Goal: Task Accomplishment & Management: Use online tool/utility

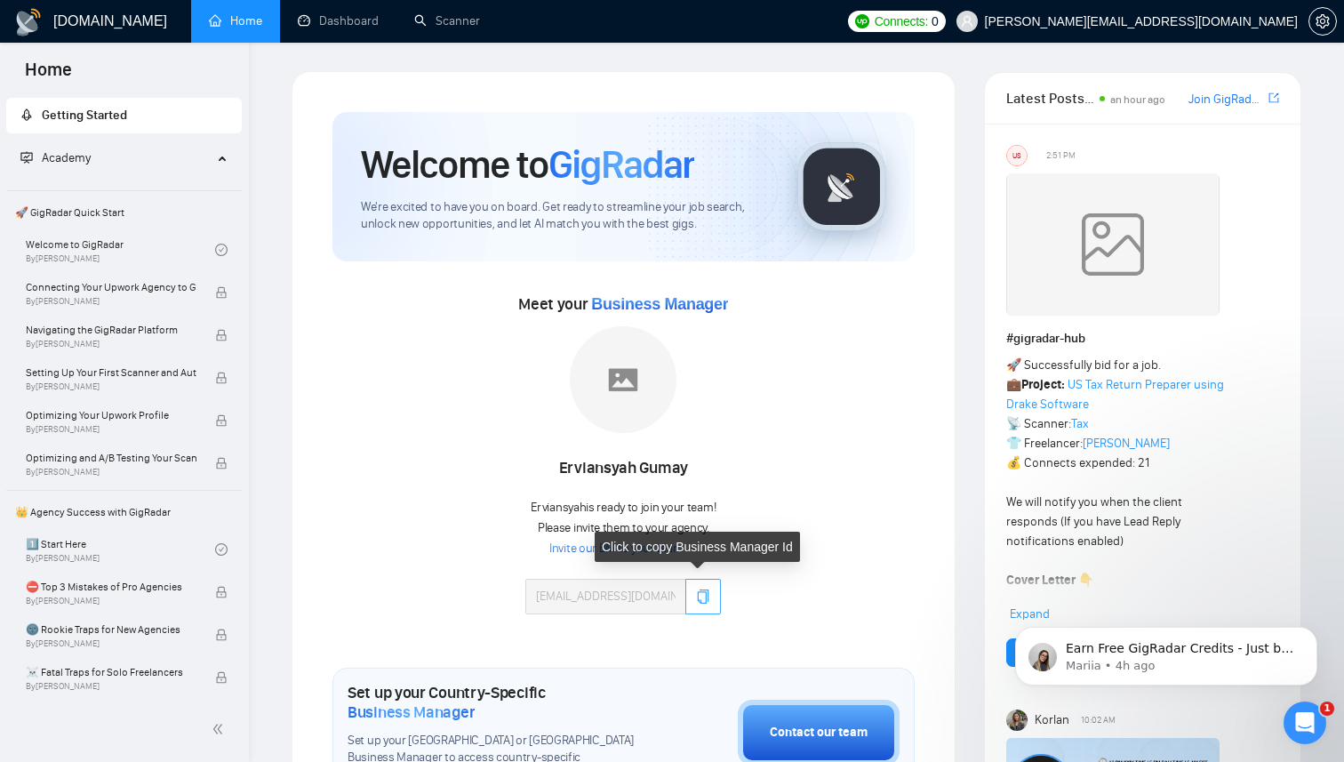
click at [704, 592] on icon "copy" at bounding box center [704, 596] width 12 height 14
click at [611, 546] on link "Invite our BM to your team →" at bounding box center [623, 548] width 148 height 17
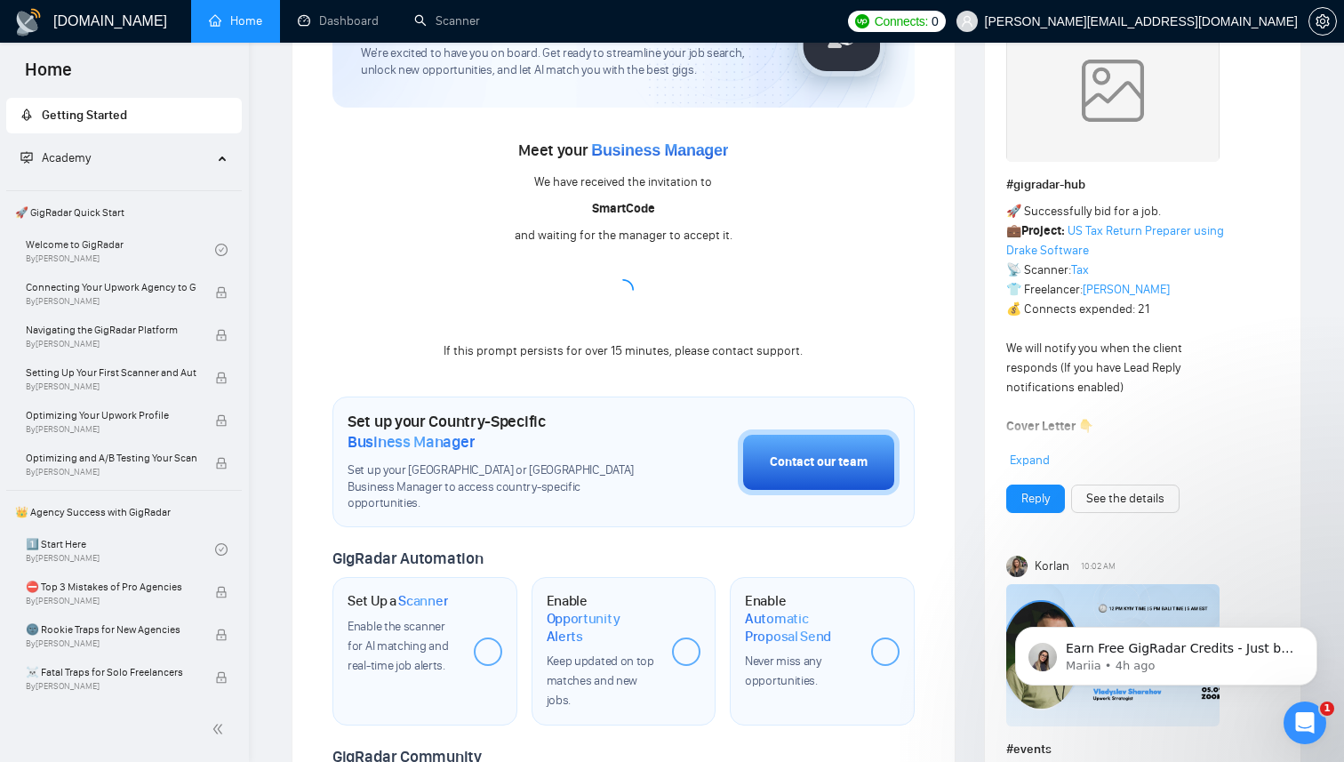
scroll to position [165, 0]
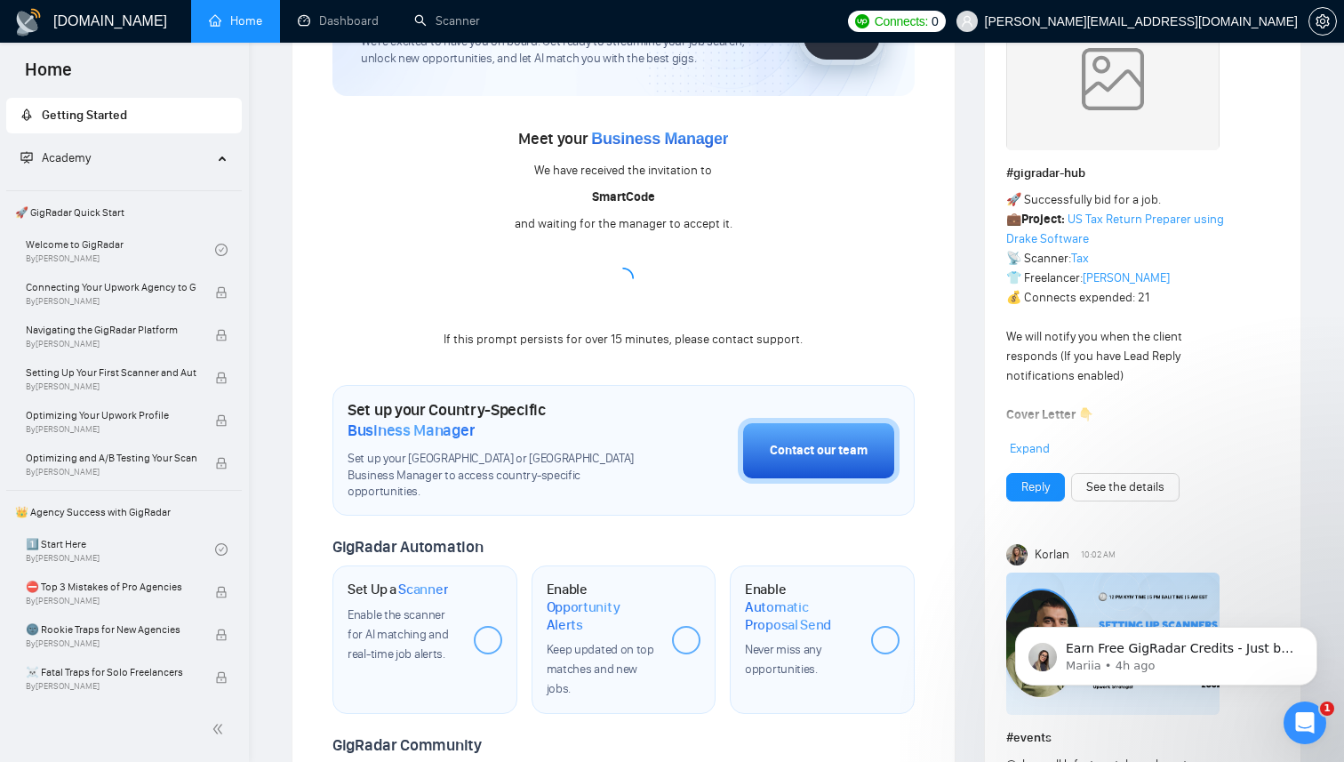
click at [1290, 701] on html at bounding box center [1304, 722] width 43 height 43
click at [1305, 736] on div "Open Intercom Messenger" at bounding box center [1302, 719] width 59 height 59
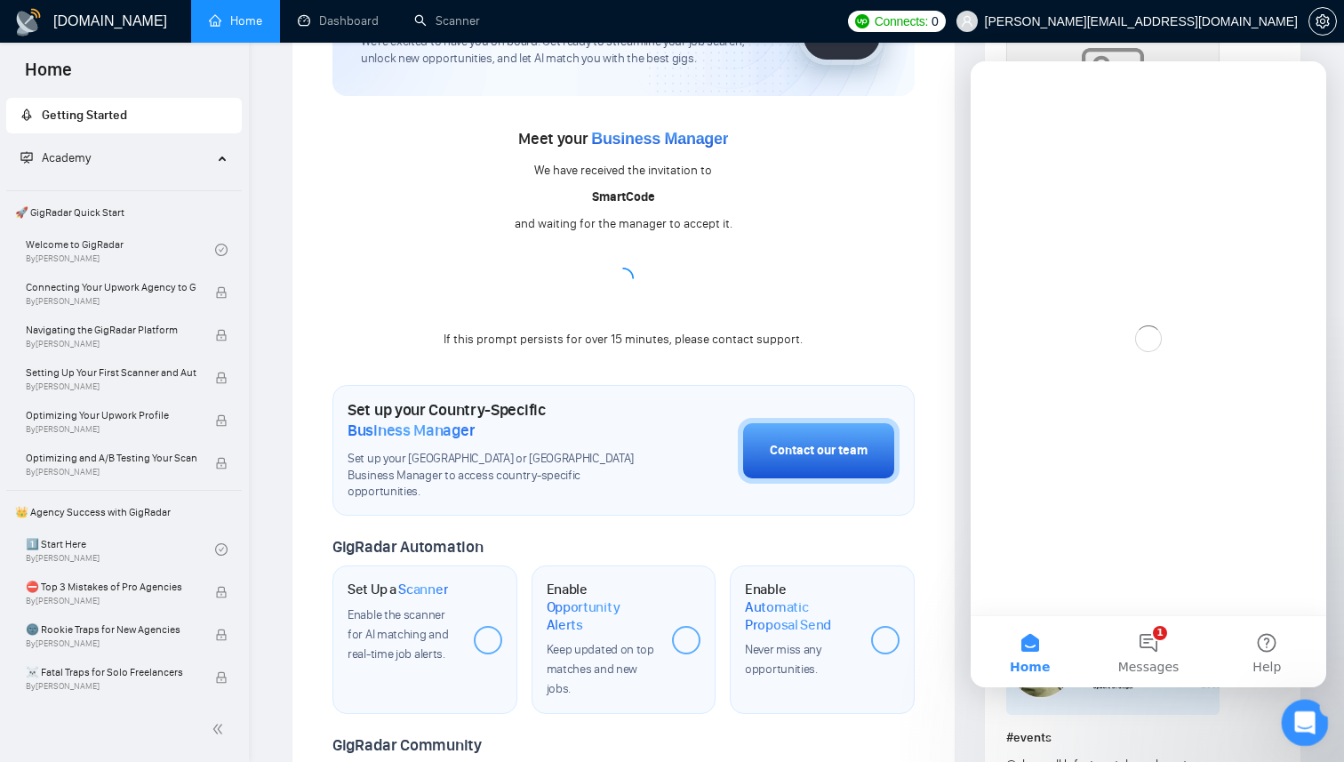
scroll to position [0, 0]
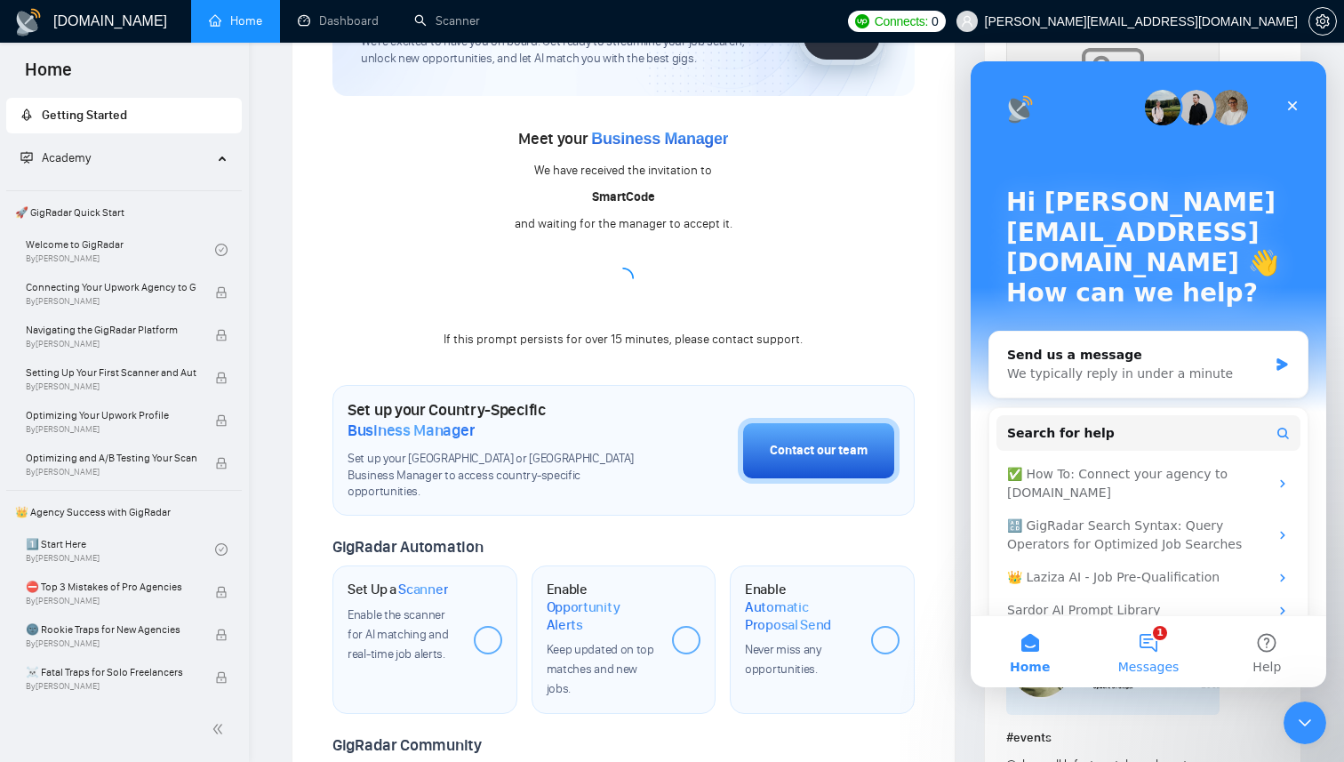
click at [1136, 648] on button "1 Messages" at bounding box center [1148, 651] width 118 height 71
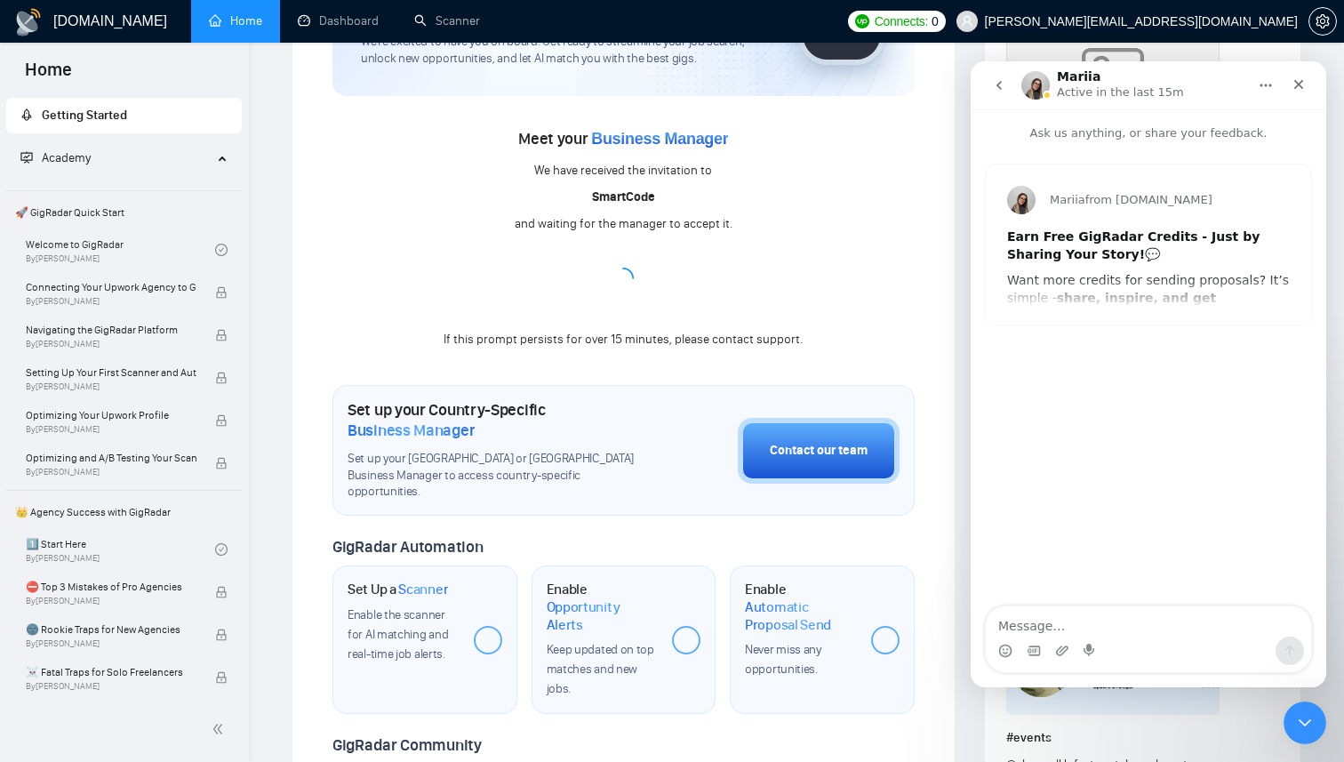
click at [1002, 84] on icon "go back" at bounding box center [999, 85] width 14 height 14
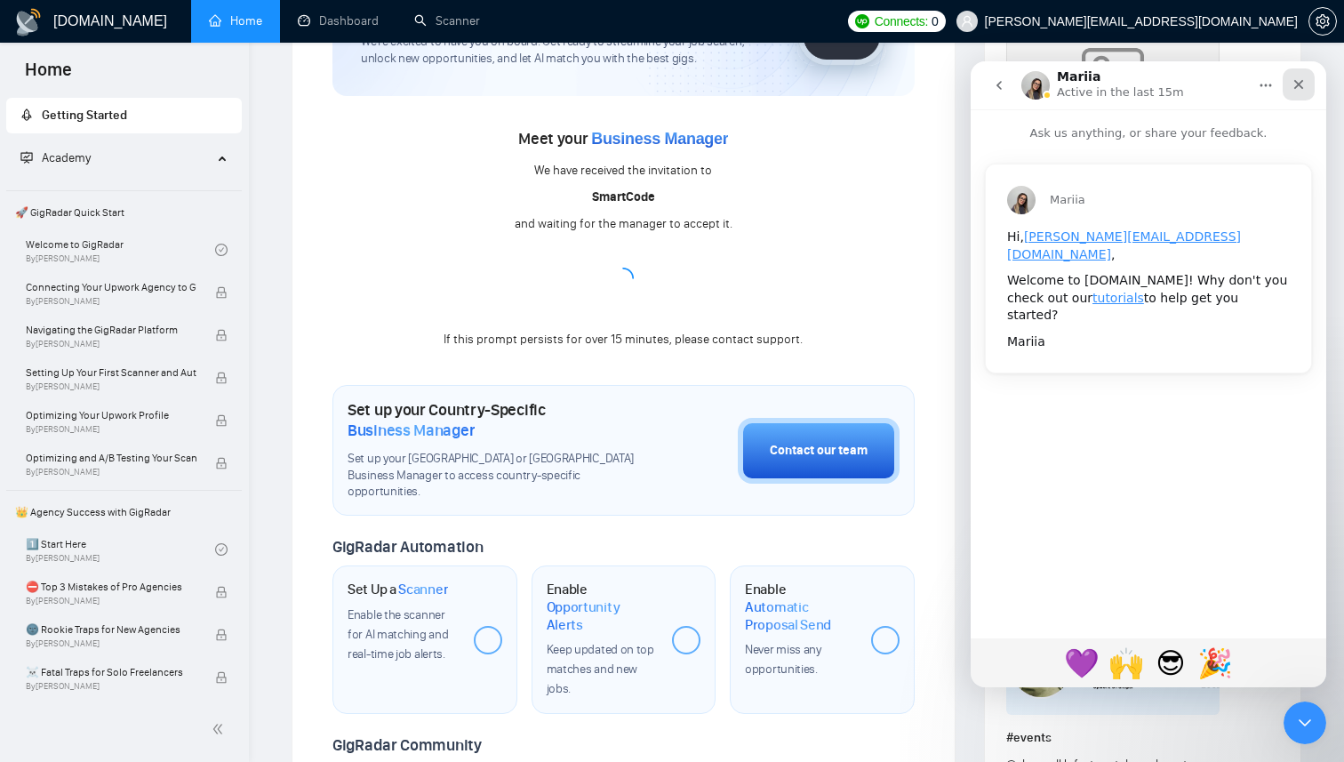
click at [1297, 82] on icon "Close" at bounding box center [1299, 85] width 10 height 10
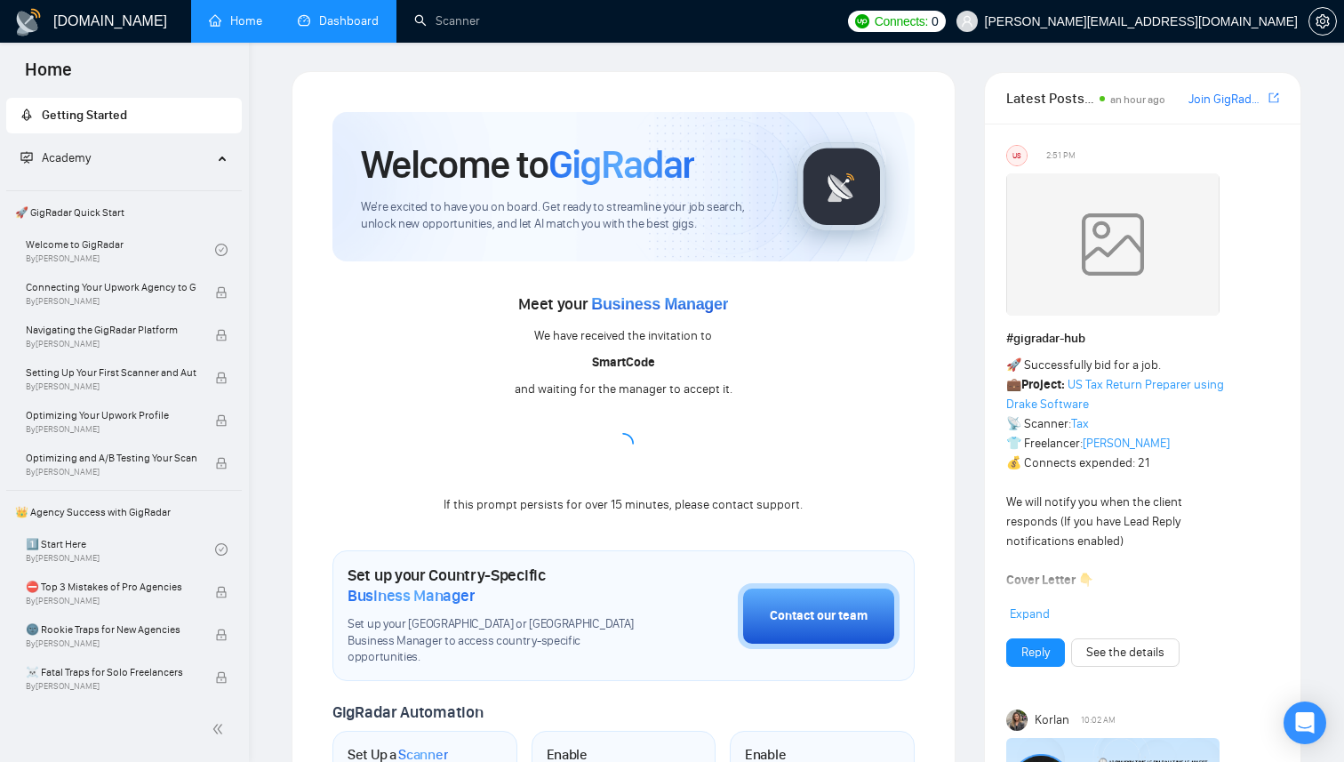
click at [351, 22] on link "Dashboard" at bounding box center [338, 20] width 81 height 15
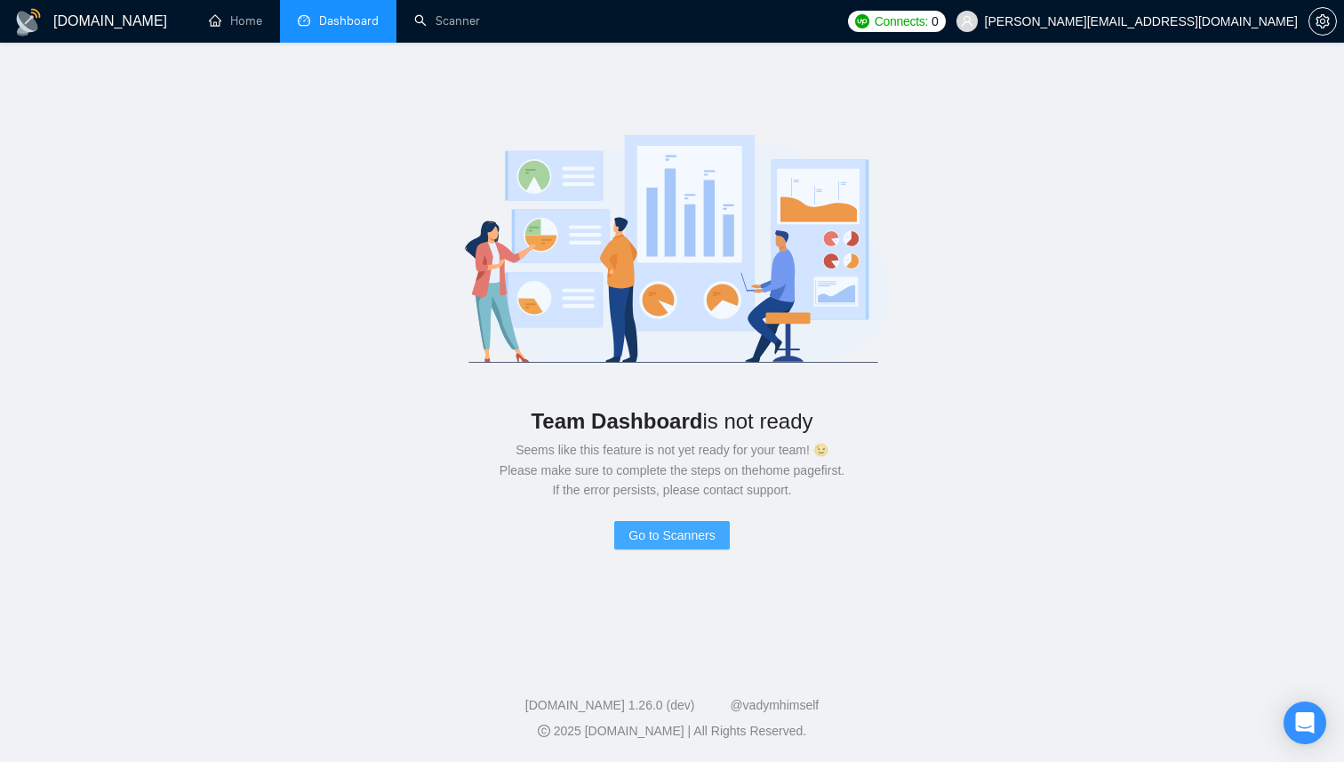
click at [696, 535] on span "Go to Scanners" at bounding box center [671, 535] width 86 height 20
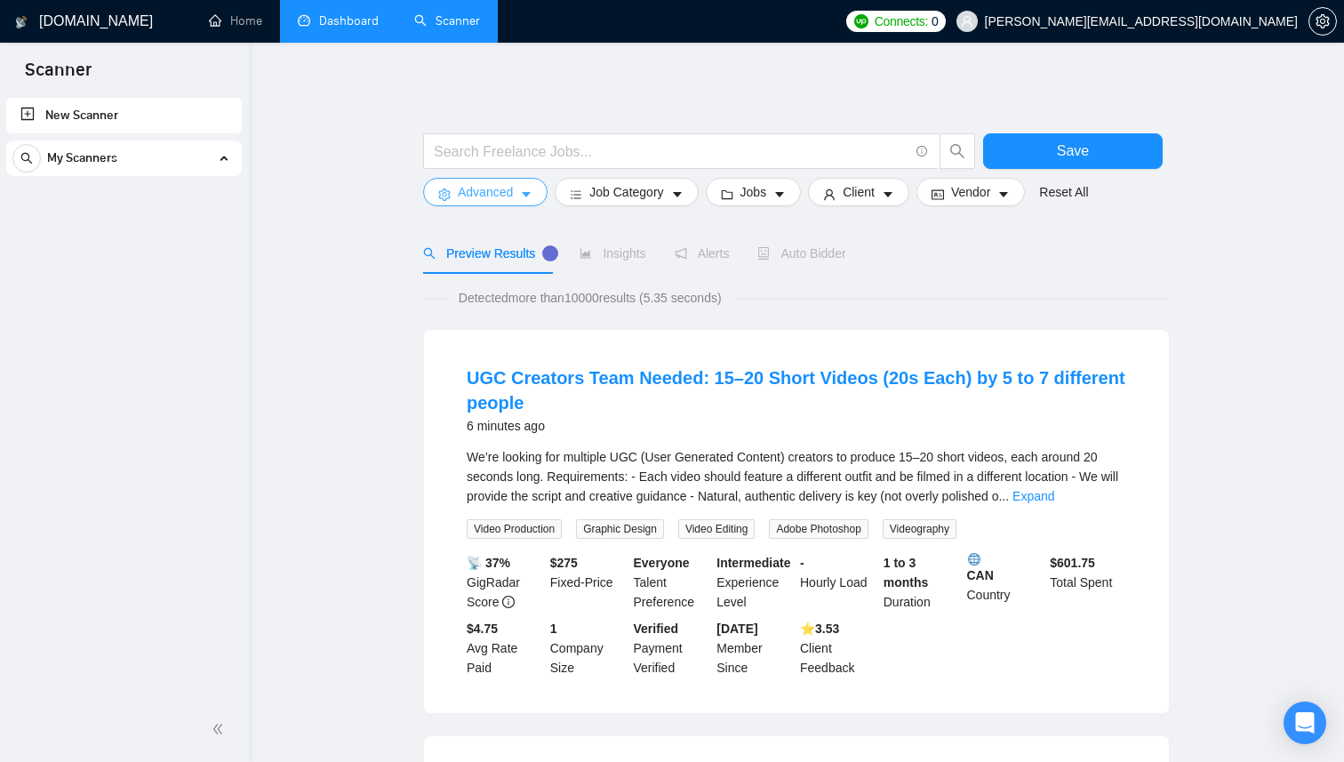
click at [512, 192] on span "Advanced" at bounding box center [485, 192] width 55 height 20
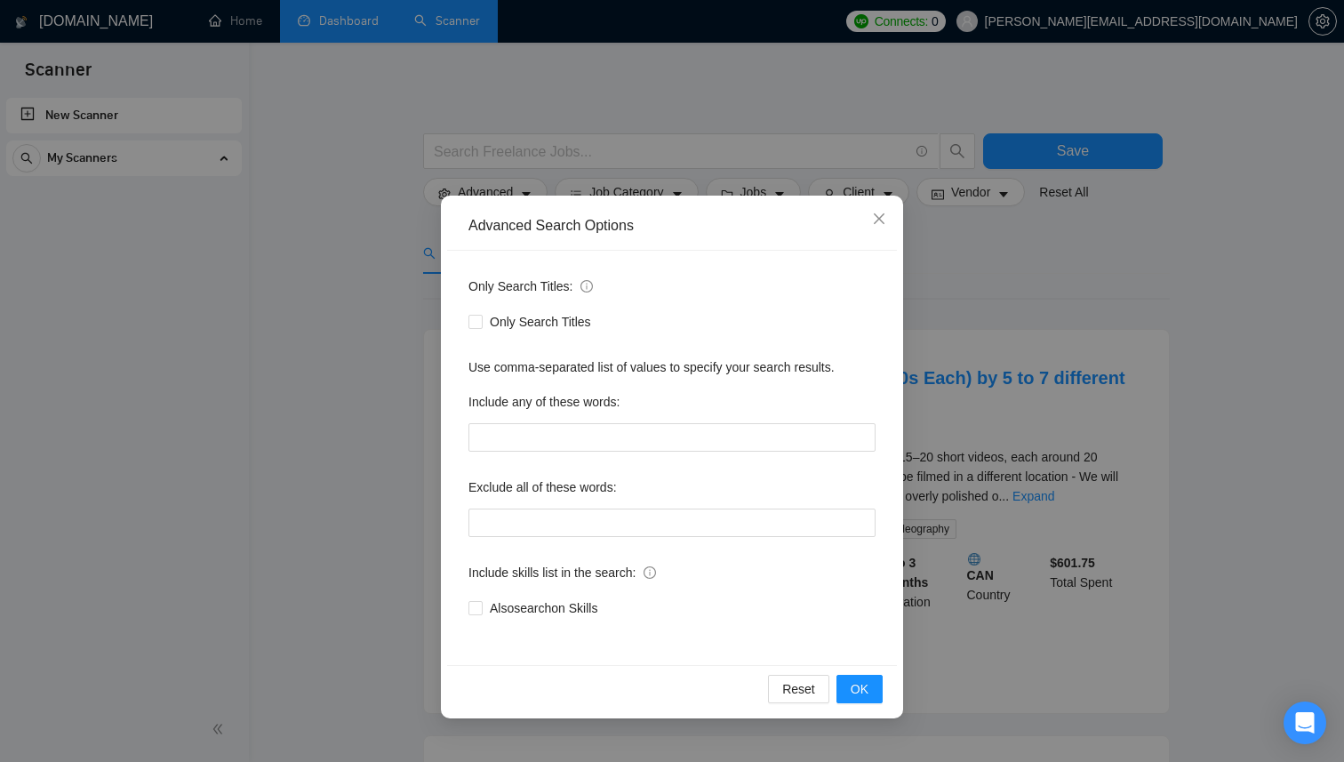
click at [295, 246] on div "Advanced Search Options Only Search Titles: Only Search Titles Use comma-separa…" at bounding box center [672, 381] width 1344 height 762
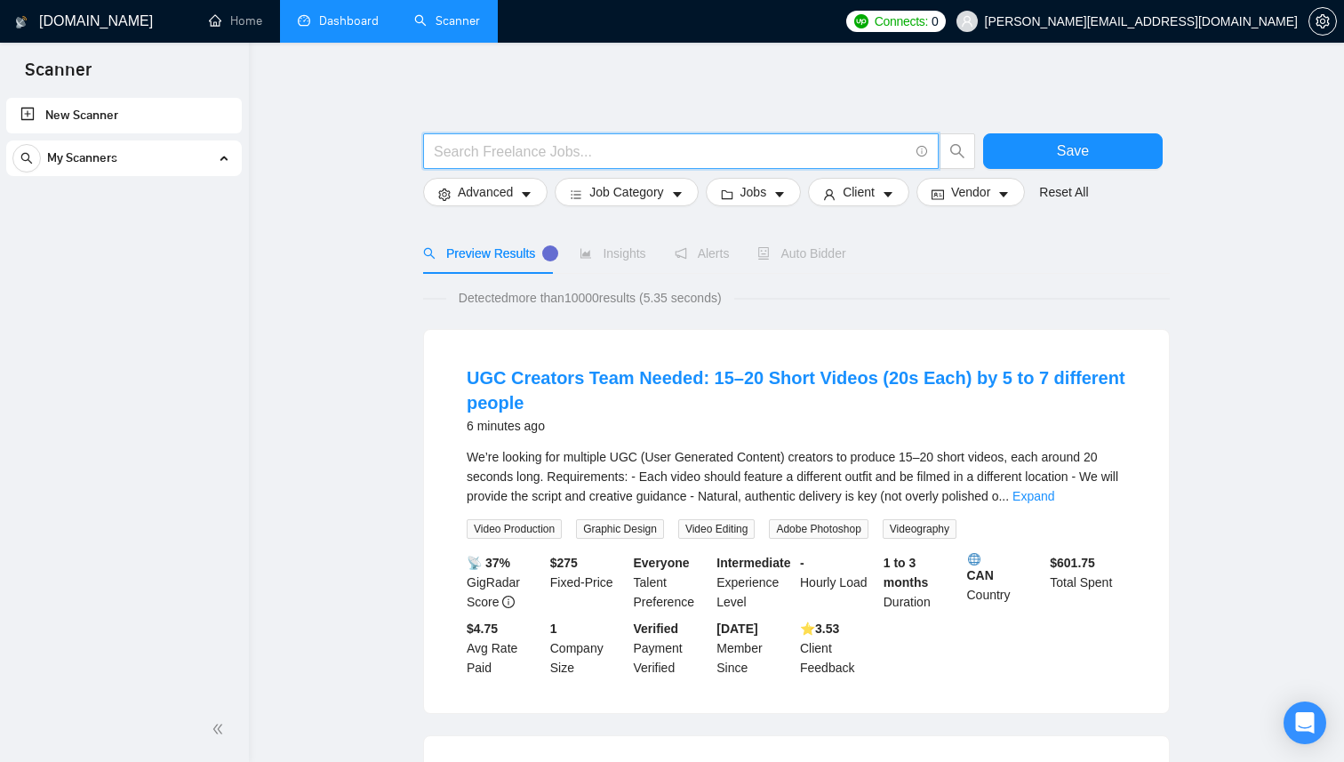
click at [643, 143] on input "text" at bounding box center [671, 151] width 475 height 22
type input "saas"
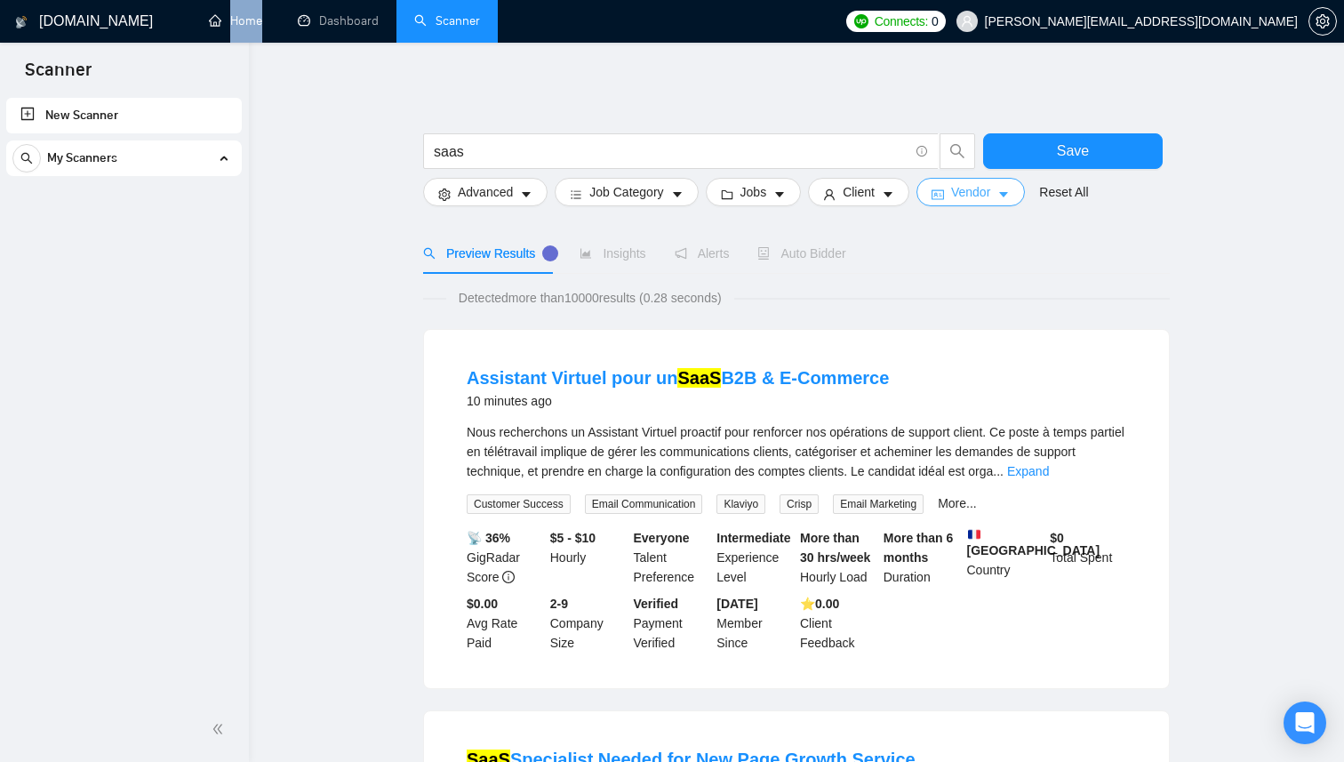
click at [968, 193] on span "Vendor" at bounding box center [970, 192] width 39 height 20
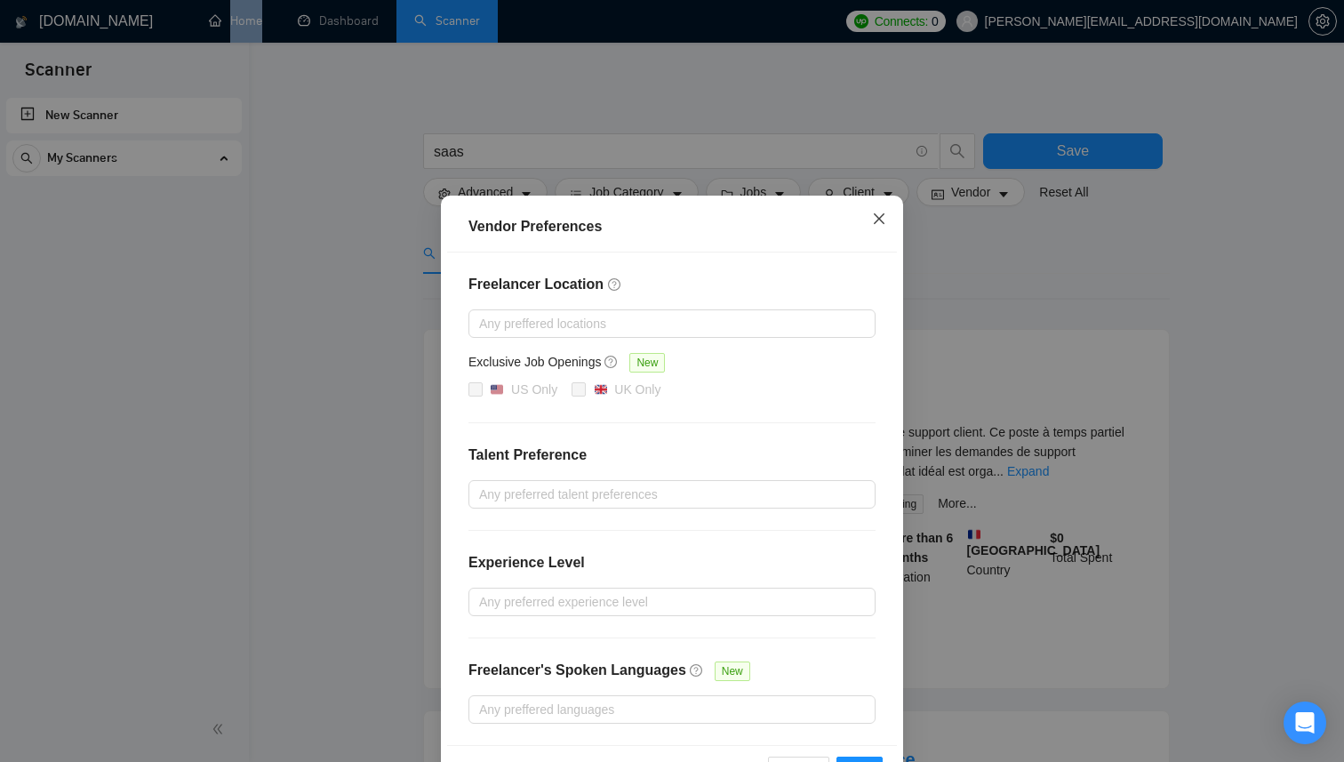
click at [881, 222] on icon "close" at bounding box center [879, 218] width 14 height 14
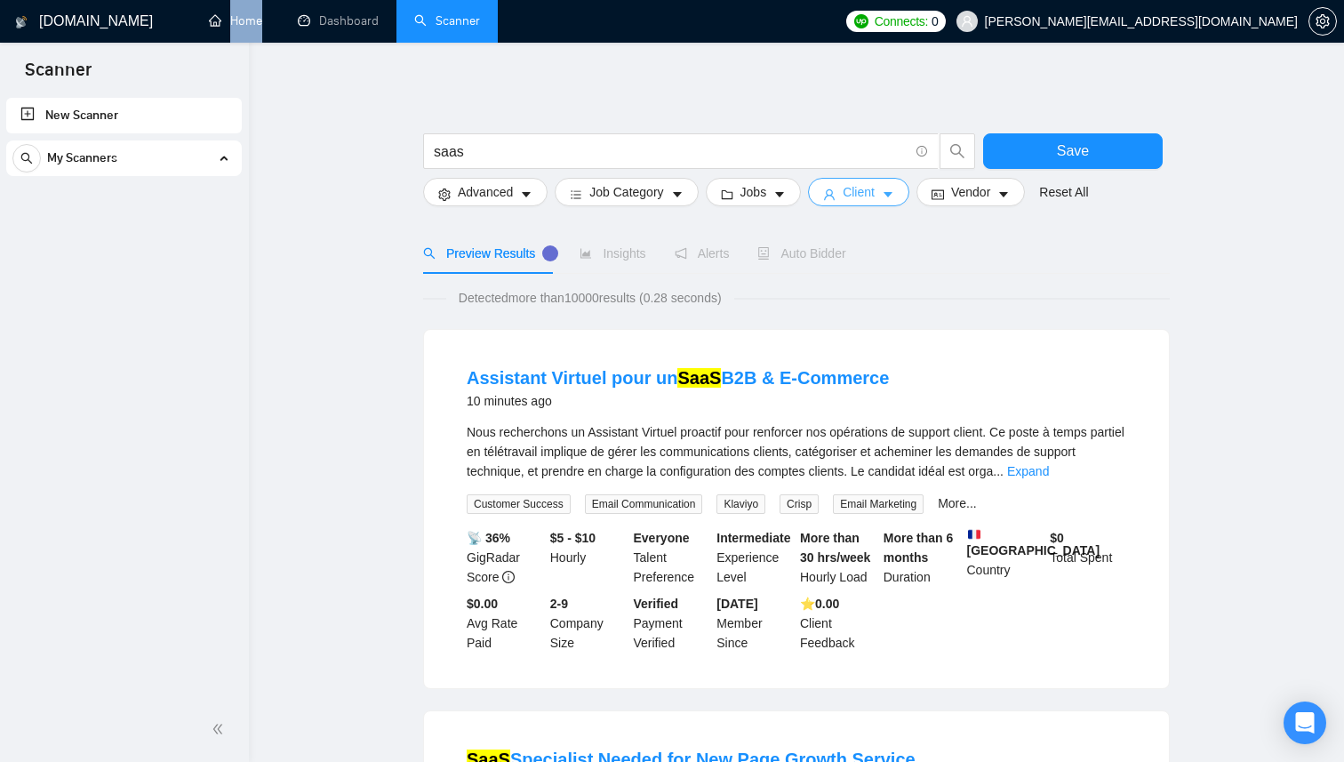
click at [888, 199] on button "Client" at bounding box center [858, 192] width 101 height 28
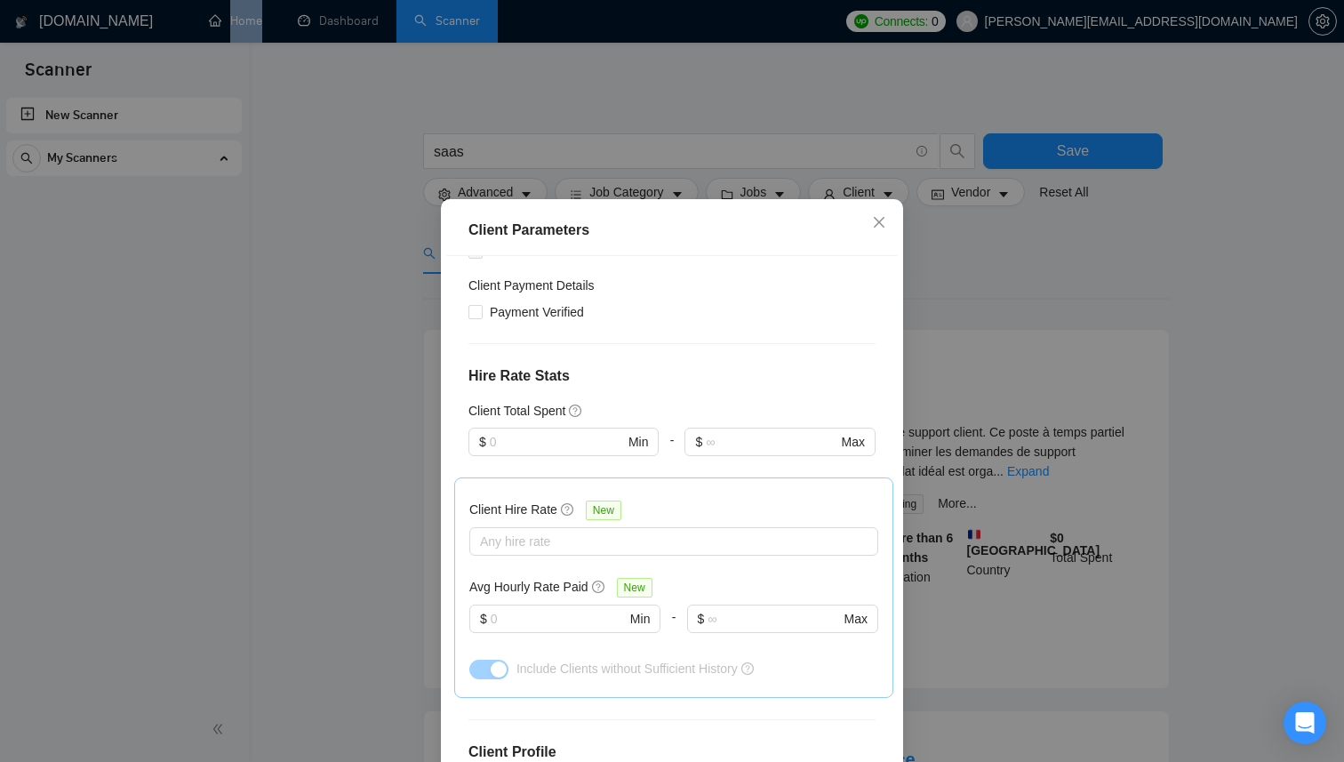
scroll to position [391, 0]
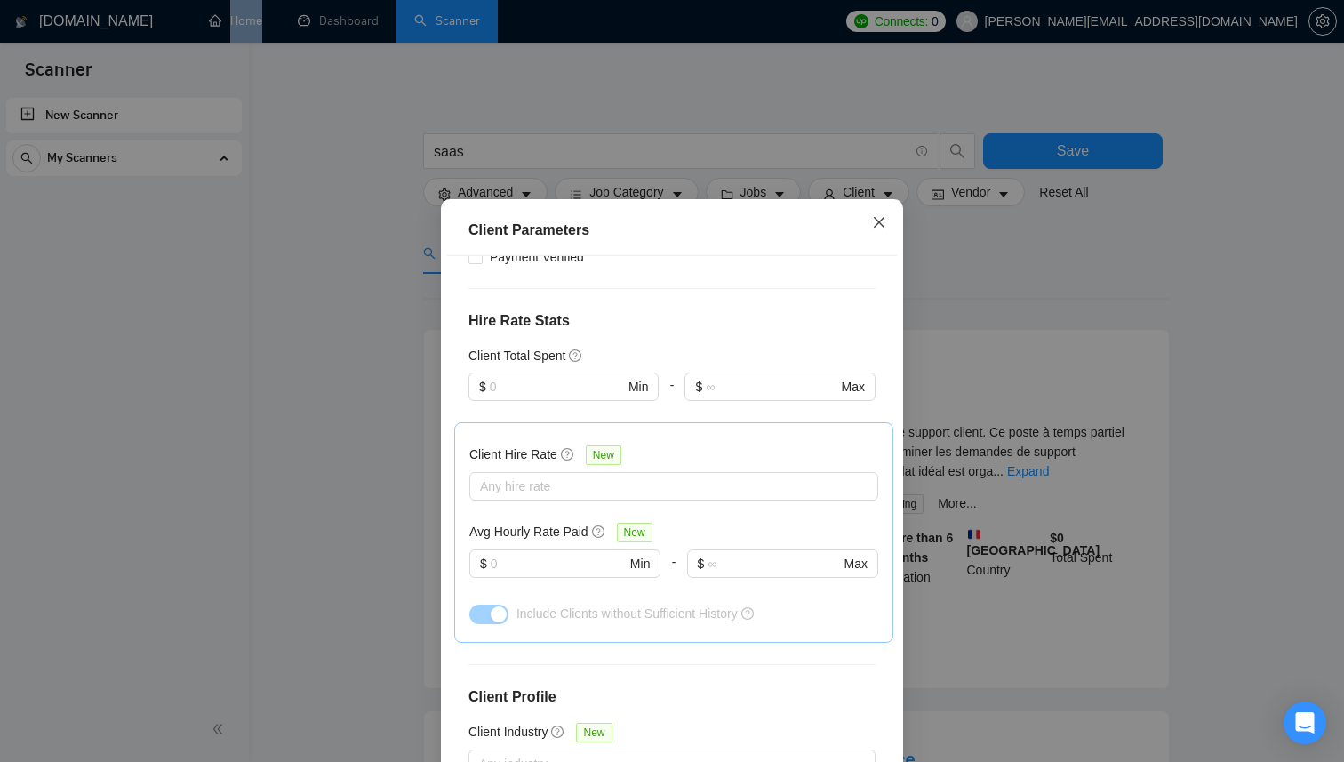
click at [878, 222] on icon "close" at bounding box center [879, 222] width 11 height 11
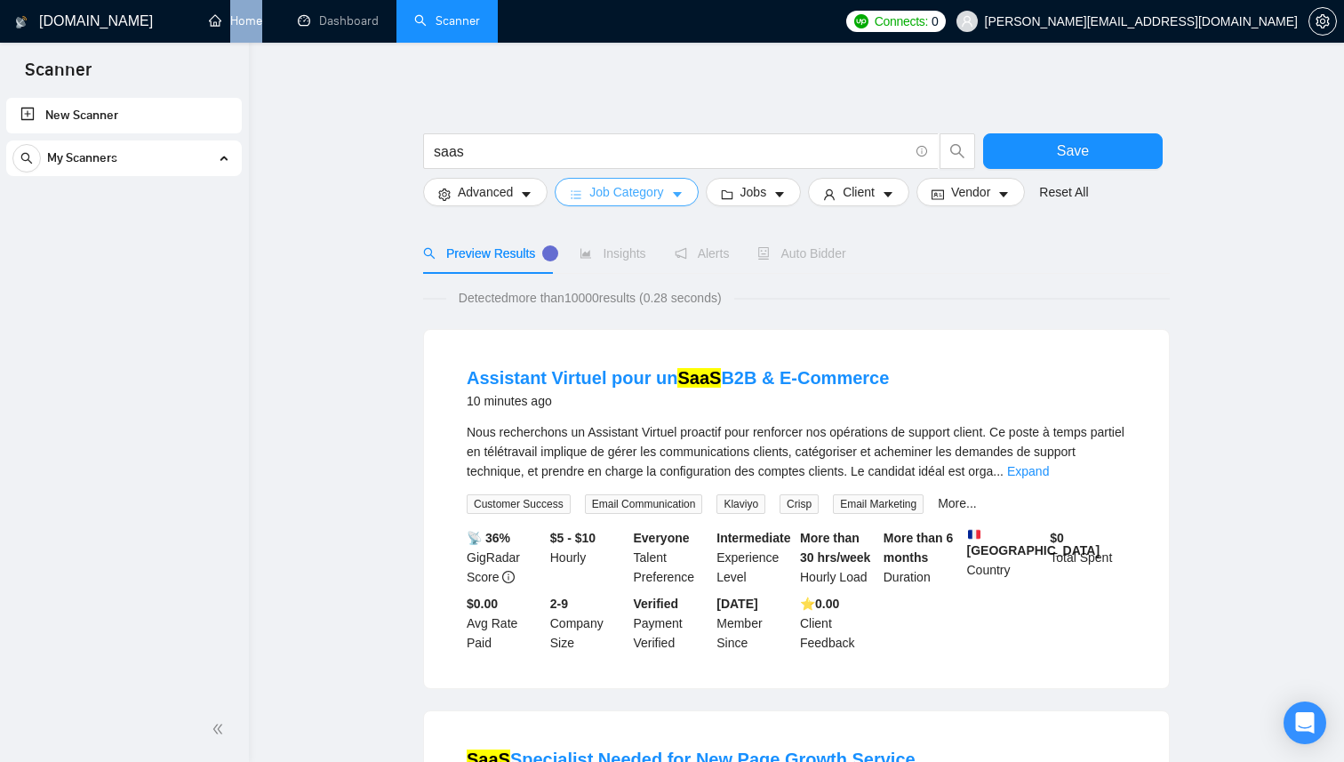
click at [619, 194] on span "Job Category" at bounding box center [626, 192] width 74 height 20
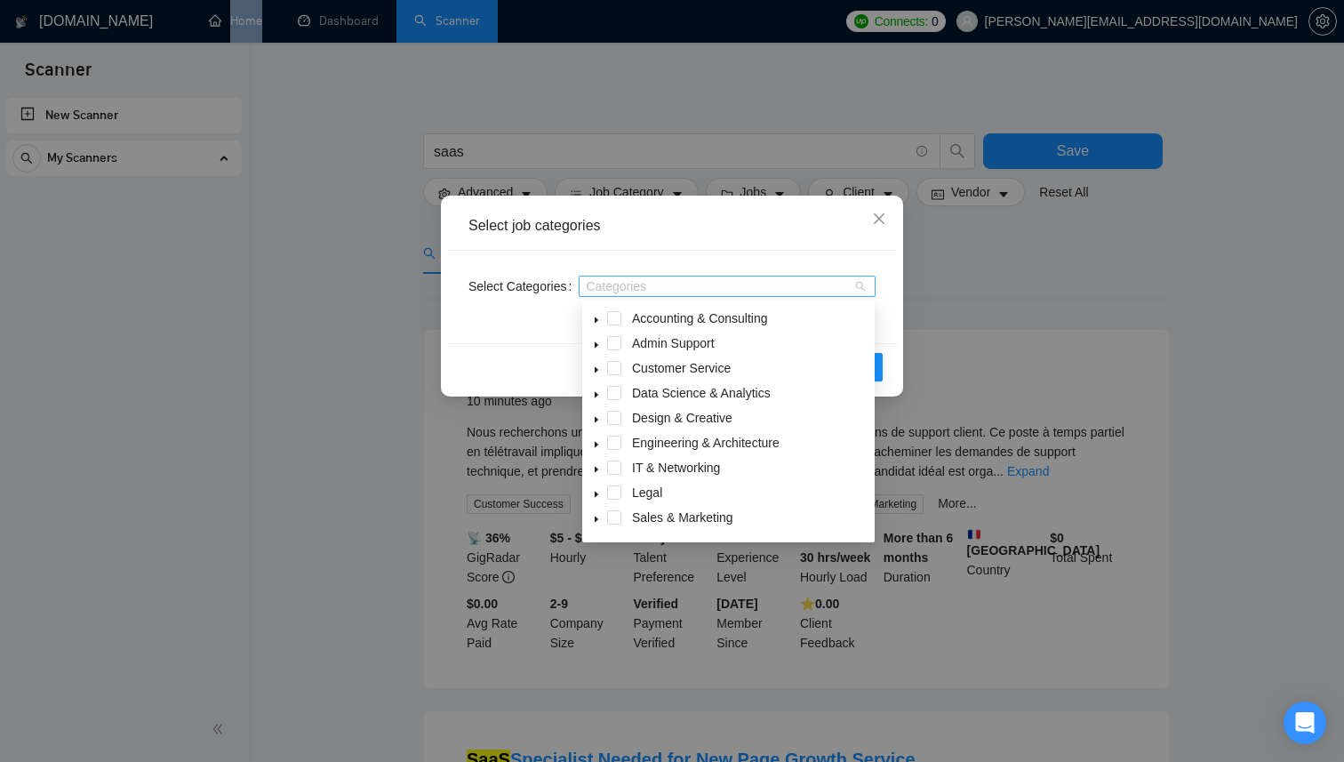
click at [628, 286] on div at bounding box center [718, 286] width 270 height 14
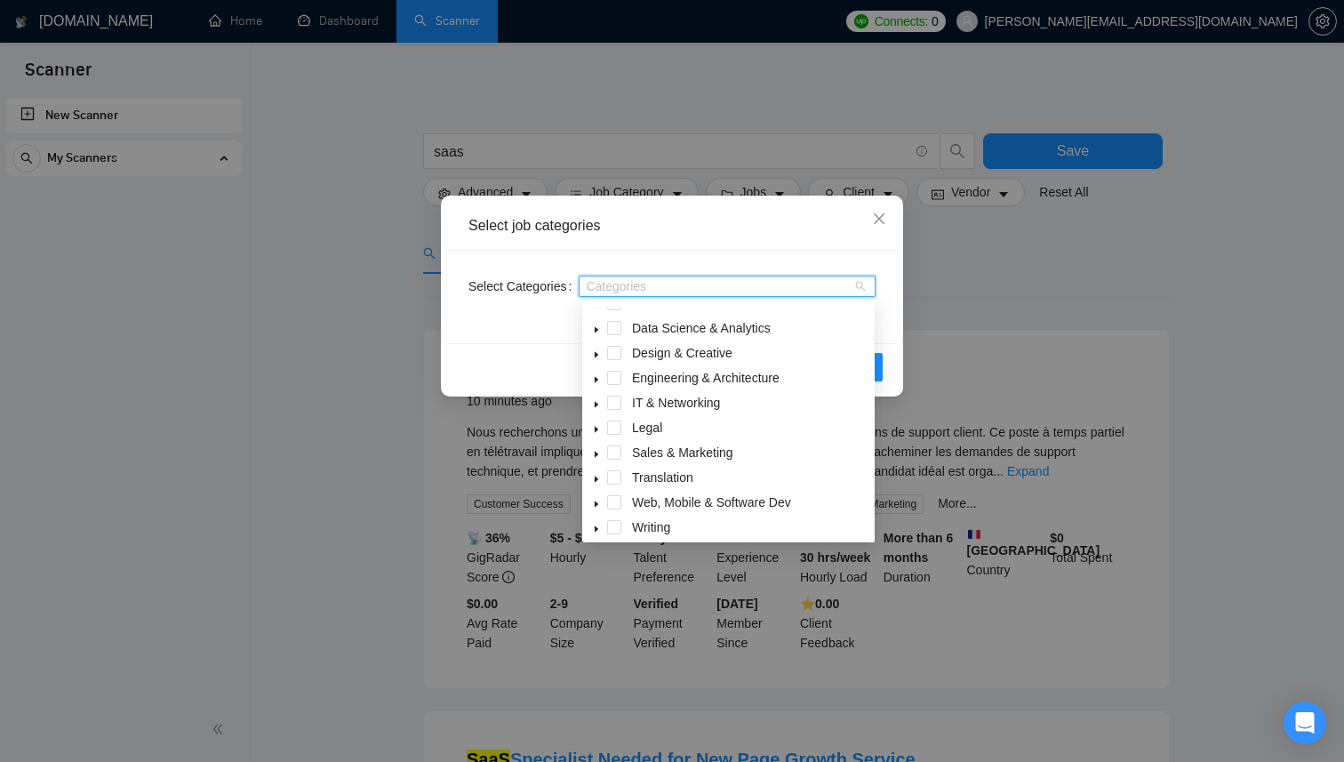
scroll to position [71, 0]
click at [593, 492] on span at bounding box center [596, 495] width 21 height 21
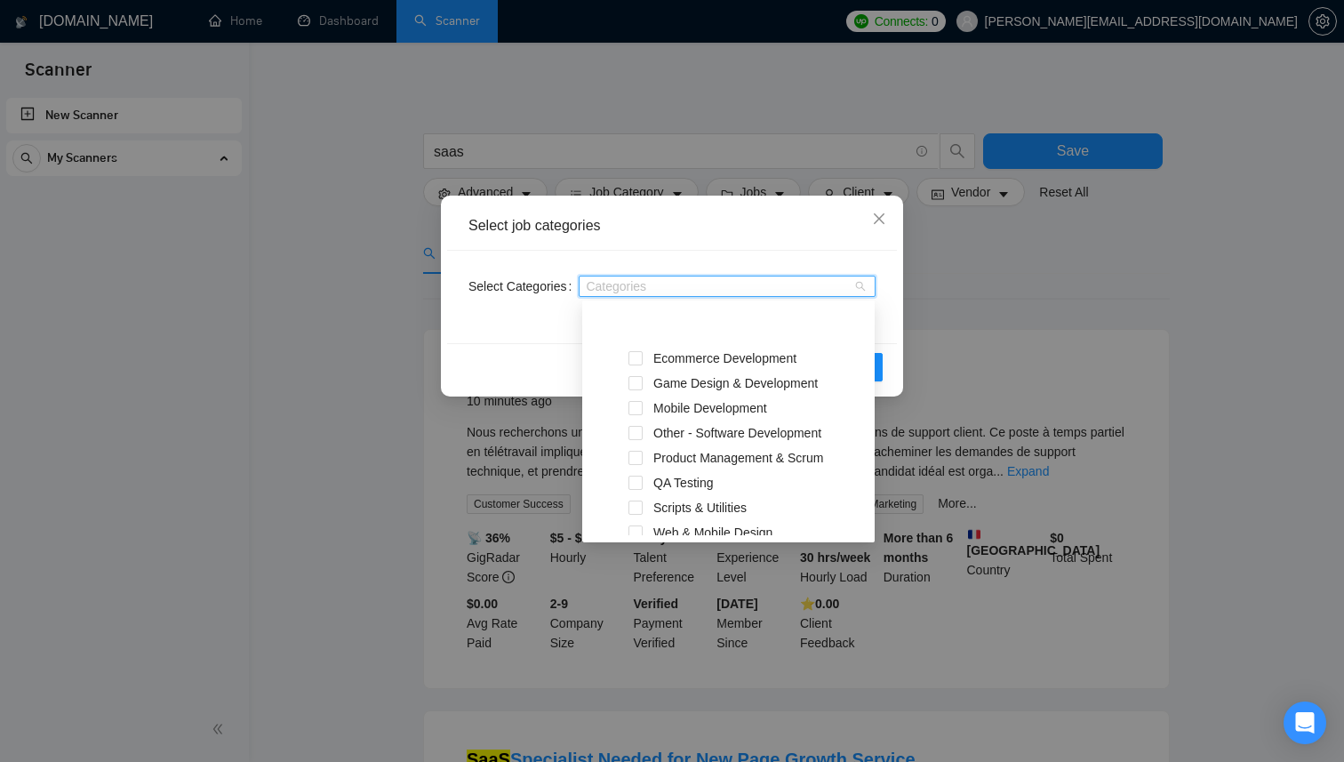
scroll to position [370, 0]
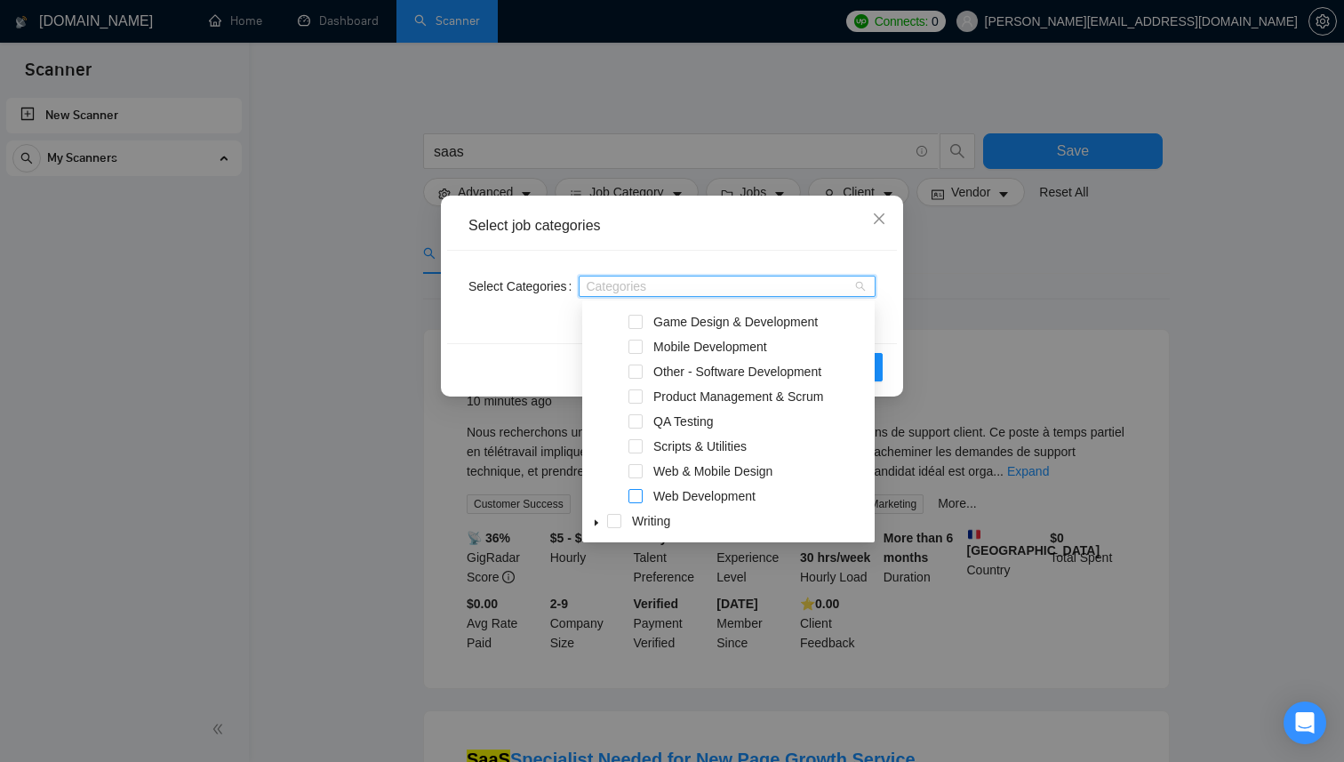
click at [641, 496] on span at bounding box center [635, 496] width 14 height 14
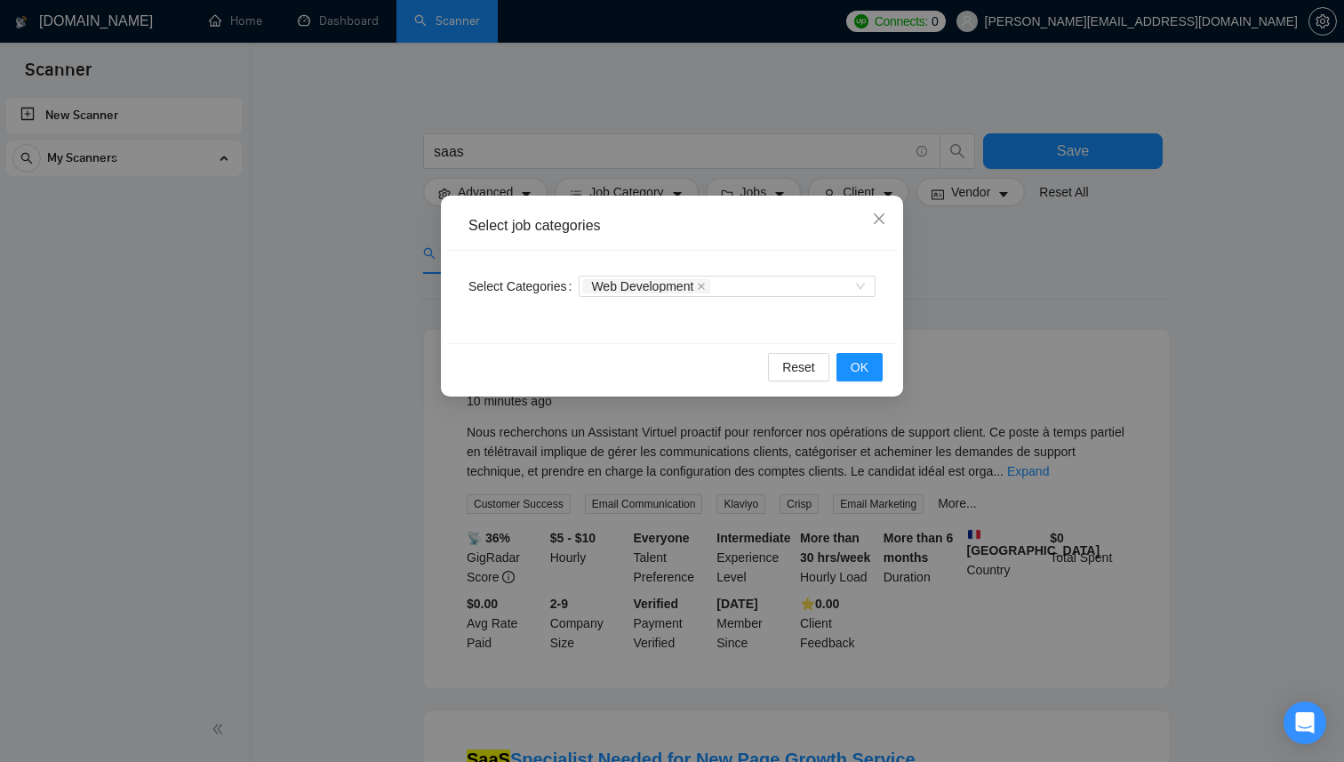
click at [877, 315] on div "Select Categories Web Development" at bounding box center [672, 297] width 450 height 92
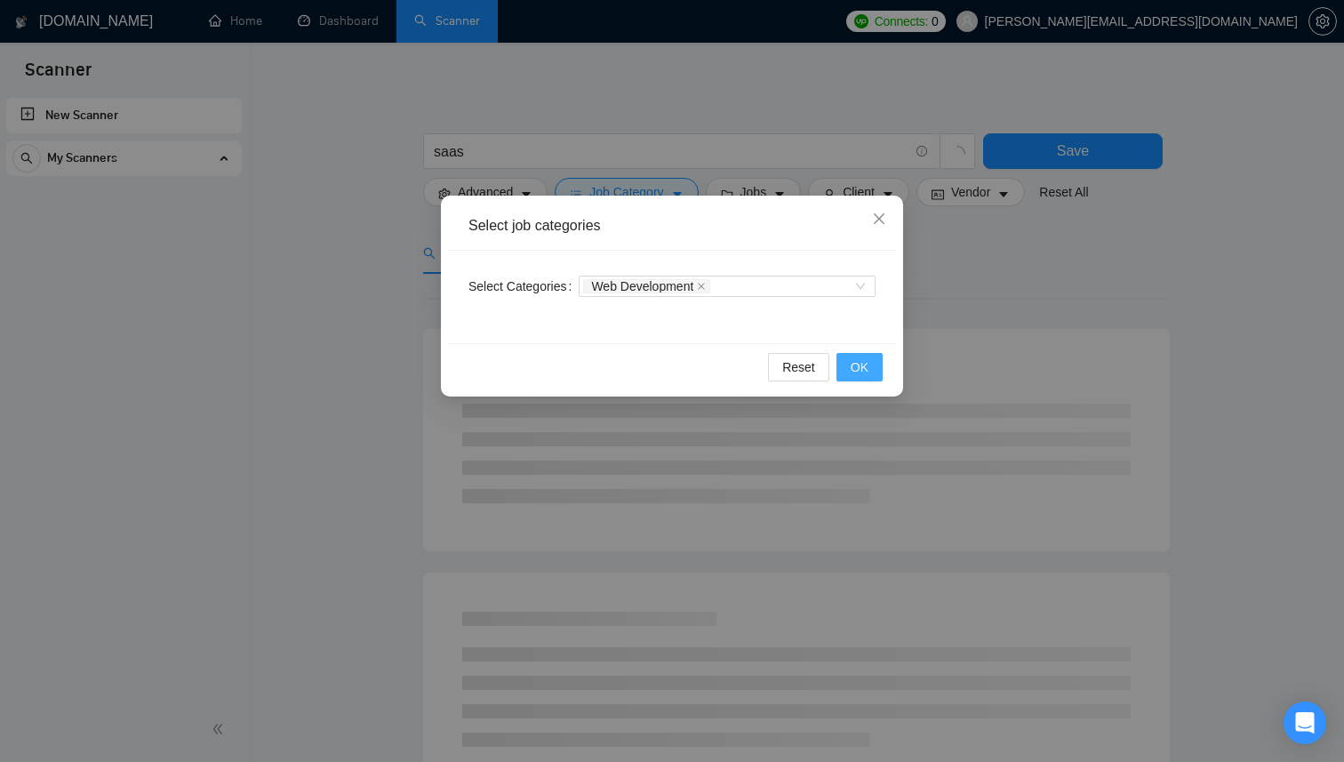
click at [870, 367] on button "OK" at bounding box center [859, 367] width 46 height 28
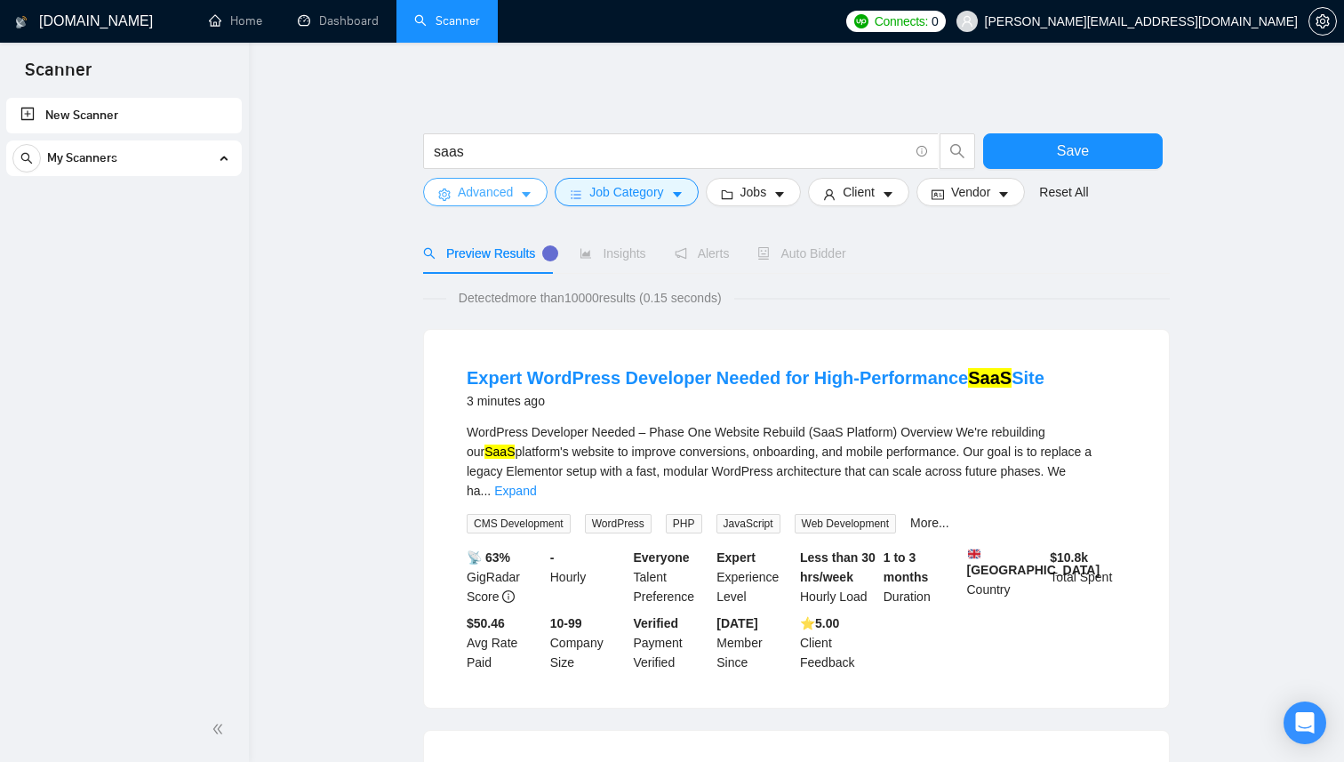
click at [529, 200] on icon "caret-down" at bounding box center [526, 194] width 12 height 12
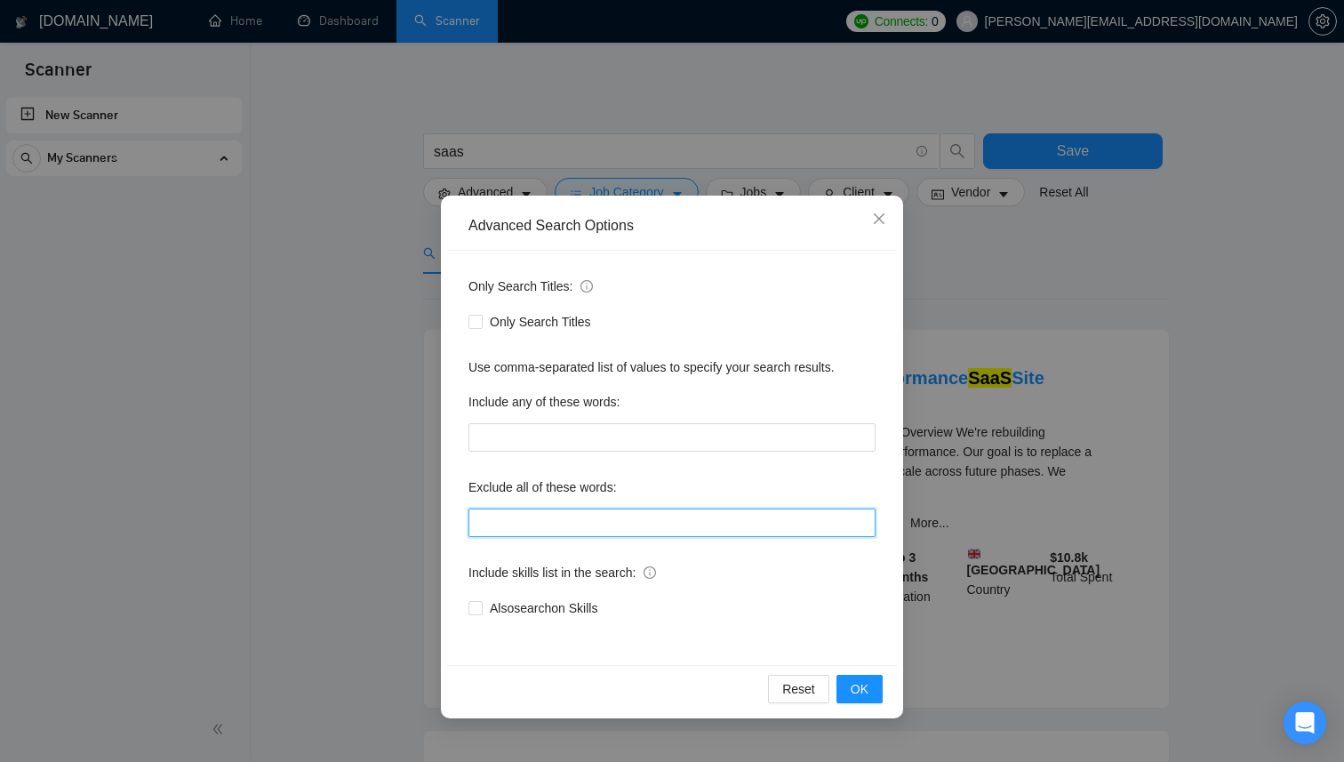
click at [576, 526] on input "text" at bounding box center [671, 522] width 407 height 28
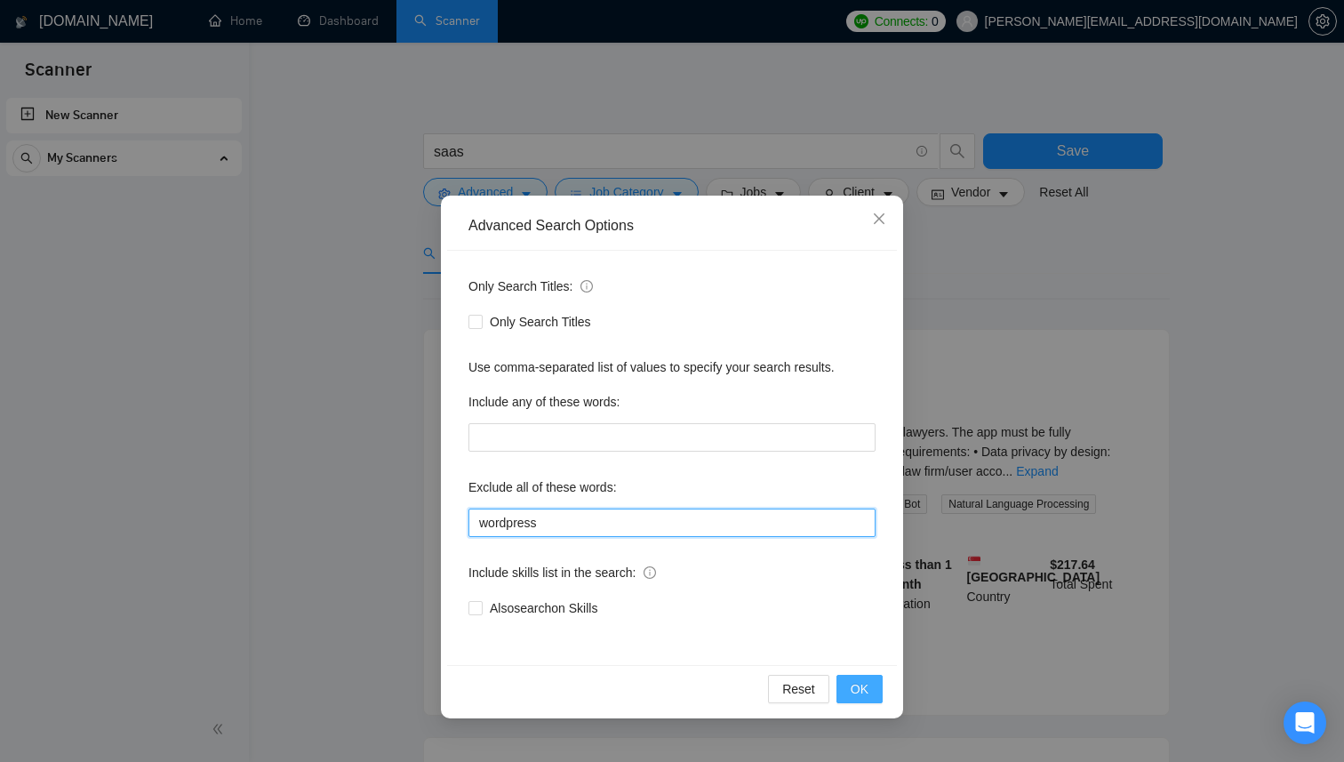
type input "wordpress"
click at [865, 681] on span "OK" at bounding box center [859, 689] width 18 height 20
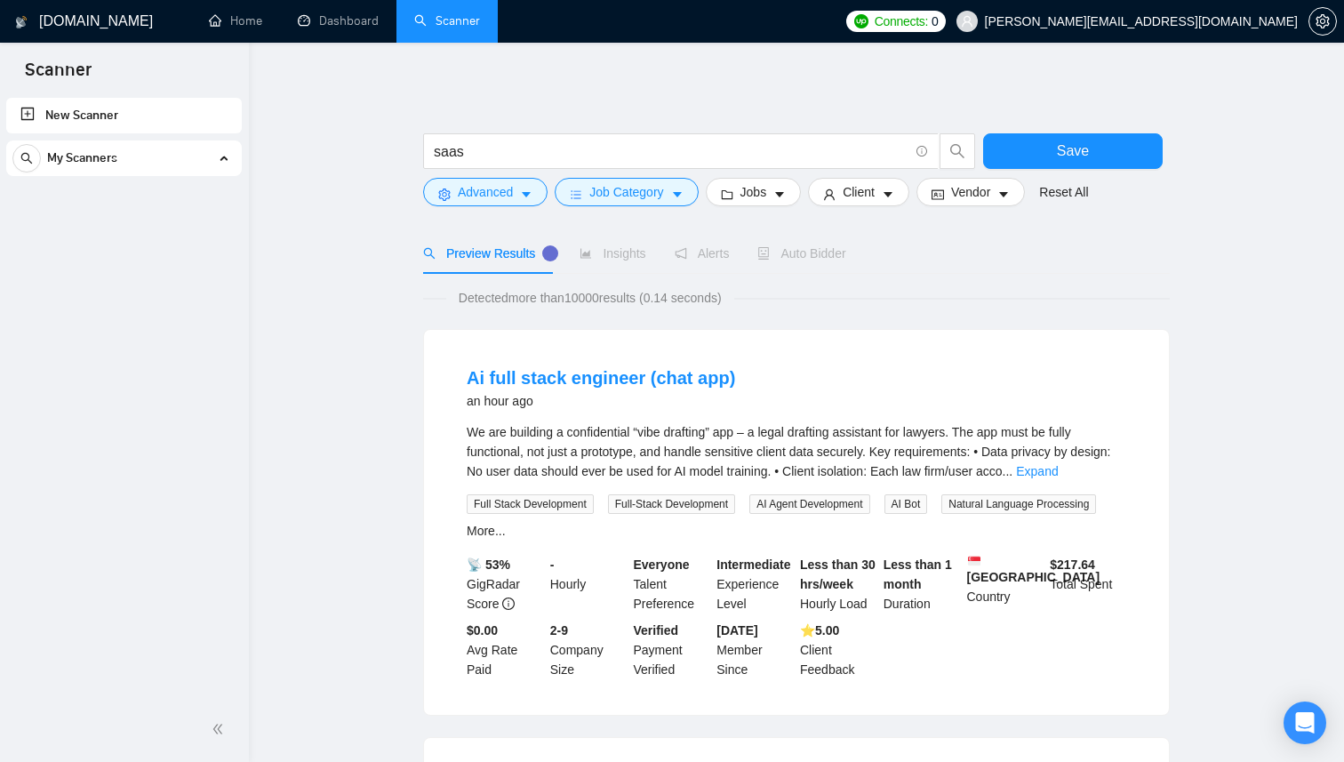
click at [257, 26] on link "Home" at bounding box center [235, 20] width 53 height 15
click at [262, 16] on link "Home" at bounding box center [235, 20] width 53 height 15
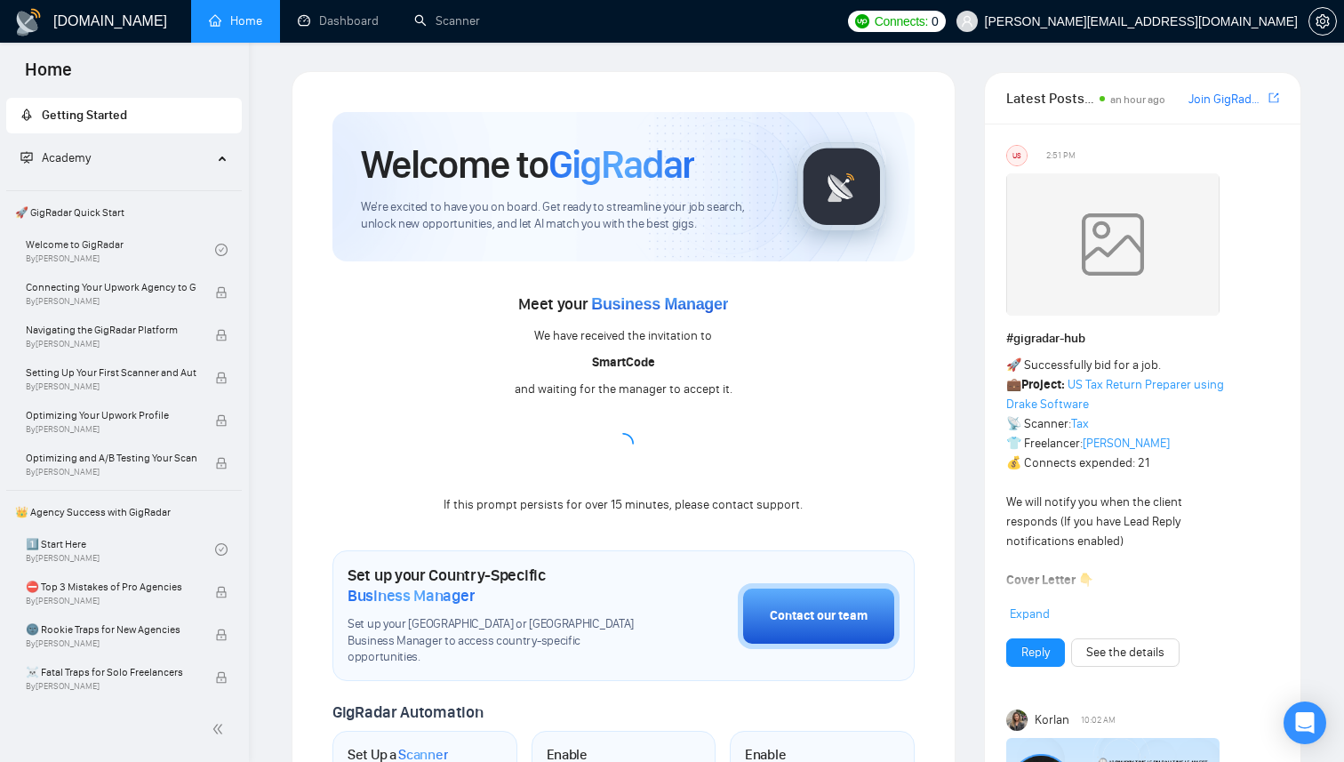
drag, startPoint x: 605, startPoint y: 443, endPoint x: 659, endPoint y: 446, distance: 54.3
click at [662, 446] on div "Meet your Business Manager We have received the invitation to SmartCode and wai…" at bounding box center [623, 403] width 582 height 226
click at [361, 387] on div "Meet your Business Manager We have received the invitation to SmartCode and wai…" at bounding box center [623, 403] width 582 height 226
click at [106, 238] on link "Welcome to GigRadar By [PERSON_NAME]" at bounding box center [120, 249] width 189 height 39
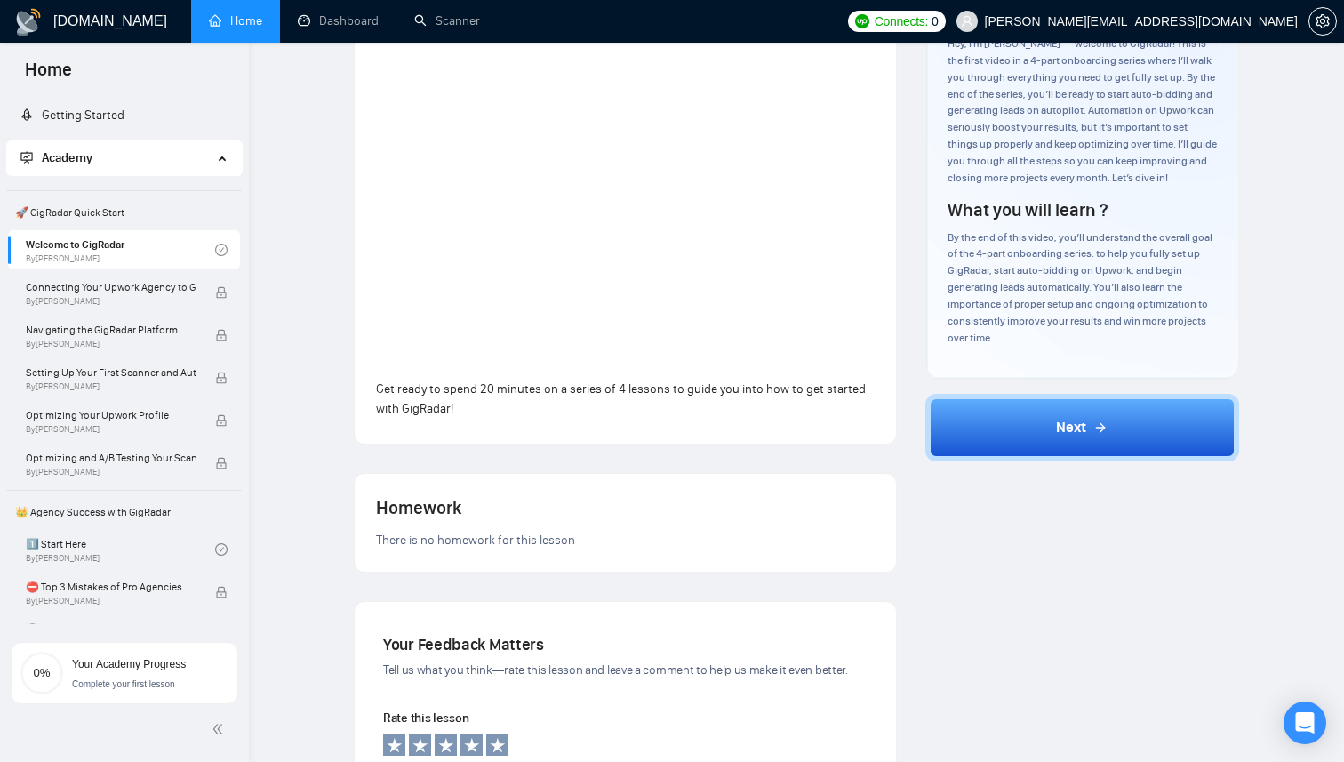
scroll to position [165, 0]
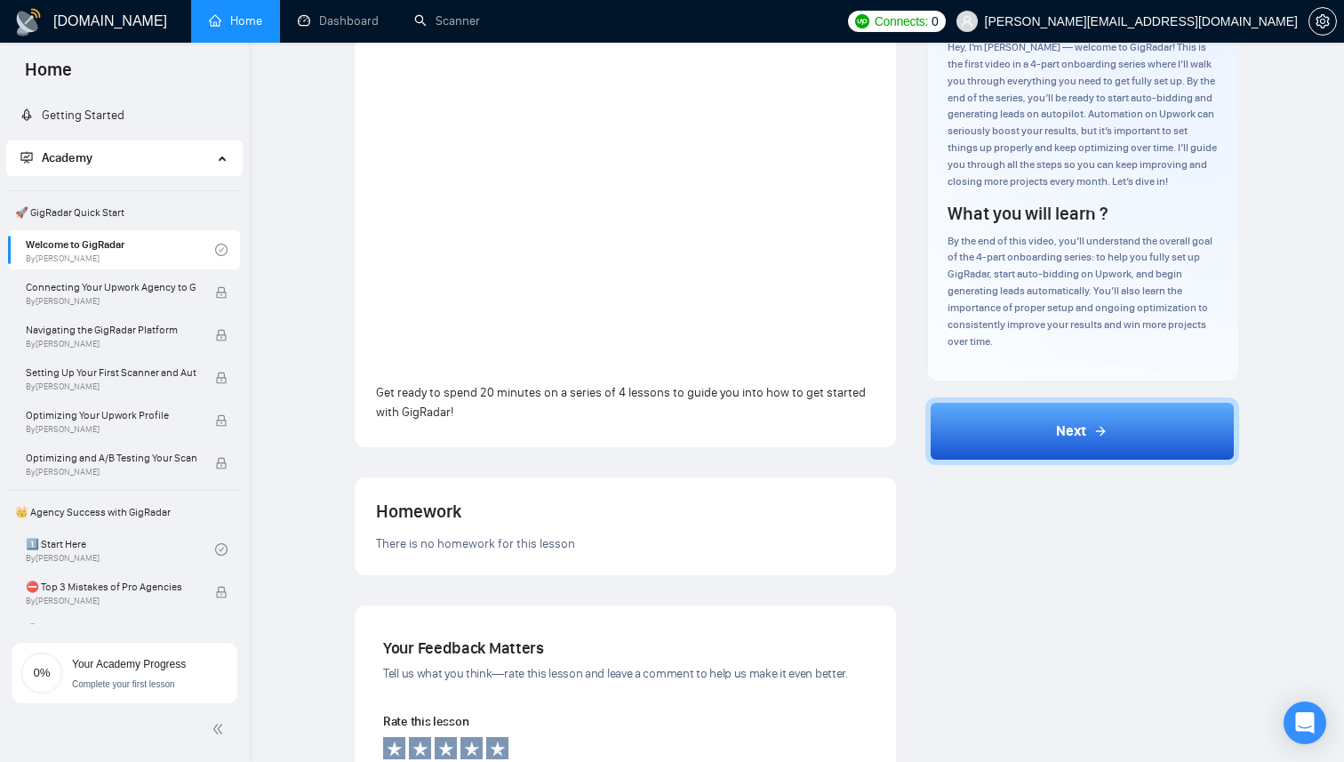
click at [259, 19] on link "Home" at bounding box center [235, 20] width 53 height 15
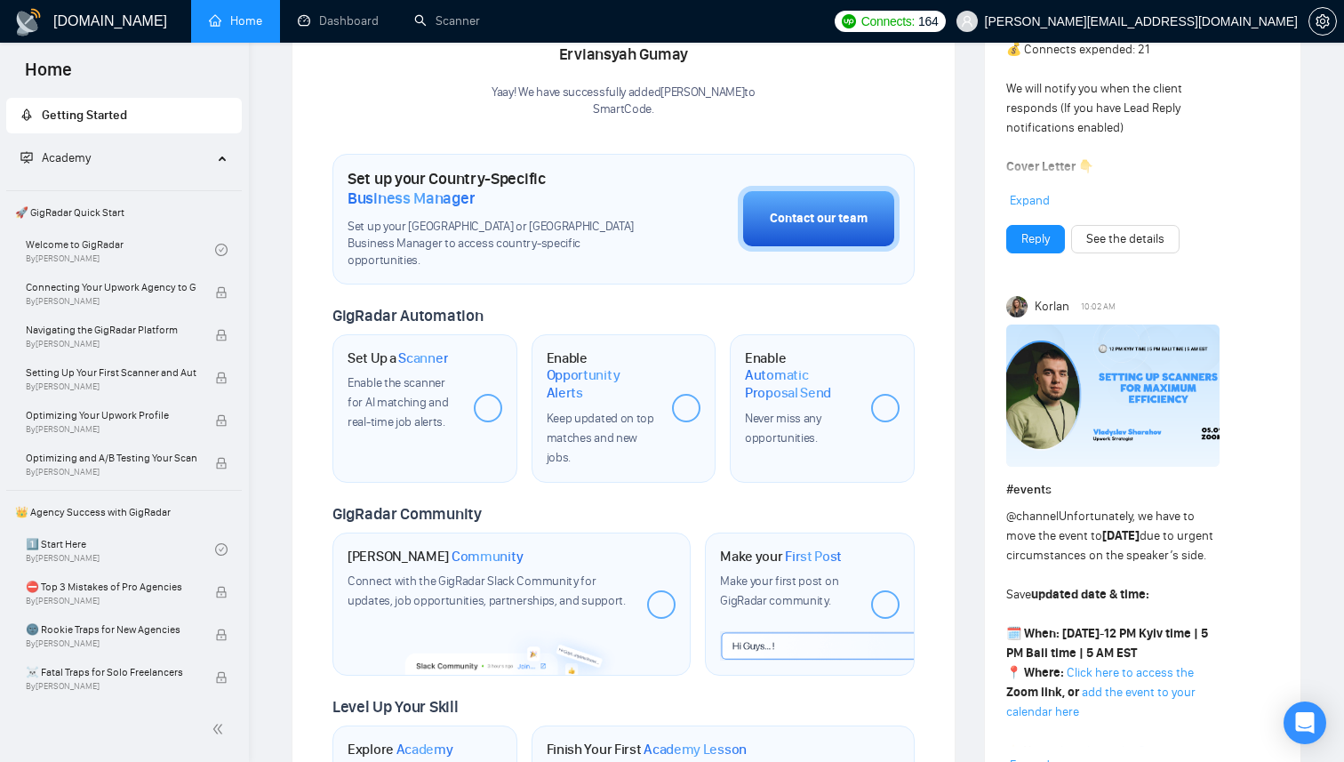
scroll to position [486, 0]
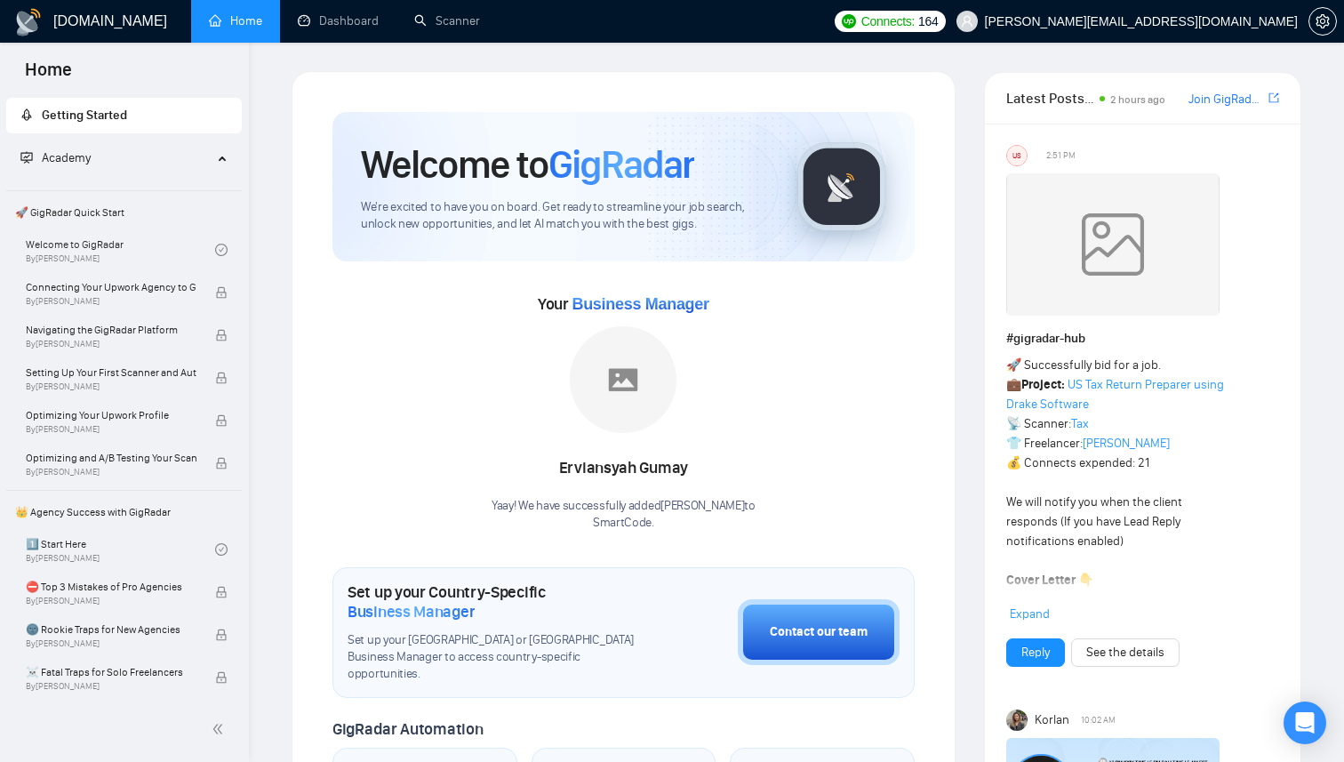
click at [1107, 33] on div "Connects: 164 [PERSON_NAME][EMAIL_ADDRESS][DOMAIN_NAME]" at bounding box center [1085, 21] width 502 height 43
click at [938, 23] on span "164" at bounding box center [928, 22] width 20 height 20
click at [363, 28] on link "Dashboard" at bounding box center [338, 20] width 81 height 15
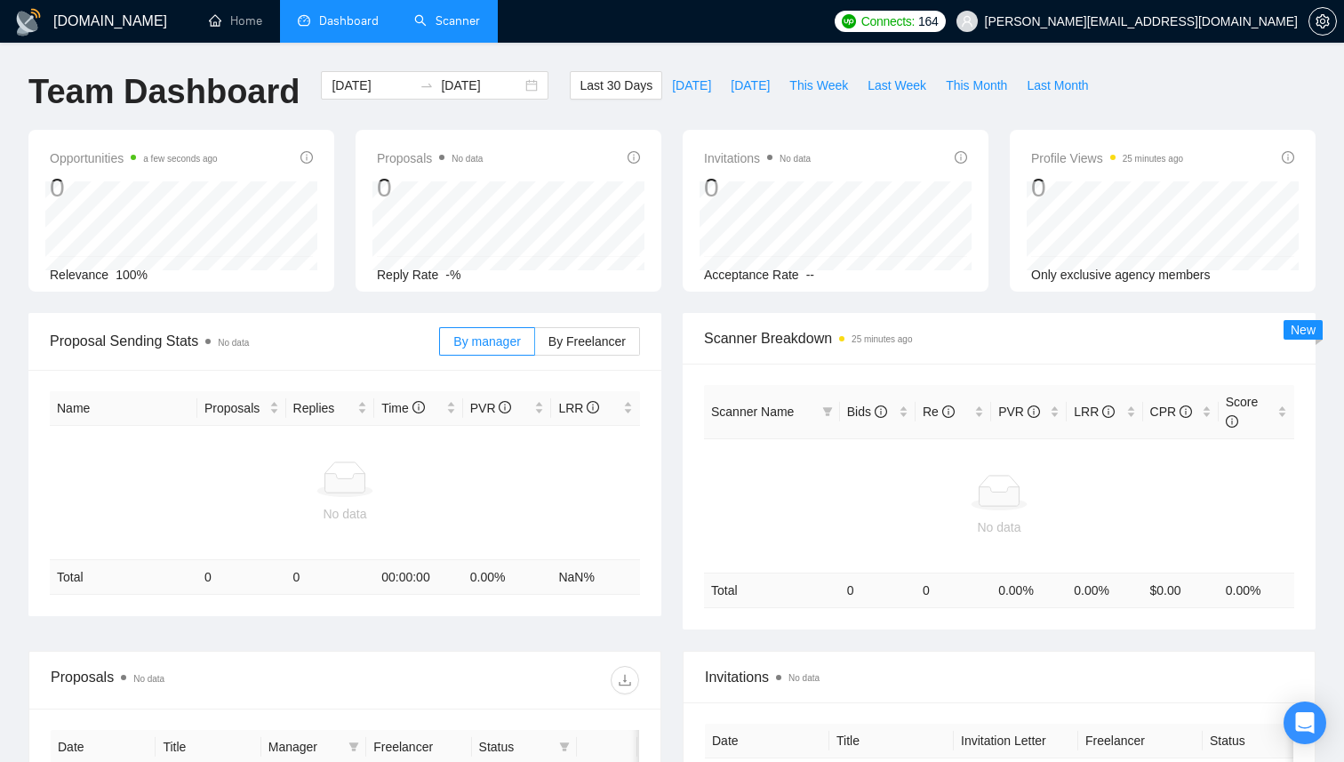
click at [451, 23] on link "Scanner" at bounding box center [447, 20] width 66 height 15
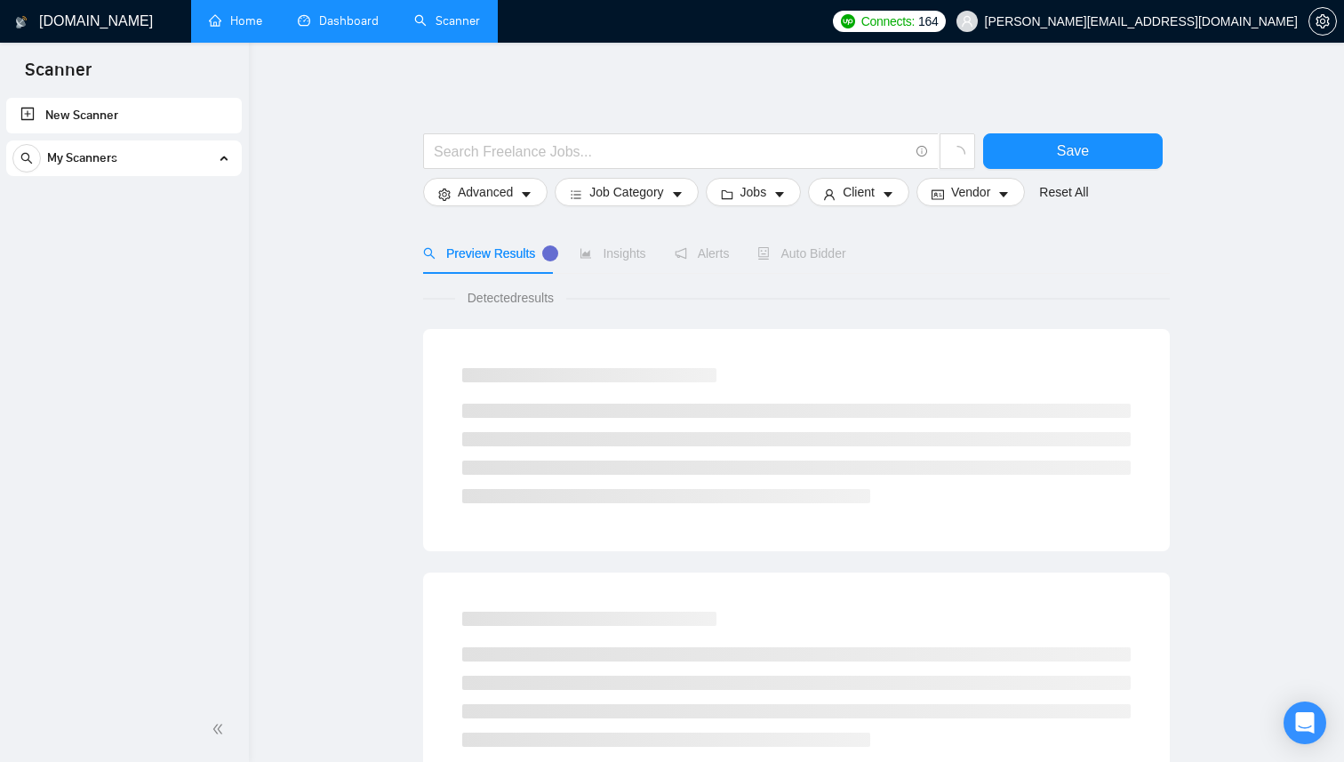
click at [262, 28] on link "Home" at bounding box center [235, 20] width 53 height 15
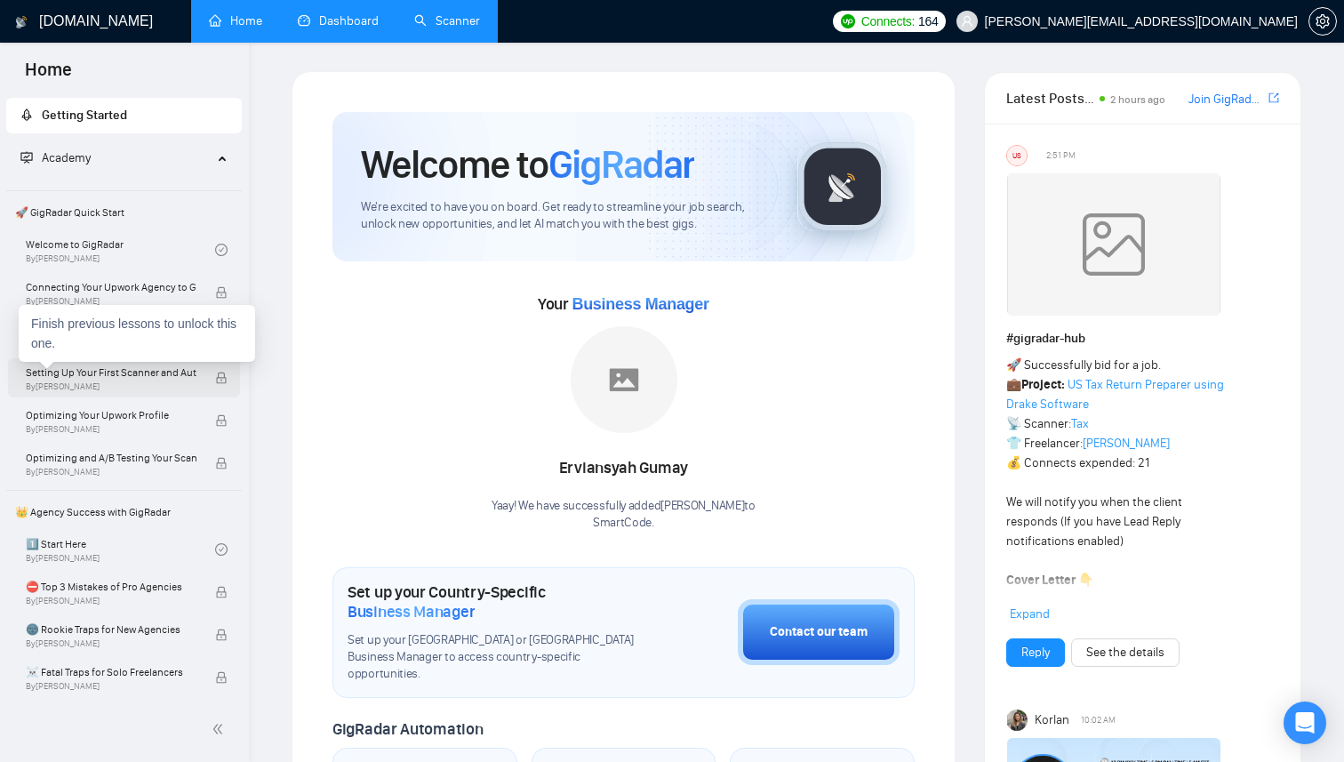
click at [114, 367] on span "Setting Up Your First Scanner and Auto-Bidder" at bounding box center [111, 372] width 171 height 18
click at [89, 372] on span "Setting Up Your First Scanner and Auto-Bidder" at bounding box center [111, 372] width 171 height 18
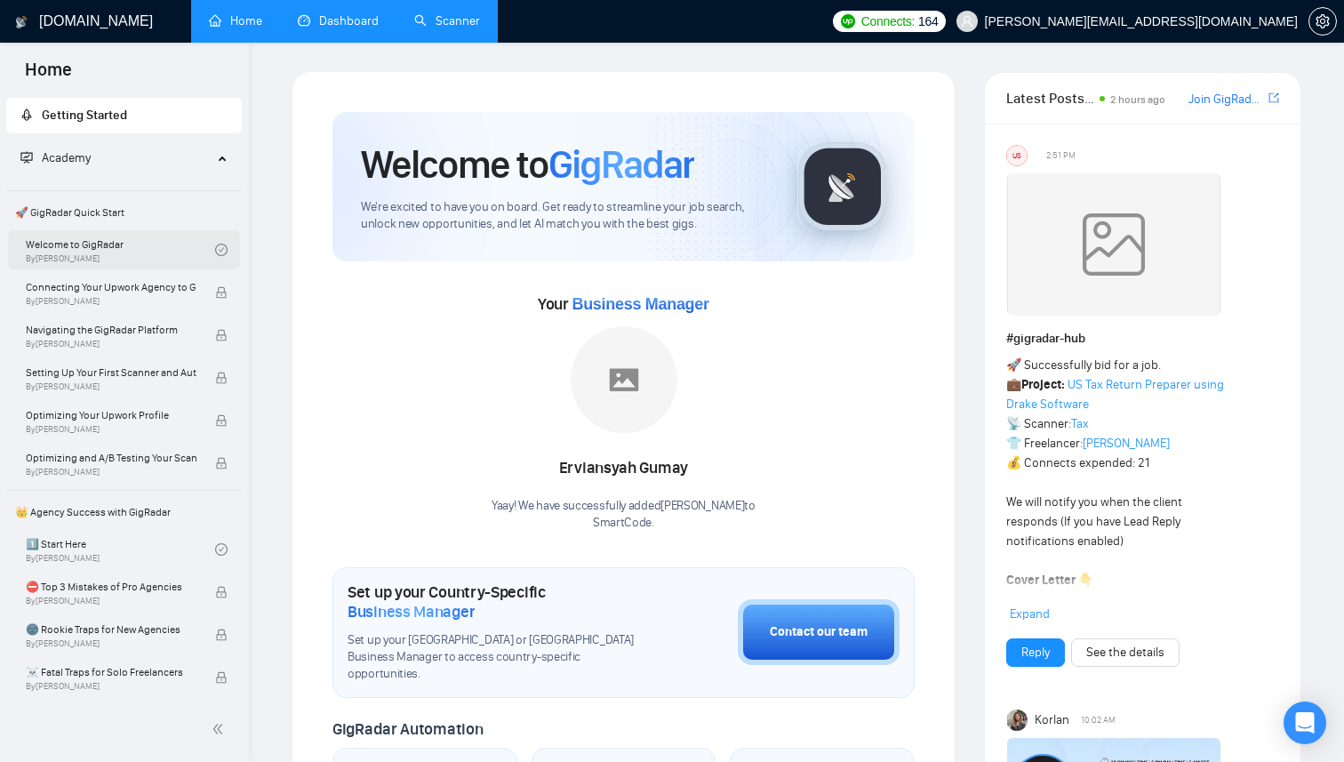
click at [121, 258] on link "Welcome to GigRadar By [PERSON_NAME]" at bounding box center [120, 249] width 189 height 39
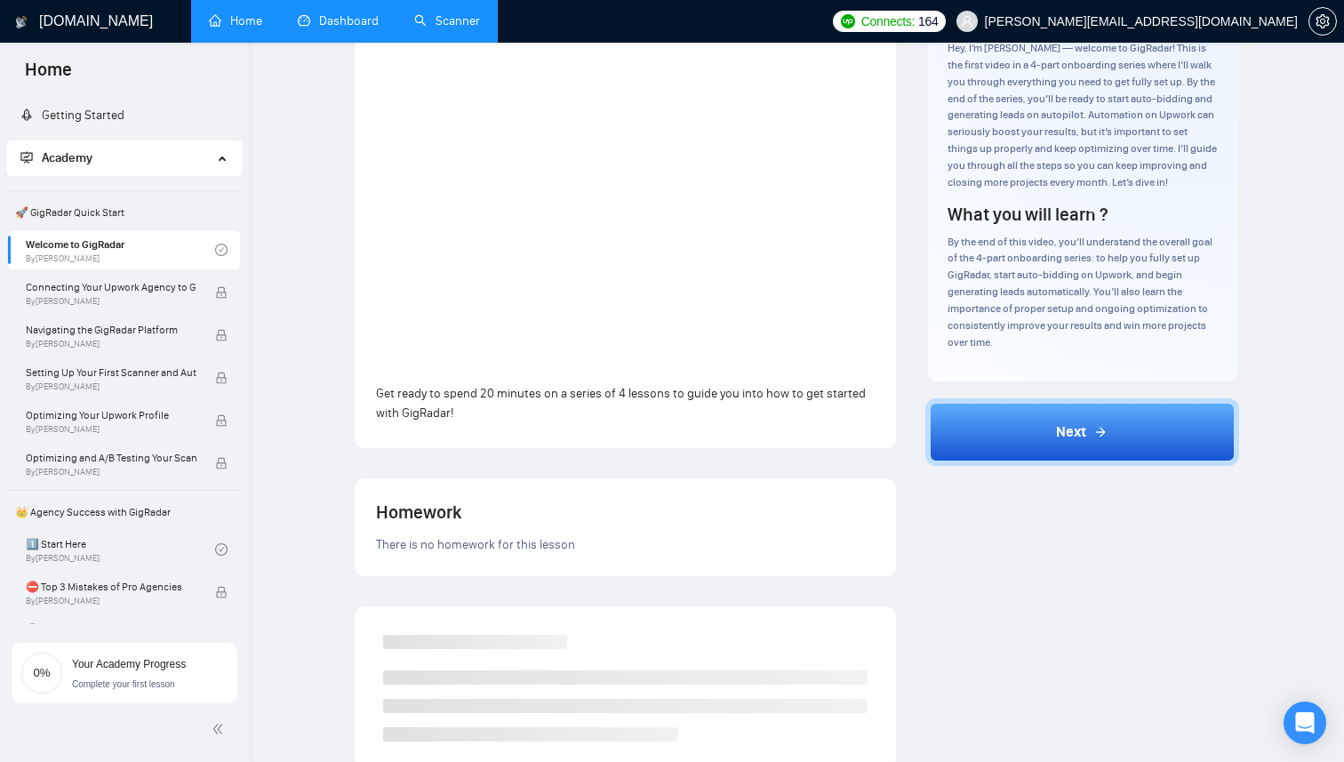
scroll to position [191, 0]
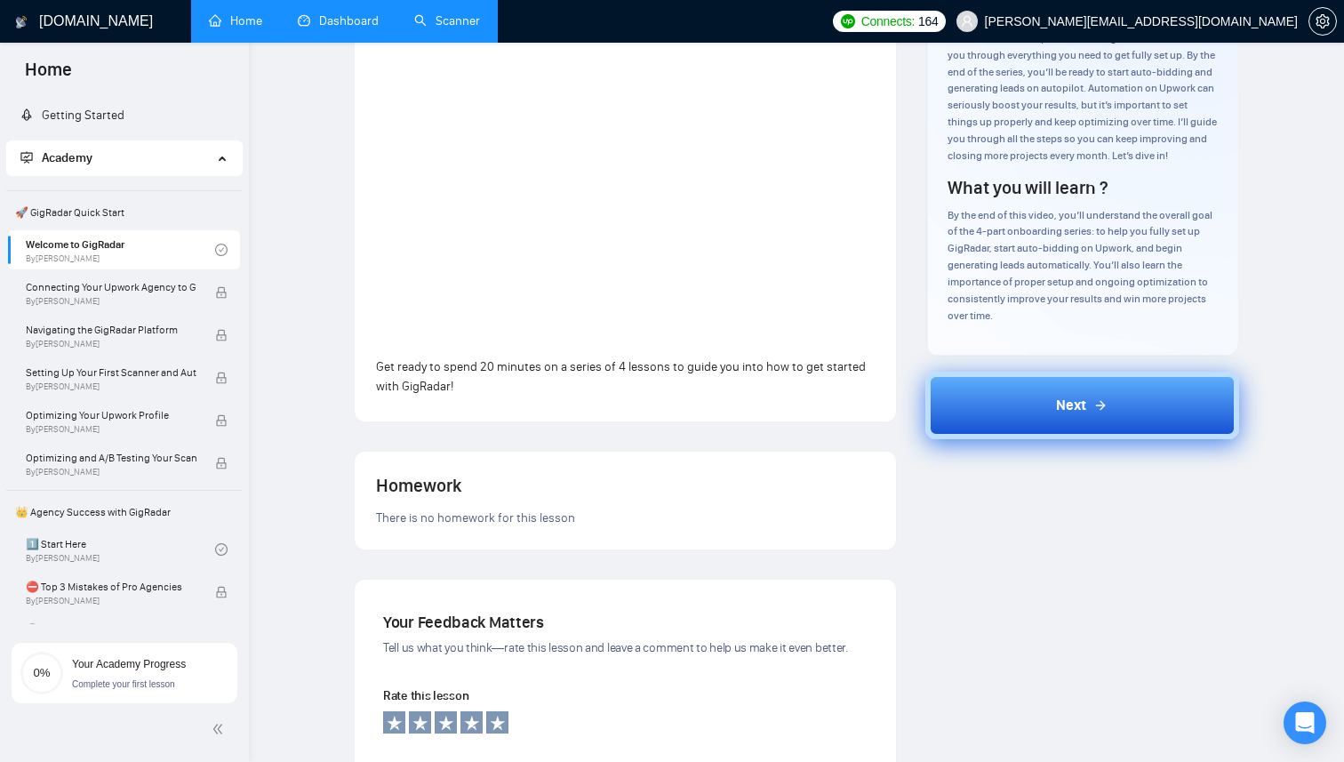
click at [989, 419] on button "Next" at bounding box center [1082, 405] width 315 height 68
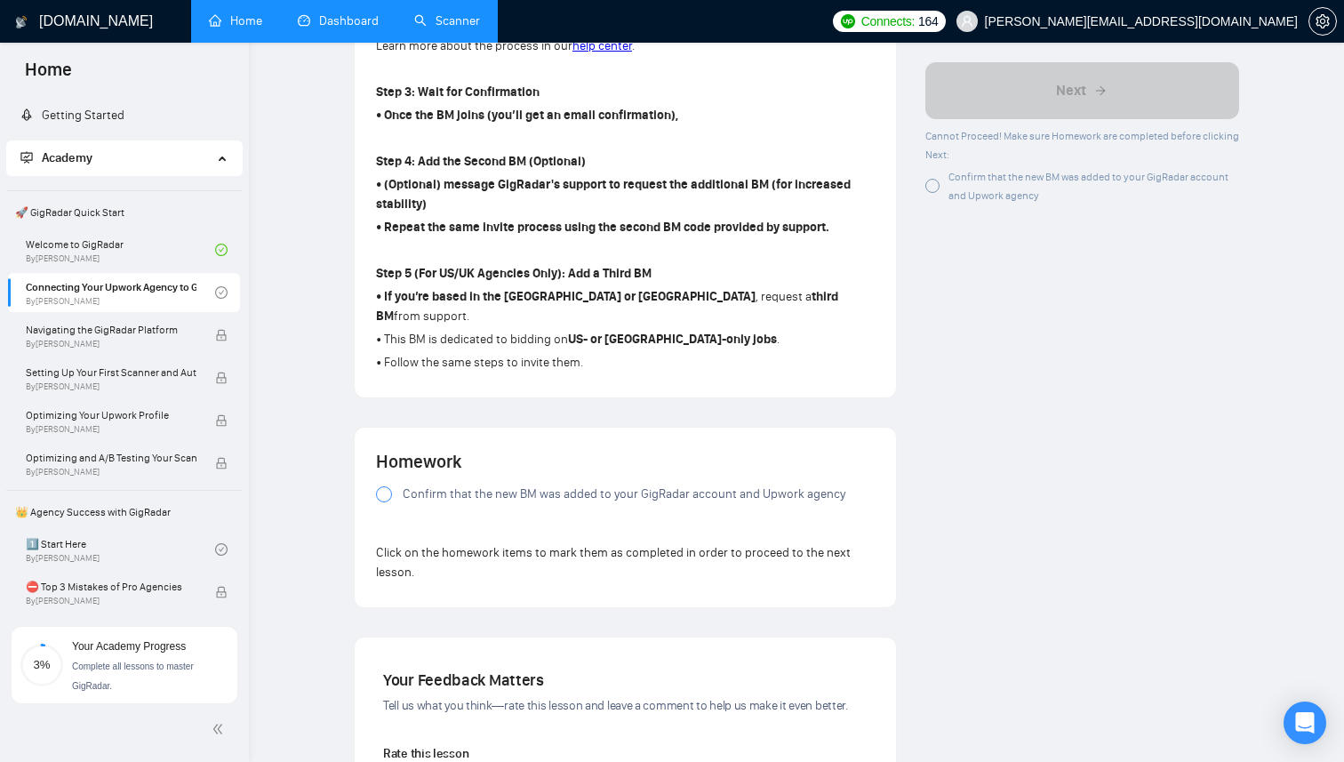
scroll to position [1046, 0]
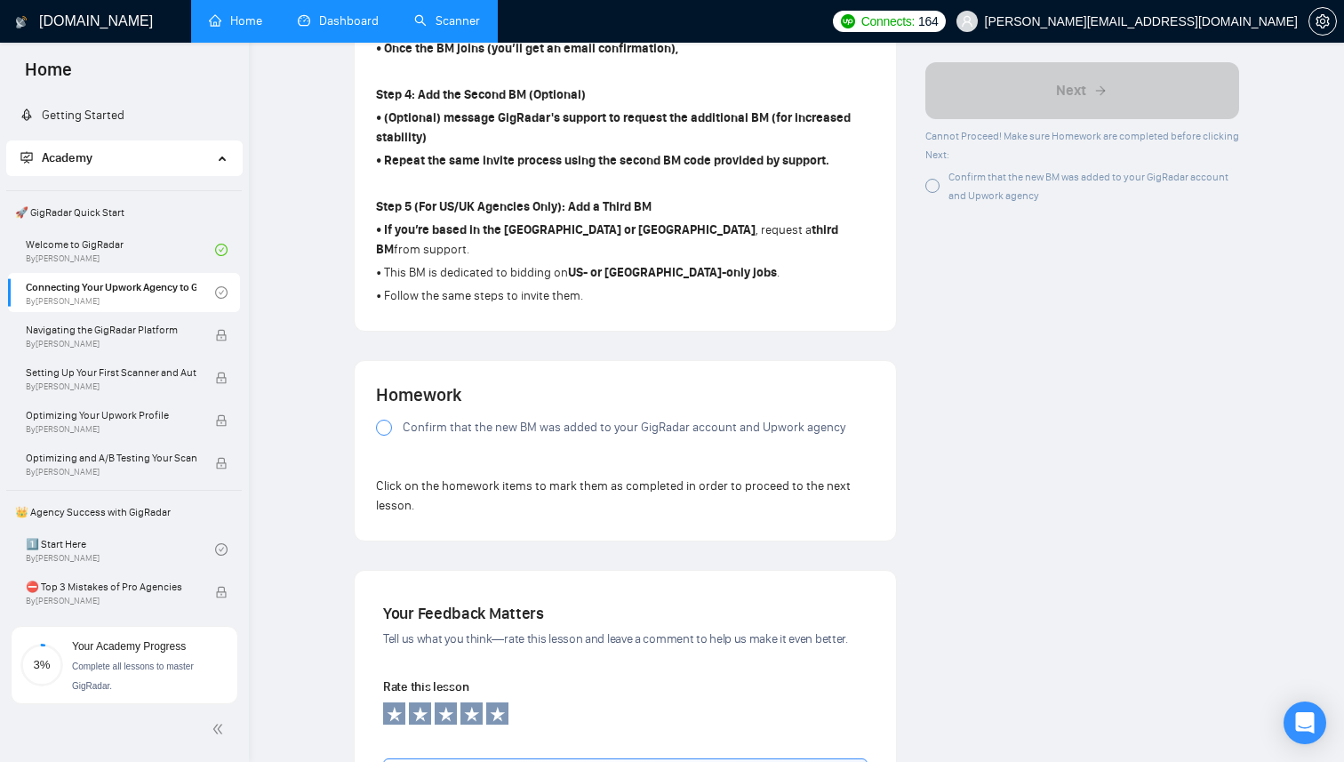
click at [389, 435] on div at bounding box center [384, 427] width 16 height 16
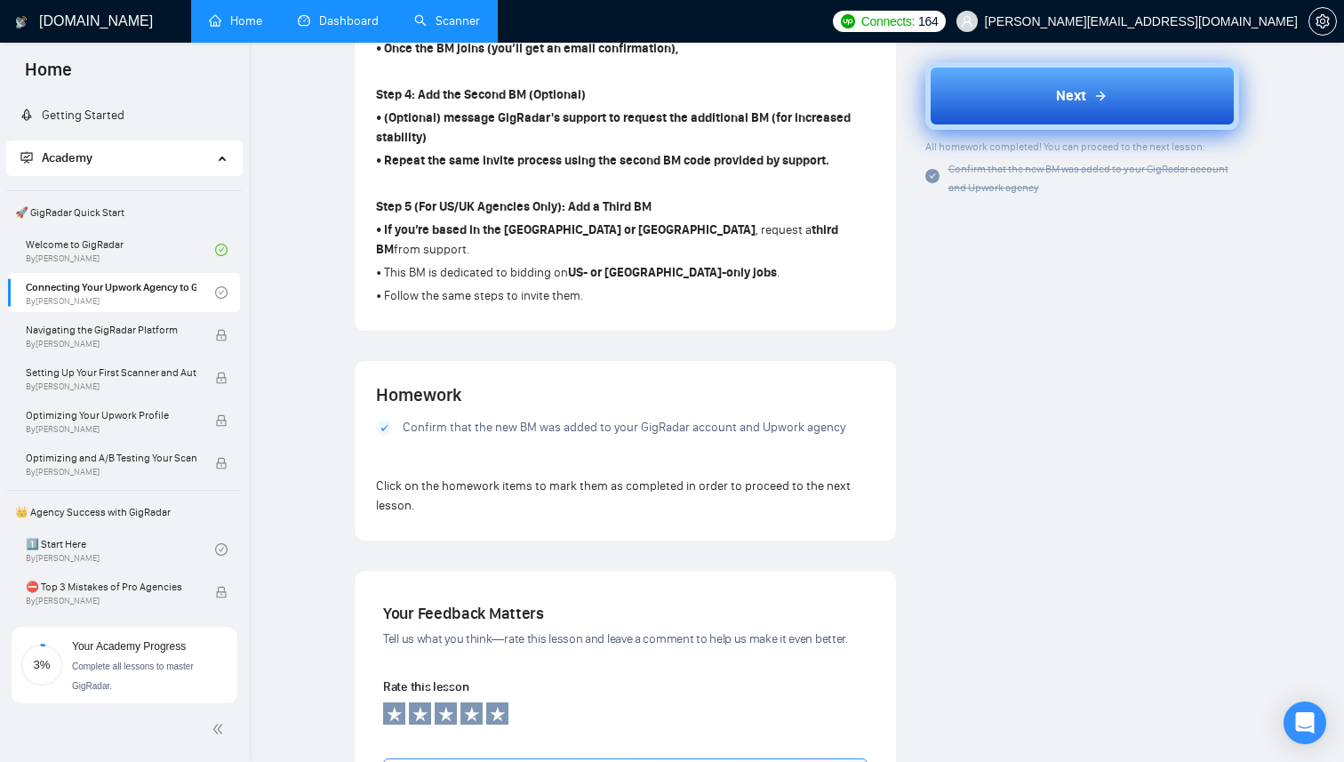
click at [1027, 90] on button "Next" at bounding box center [1082, 96] width 315 height 68
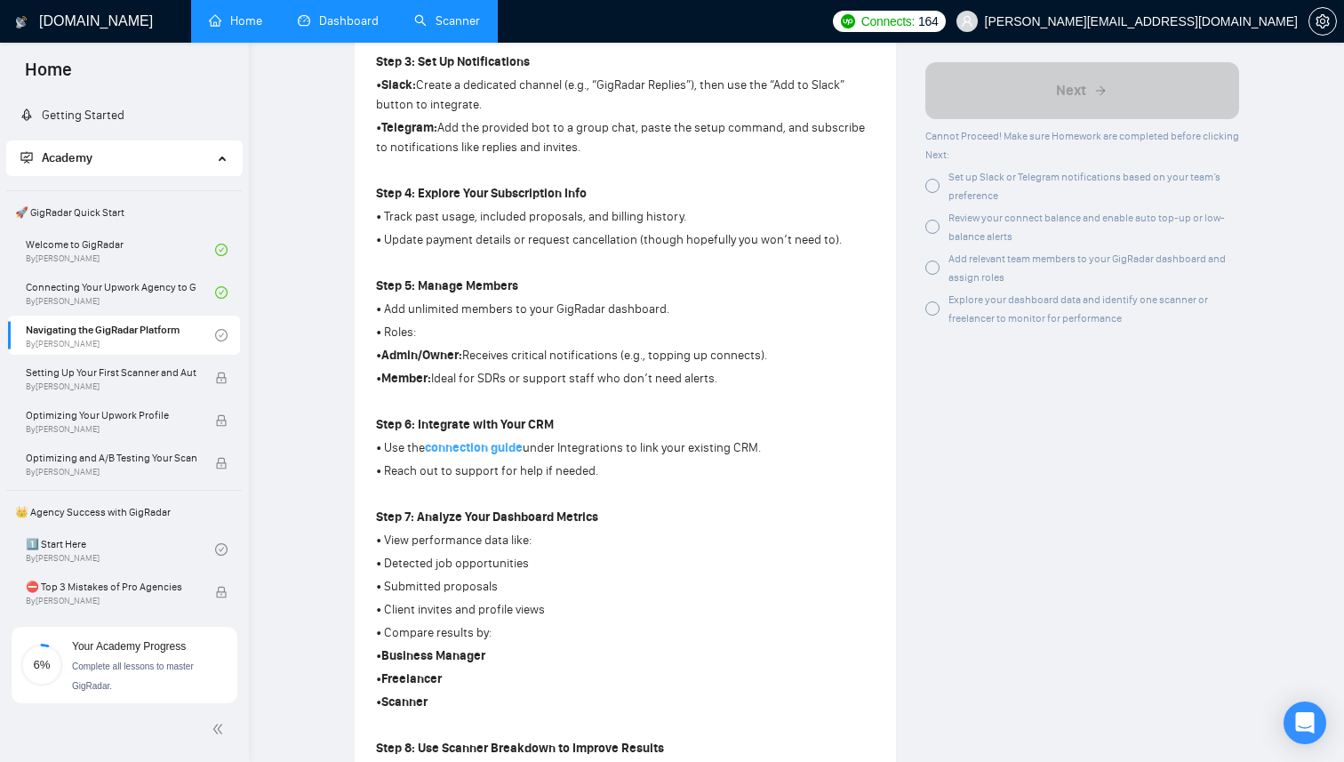
scroll to position [483, 0]
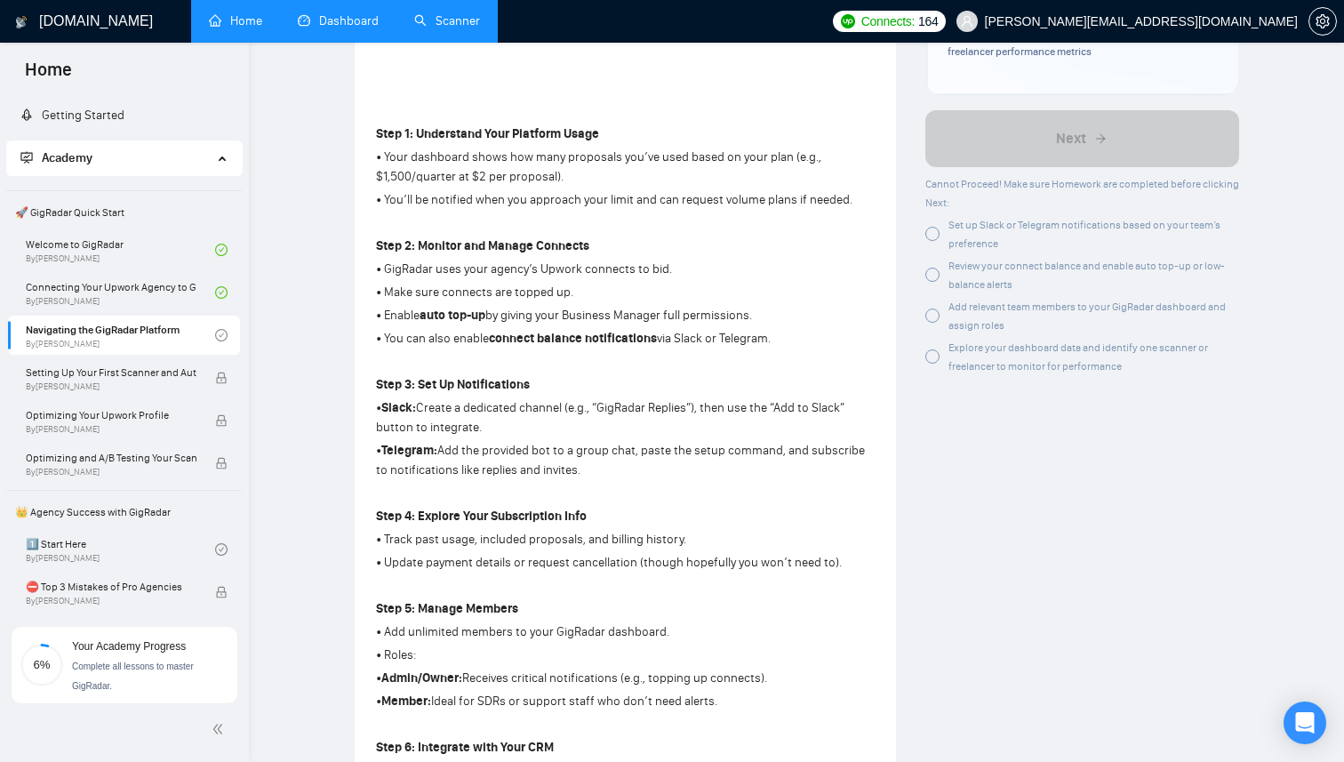
click at [408, 451] on strong "Telegram:" at bounding box center [409, 450] width 56 height 15
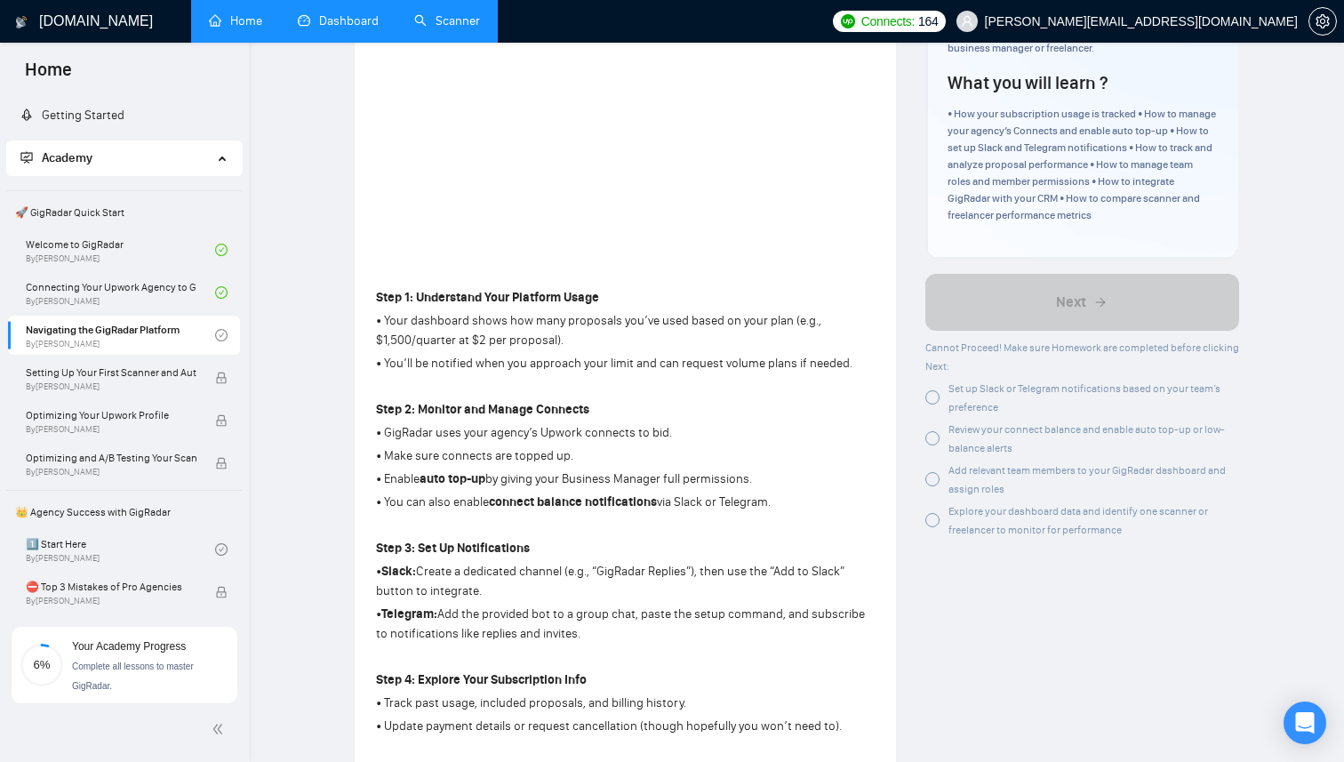
scroll to position [0, 0]
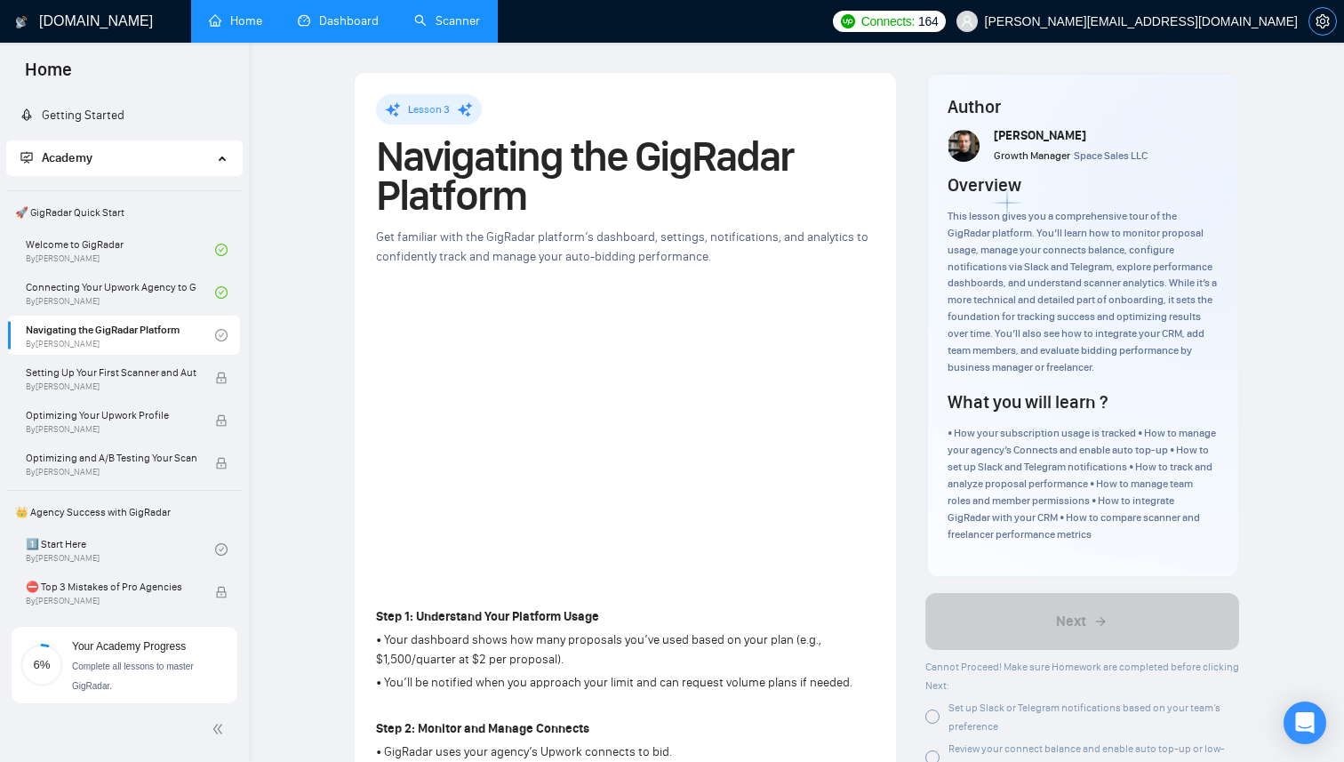
click at [1328, 14] on icon "setting" at bounding box center [1322, 21] width 14 height 14
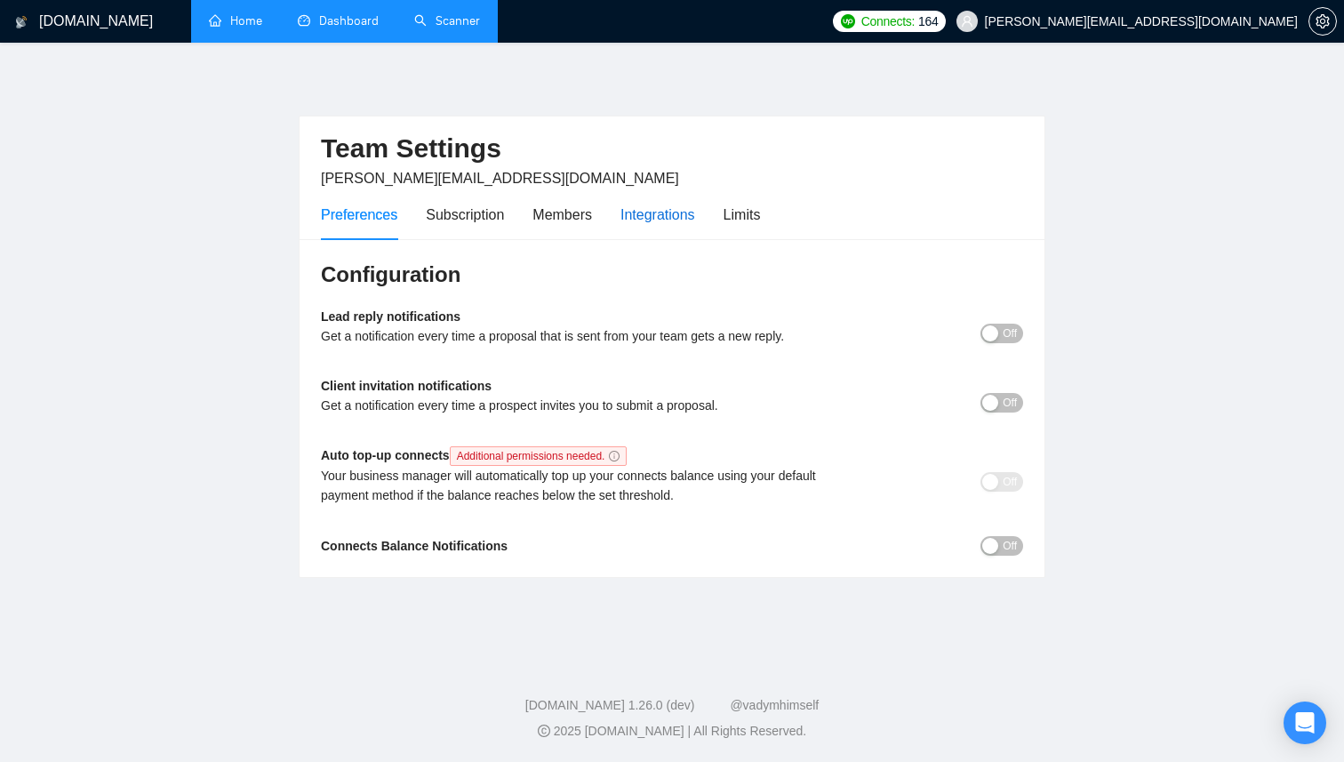
click at [683, 219] on div "Integrations" at bounding box center [657, 215] width 75 height 22
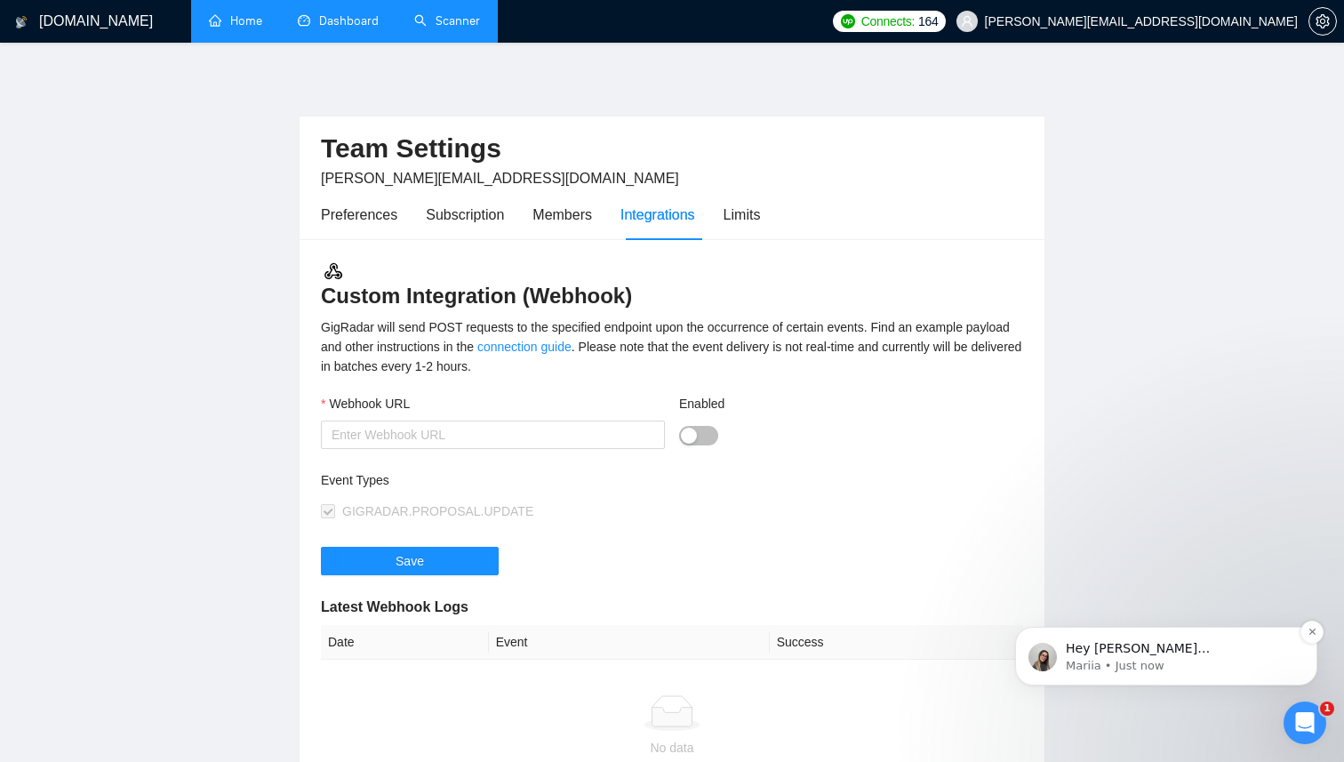
click at [1119, 648] on p "Hey [PERSON_NAME][EMAIL_ADDRESS][DOMAIN_NAME], Do you want to learn how to inte…" at bounding box center [1179, 649] width 229 height 18
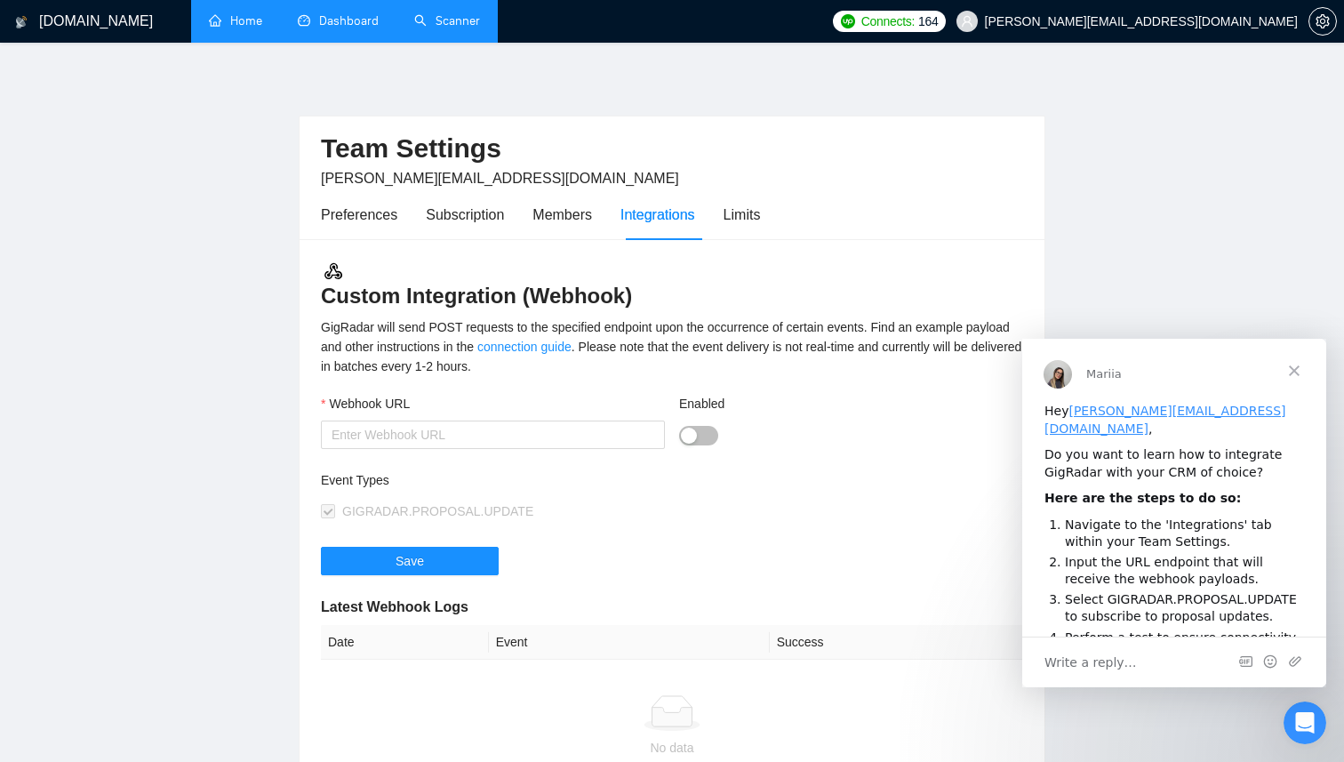
click at [1301, 365] on span "Close" at bounding box center [1294, 371] width 64 height 64
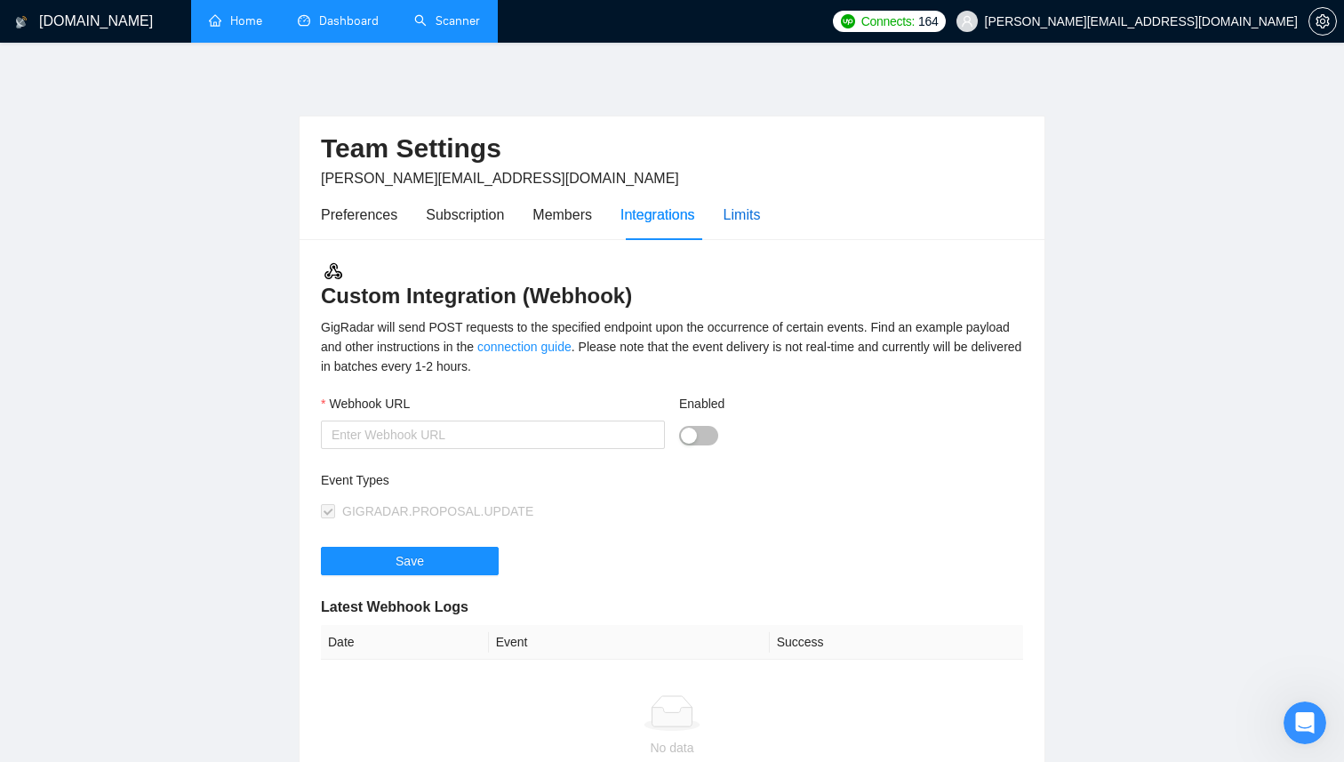
click at [747, 211] on div "Limits" at bounding box center [741, 215] width 37 height 22
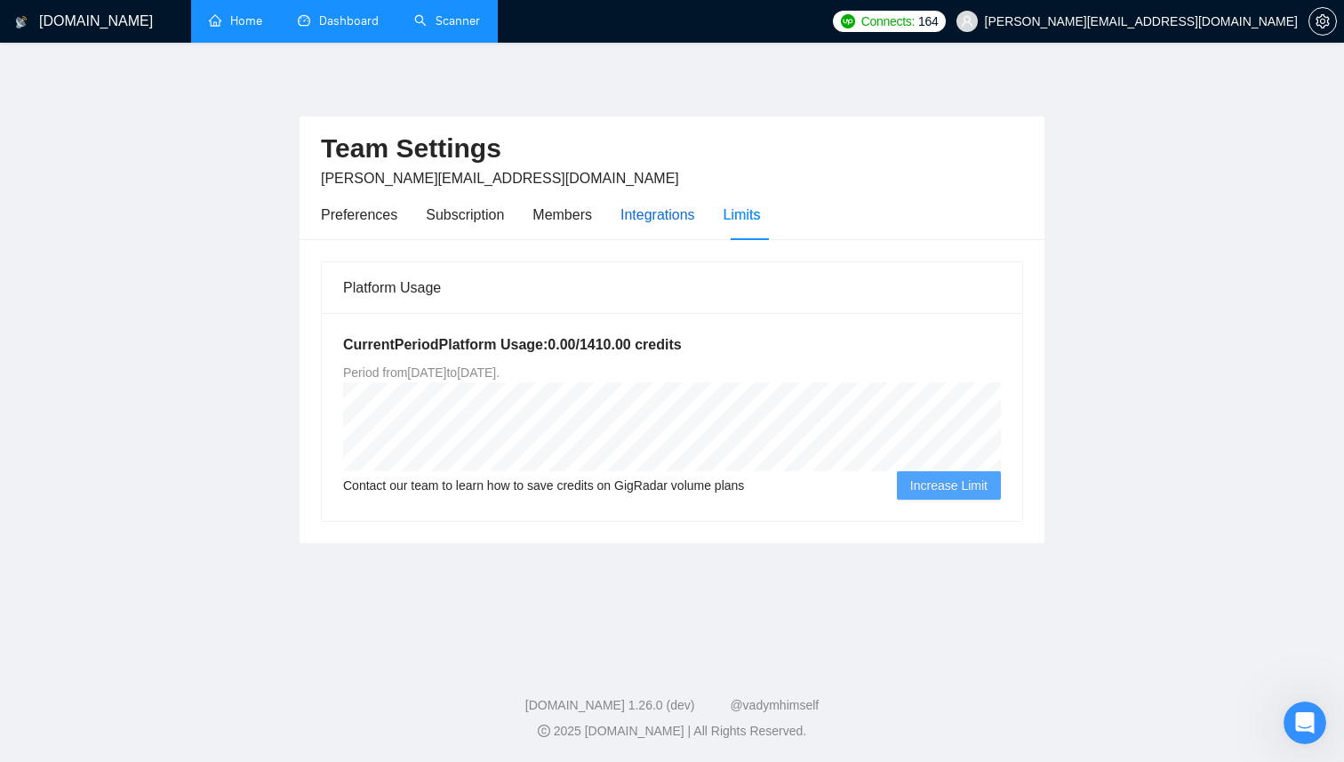
click at [640, 213] on div "Integrations" at bounding box center [657, 215] width 75 height 22
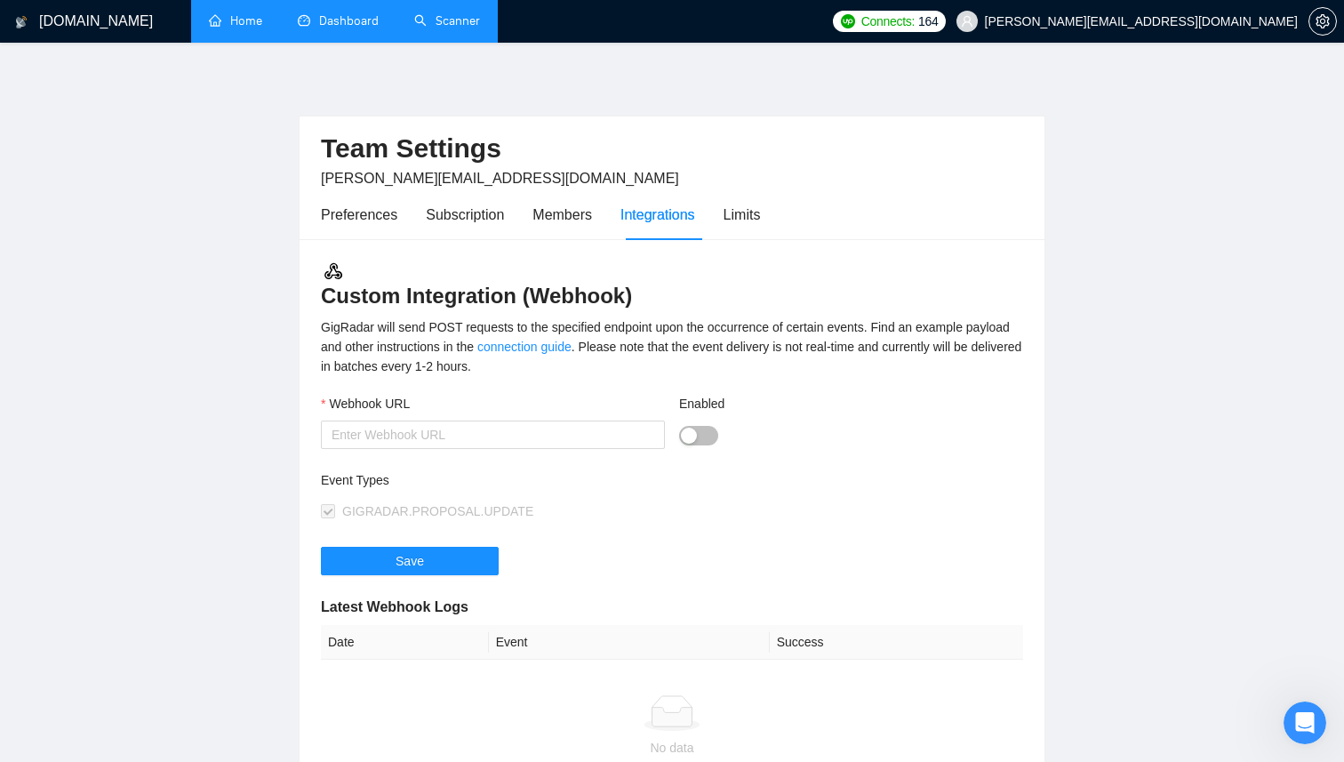
click at [411, 219] on div "Preferences Subscription Members Integrations Limits" at bounding box center [540, 214] width 439 height 51
click at [387, 219] on div "Preferences" at bounding box center [359, 215] width 76 height 22
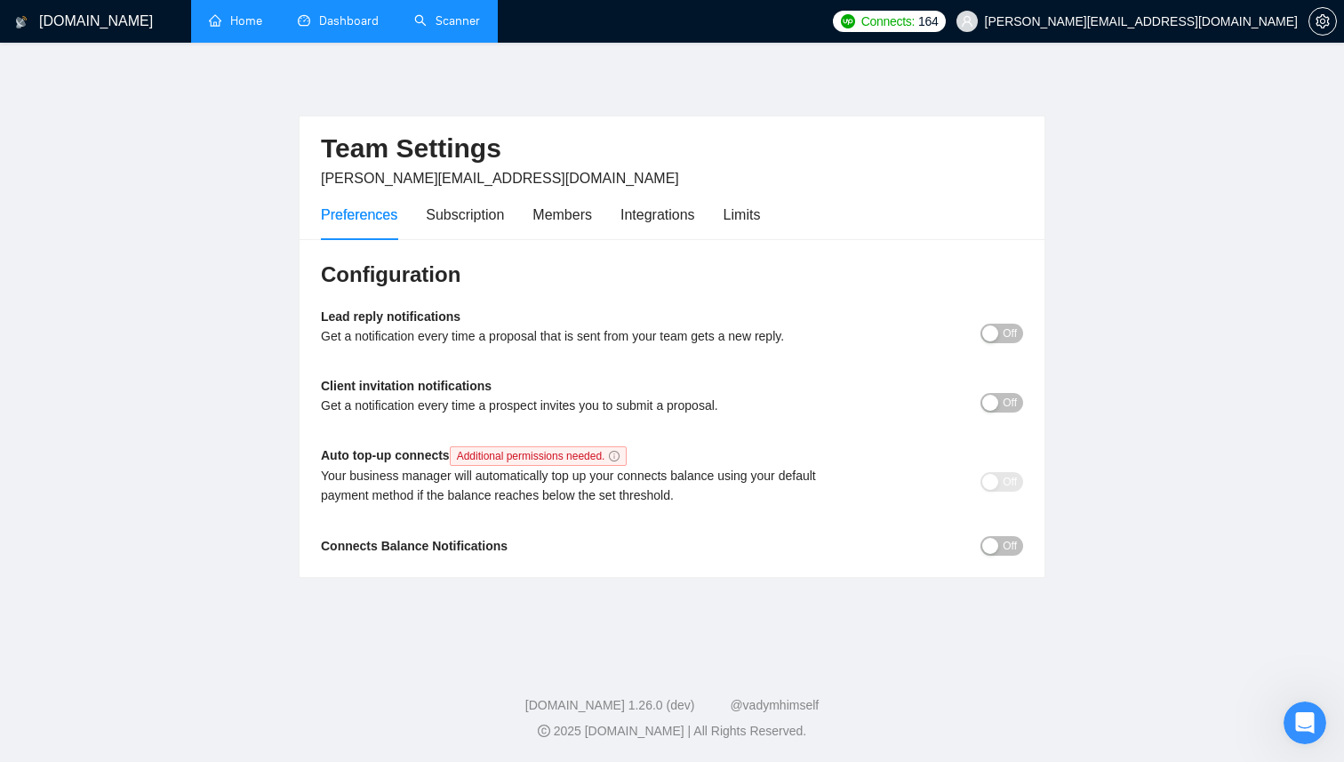
click at [1003, 548] on span "Off" at bounding box center [1009, 546] width 14 height 20
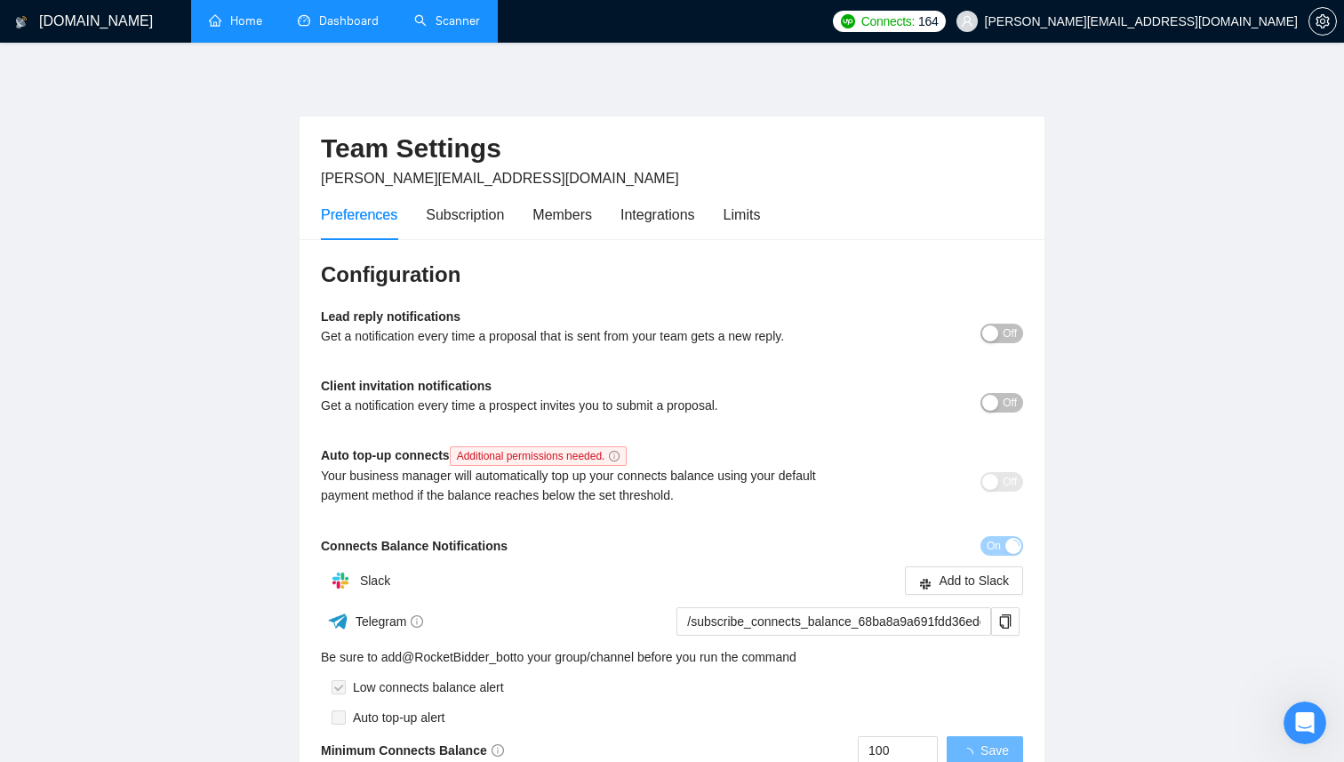
scroll to position [162, 0]
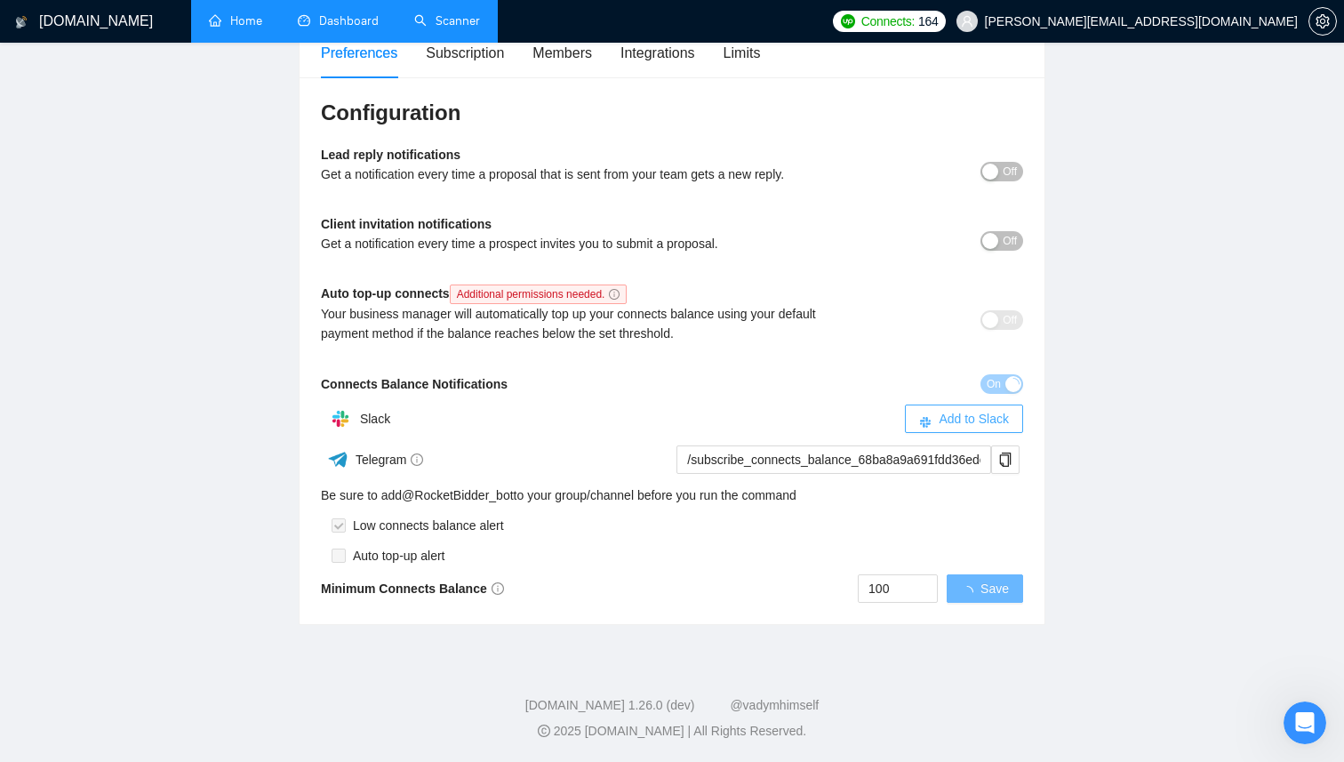
click at [968, 411] on span "Add to Slack" at bounding box center [973, 419] width 70 height 20
click at [998, 576] on button "Save" at bounding box center [994, 588] width 57 height 28
click at [234, 13] on link "Home" at bounding box center [235, 20] width 53 height 15
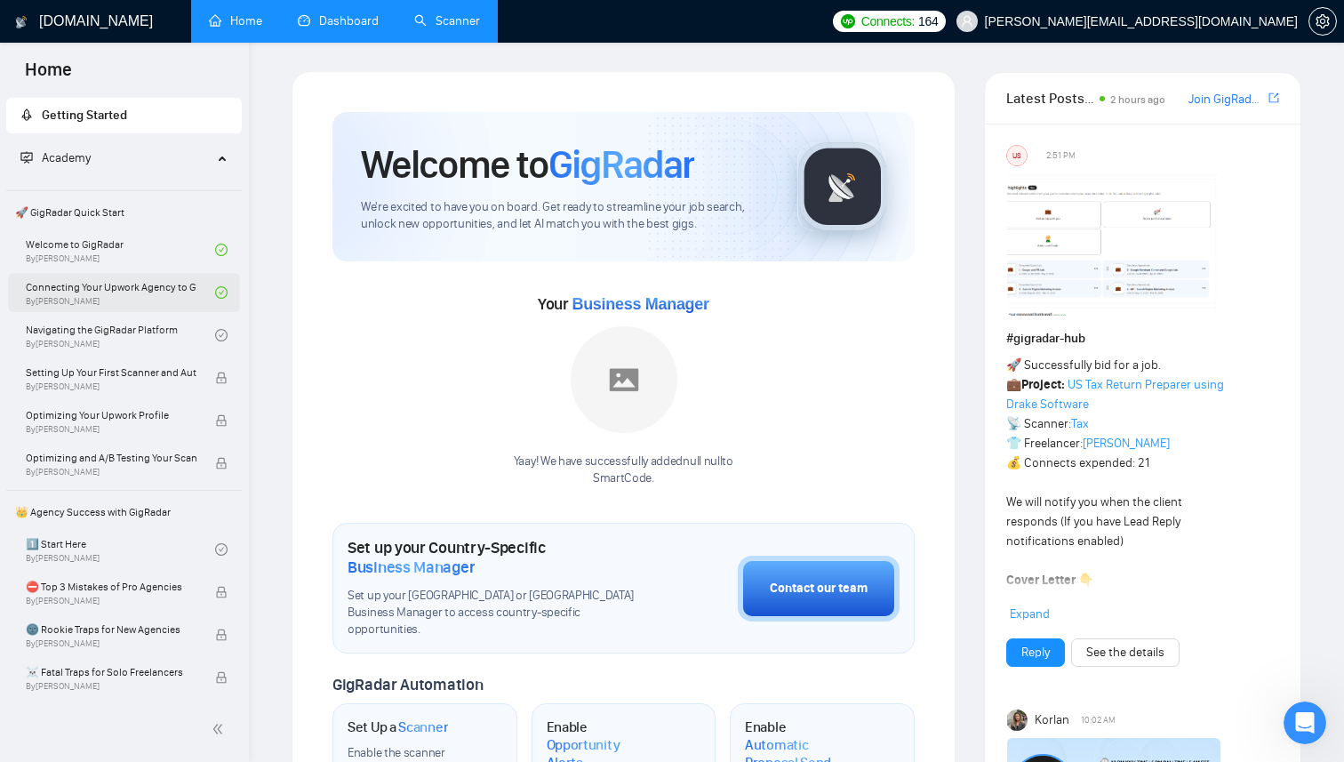
click at [92, 292] on link "Connecting Your Upwork Agency to GigRadar By [PERSON_NAME]" at bounding box center [120, 292] width 189 height 39
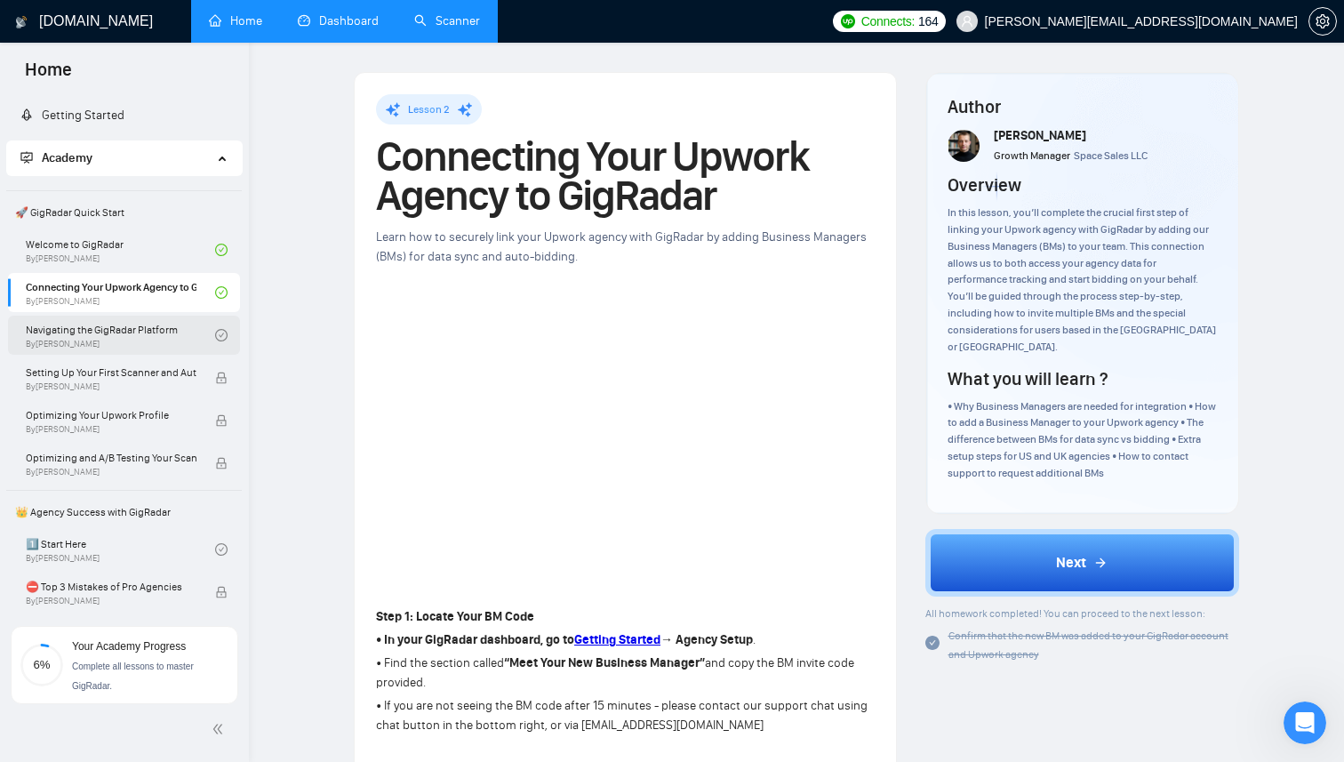
click at [100, 335] on link "Navigating the GigRadar Platform By [PERSON_NAME]" at bounding box center [120, 334] width 189 height 39
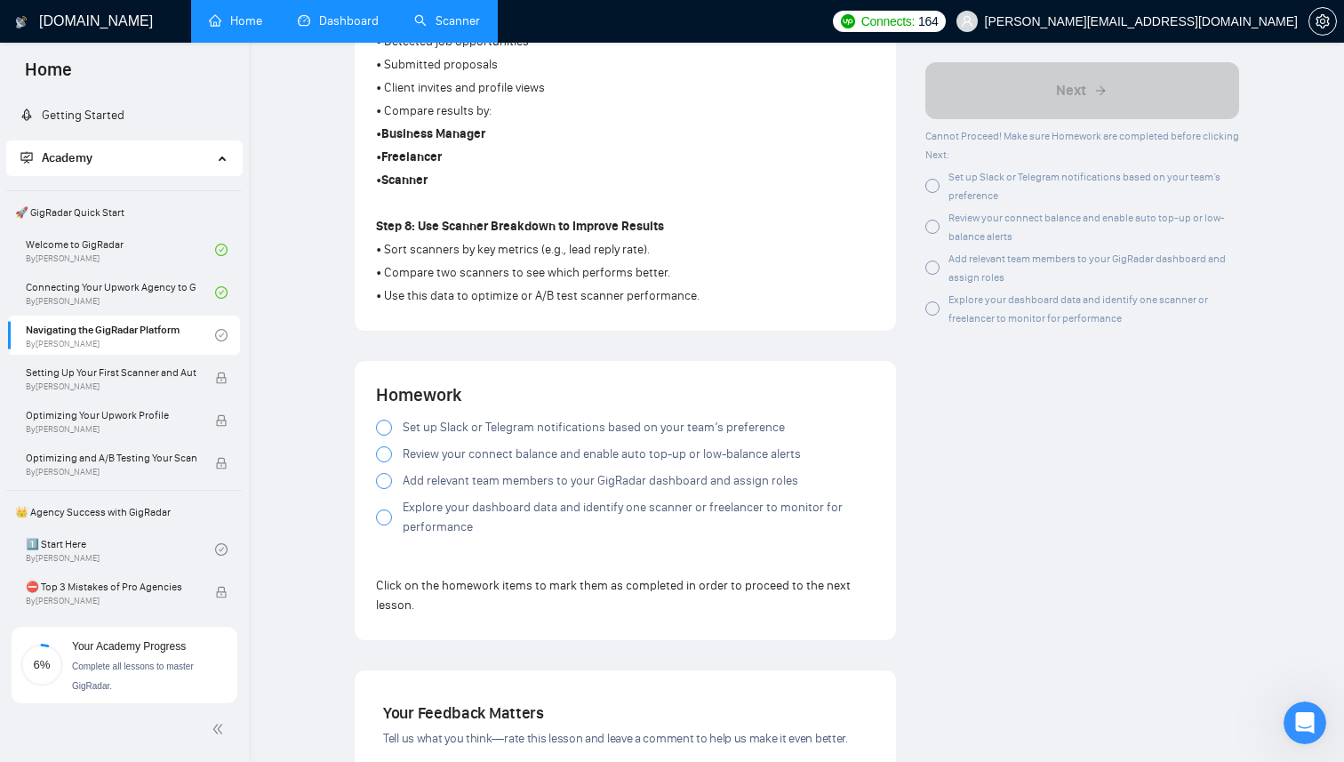
scroll to position [1466, 0]
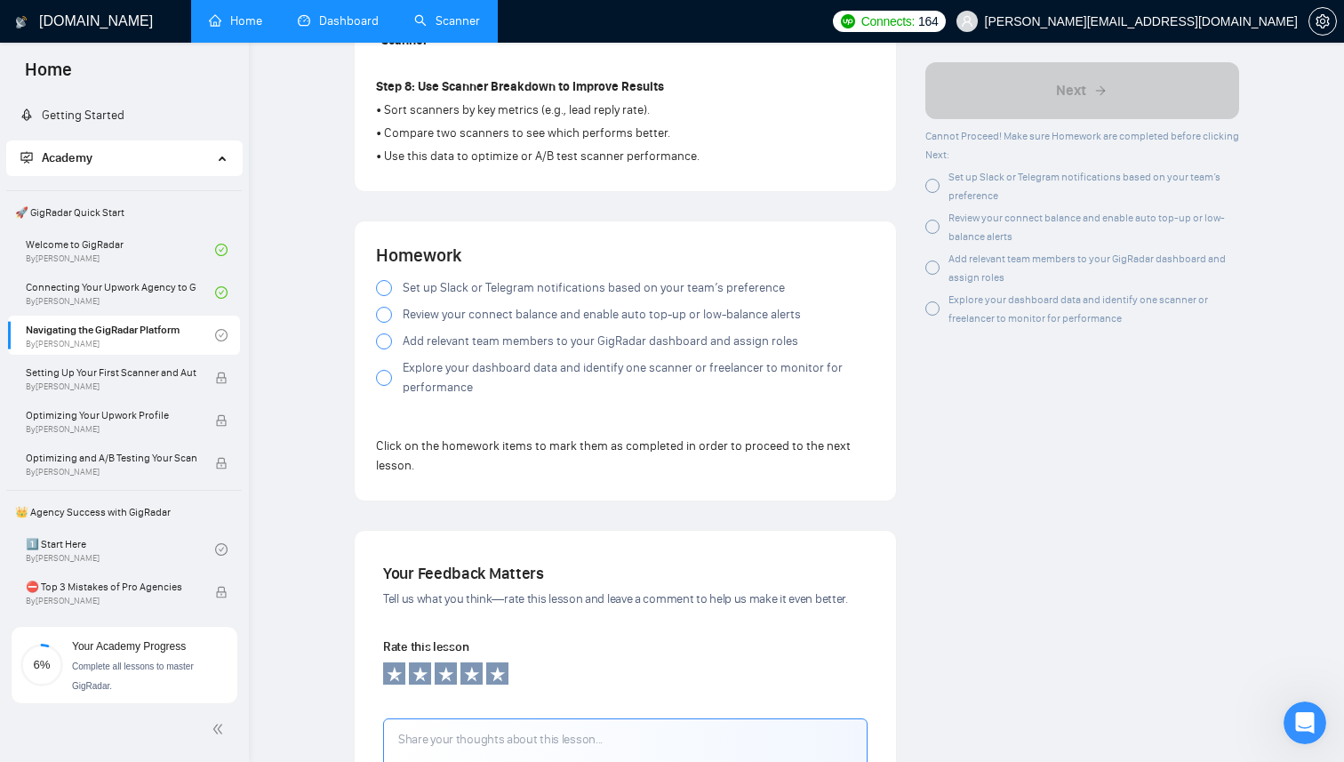
click at [387, 293] on div at bounding box center [384, 288] width 16 height 16
click at [378, 320] on div at bounding box center [384, 315] width 16 height 16
click at [389, 346] on div at bounding box center [384, 341] width 16 height 16
click at [387, 381] on div at bounding box center [384, 378] width 16 height 16
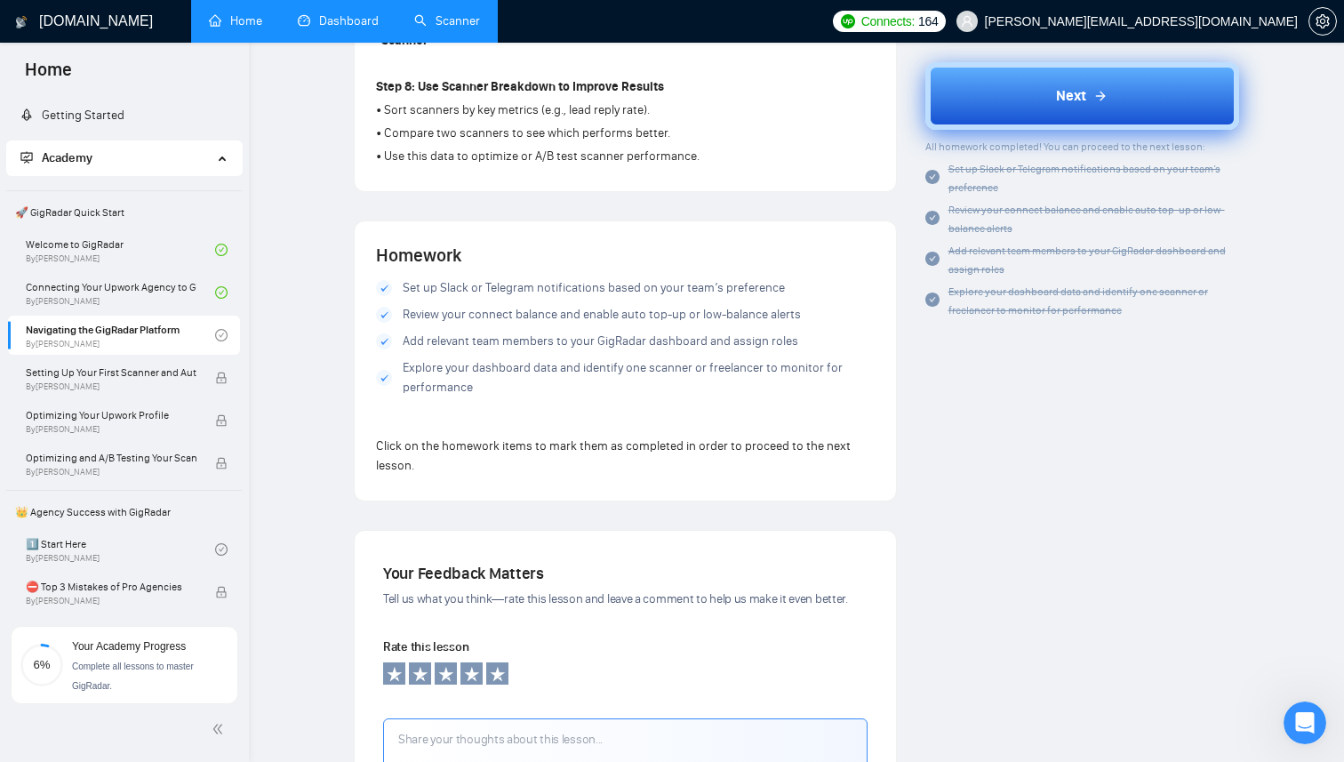
click at [979, 114] on button "Next" at bounding box center [1082, 96] width 315 height 68
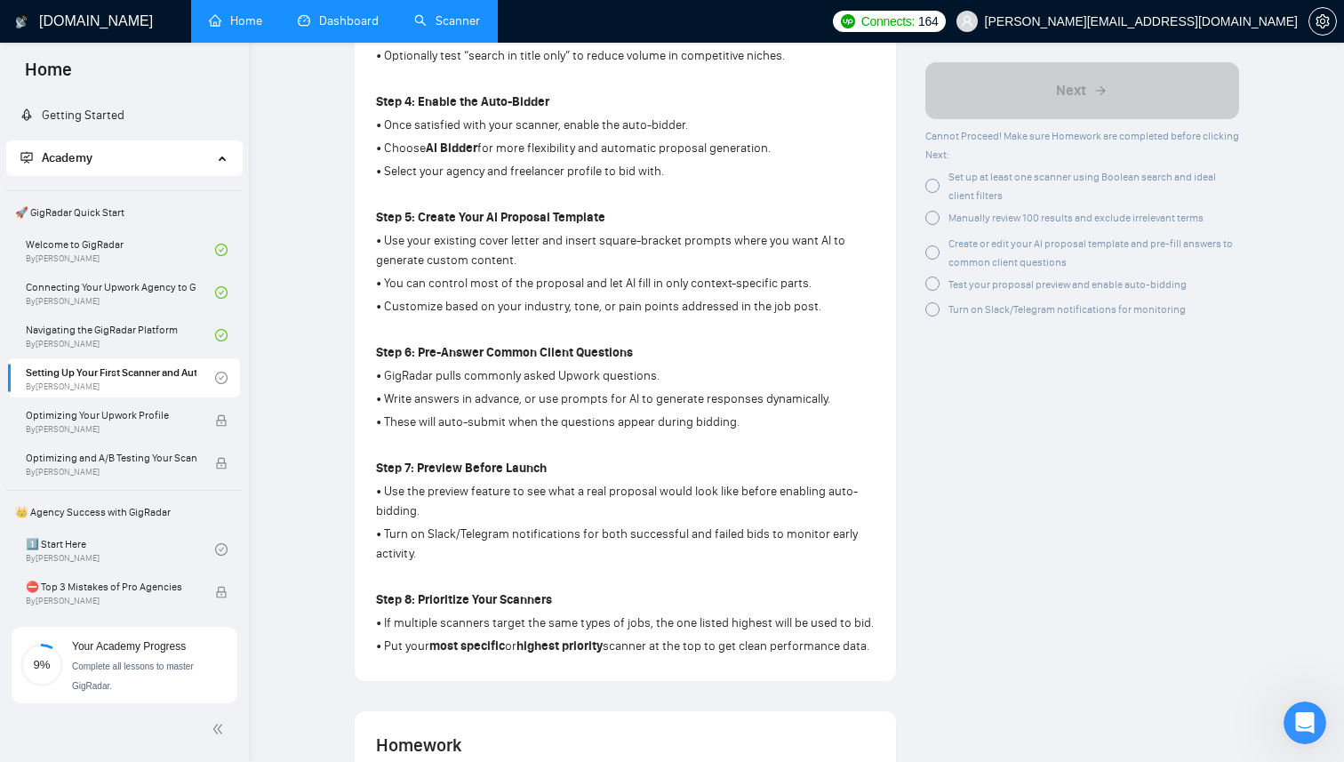
scroll to position [977, 0]
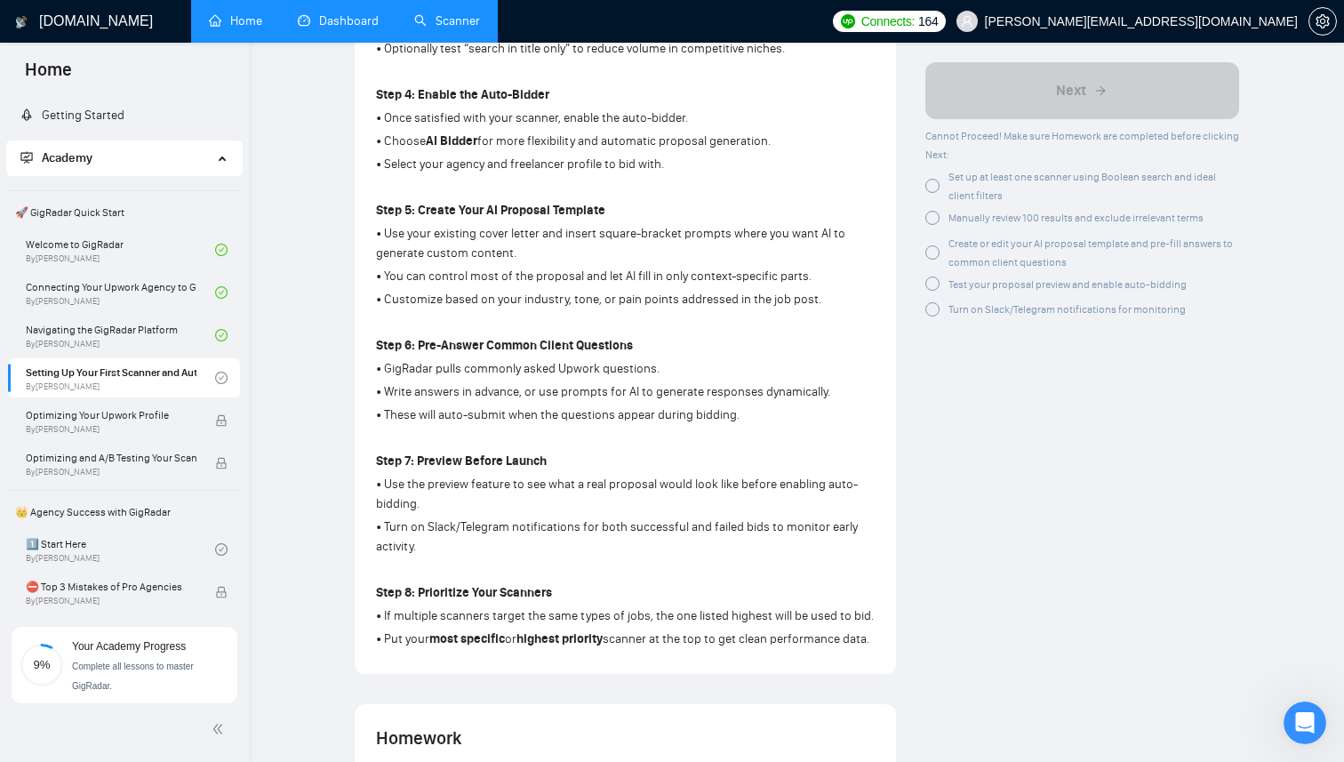
click at [350, 13] on link "Dashboard" at bounding box center [338, 20] width 81 height 15
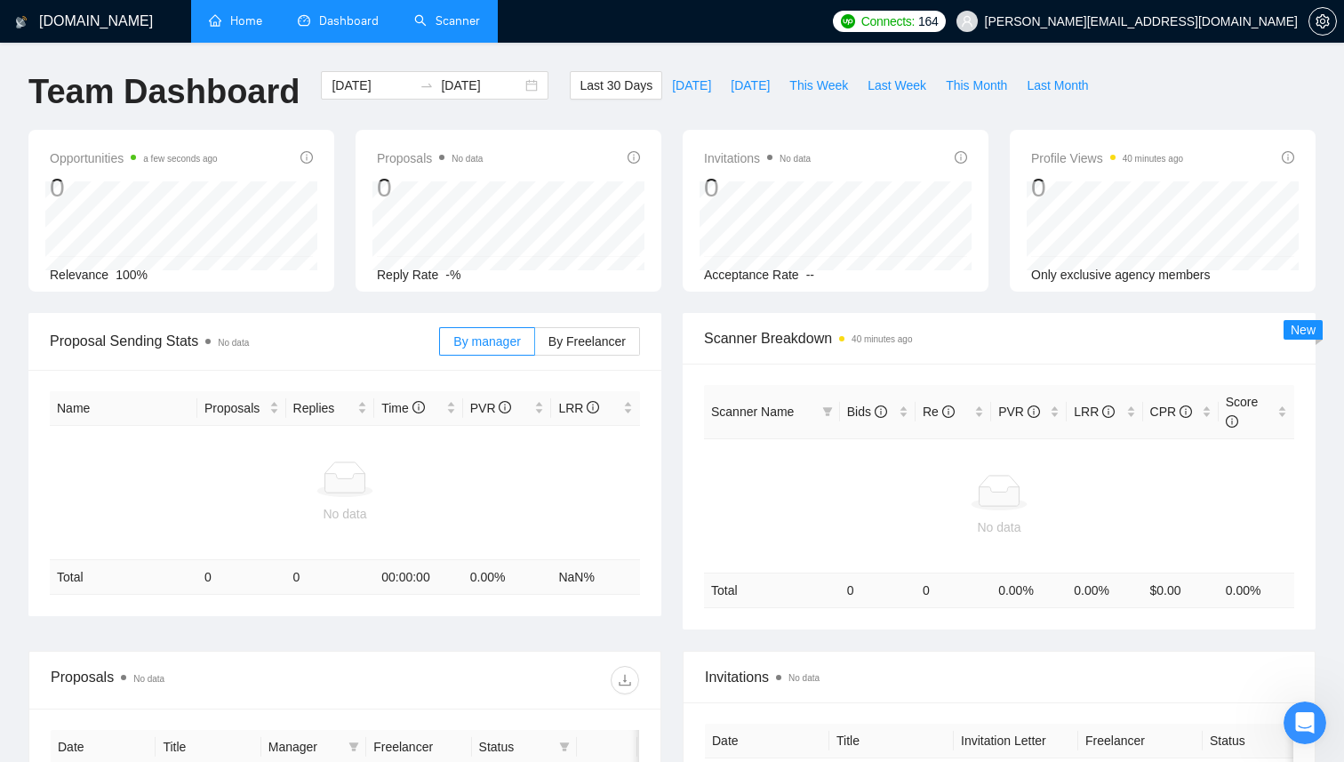
click at [459, 28] on link "Scanner" at bounding box center [447, 20] width 66 height 15
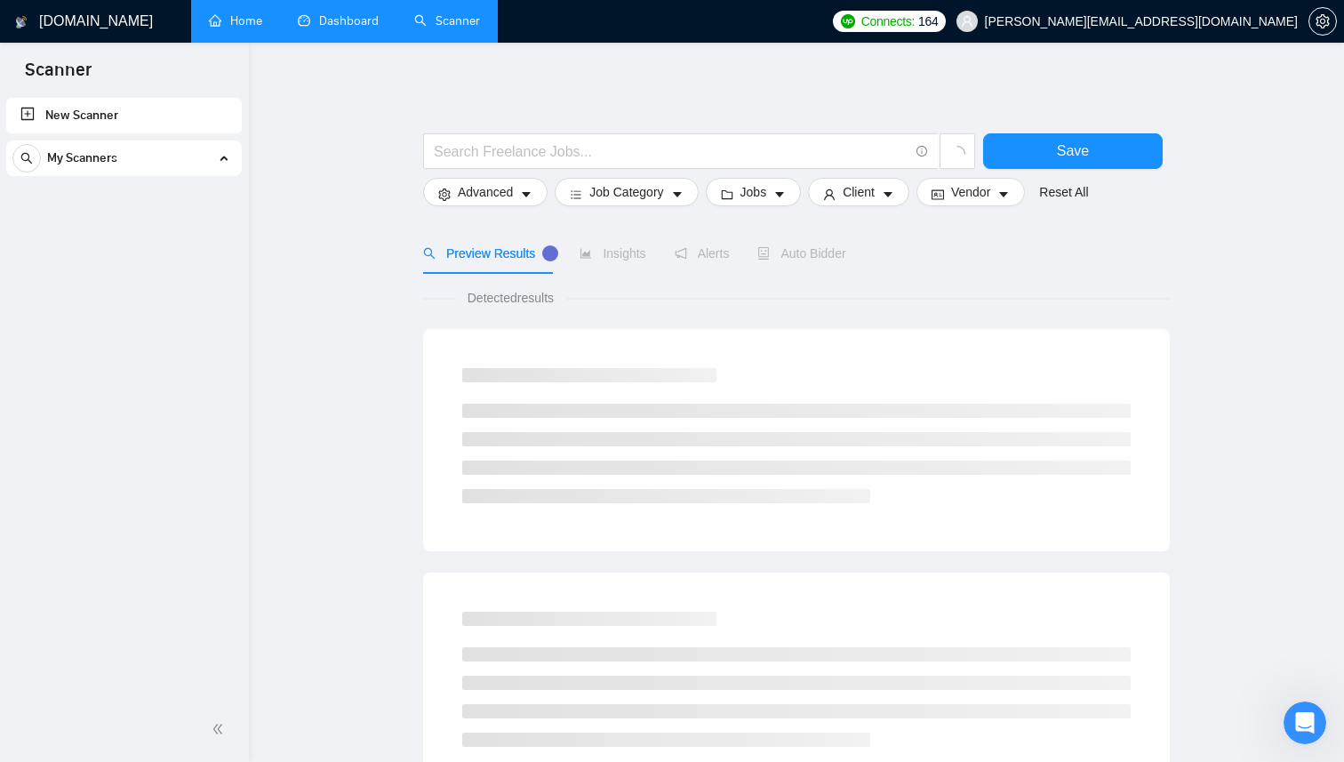
click at [199, 164] on div "My Scanners" at bounding box center [123, 158] width 223 height 36
click at [189, 161] on div "My Scanners" at bounding box center [123, 158] width 223 height 36
click at [170, 125] on link "New Scanner" at bounding box center [123, 116] width 207 height 36
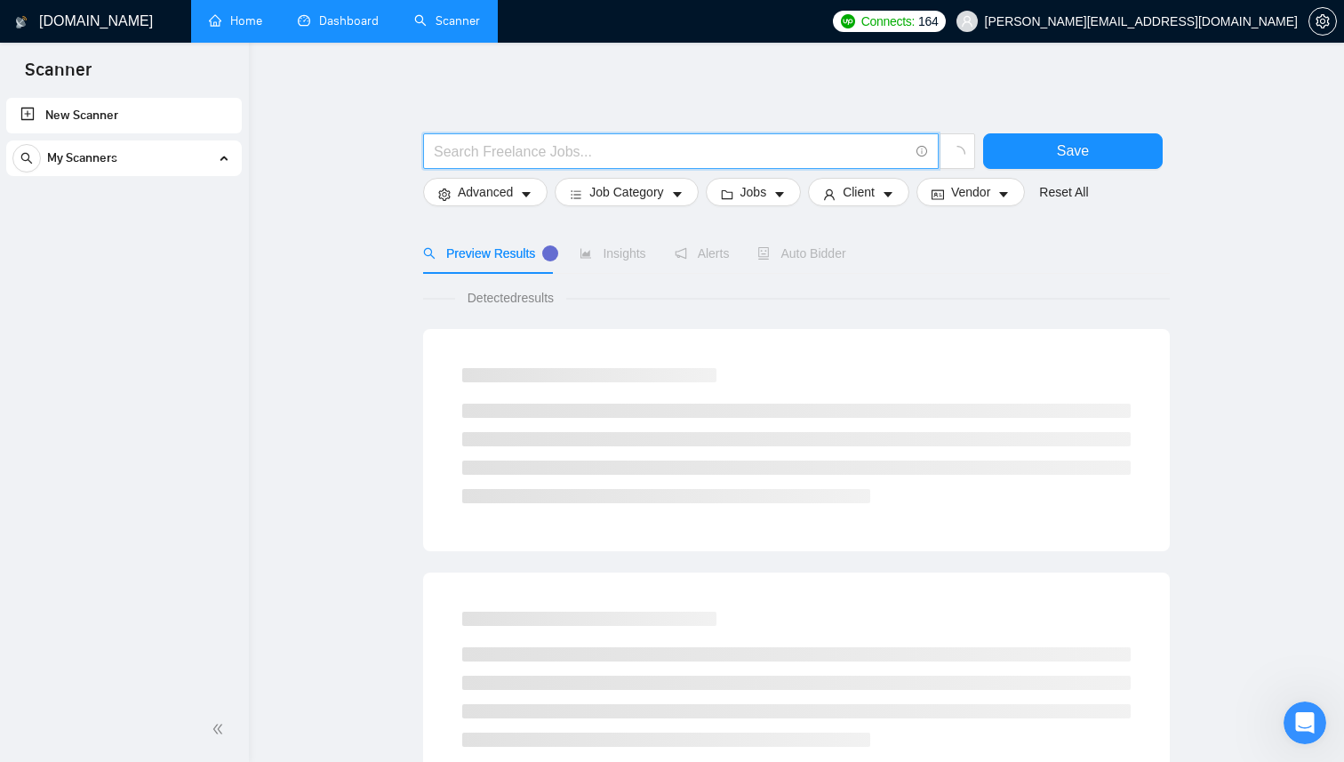
click at [567, 140] on input "text" at bounding box center [671, 151] width 475 height 22
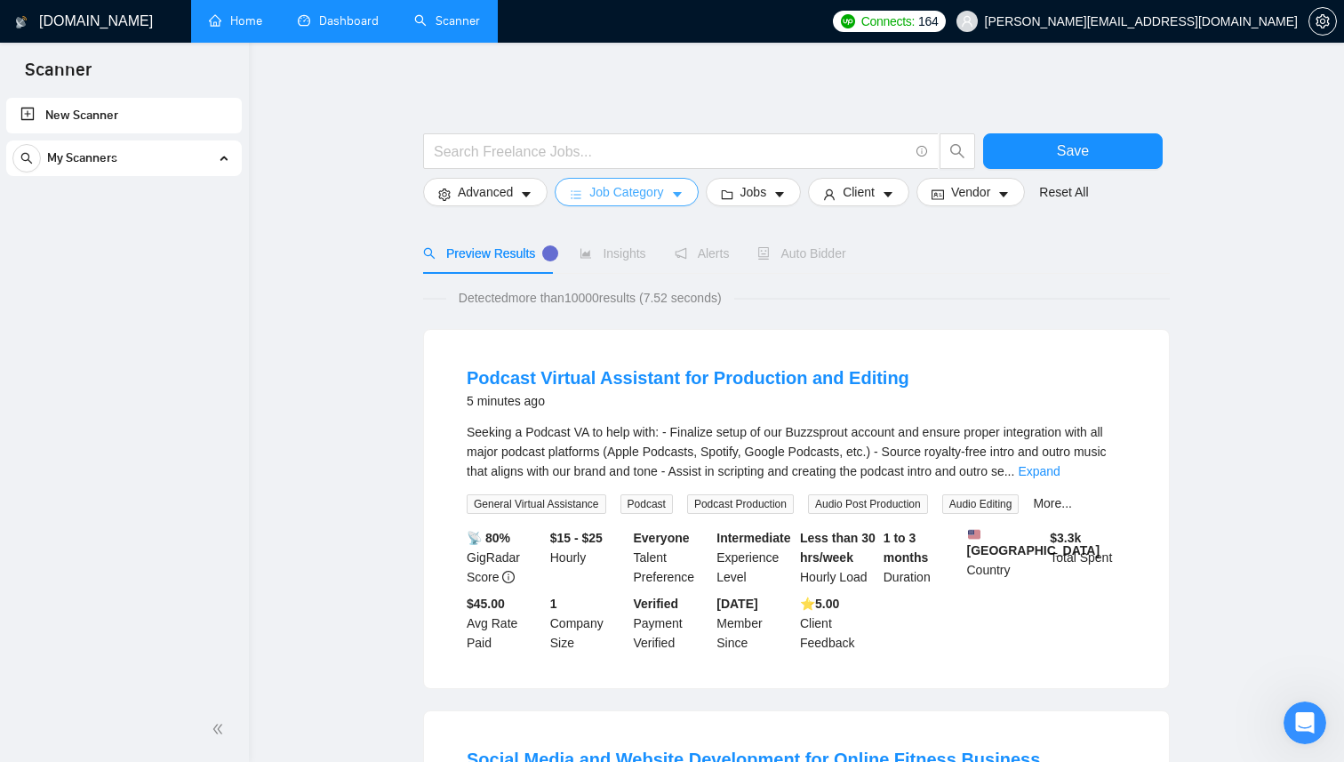
click at [668, 200] on button "Job Category" at bounding box center [626, 192] width 143 height 28
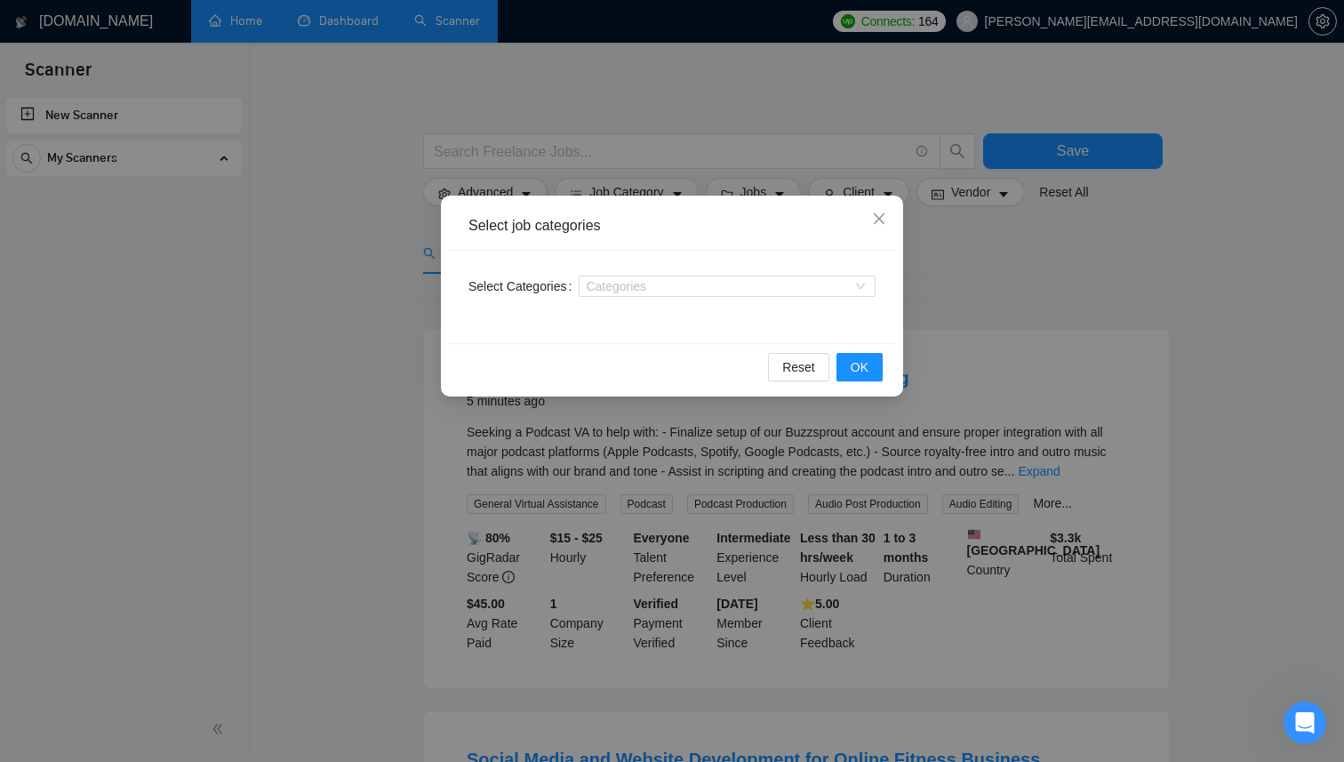
click at [630, 270] on div "Select Categories Categories" at bounding box center [672, 297] width 450 height 92
click at [630, 277] on div "Categories" at bounding box center [727, 285] width 297 height 21
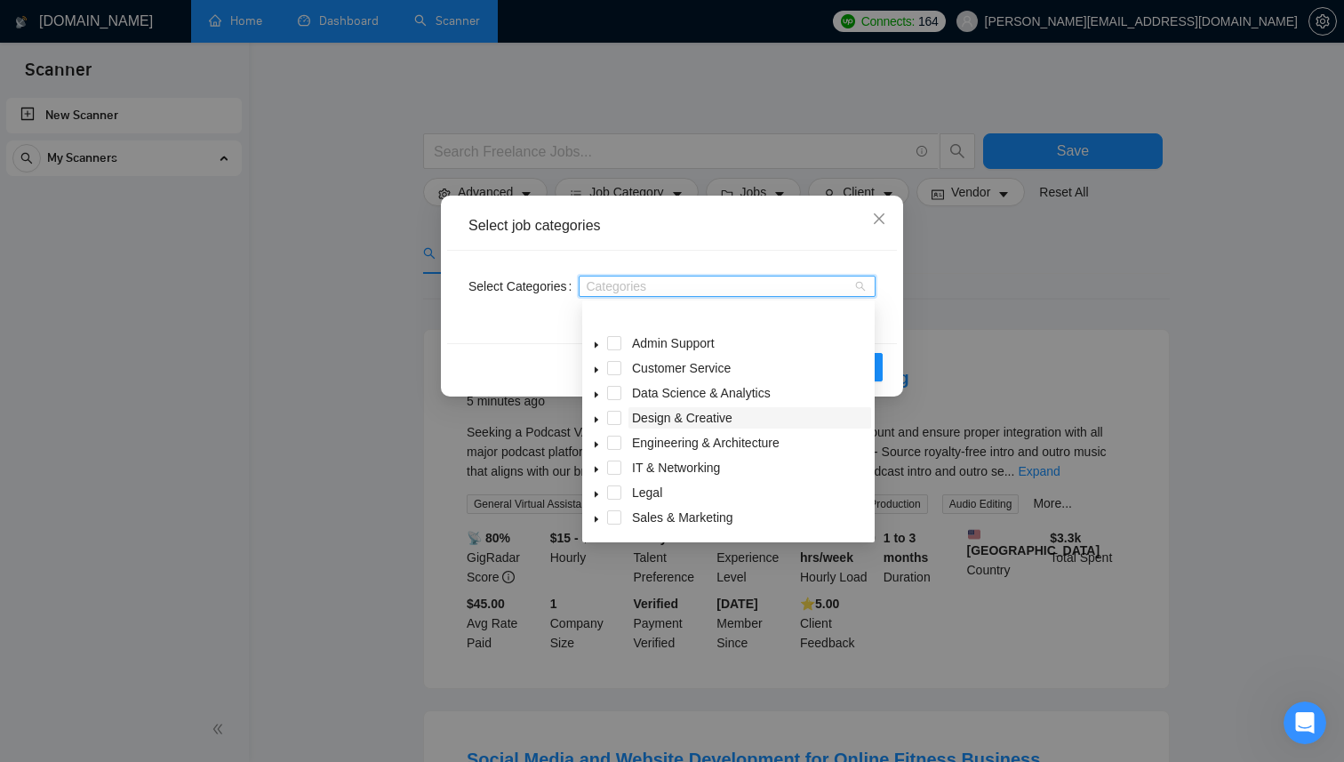
scroll to position [71, 0]
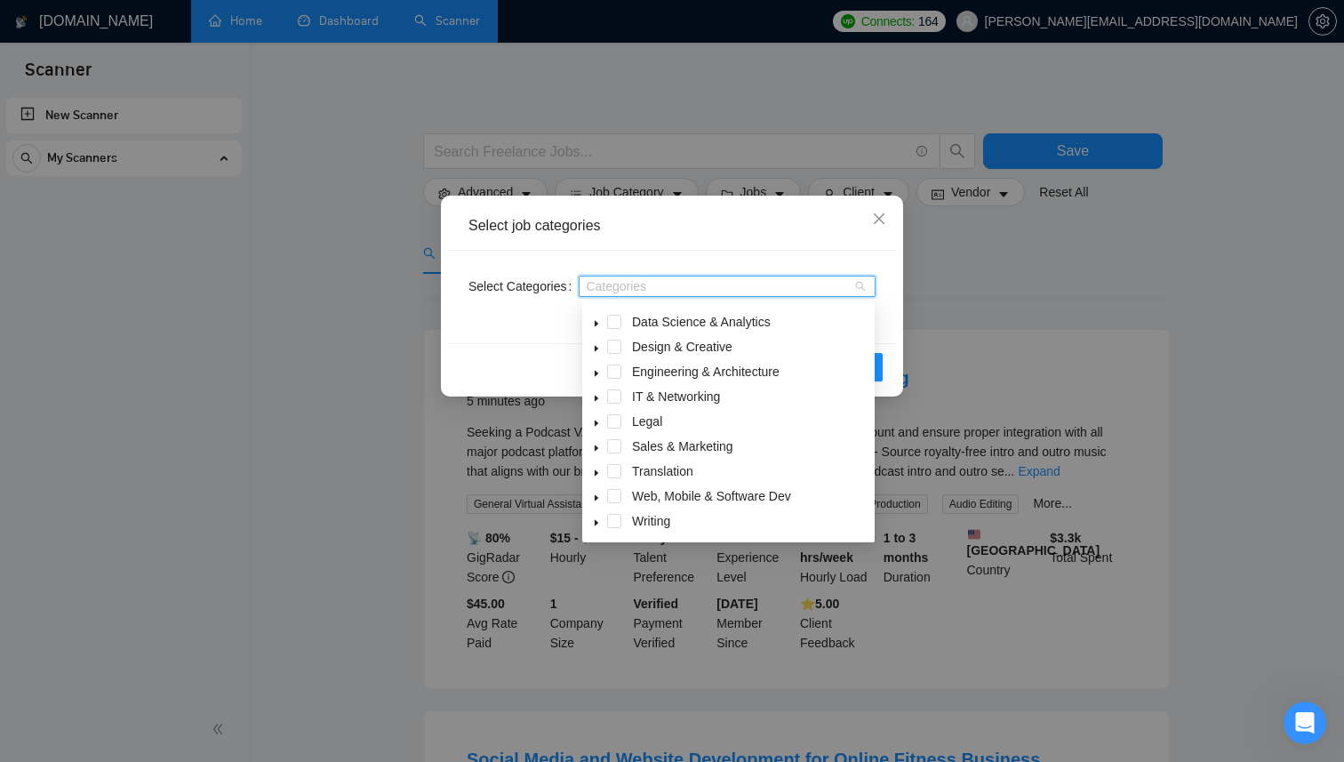
click at [600, 497] on icon "caret-down" at bounding box center [596, 497] width 9 height 9
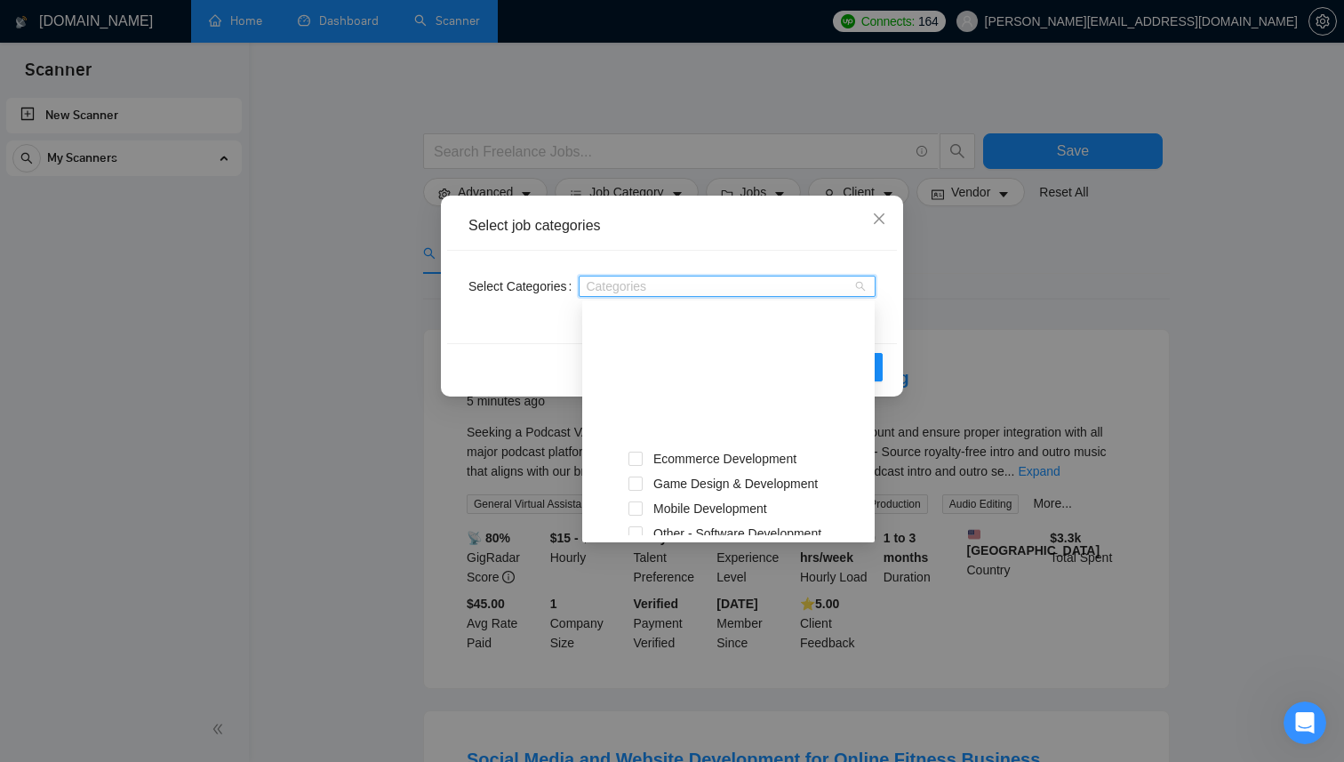
scroll to position [370, 0]
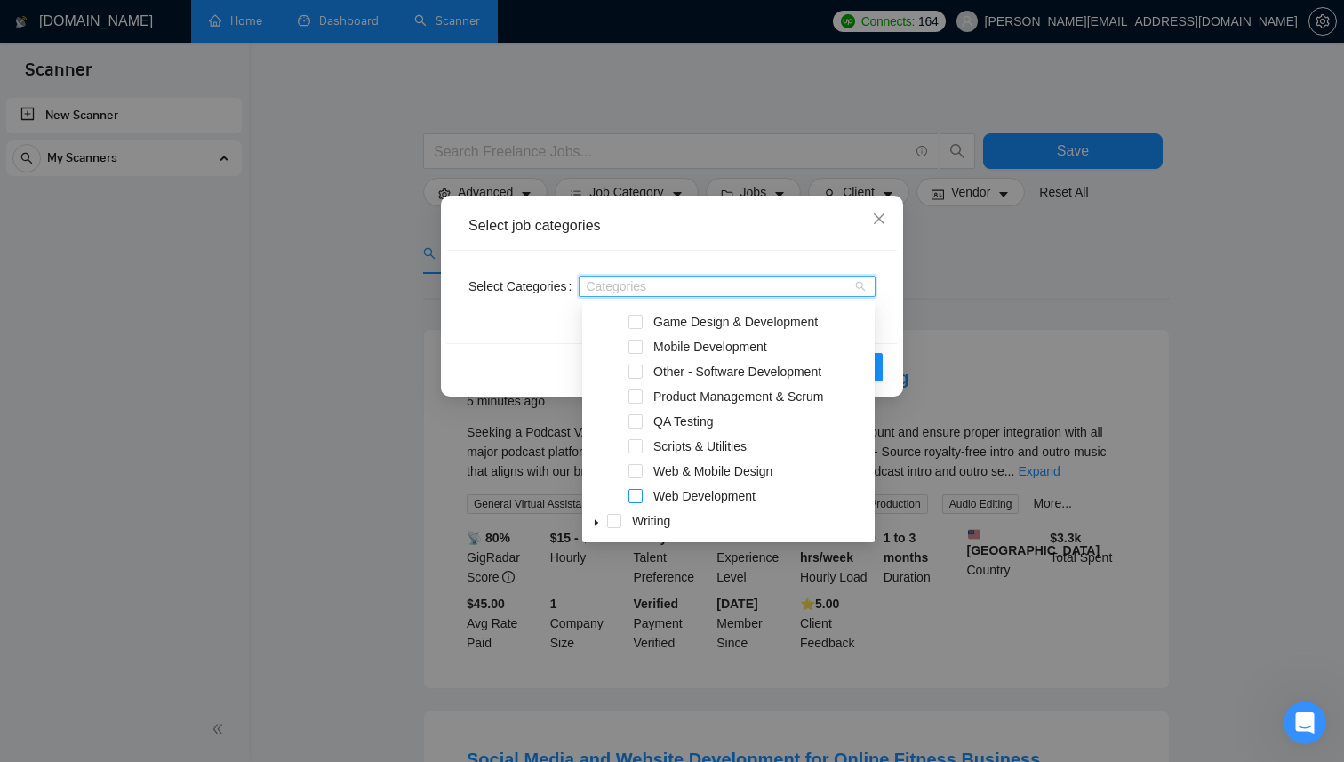
click at [638, 500] on span at bounding box center [635, 496] width 14 height 14
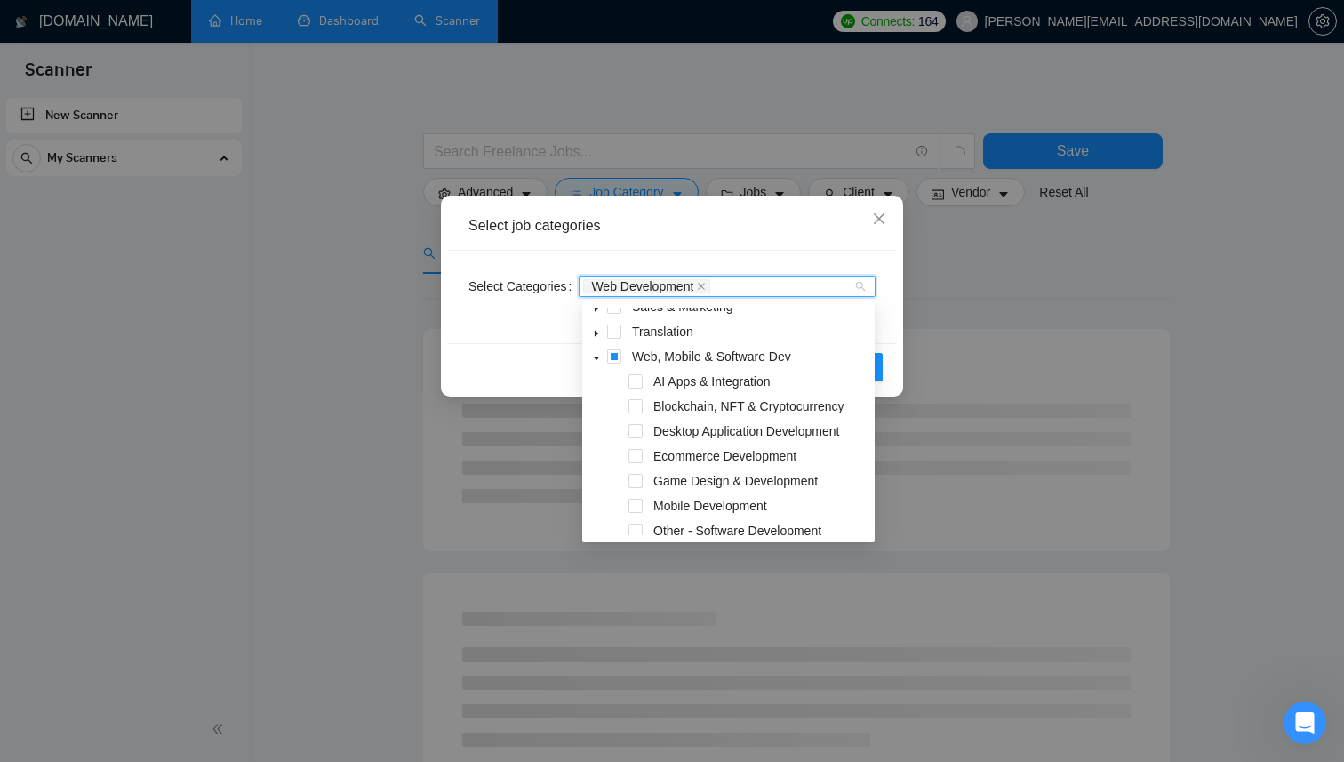
scroll to position [202, 0]
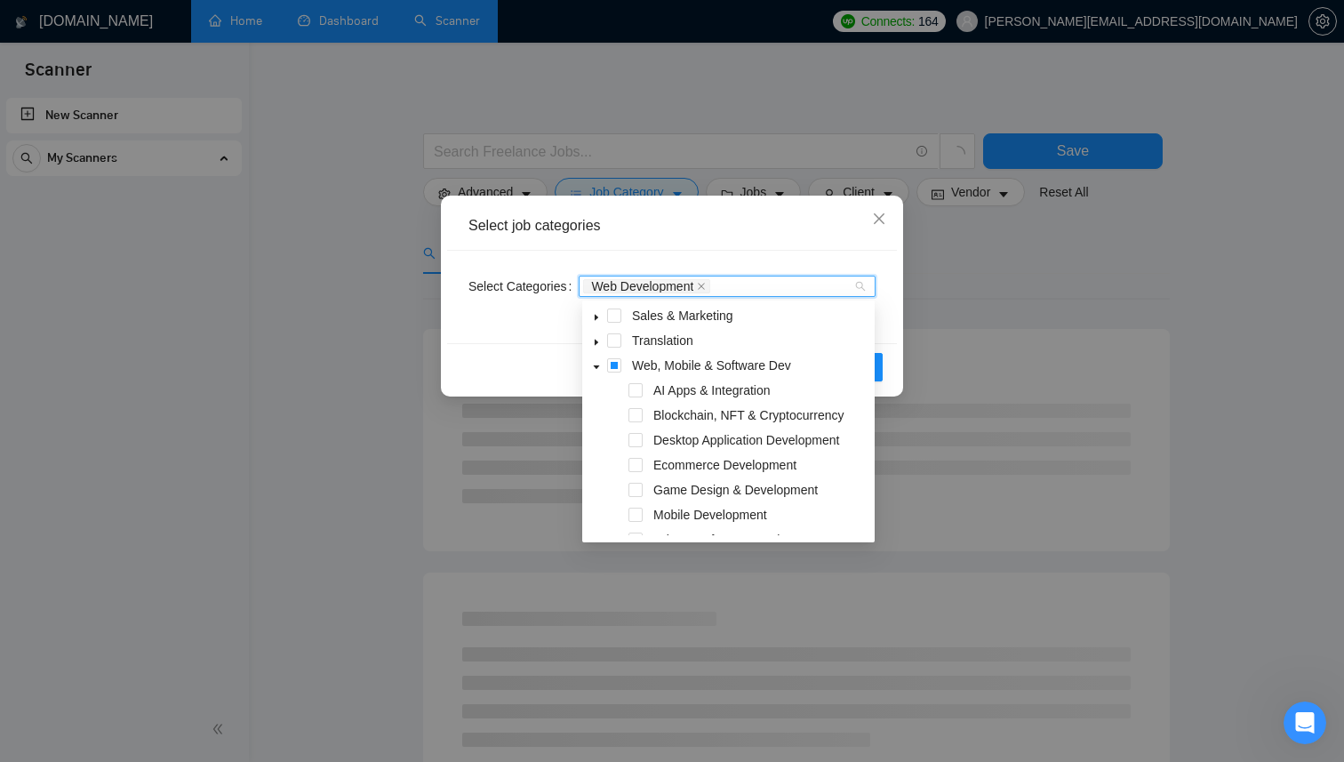
click at [491, 329] on div "Select Categories Web Development" at bounding box center [672, 297] width 450 height 92
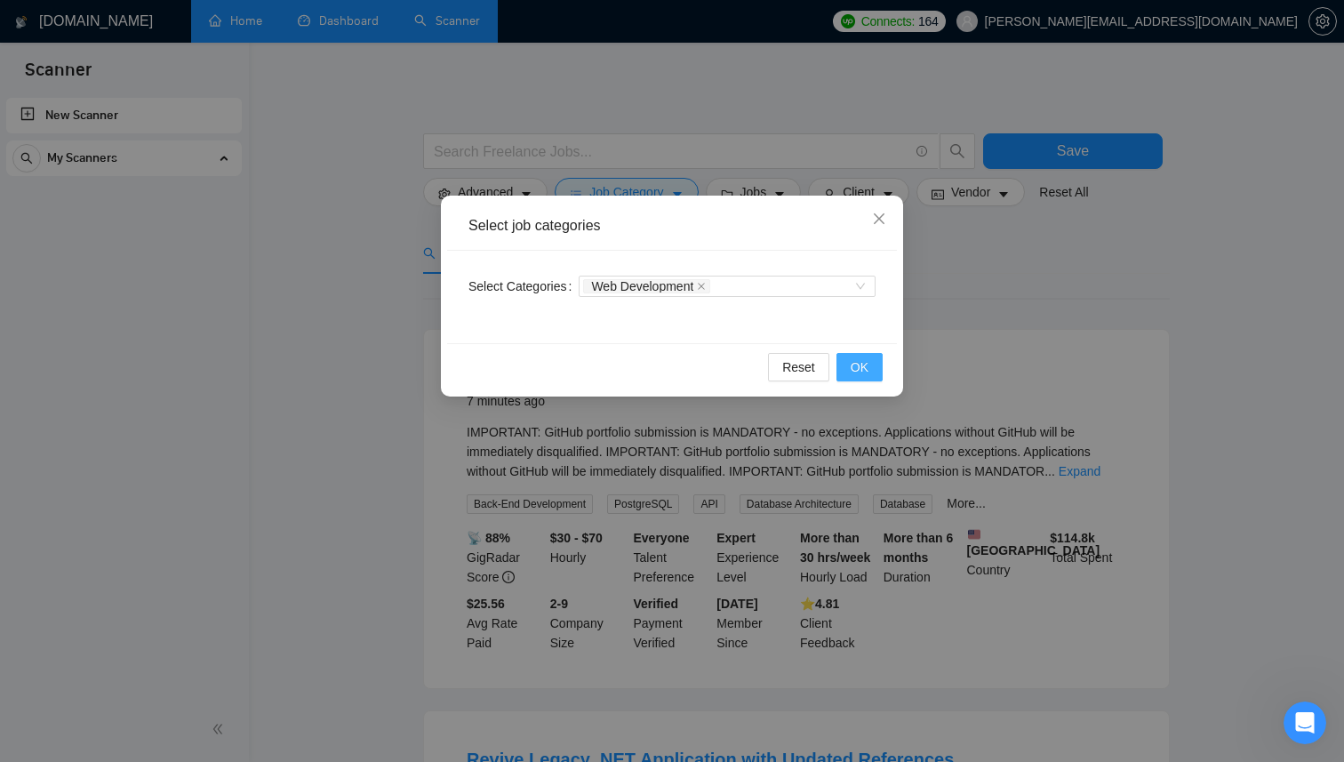
click at [861, 367] on span "OK" at bounding box center [859, 367] width 18 height 20
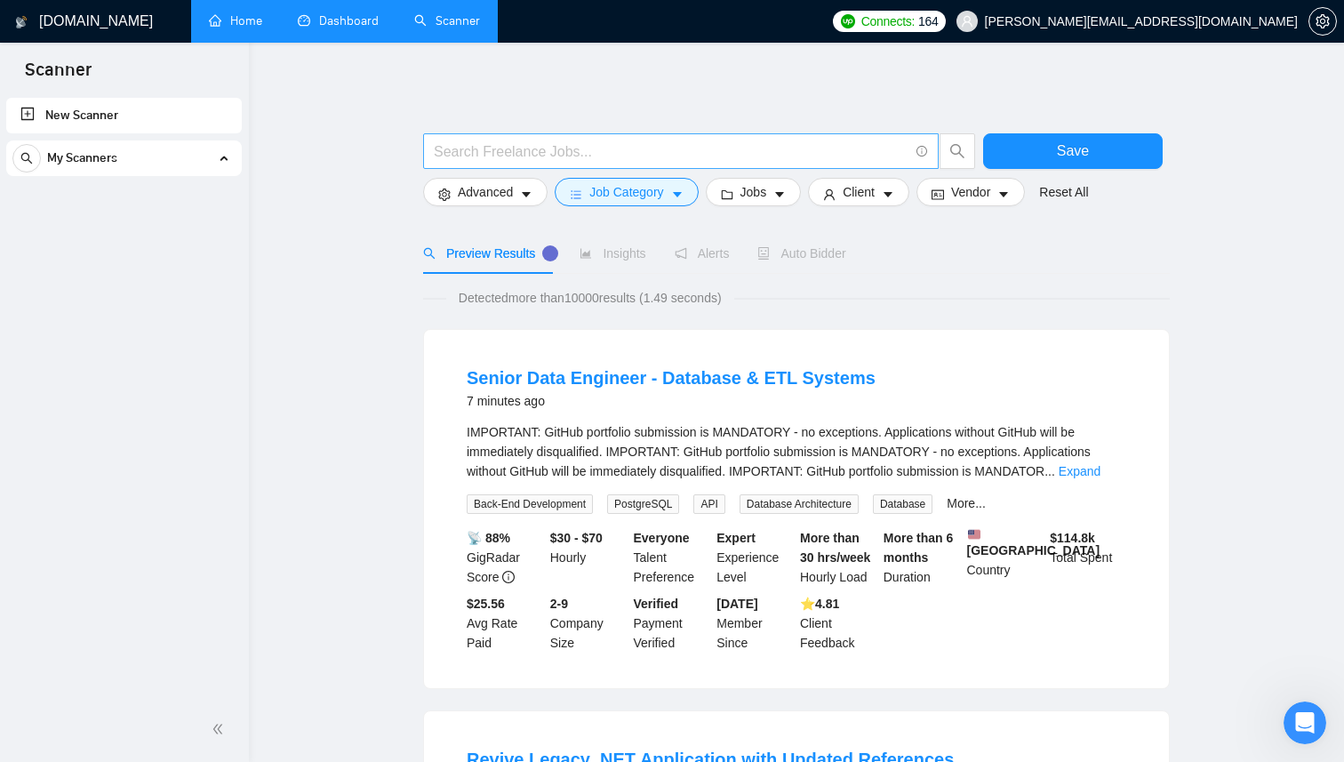
click at [647, 151] on input "text" at bounding box center [671, 151] width 475 height 22
type input "S"
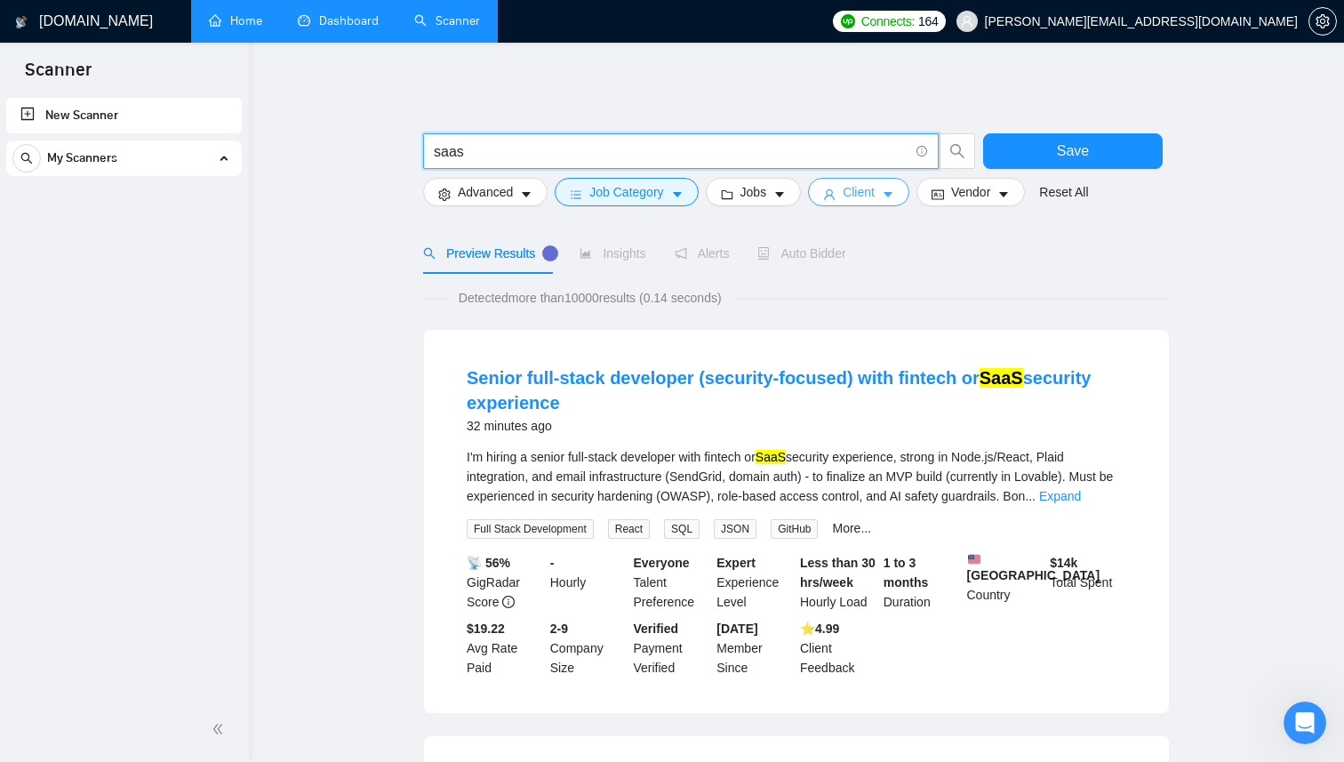
type input "saas"
click at [874, 183] on span "Client" at bounding box center [858, 192] width 32 height 20
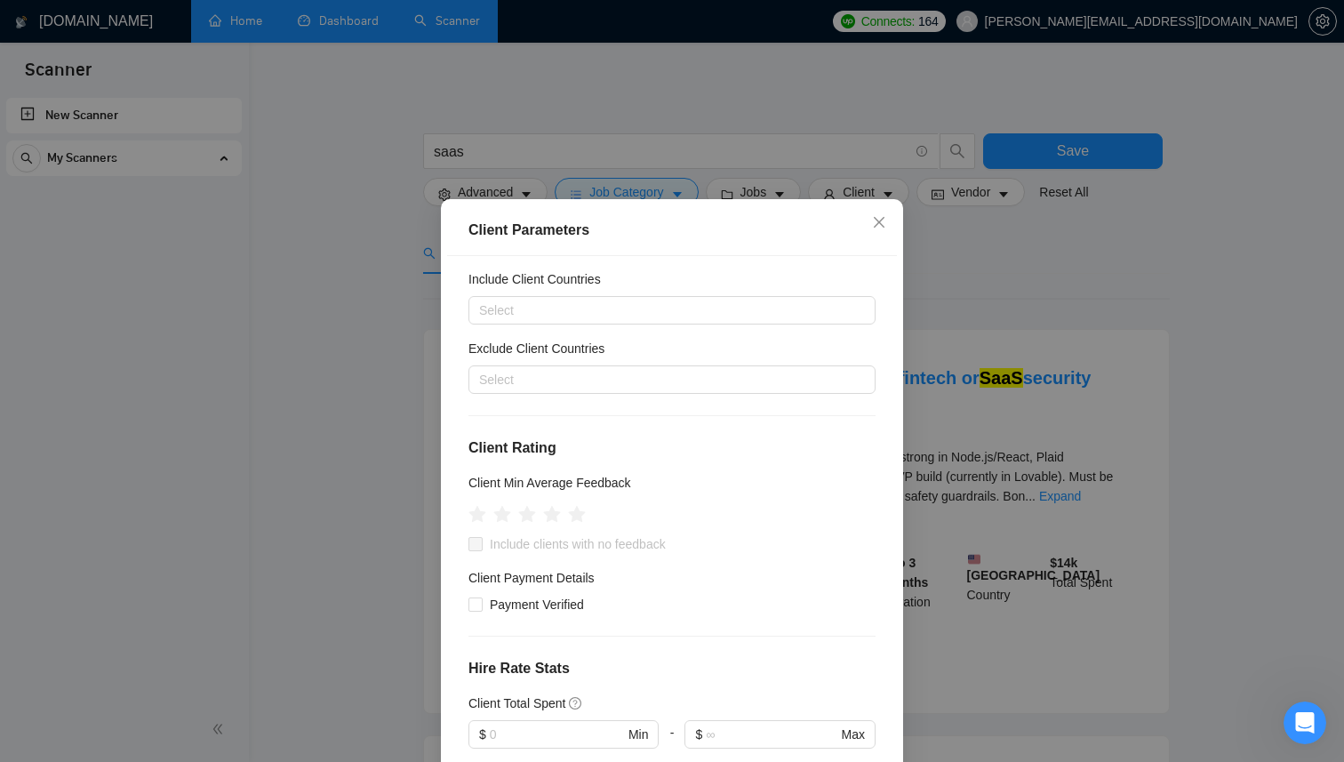
scroll to position [50, 0]
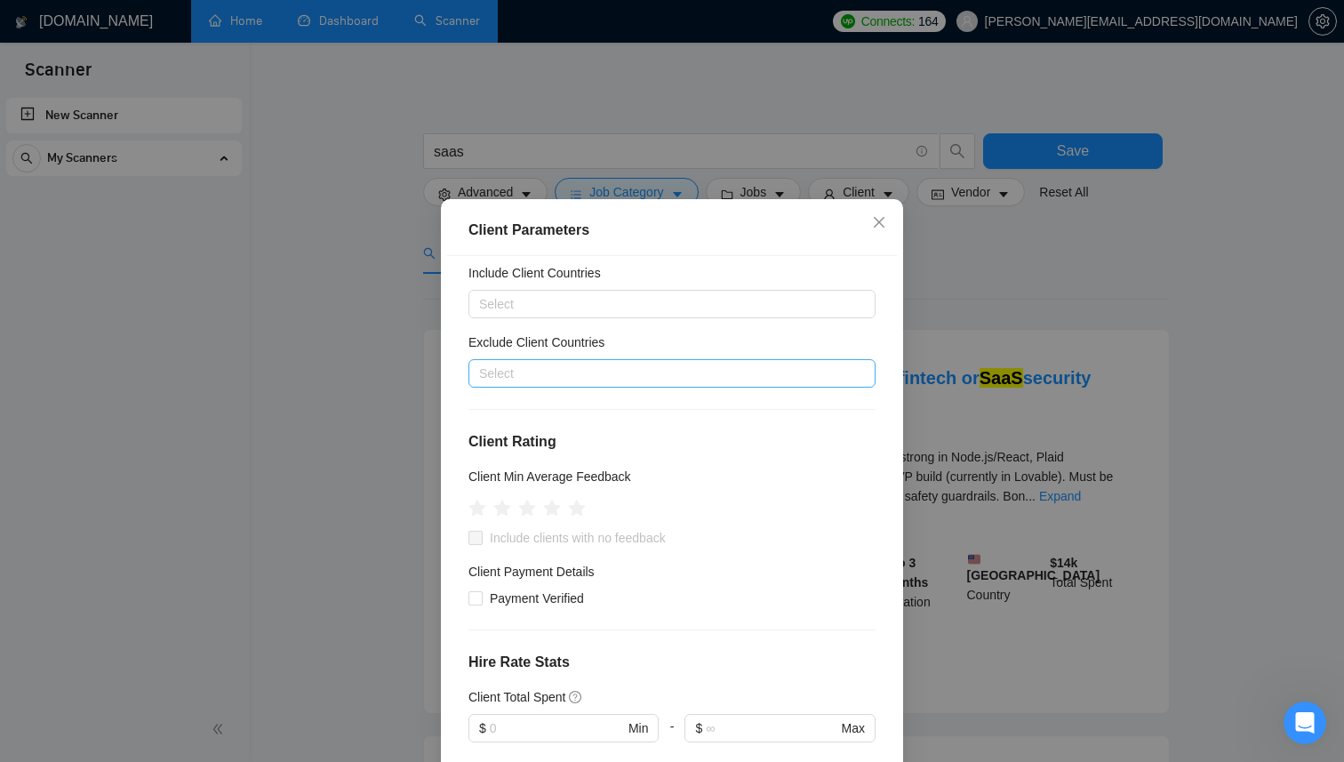
click at [610, 381] on div at bounding box center [663, 373] width 380 height 21
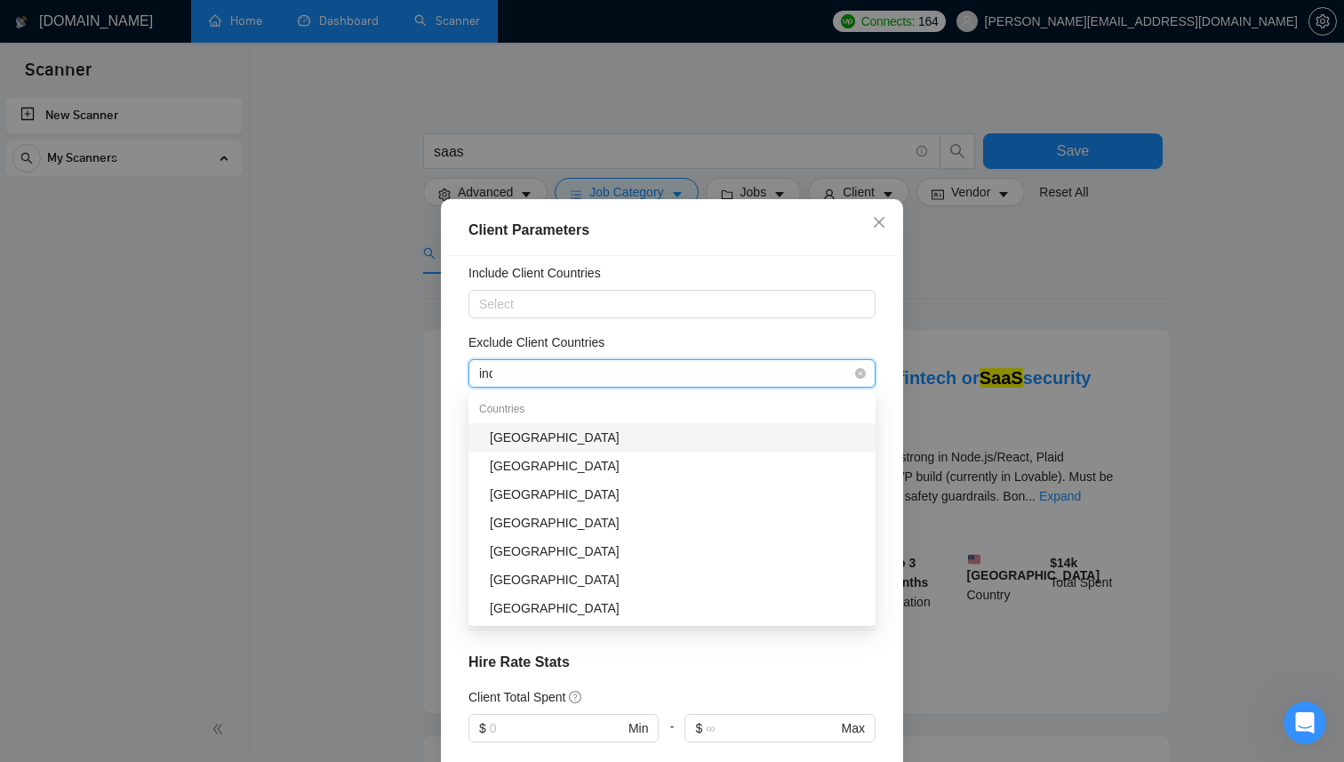
type input "indi"
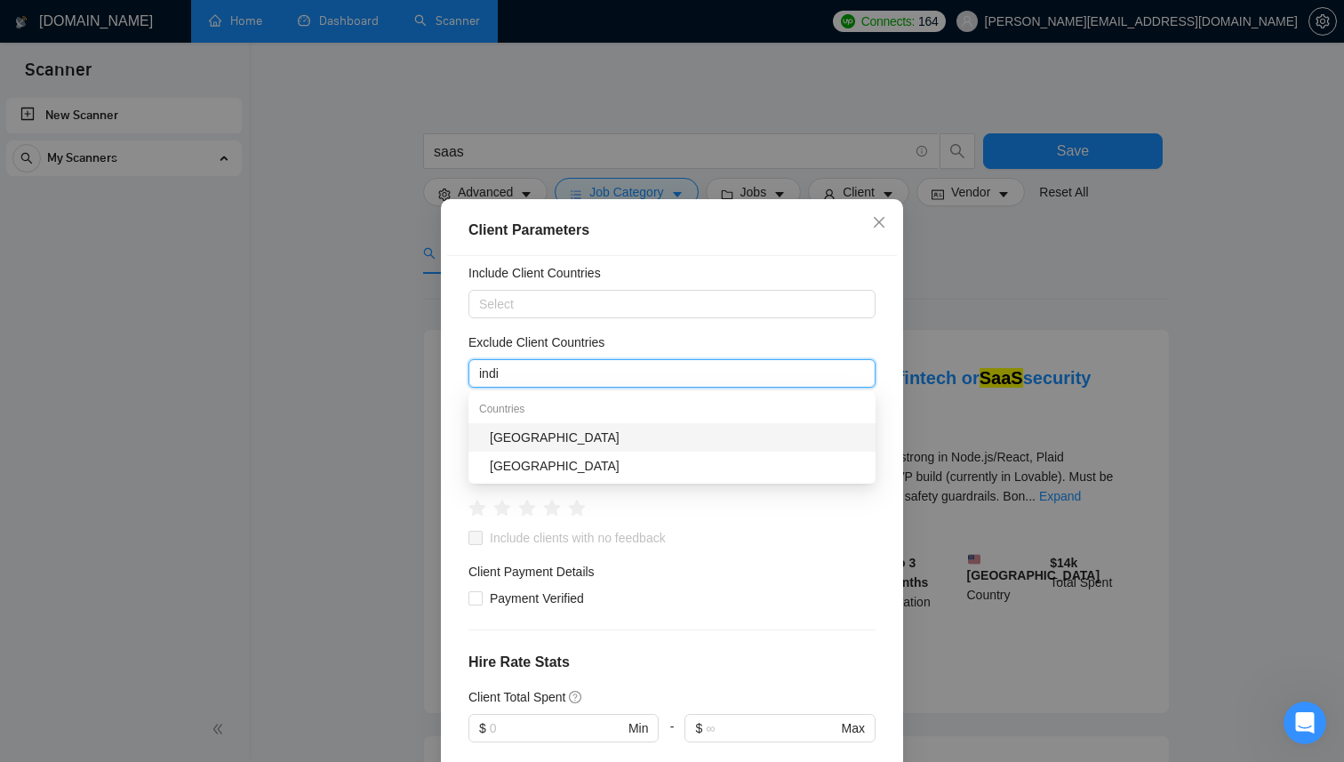
click at [577, 431] on div "[GEOGRAPHIC_DATA]" at bounding box center [677, 437] width 375 height 20
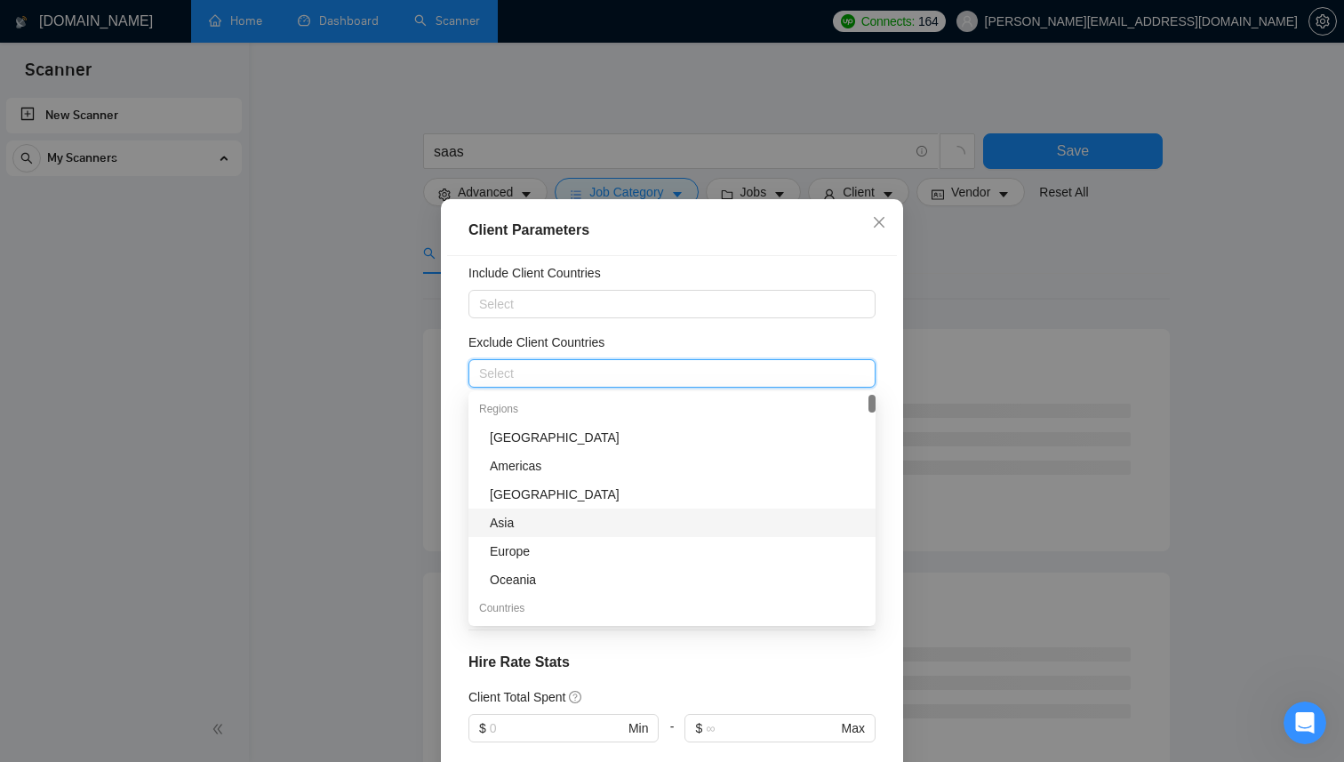
click at [508, 527] on div "Asia" at bounding box center [677, 523] width 375 height 20
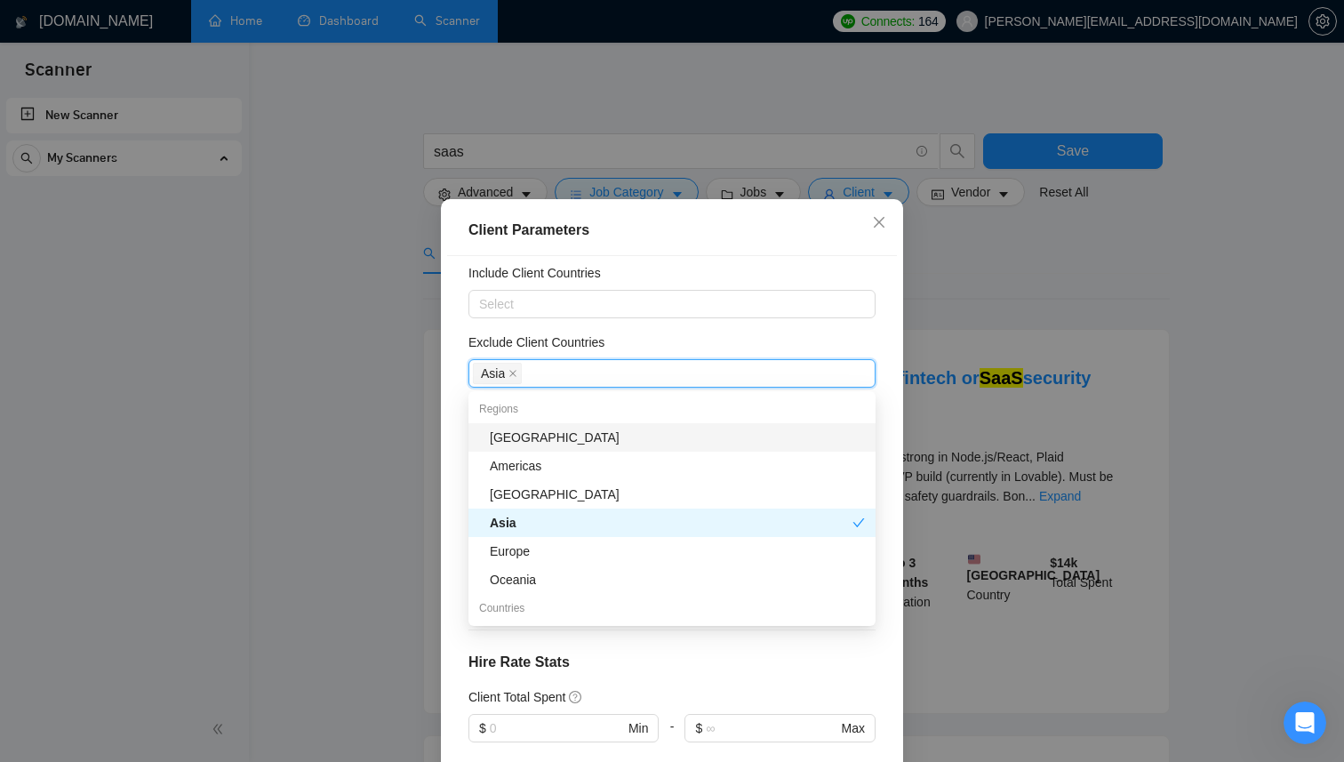
click at [527, 438] on div "[GEOGRAPHIC_DATA]" at bounding box center [677, 437] width 375 height 20
click at [721, 333] on div "Exclude Client Countries" at bounding box center [671, 345] width 407 height 27
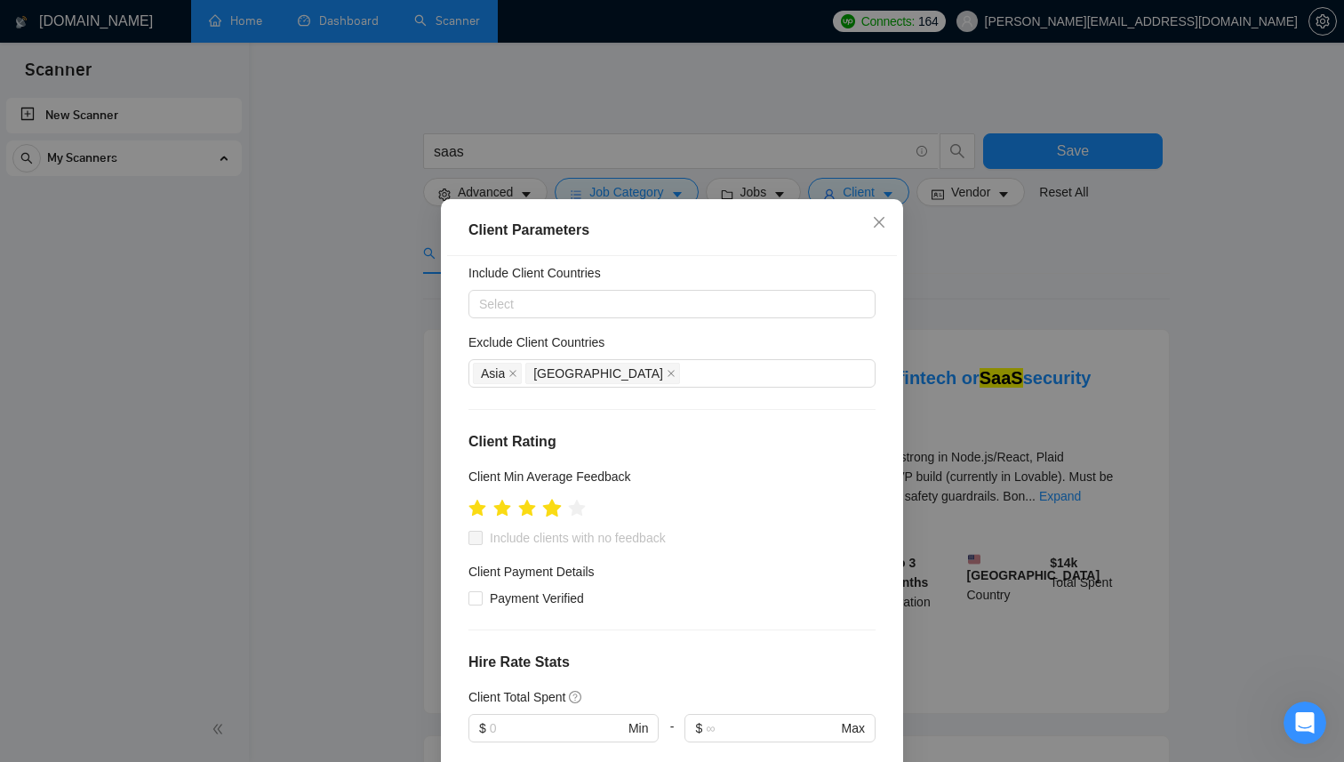
click at [557, 511] on icon "star" at bounding box center [552, 509] width 20 height 20
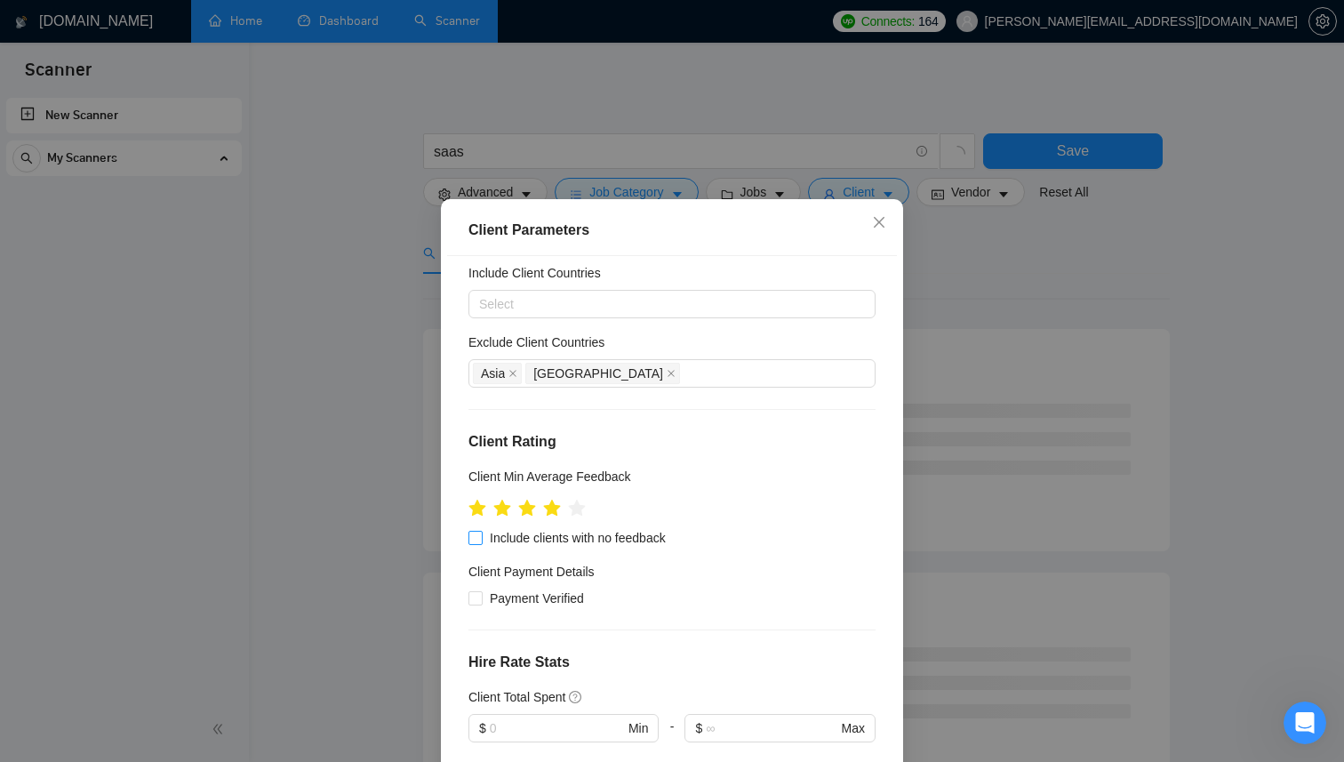
click at [482, 533] on span at bounding box center [475, 538] width 14 height 14
click at [481, 533] on input "Include clients with no feedback" at bounding box center [474, 537] width 12 height 12
checkbox input "true"
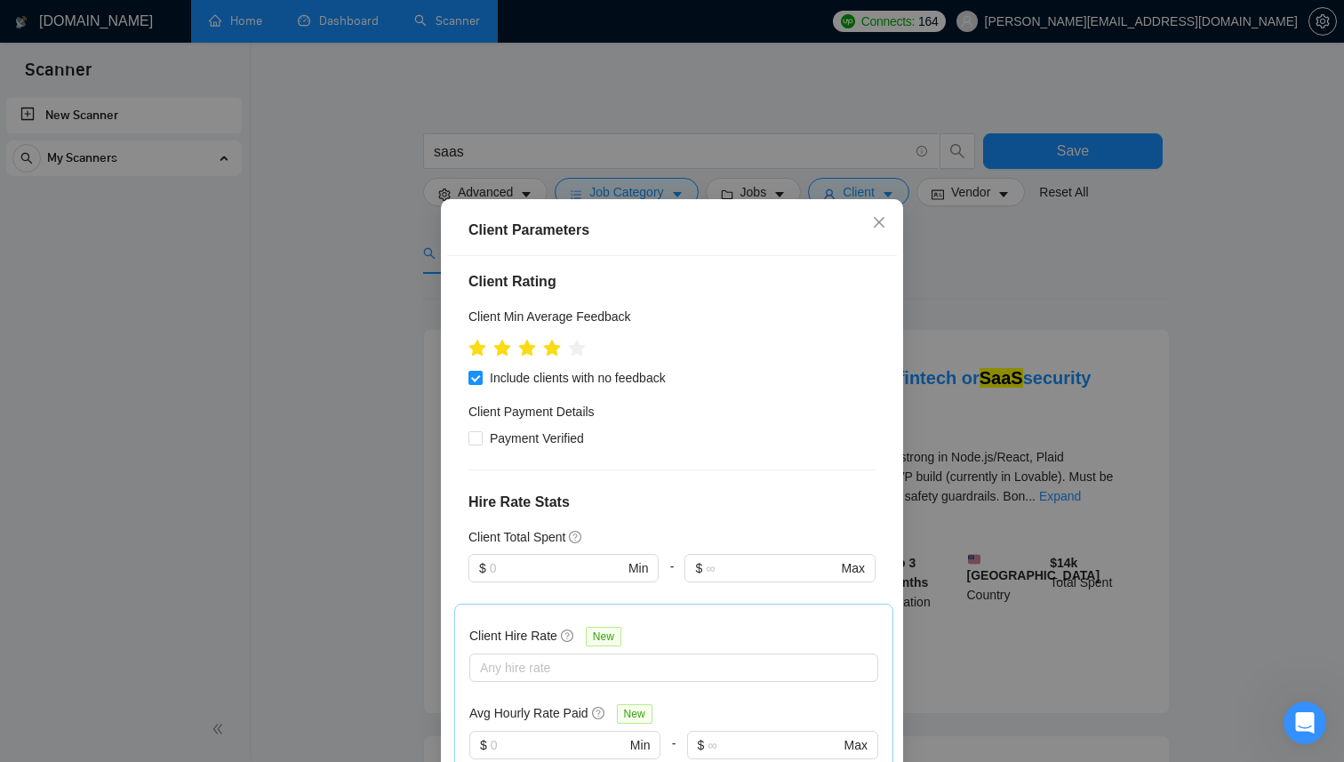
scroll to position [230, 0]
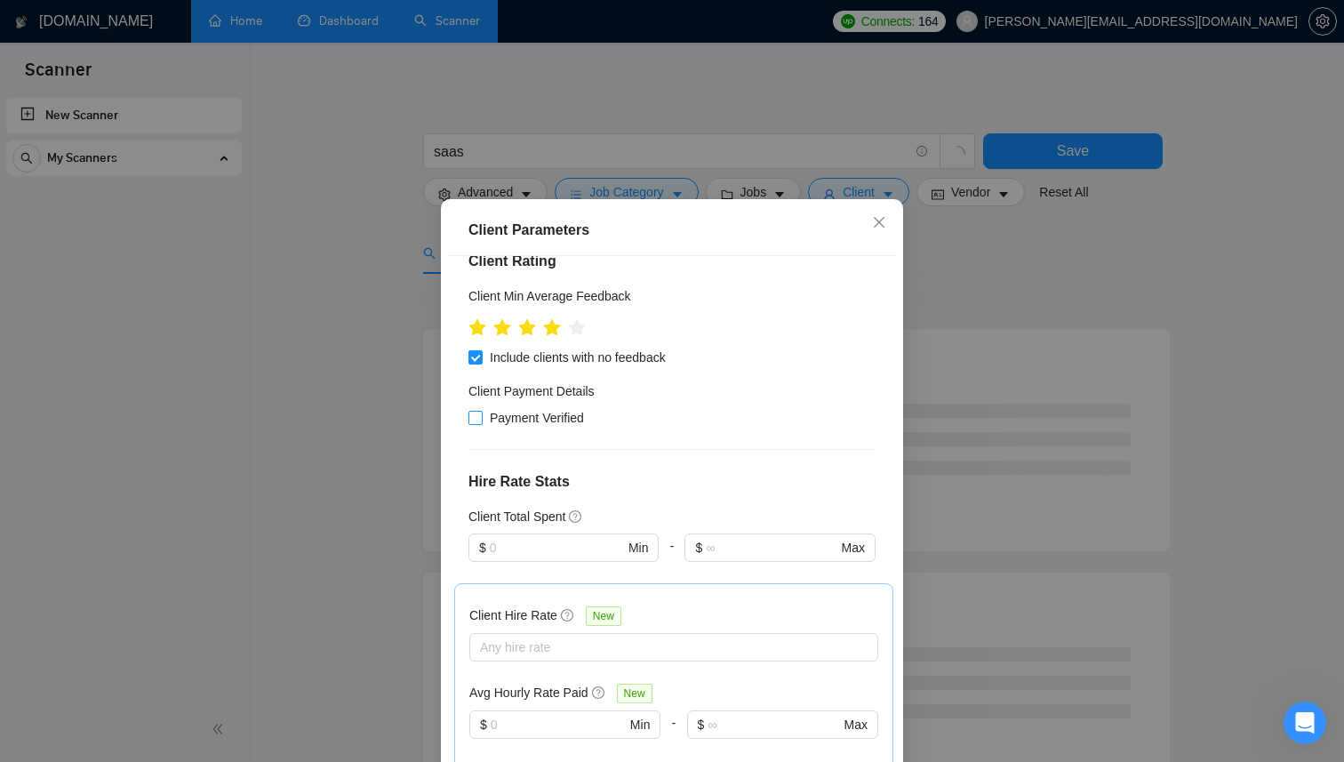
click at [475, 419] on input "Payment Verified" at bounding box center [474, 417] width 12 height 12
click at [477, 414] on input "Payment Verified" at bounding box center [474, 417] width 12 height 12
checkbox input "false"
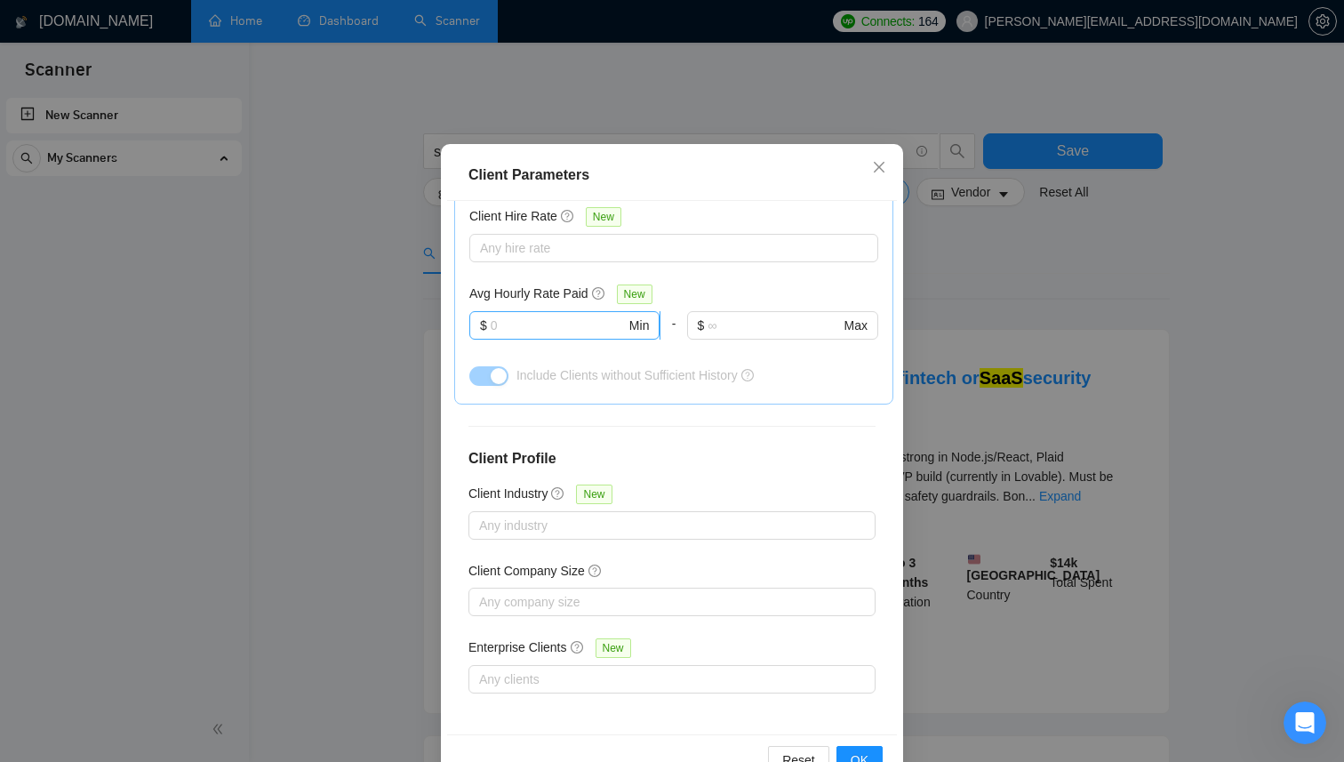
scroll to position [106, 0]
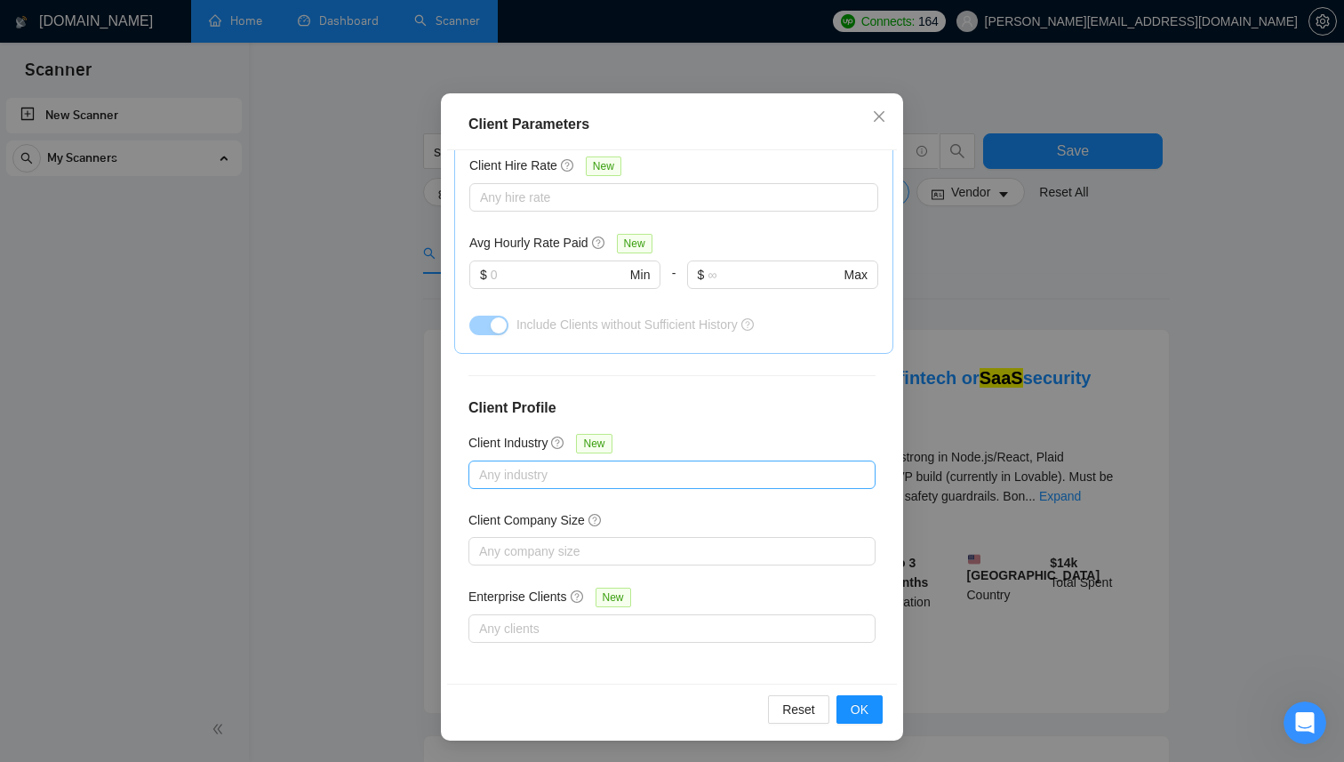
click at [585, 465] on div at bounding box center [663, 474] width 380 height 21
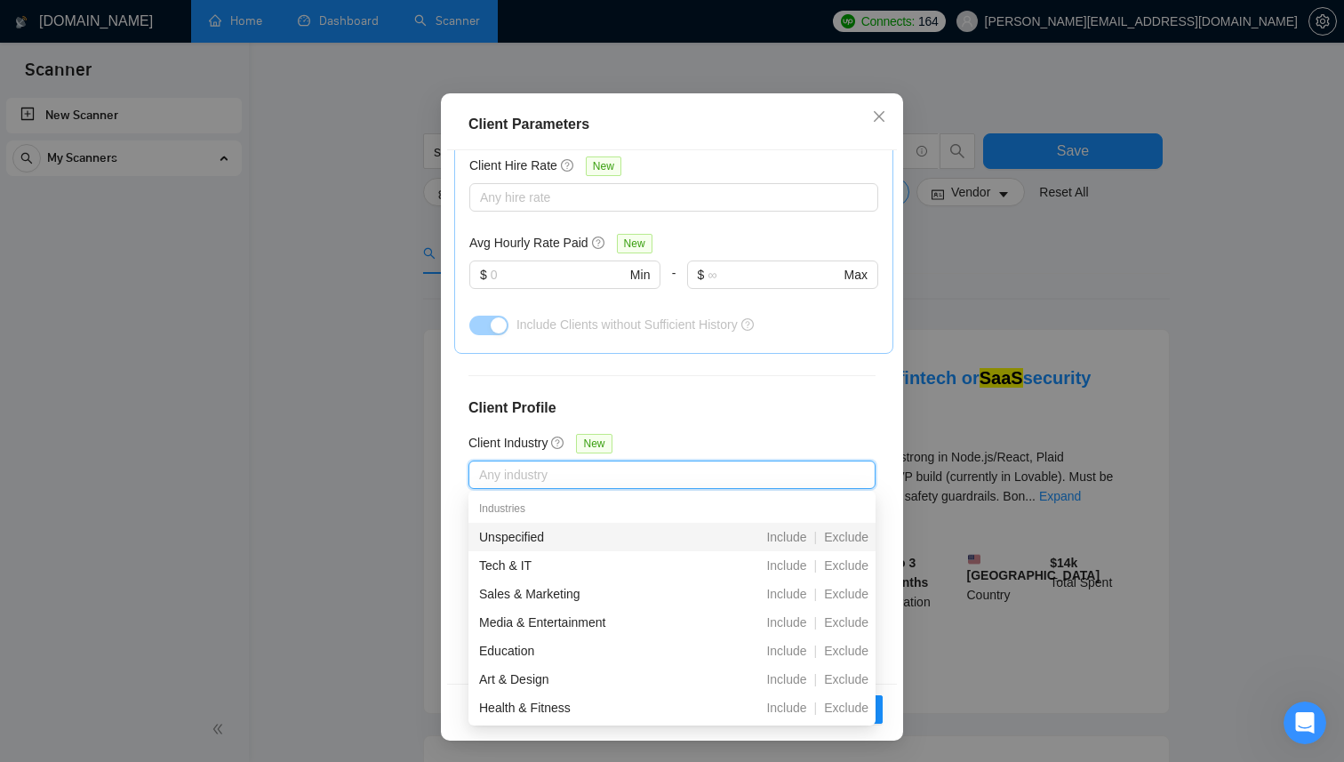
click at [661, 391] on div "Client Location Include Client Countries Select Exclude Client Countries [GEOGR…" at bounding box center [672, 416] width 450 height 533
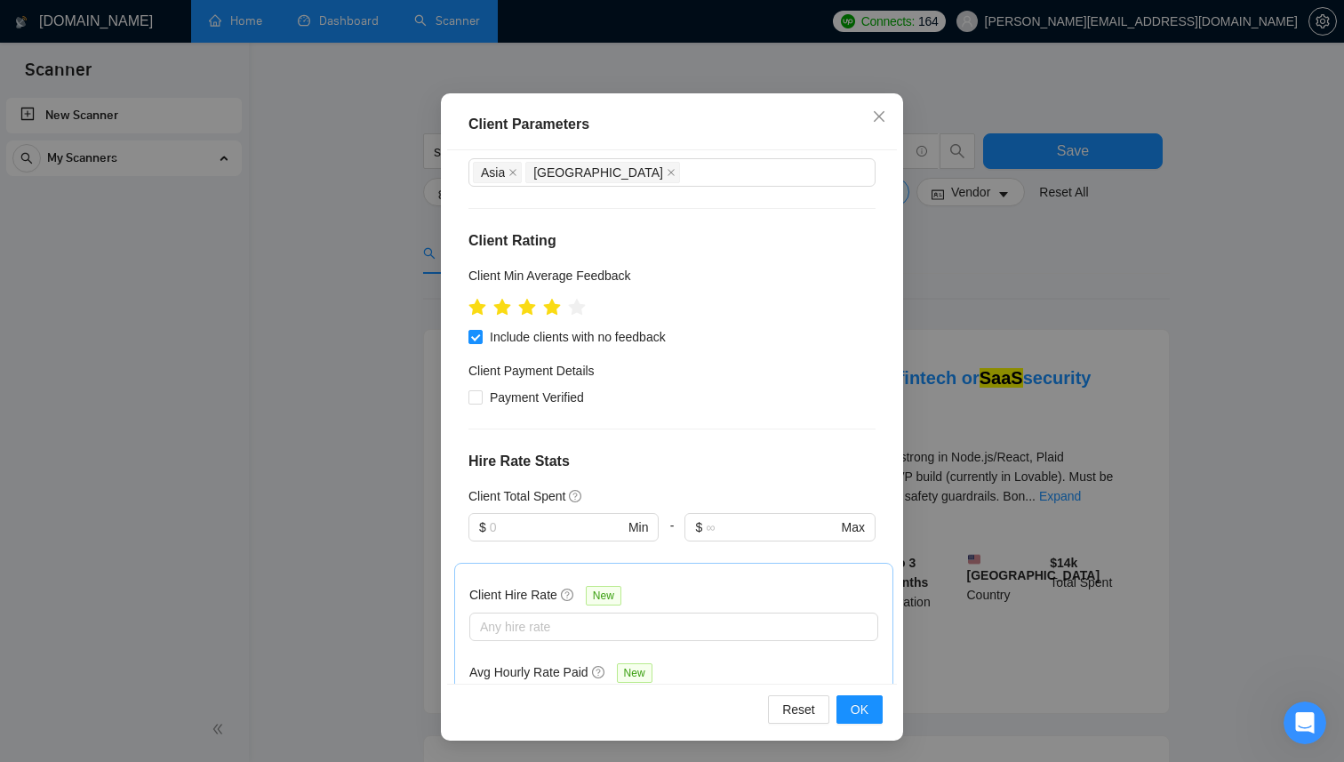
scroll to position [0, 0]
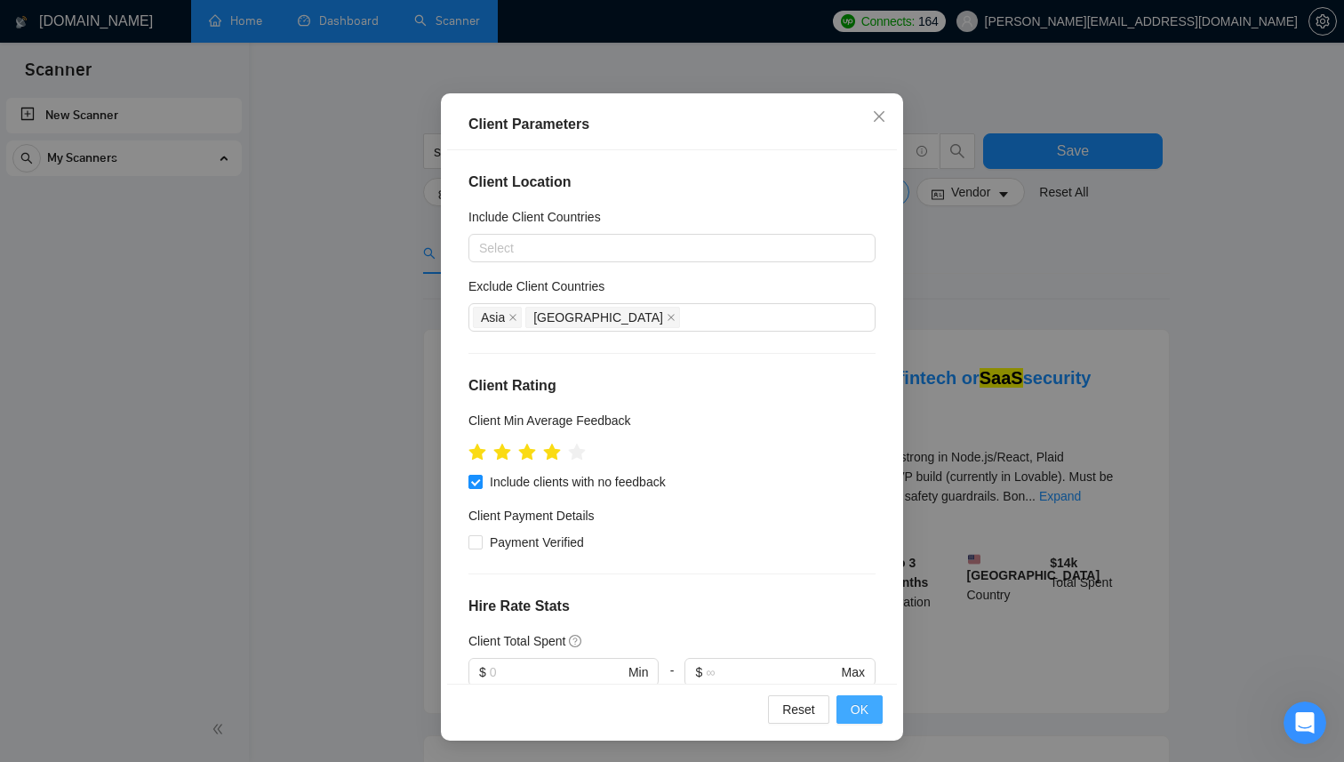
click at [852, 716] on span "OK" at bounding box center [859, 709] width 18 height 20
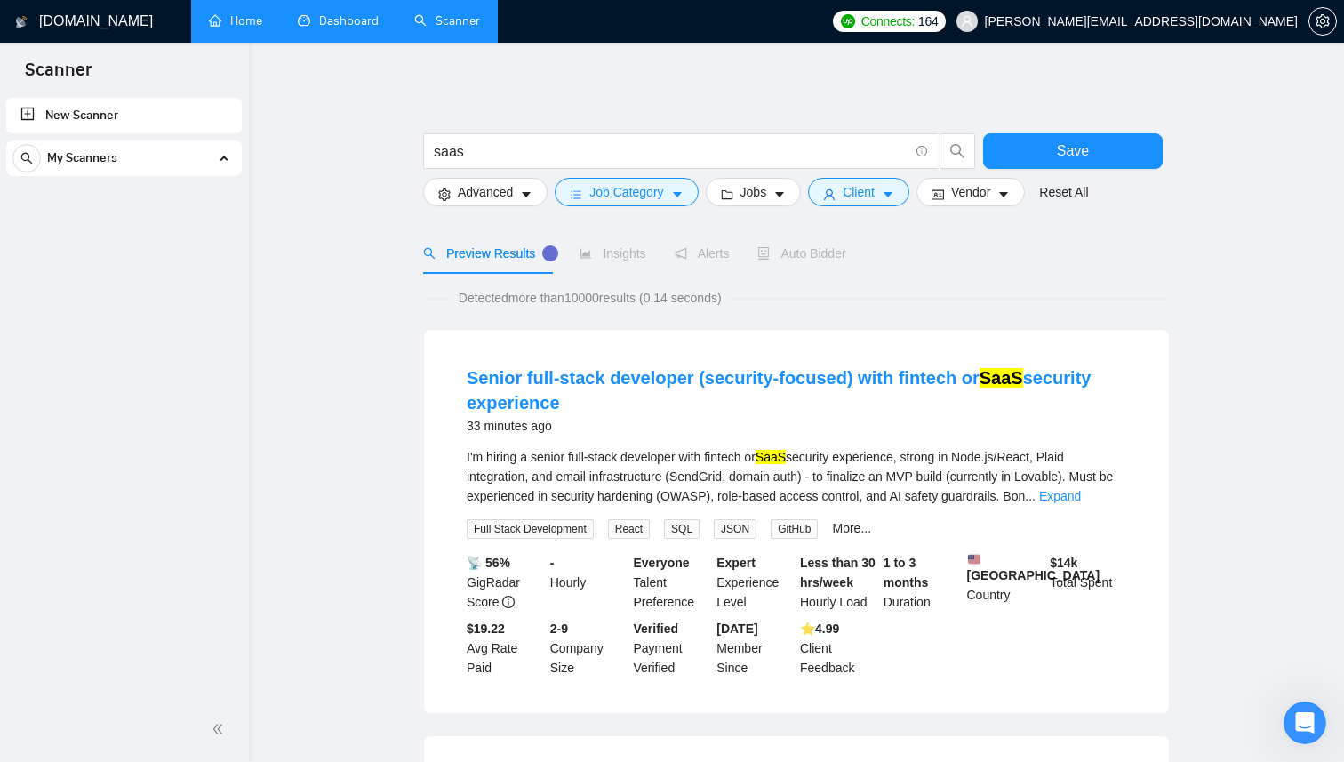
scroll to position [13, 0]
click at [964, 190] on span "Vendor" at bounding box center [970, 192] width 39 height 20
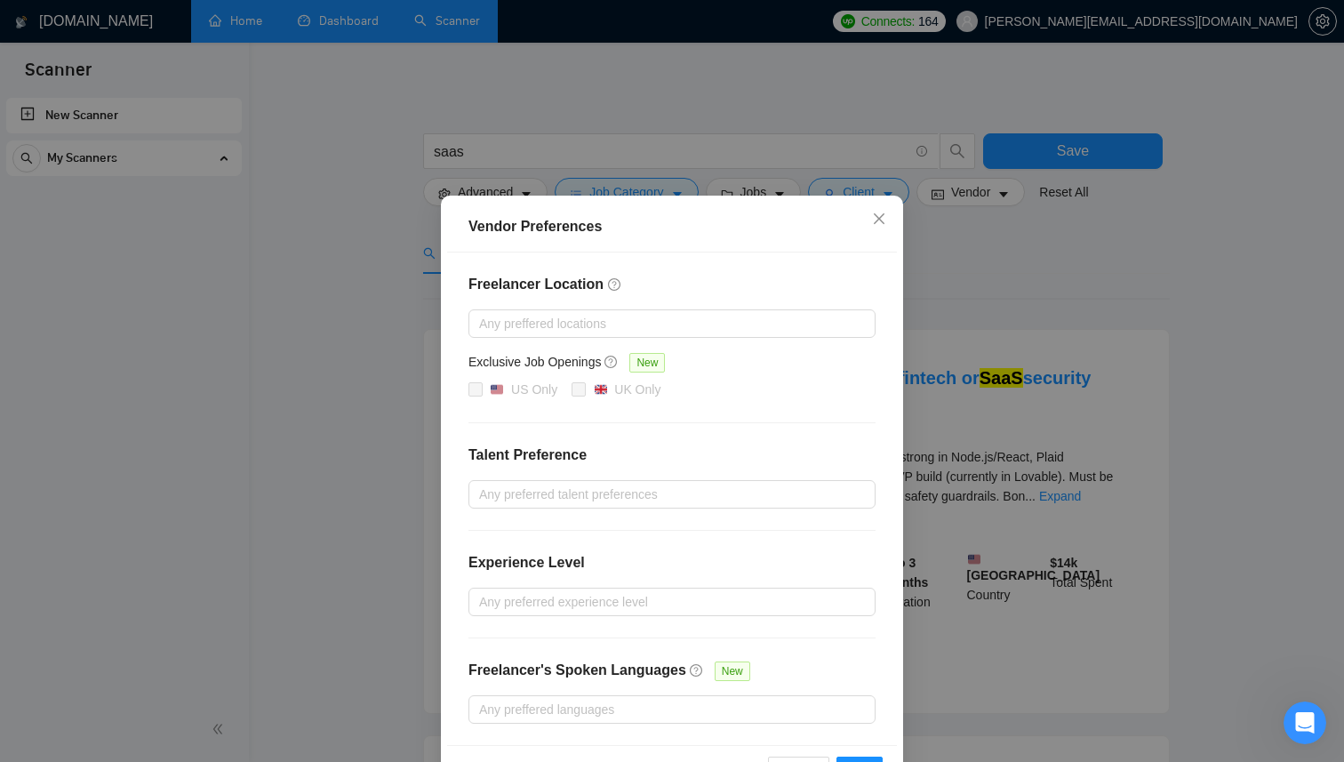
scroll to position [60, 0]
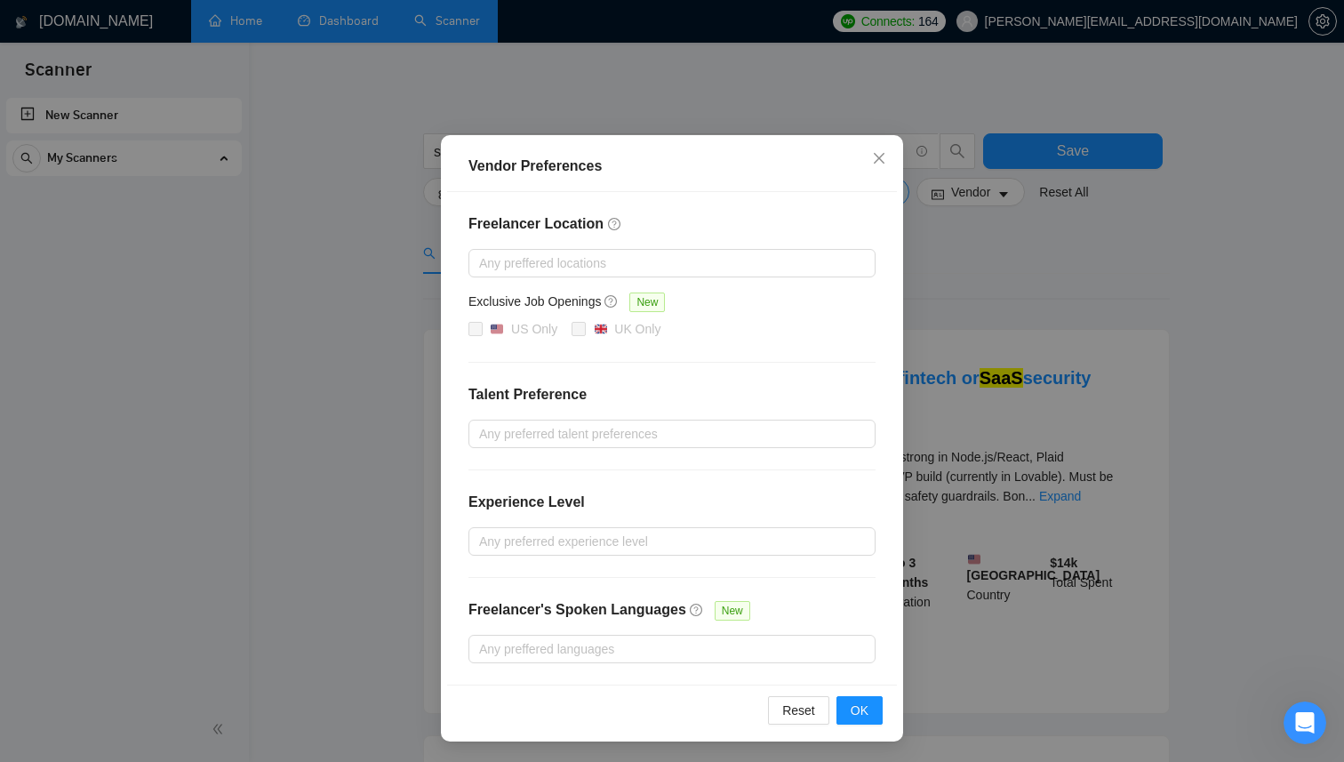
click at [551, 453] on div "Freelancer Location Any preffered locations Exclusive Job Openings New US Only …" at bounding box center [672, 438] width 450 height 492
click at [551, 436] on div at bounding box center [663, 433] width 380 height 21
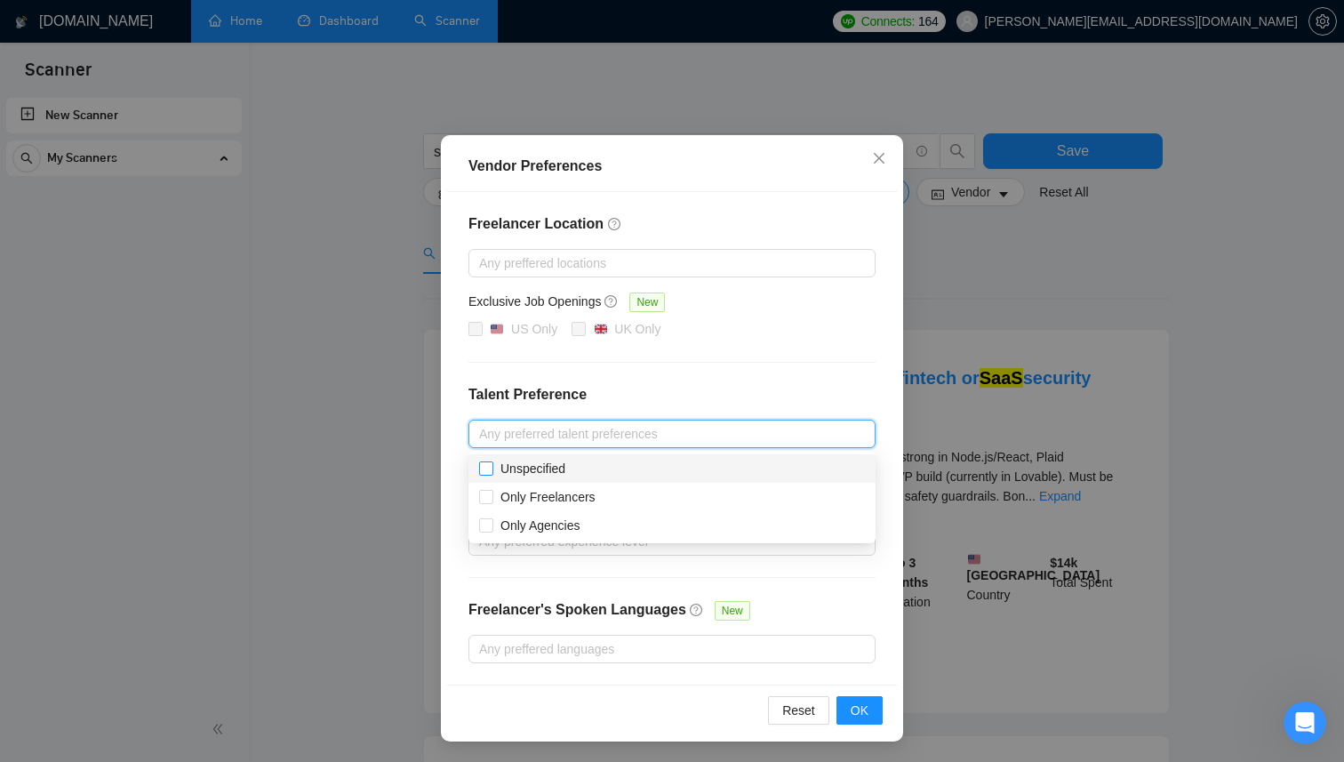
click at [490, 465] on input "Unspecified" at bounding box center [485, 467] width 12 height 12
checkbox input "true"
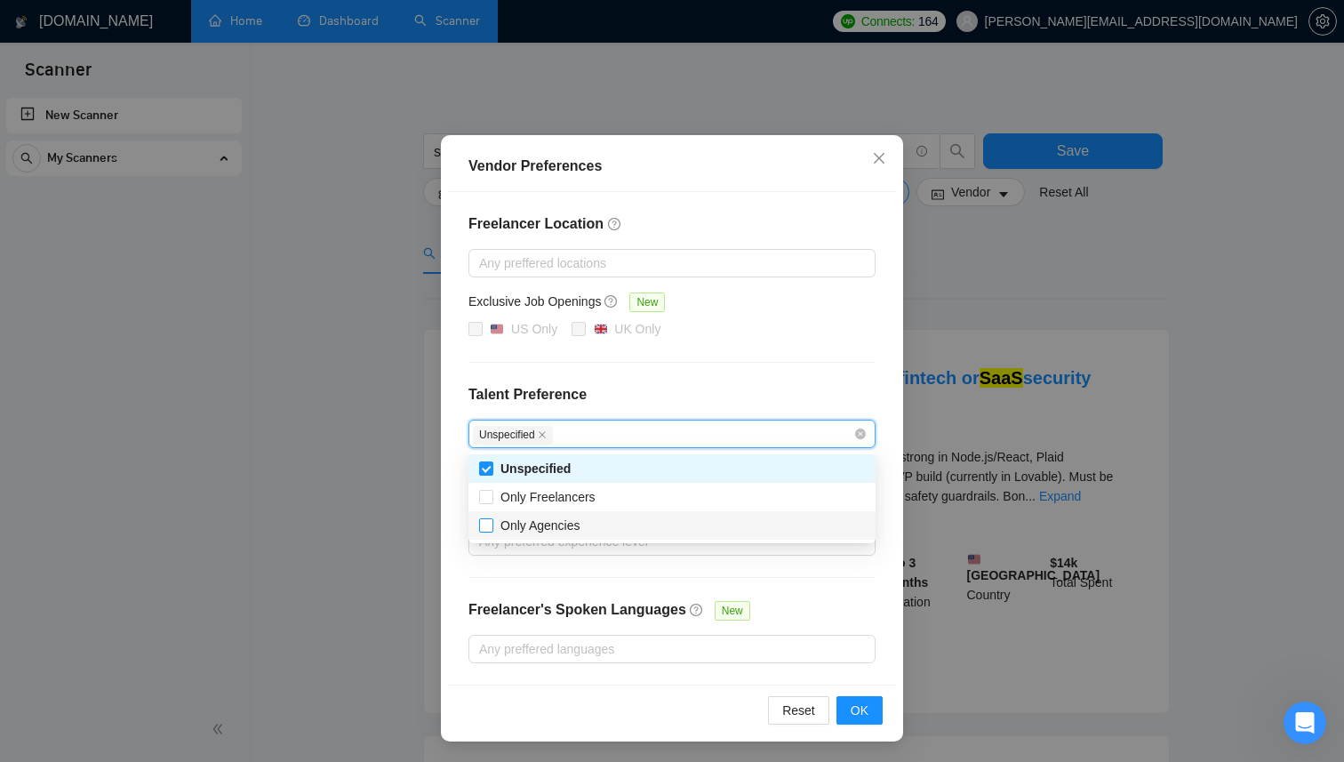
click at [488, 521] on input "Only Agencies" at bounding box center [485, 524] width 12 height 12
checkbox input "true"
click at [739, 366] on div "Freelancer Location Any preffered locations Exclusive Job Openings New US Only …" at bounding box center [672, 438] width 450 height 492
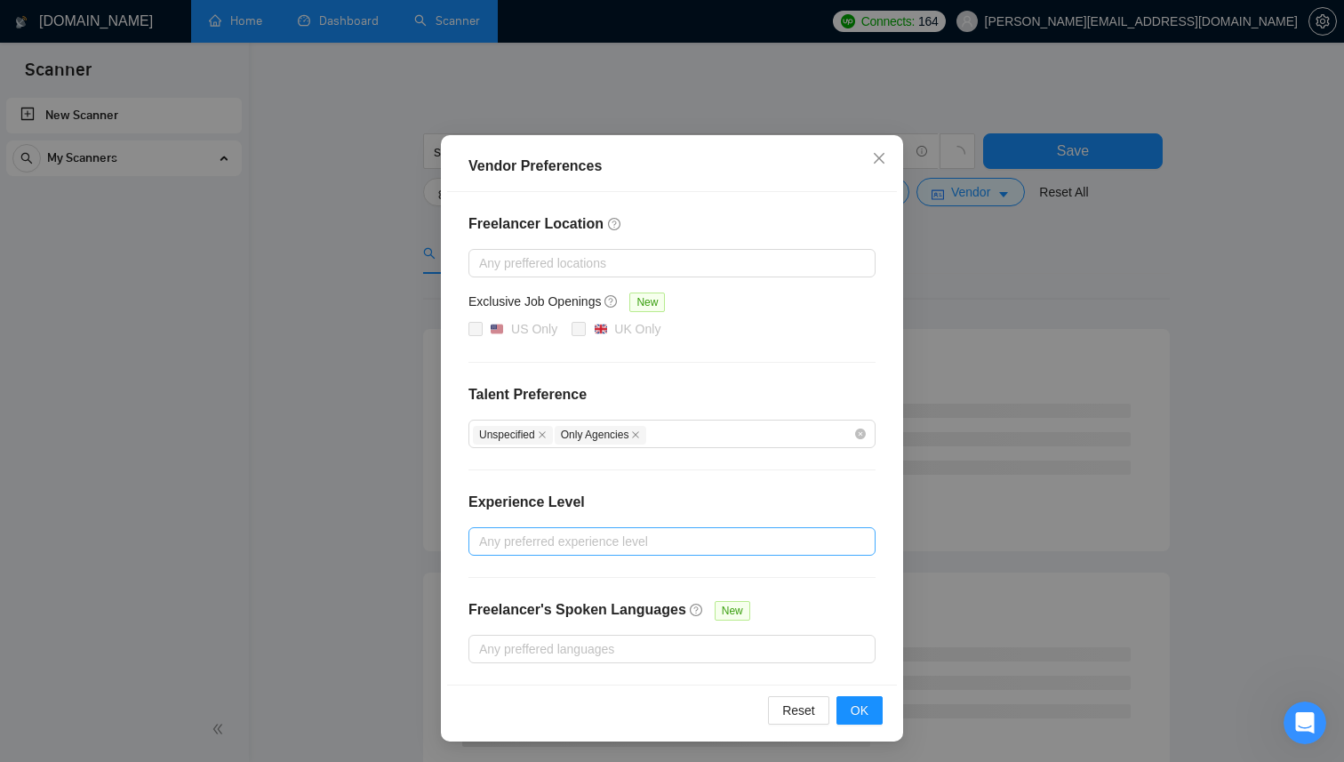
click at [587, 548] on div at bounding box center [663, 541] width 380 height 21
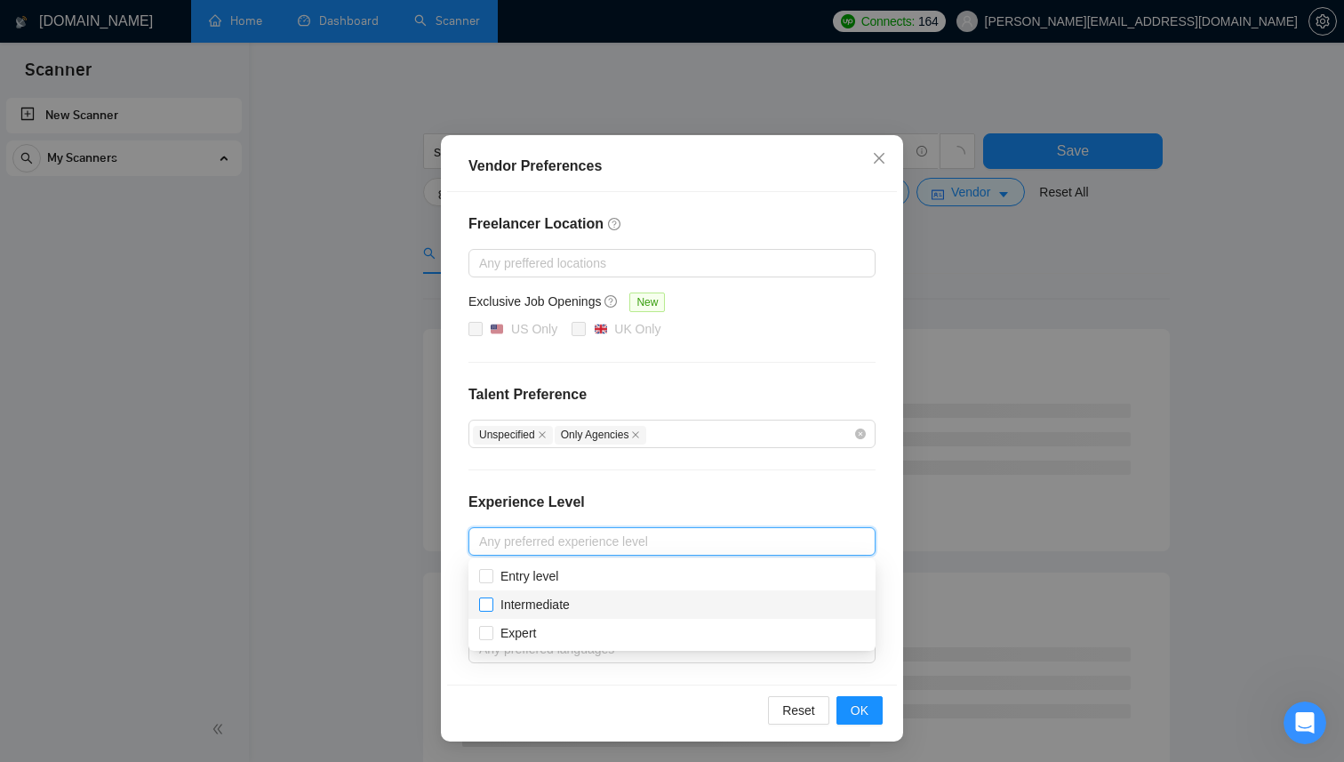
click at [541, 611] on span "Intermediate" at bounding box center [535, 605] width 84 height 20
click at [491, 610] on input "Intermediate" at bounding box center [485, 603] width 12 height 12
checkbox input "false"
click at [531, 635] on span "Expert" at bounding box center [518, 633] width 36 height 14
click at [491, 635] on input "Expert" at bounding box center [485, 632] width 12 height 12
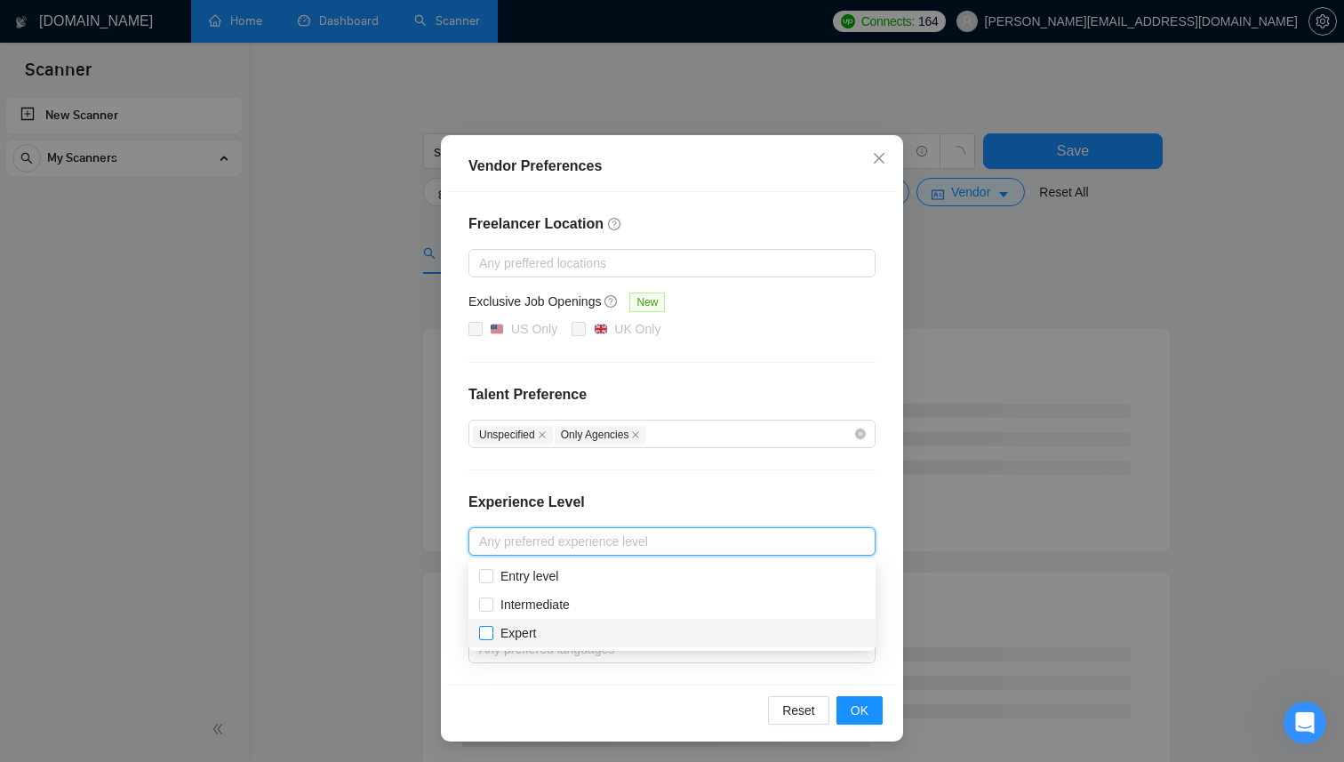
checkbox input "true"
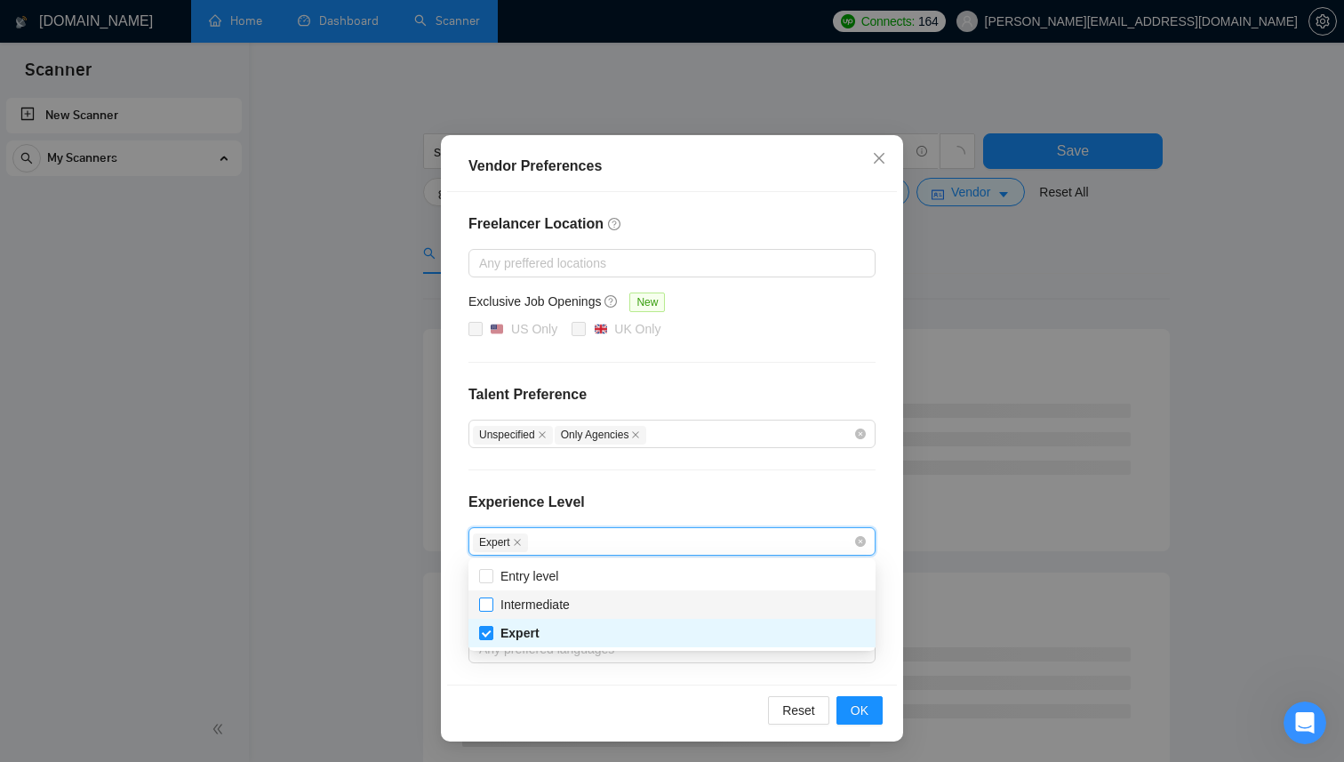
click at [495, 607] on span "Intermediate" at bounding box center [535, 605] width 84 height 20
click at [491, 607] on input "Intermediate" at bounding box center [485, 603] width 12 height 12
click at [475, 601] on div "Intermediate" at bounding box center [671, 604] width 407 height 28
checkbox input "true"
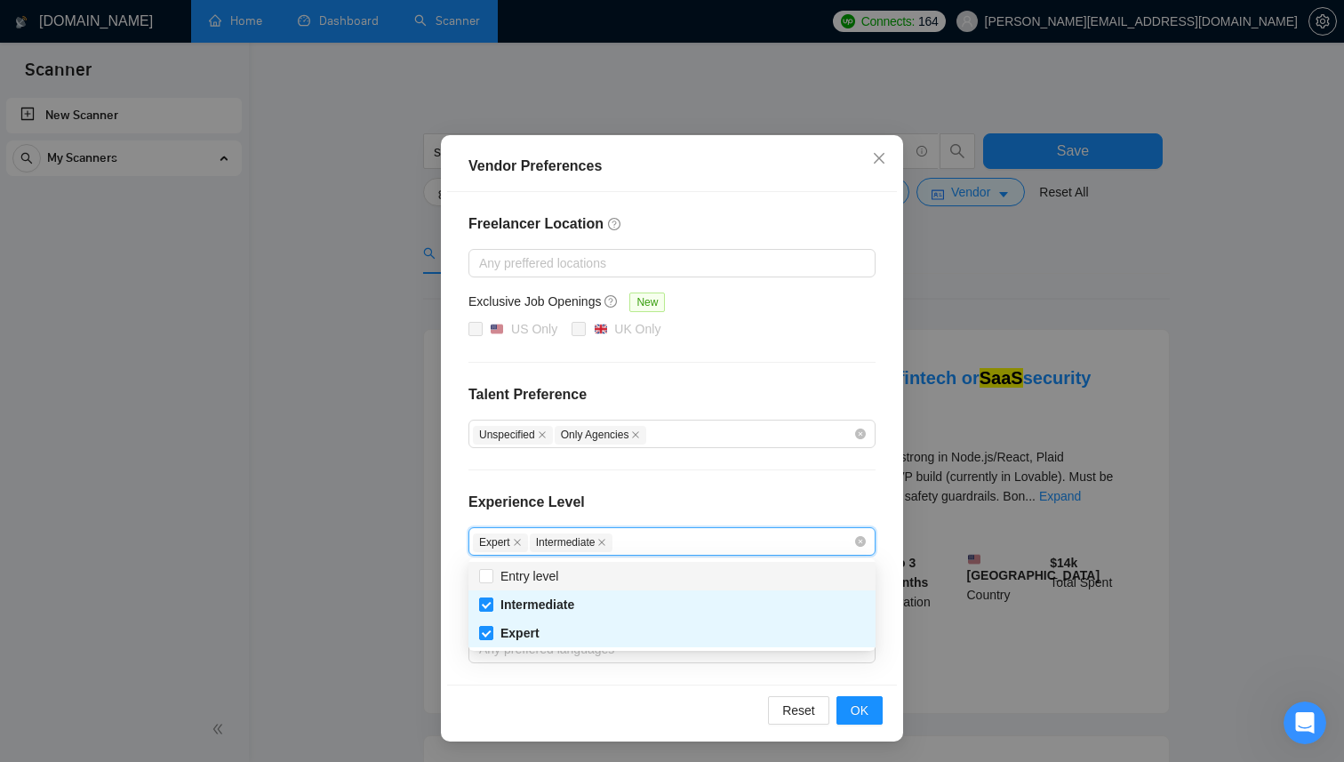
click at [696, 491] on div "Experience Level" at bounding box center [671, 509] width 407 height 36
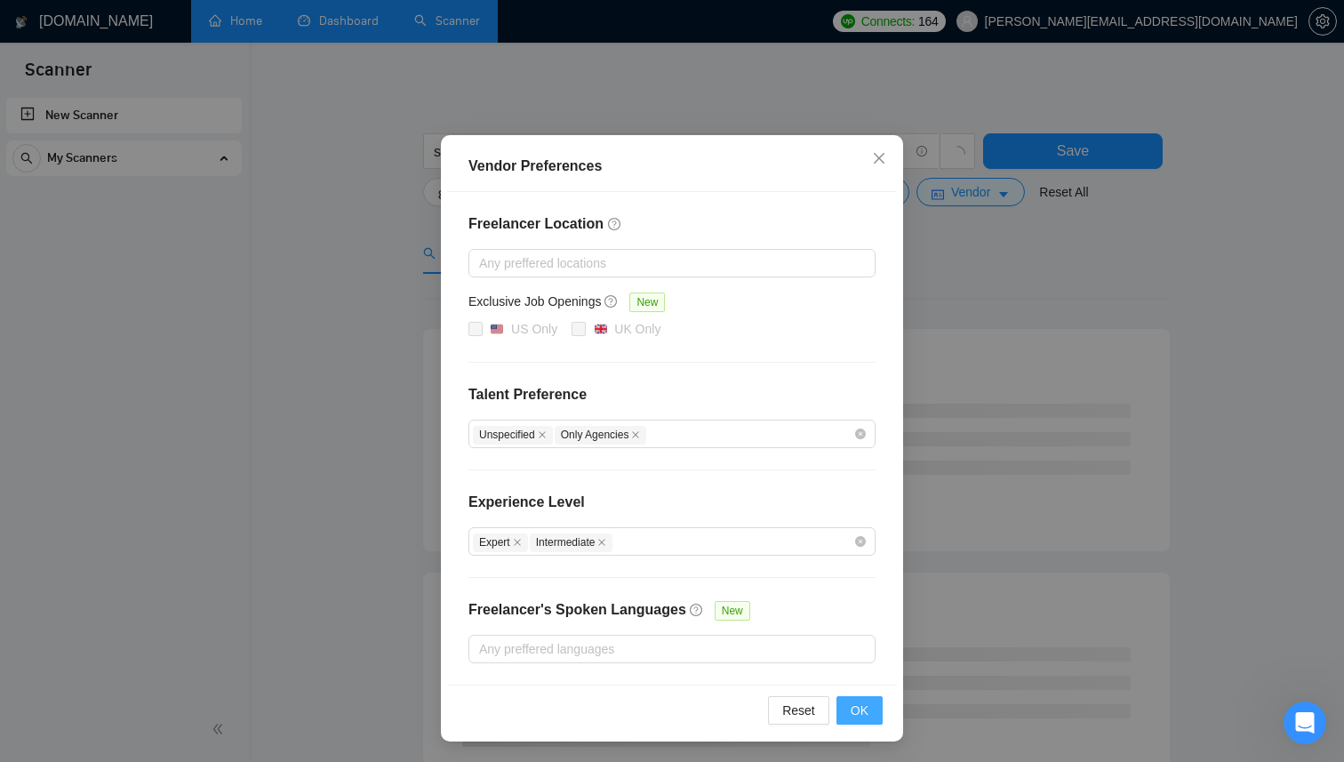
click at [858, 718] on span "OK" at bounding box center [859, 710] width 18 height 20
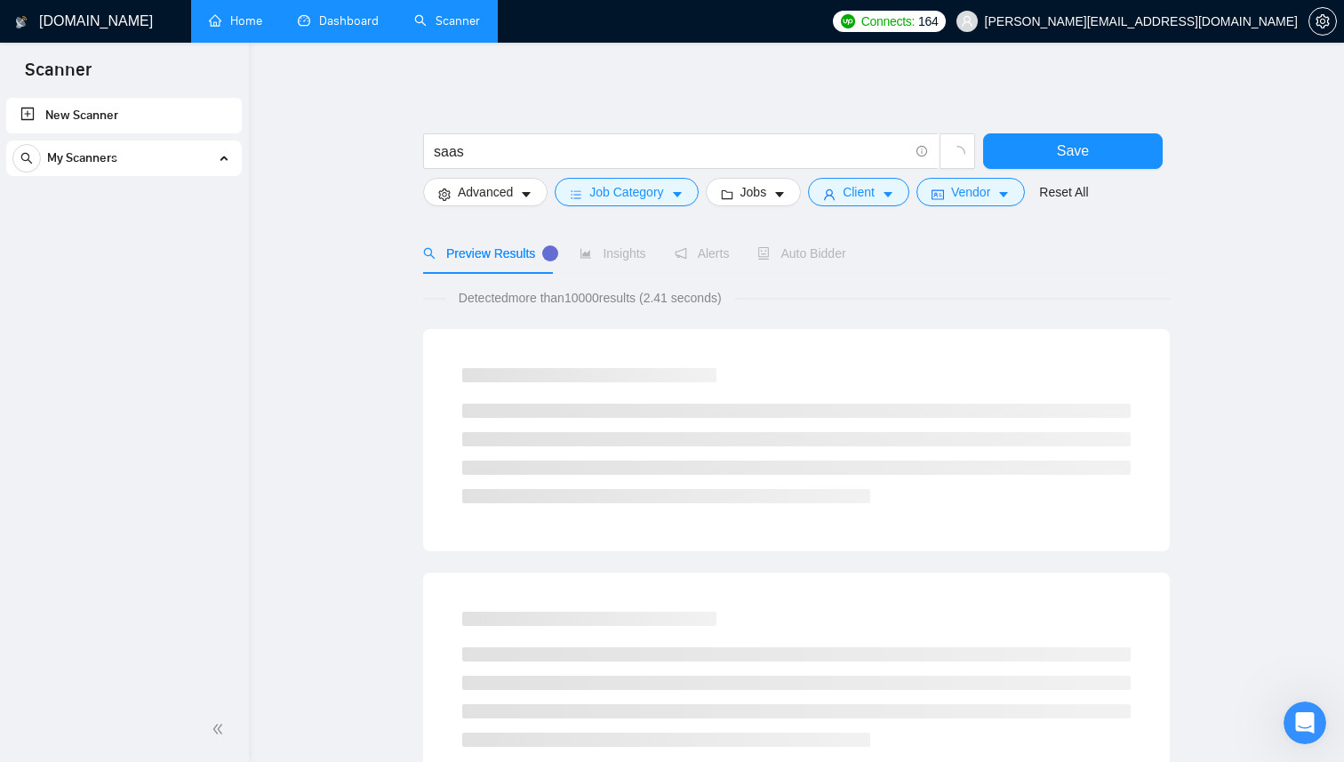
scroll to position [0, 0]
click at [786, 196] on icon "caret-down" at bounding box center [779, 194] width 12 height 12
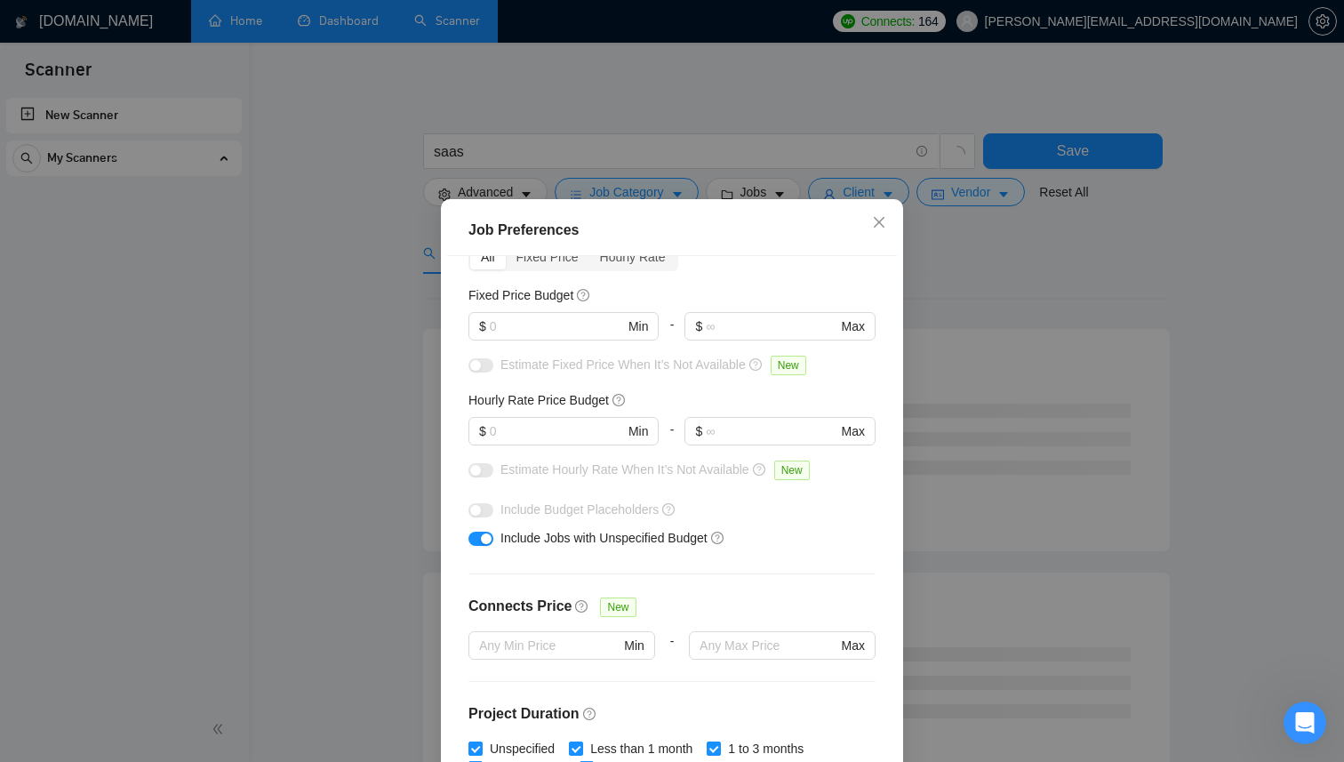
scroll to position [100, 0]
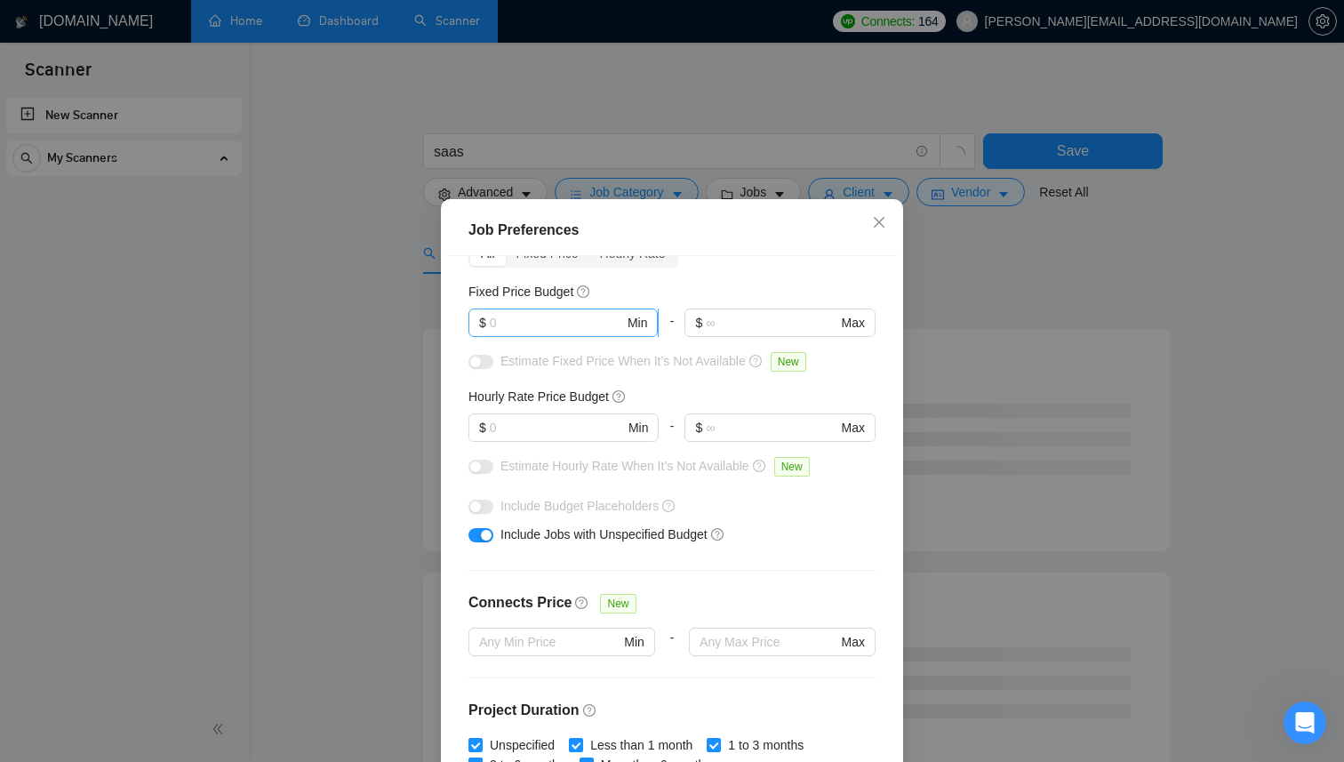
click at [594, 322] on input "text" at bounding box center [557, 323] width 134 height 20
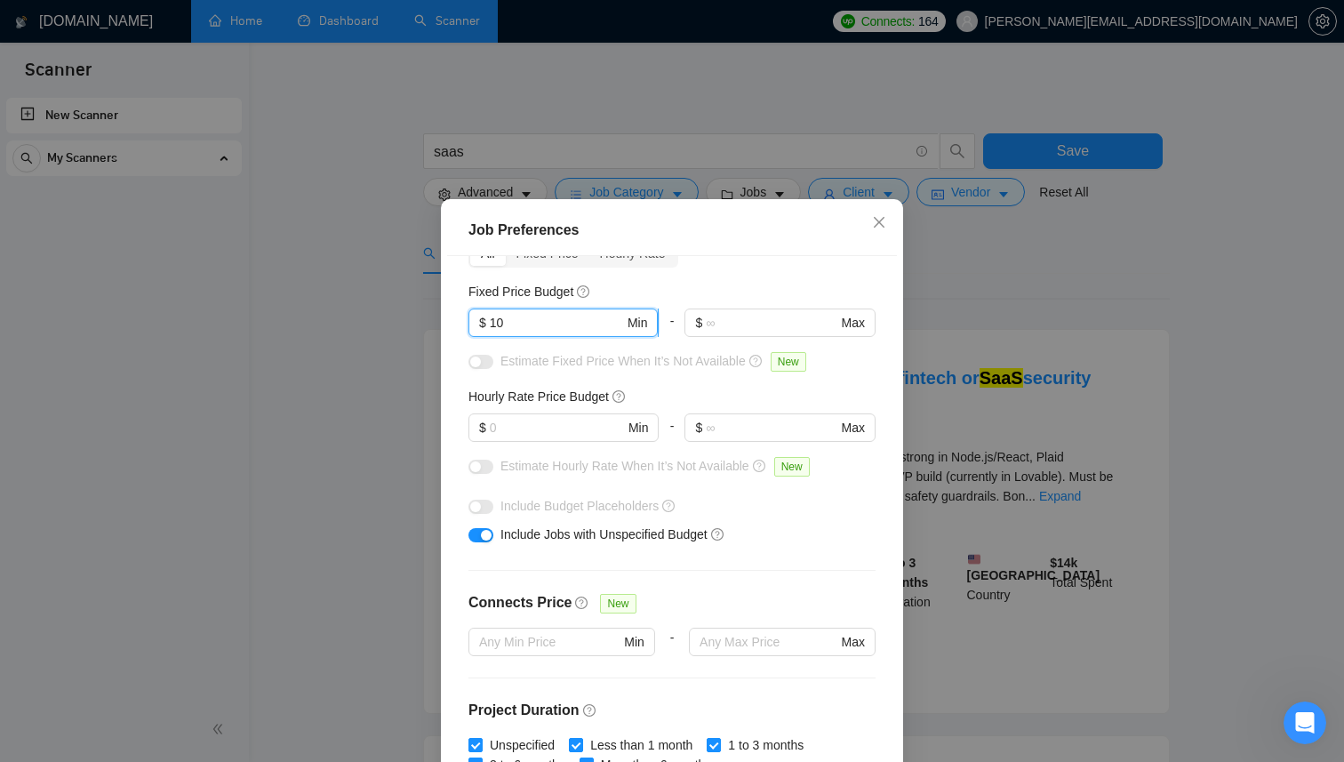
type input "1"
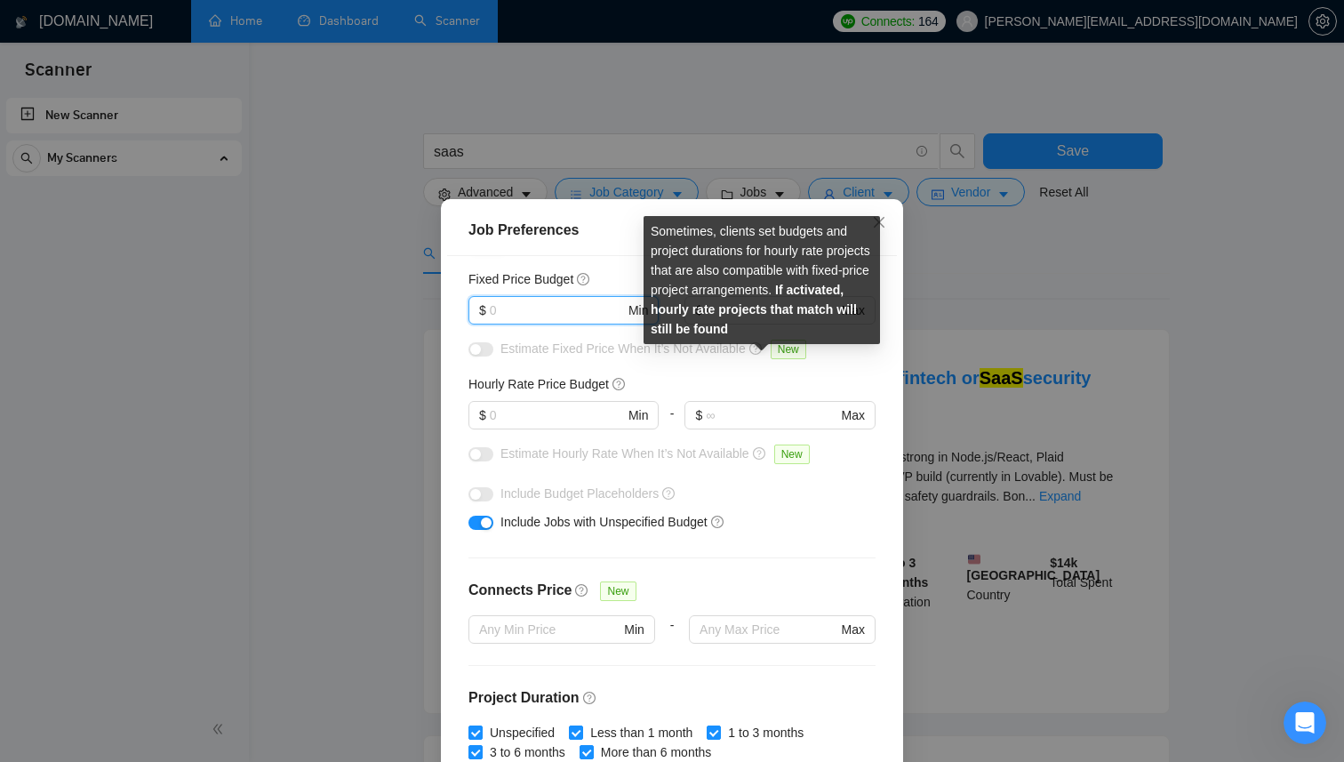
scroll to position [112, 0]
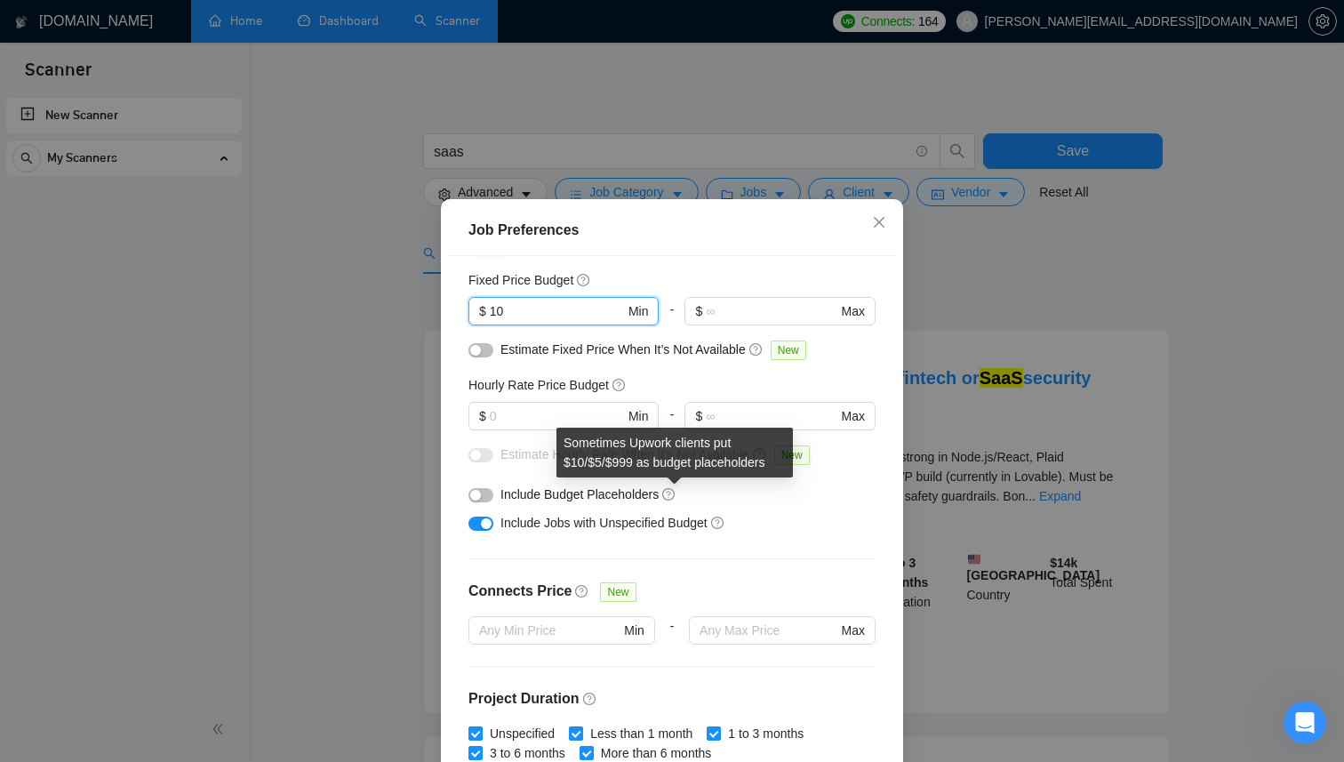
type input "1"
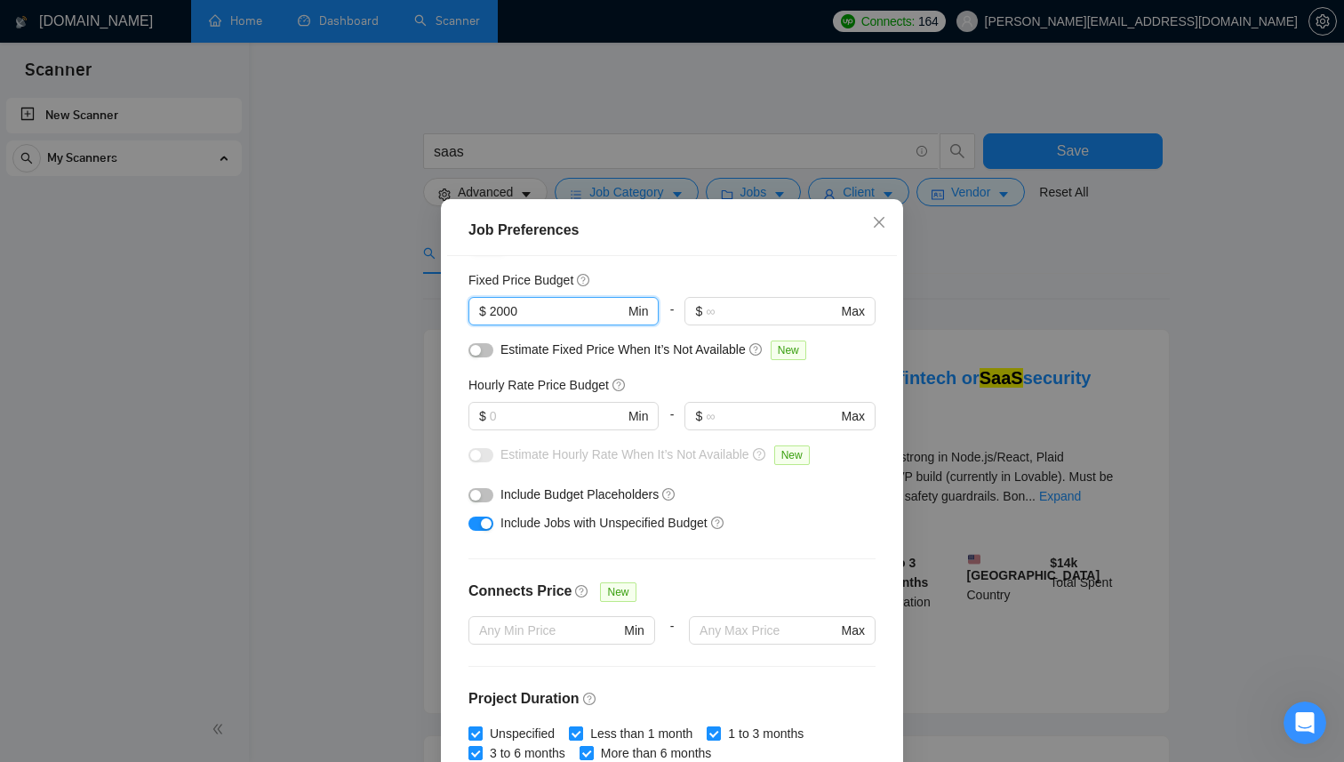
type input "2000"
click at [481, 489] on button "button" at bounding box center [480, 495] width 25 height 14
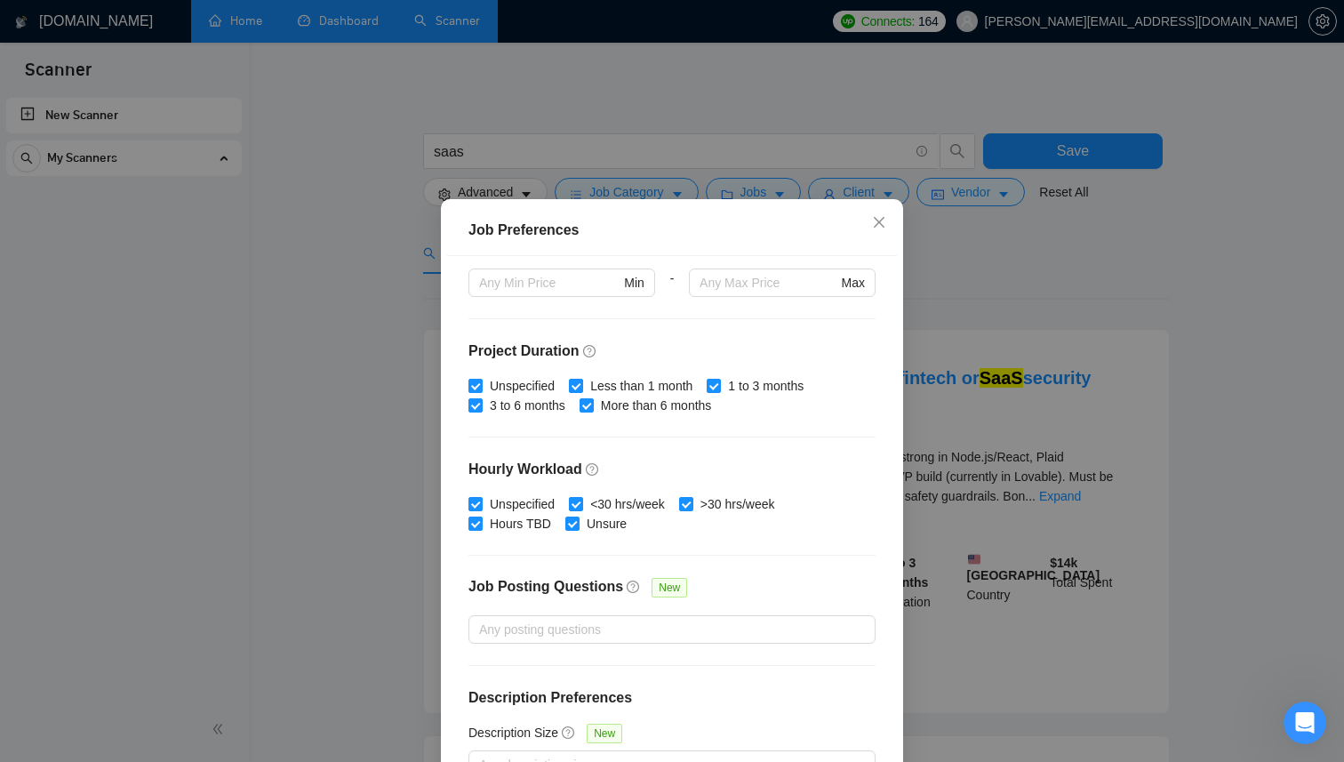
scroll to position [468, 0]
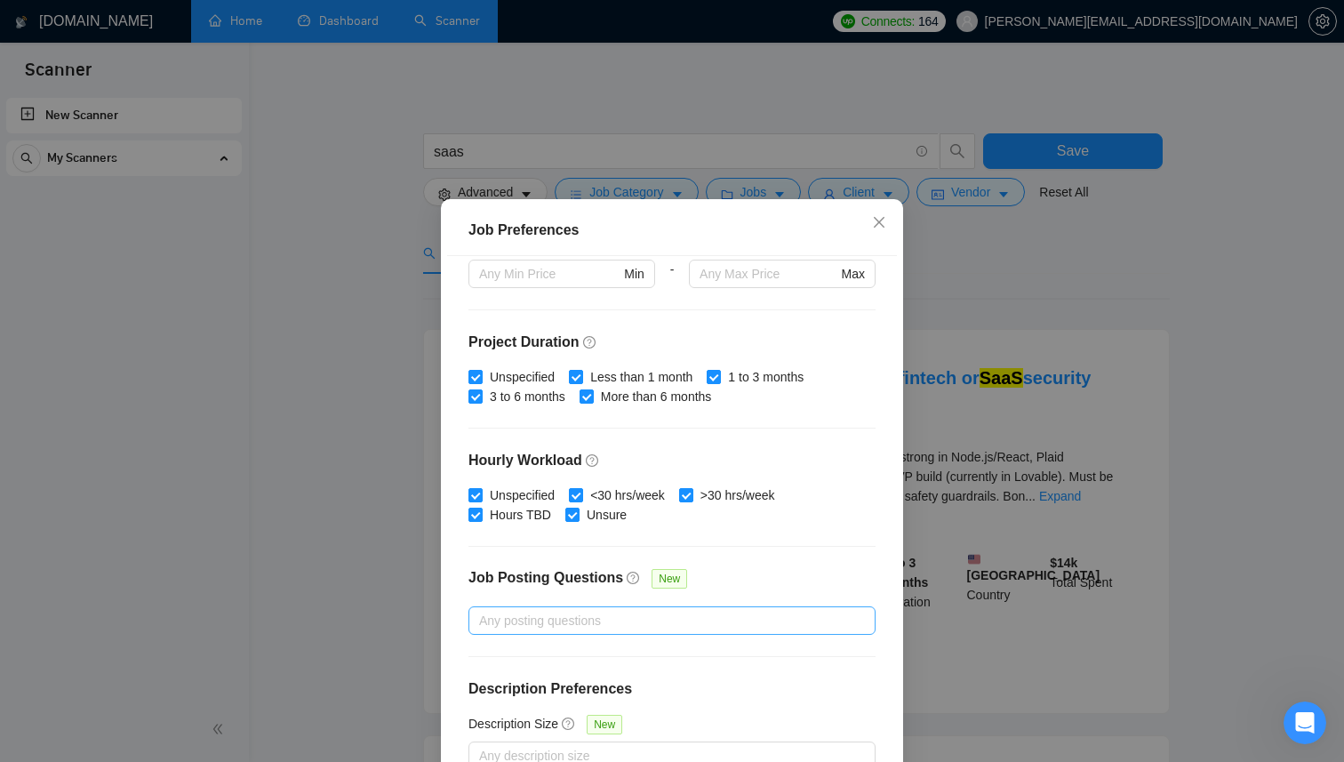
click at [684, 620] on div at bounding box center [663, 620] width 380 height 21
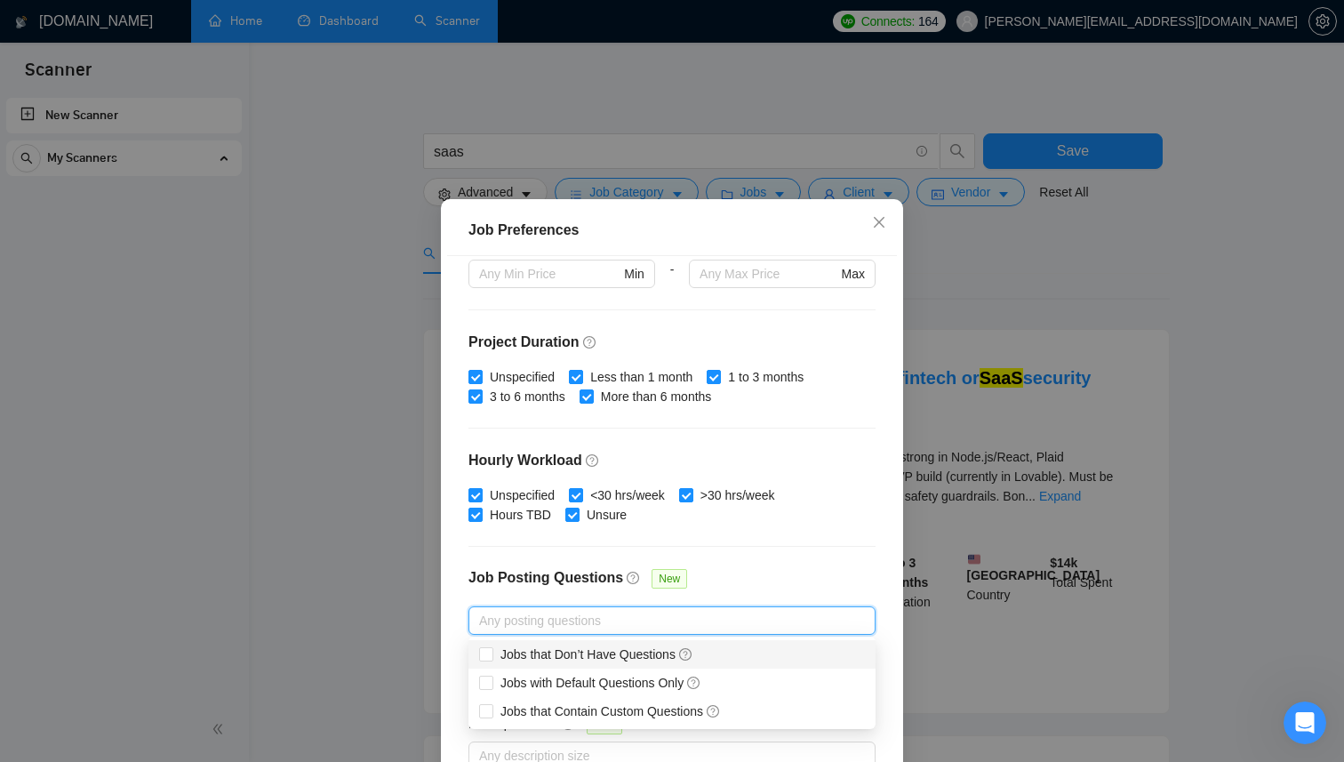
click at [745, 539] on div "Budget Project Type All Fixed Price Hourly Rate Fixed Price Budget $ 2000 Min -…" at bounding box center [672, 522] width 450 height 533
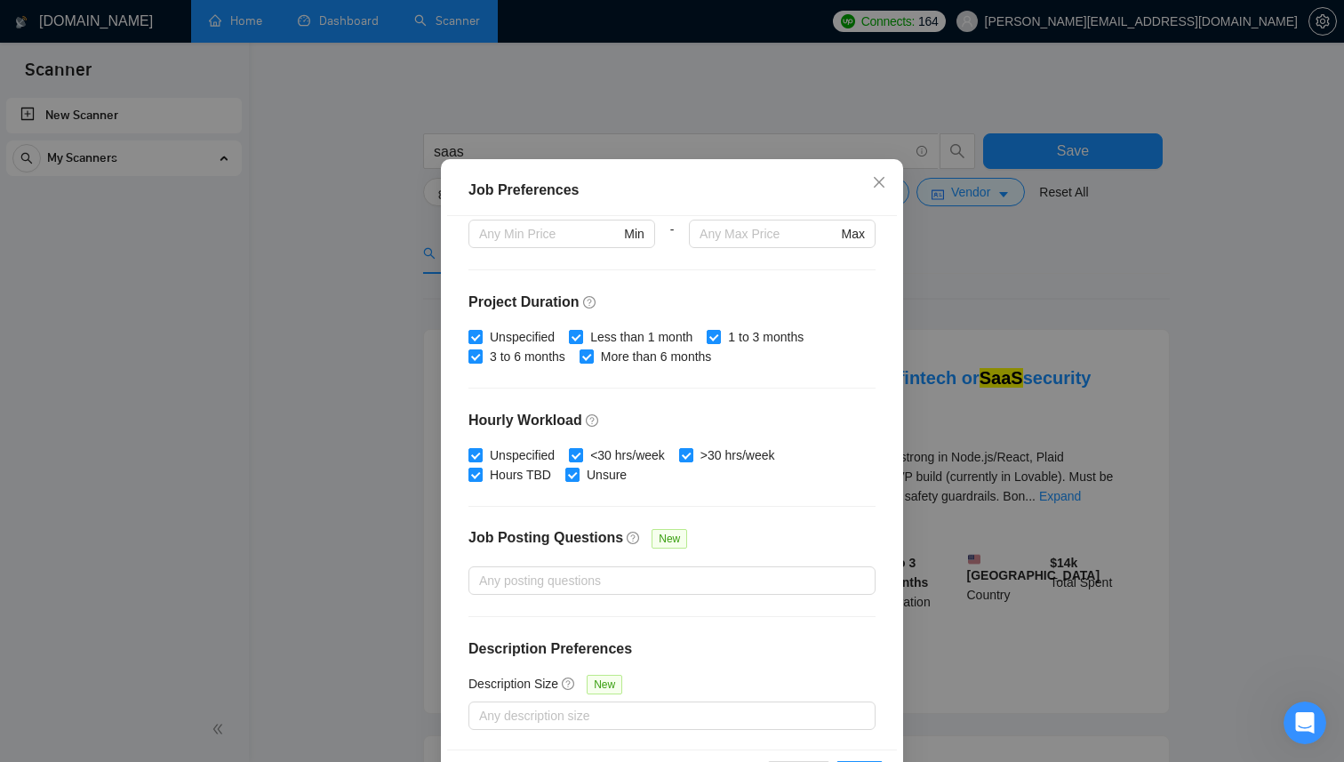
scroll to position [106, 0]
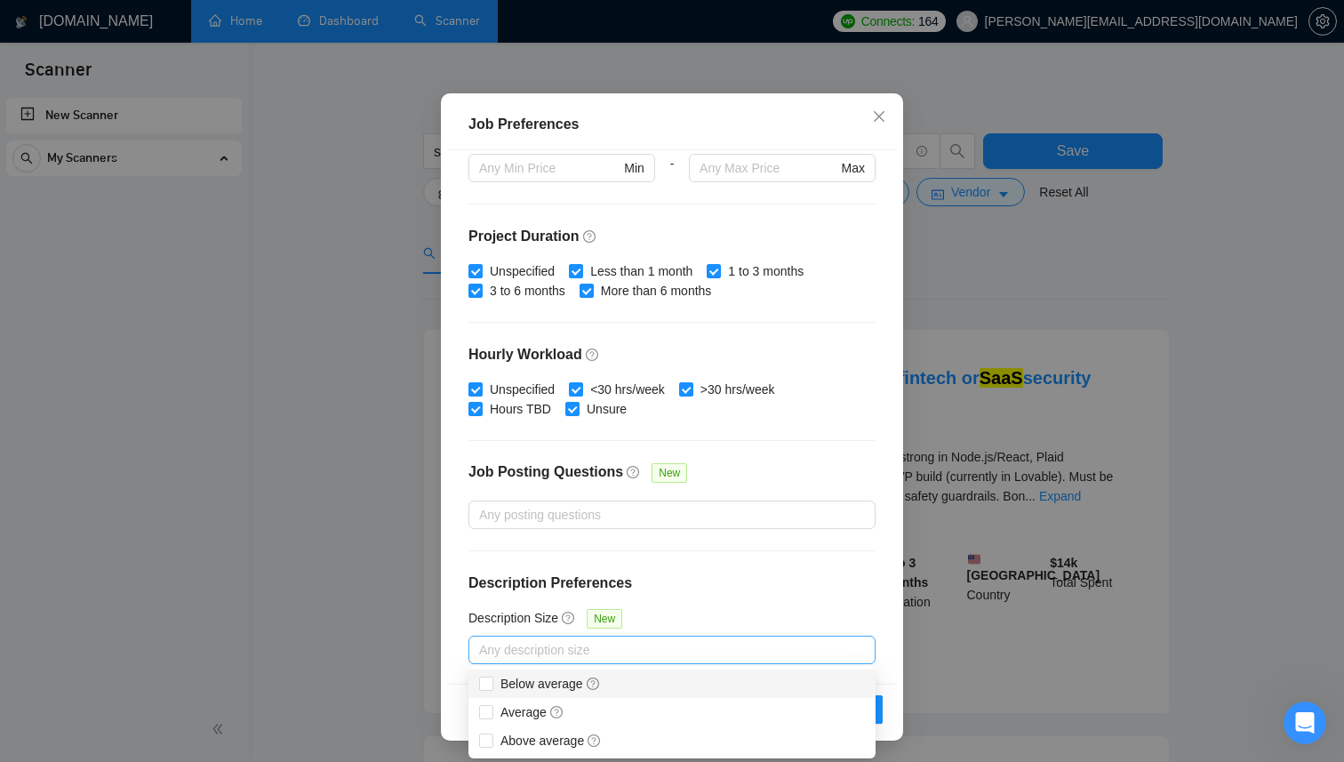
click at [637, 650] on div at bounding box center [663, 649] width 380 height 21
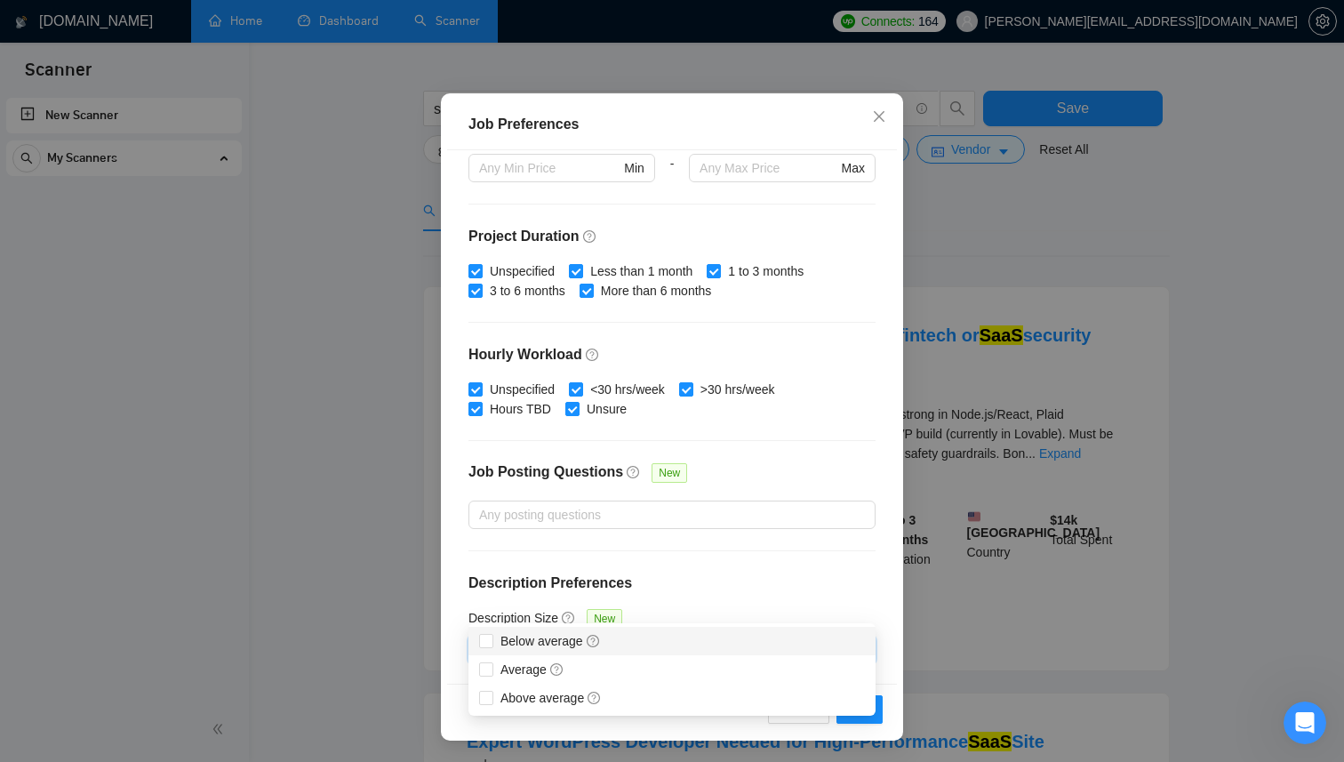
scroll to position [123, 0]
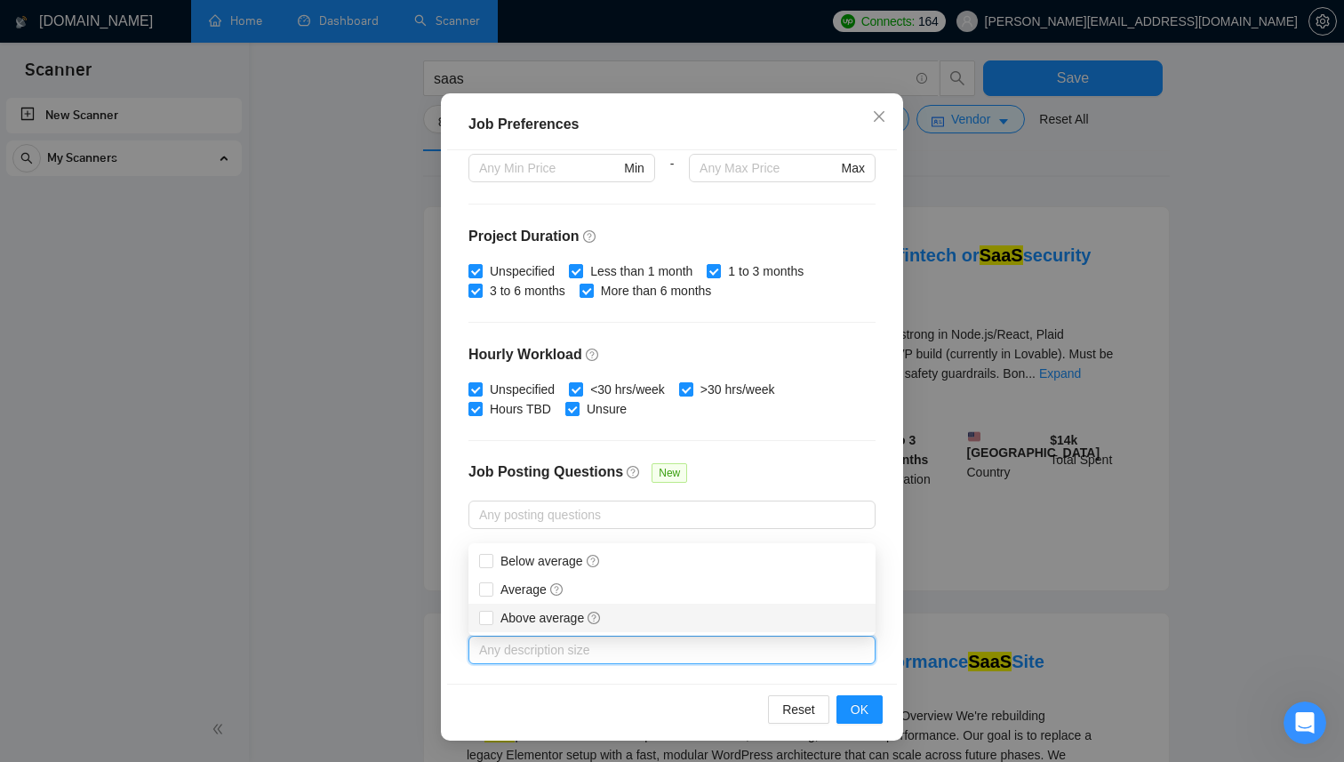
click at [646, 681] on div "Budget Project Type All Fixed Price Hourly Rate Fixed Price Budget $ 2000 Min -…" at bounding box center [672, 416] width 450 height 533
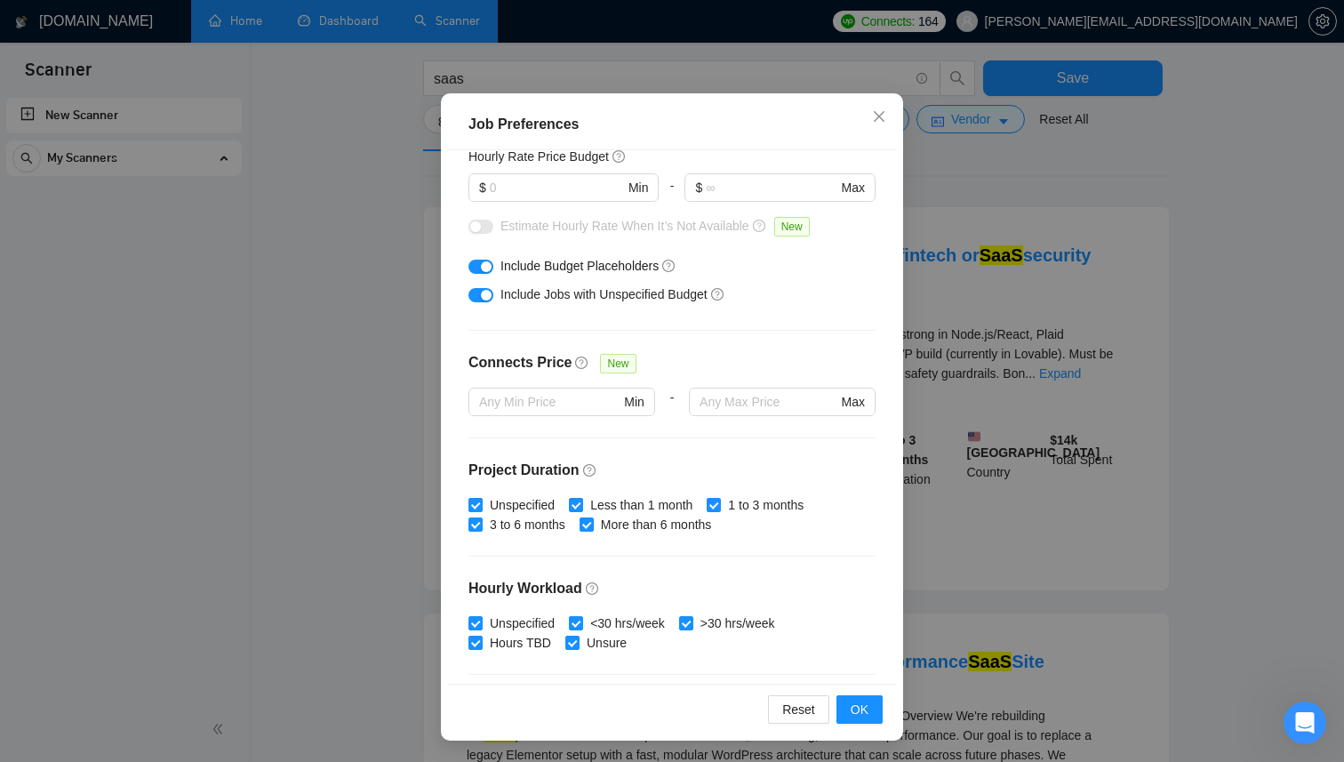
scroll to position [228, 0]
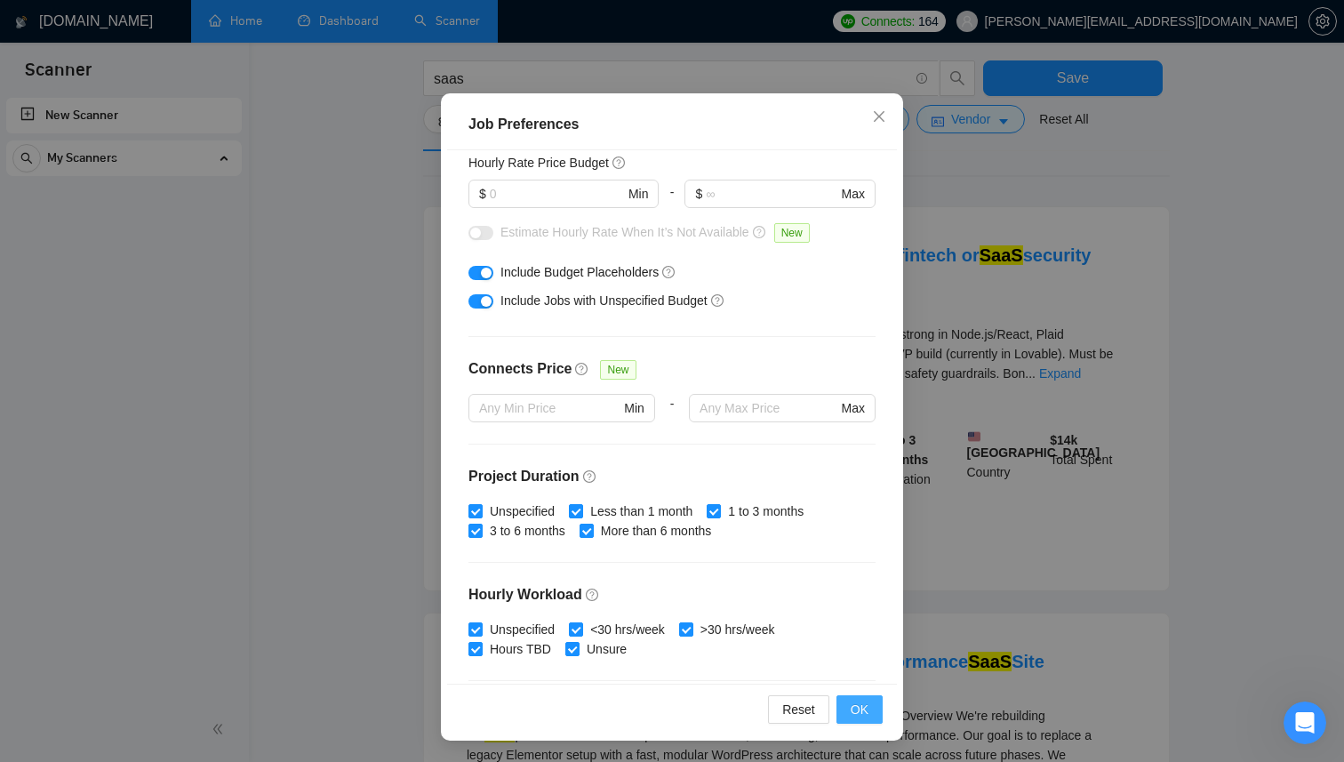
click at [862, 706] on span "OK" at bounding box center [859, 709] width 18 height 20
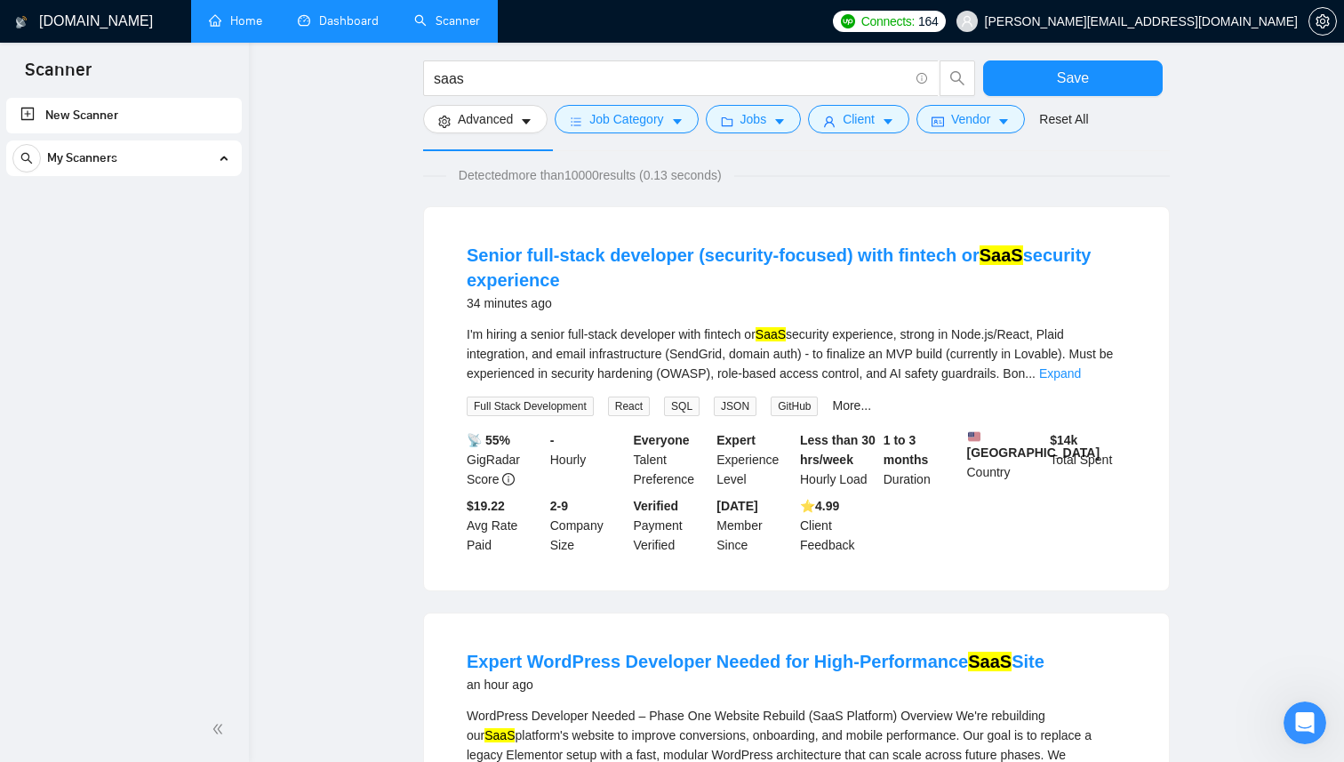
scroll to position [13, 0]
click at [755, 127] on span "Jobs" at bounding box center [753, 119] width 27 height 20
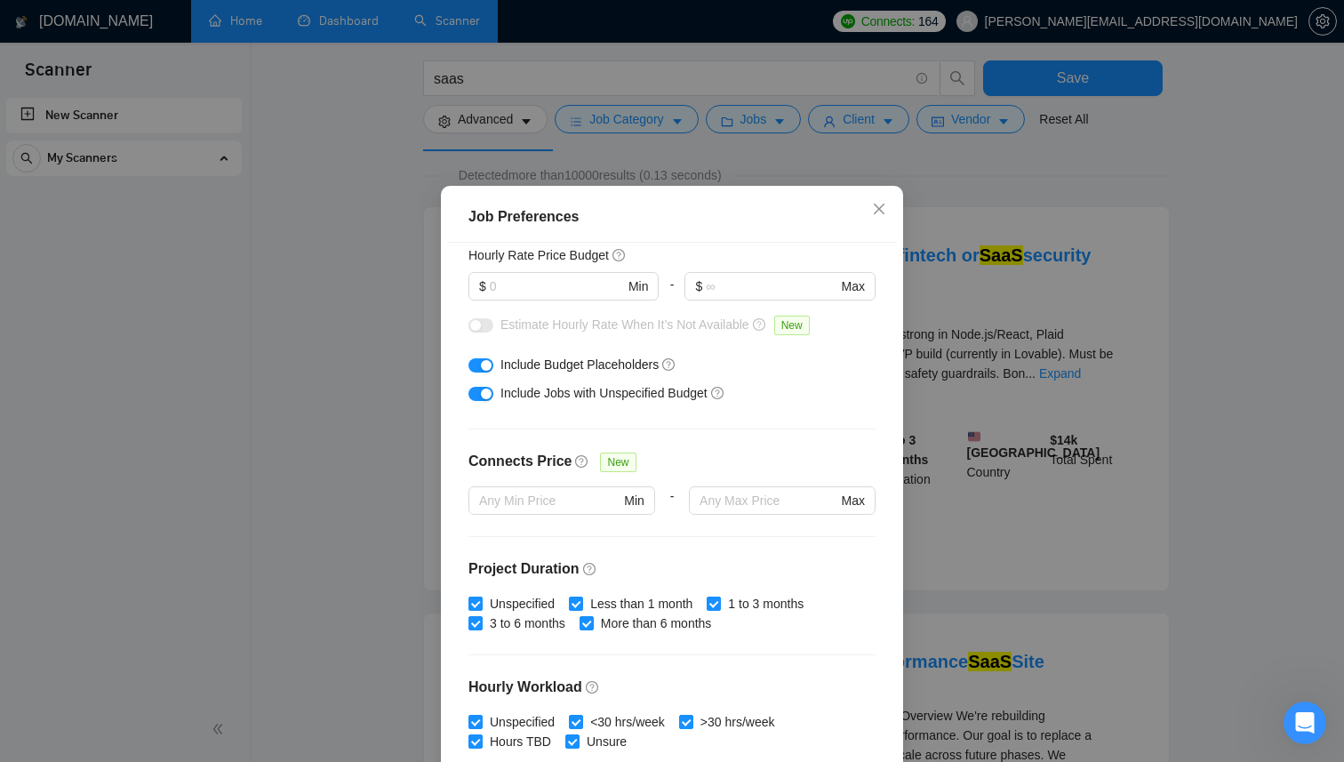
click at [329, 334] on div "Job Preferences Budget Project Type All Fixed Price Hourly Rate Fixed Price Bud…" at bounding box center [672, 381] width 1344 height 762
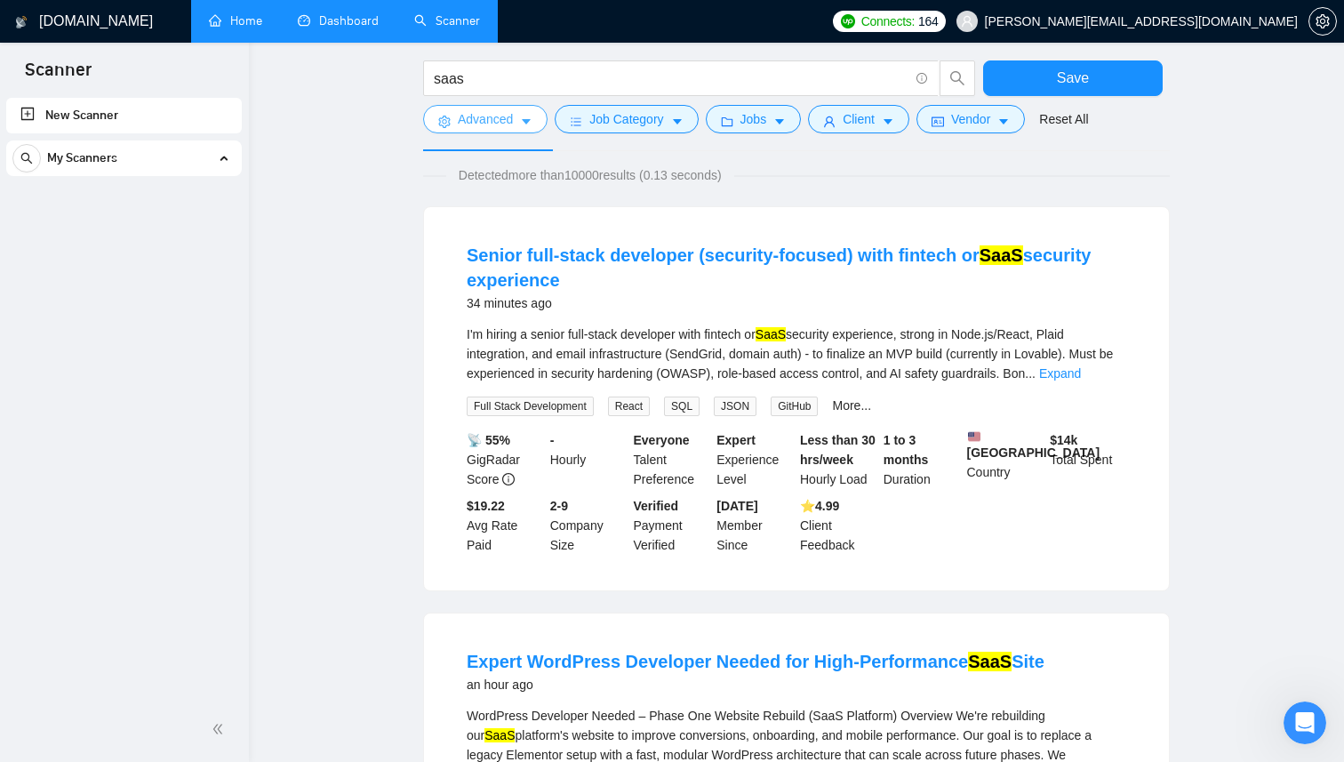
click at [495, 123] on span "Advanced" at bounding box center [485, 119] width 55 height 20
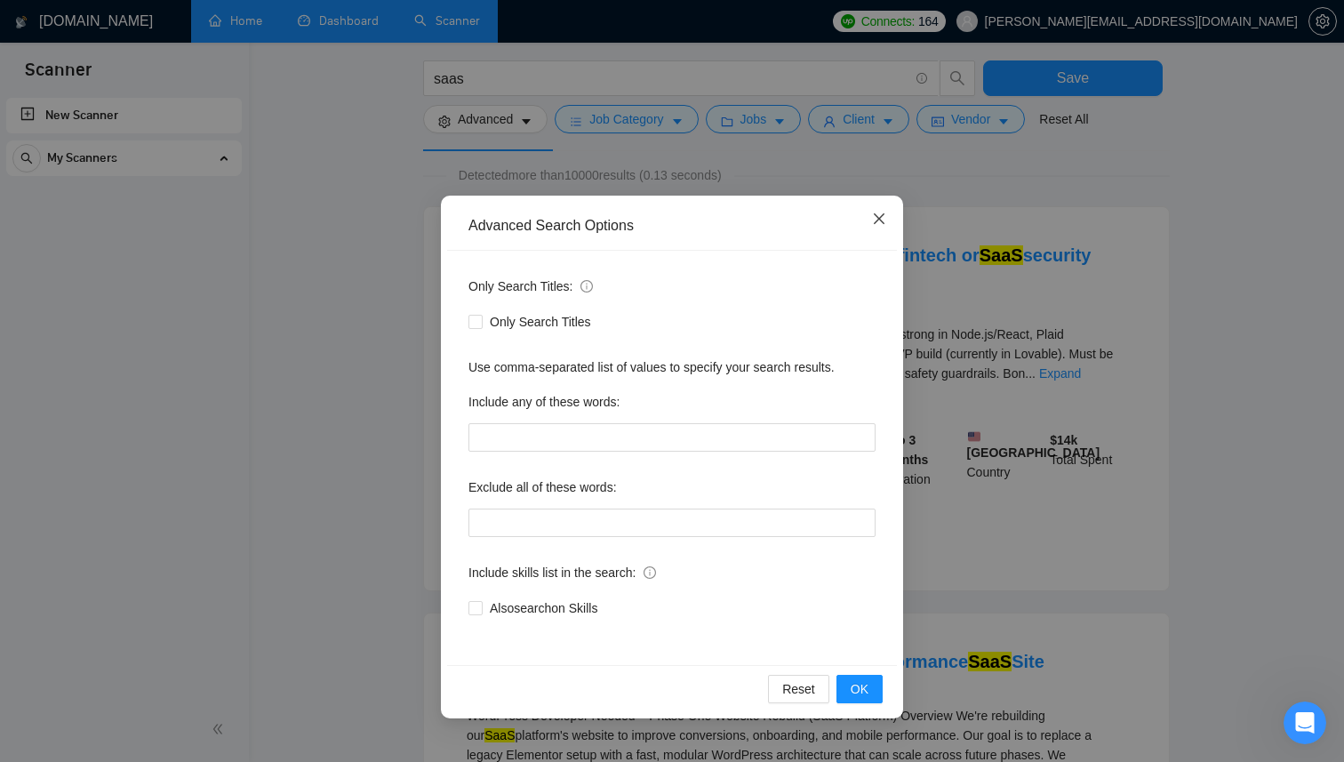
click at [888, 215] on span "Close" at bounding box center [879, 220] width 48 height 48
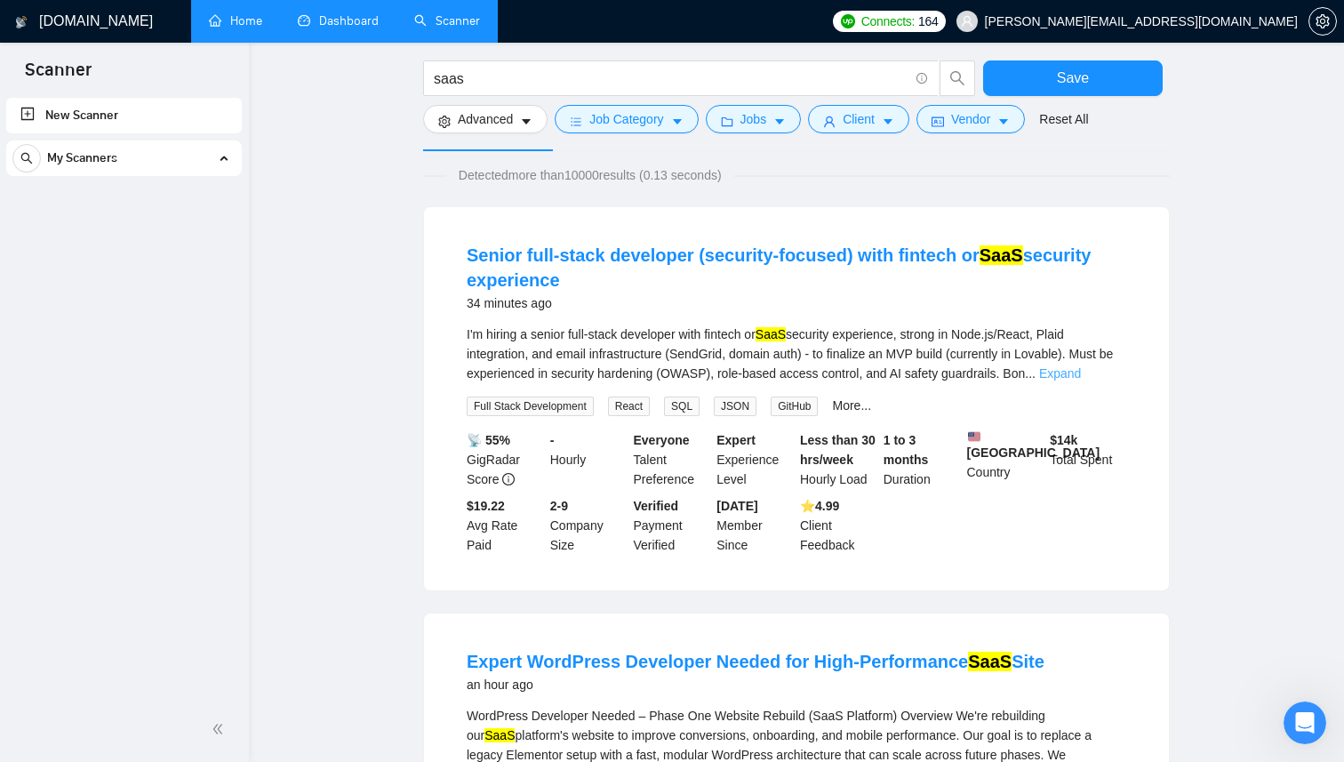
click at [1081, 371] on link "Expand" at bounding box center [1060, 373] width 42 height 14
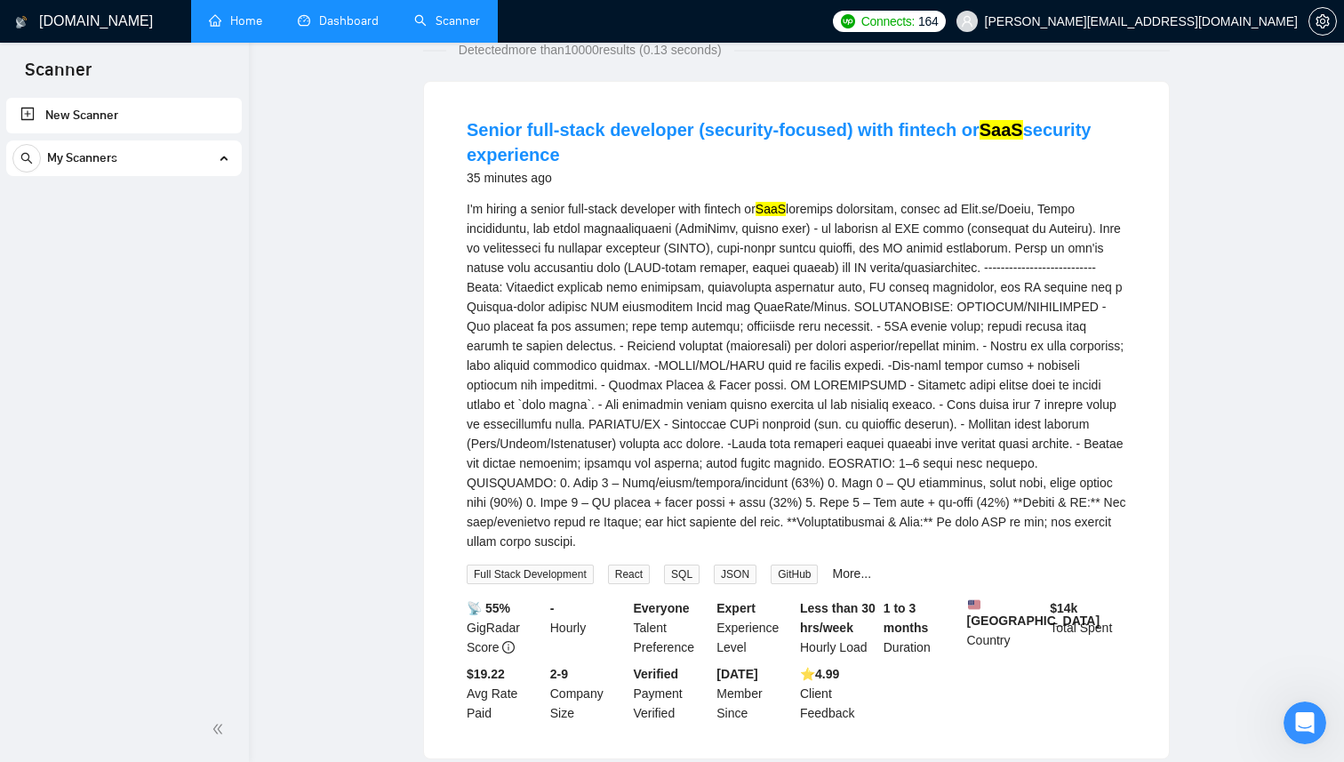
scroll to position [0, 0]
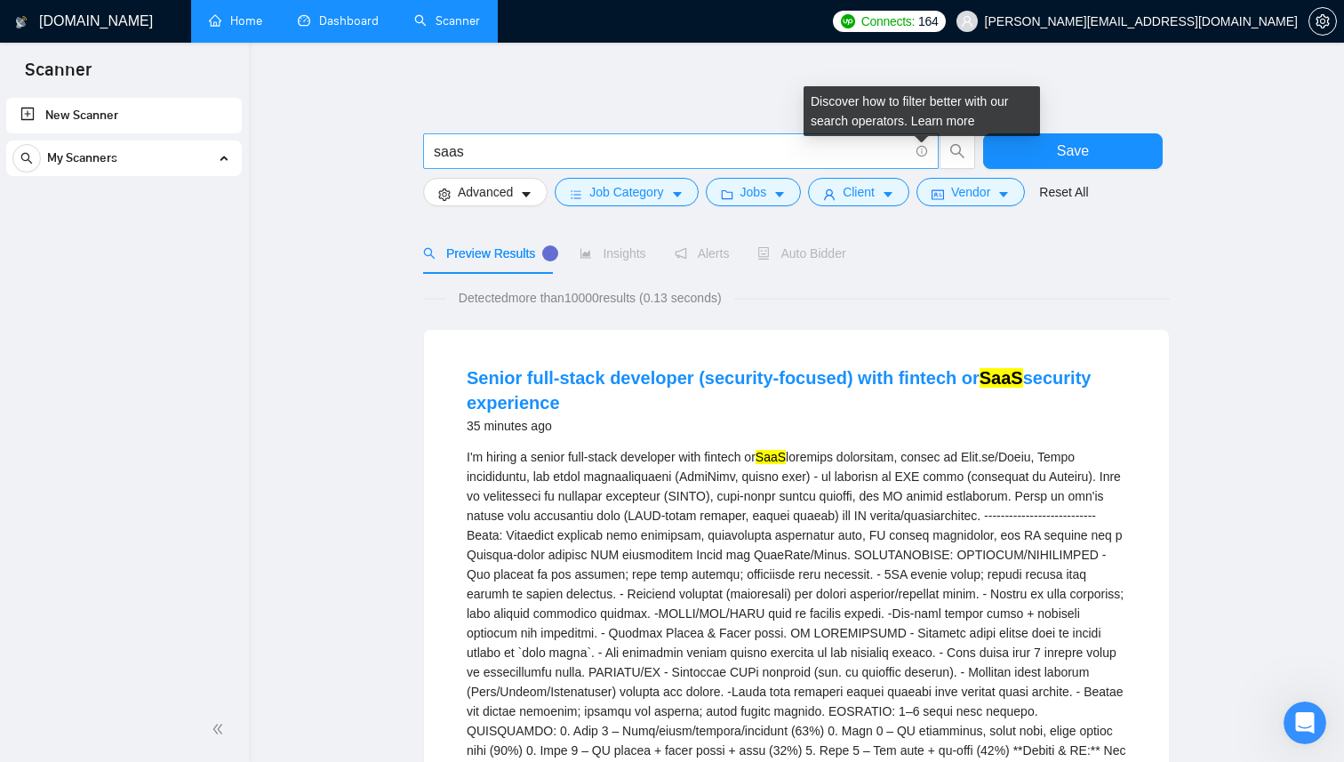
click at [922, 151] on icon "info-circle" at bounding box center [922, 152] width 12 height 12
click at [949, 120] on link "Learn more" at bounding box center [943, 121] width 64 height 14
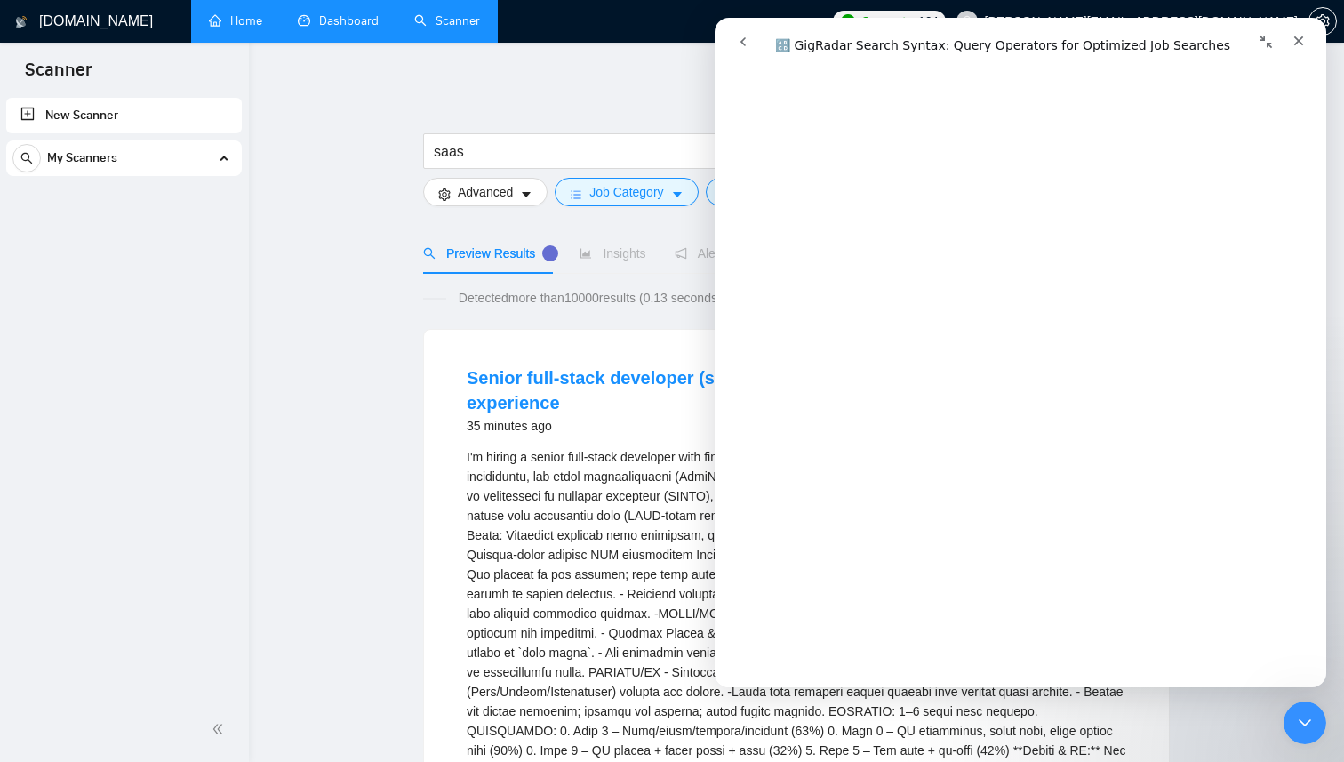
scroll to position [6387, 0]
click at [613, 273] on div "Insights" at bounding box center [612, 253] width 66 height 41
click at [1304, 32] on div "Close" at bounding box center [1298, 41] width 32 height 32
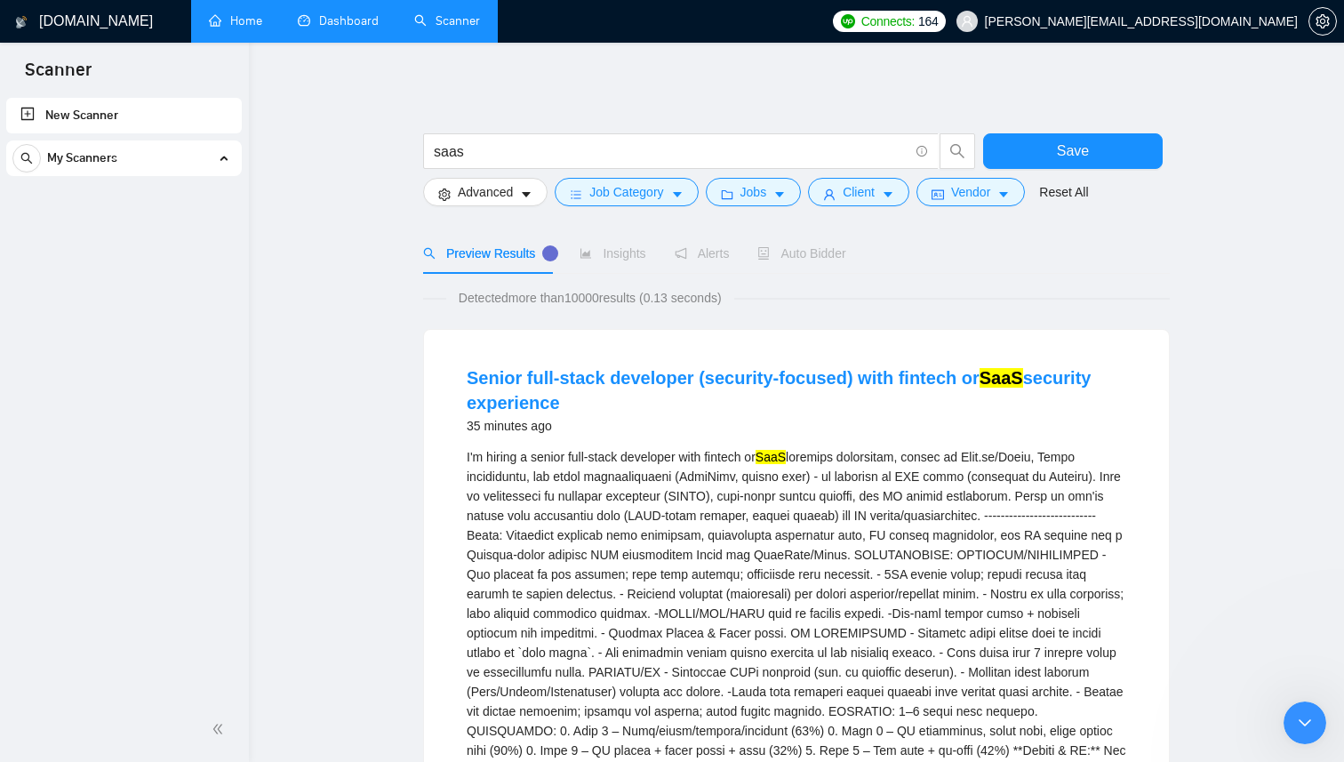
scroll to position [0, 0]
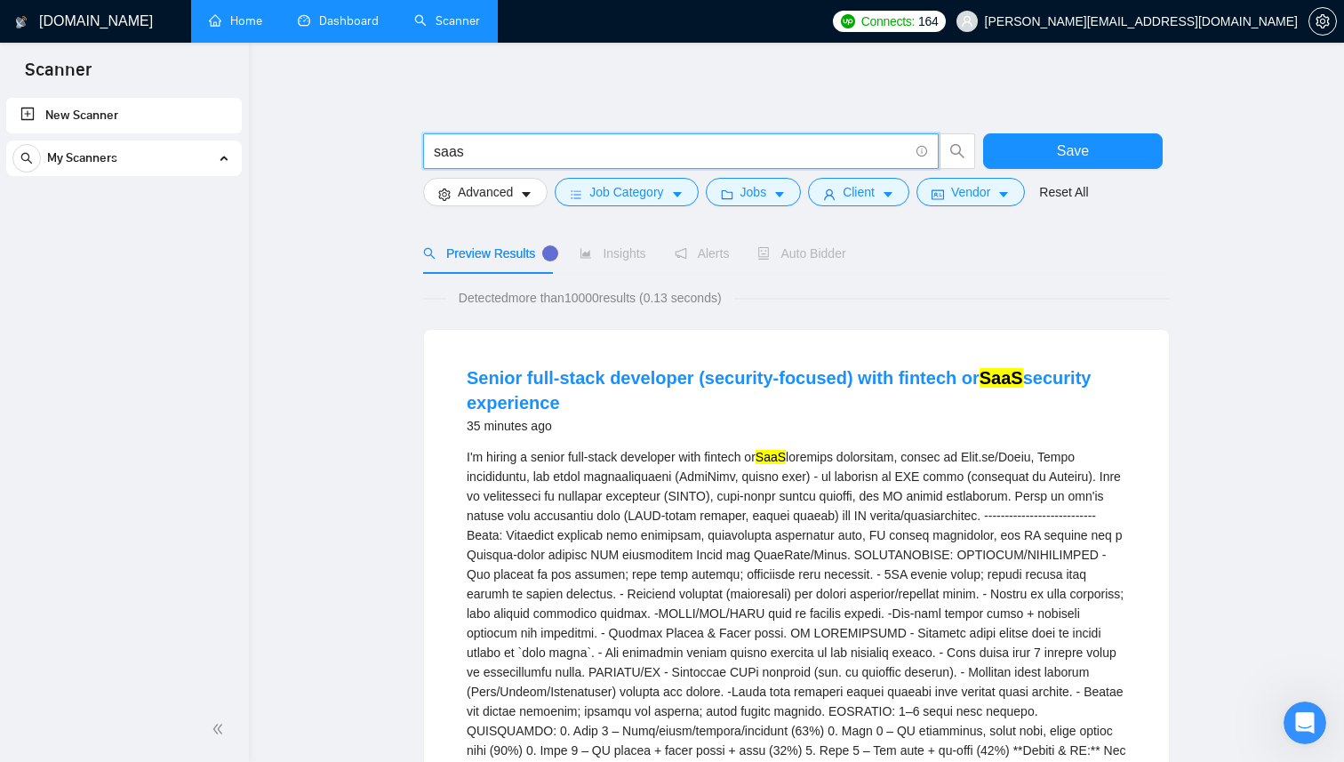
click at [646, 149] on input "saas" at bounding box center [671, 151] width 475 height 22
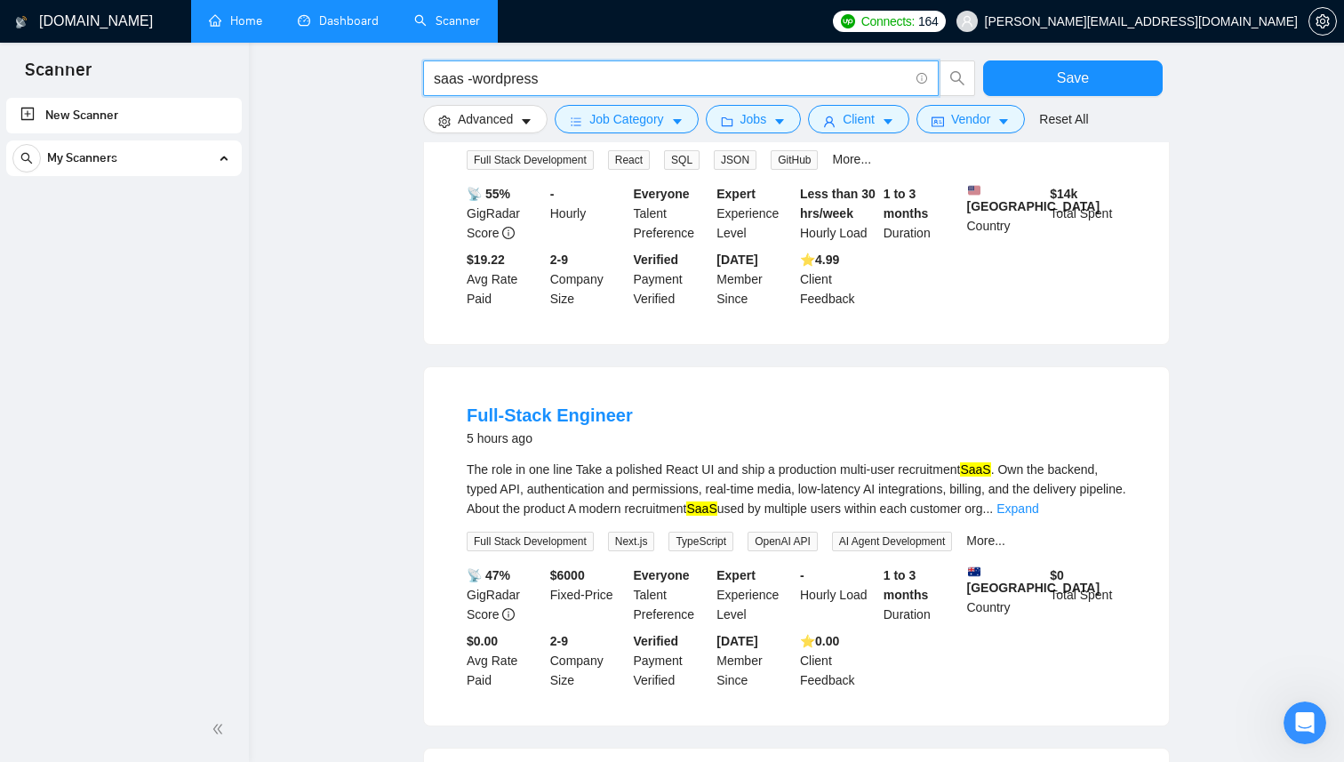
scroll to position [493, 0]
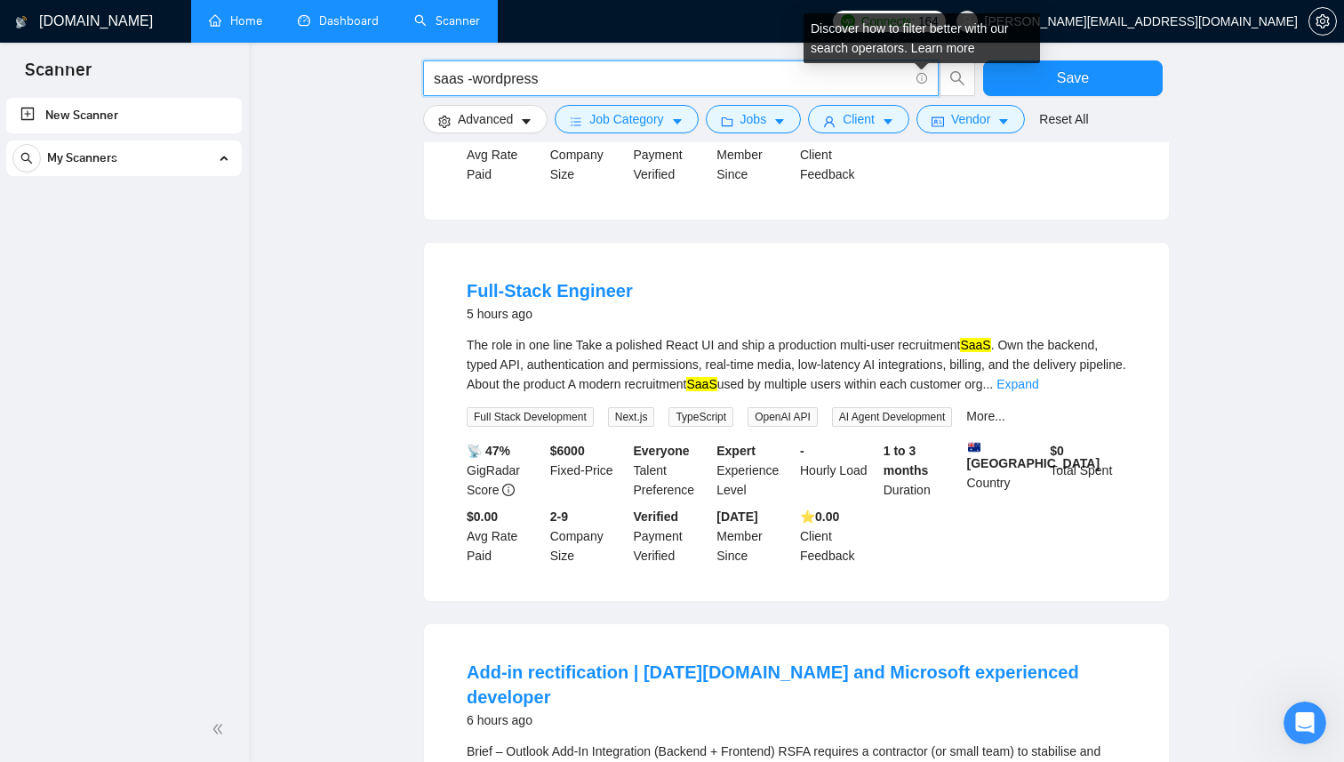
click at [922, 77] on icon "info-circle" at bounding box center [922, 79] width 12 height 12
click at [938, 53] on link "Learn more" at bounding box center [943, 48] width 64 height 14
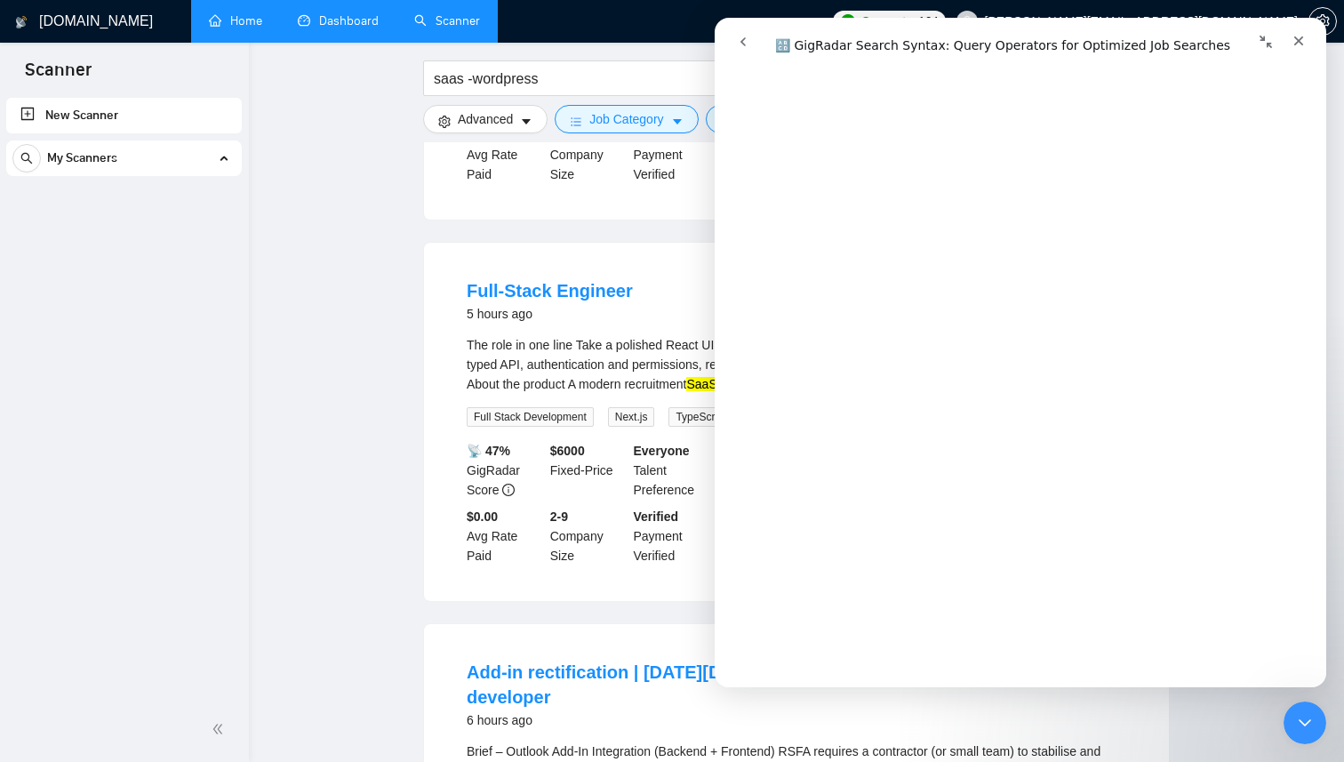
scroll to position [0, 0]
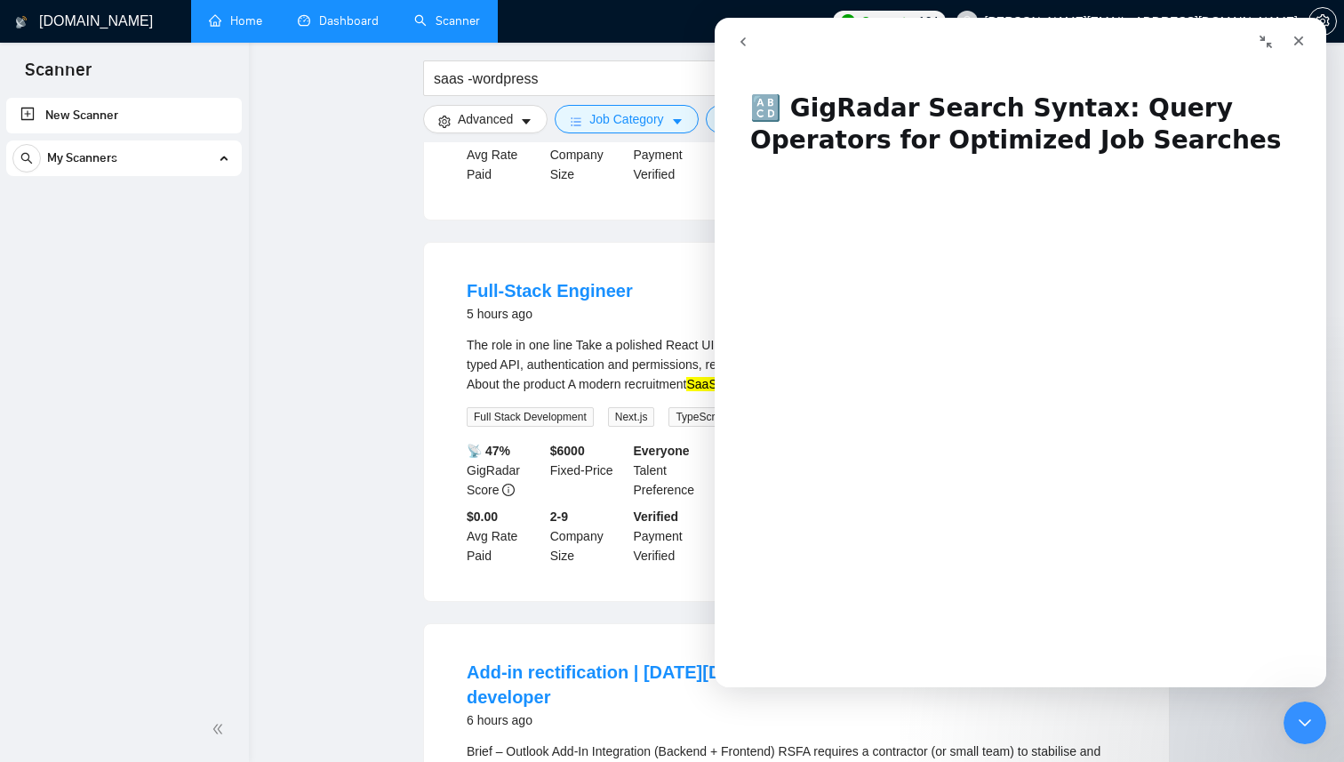
click at [741, 38] on icon "go back" at bounding box center [743, 42] width 14 height 14
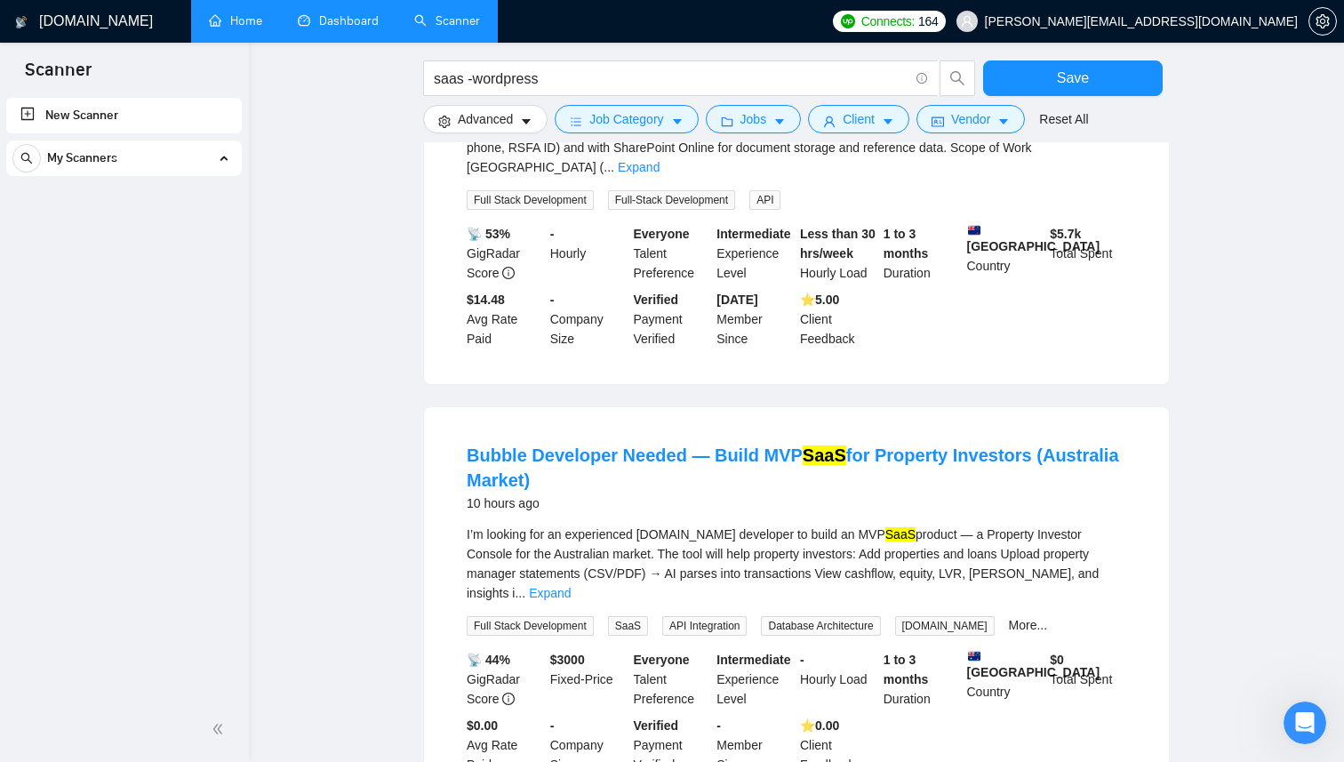
scroll to position [1140, 0]
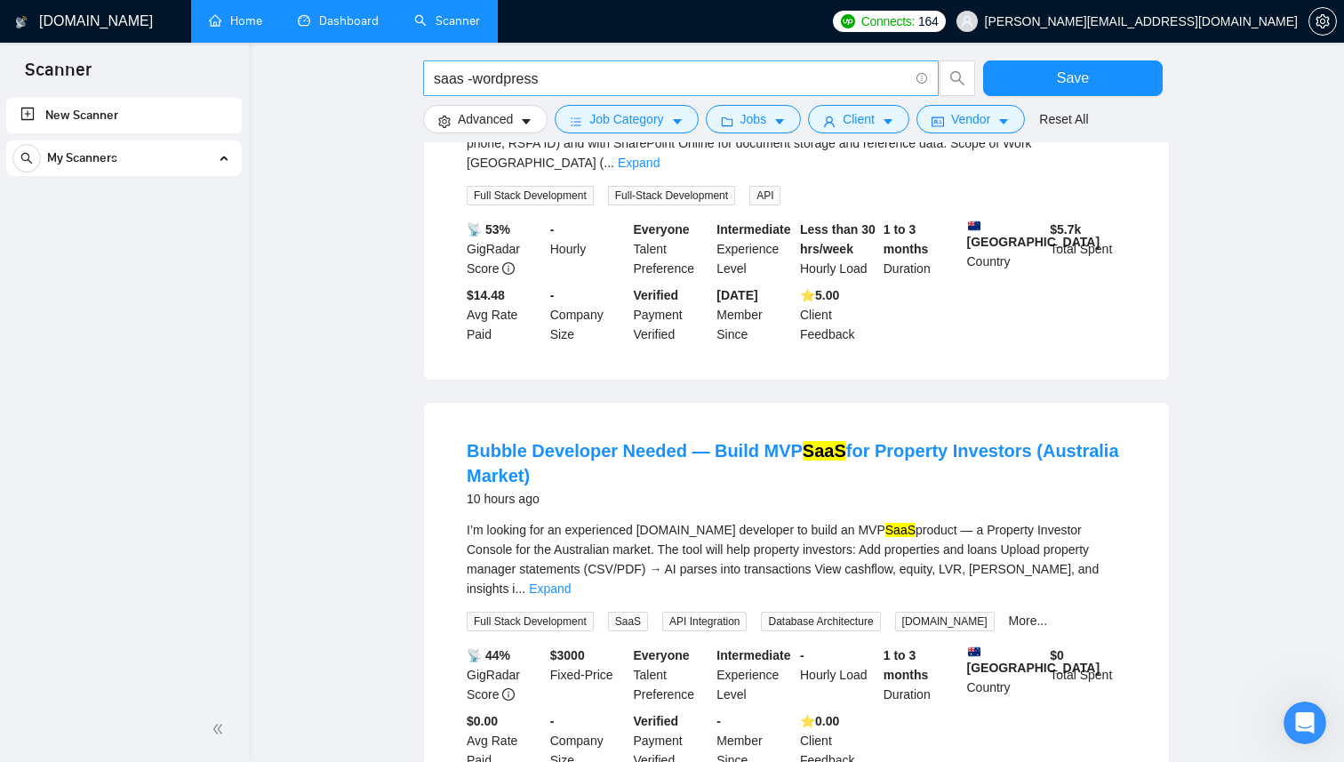
click at [553, 76] on input "saas -wordpress" at bounding box center [671, 79] width 475 height 22
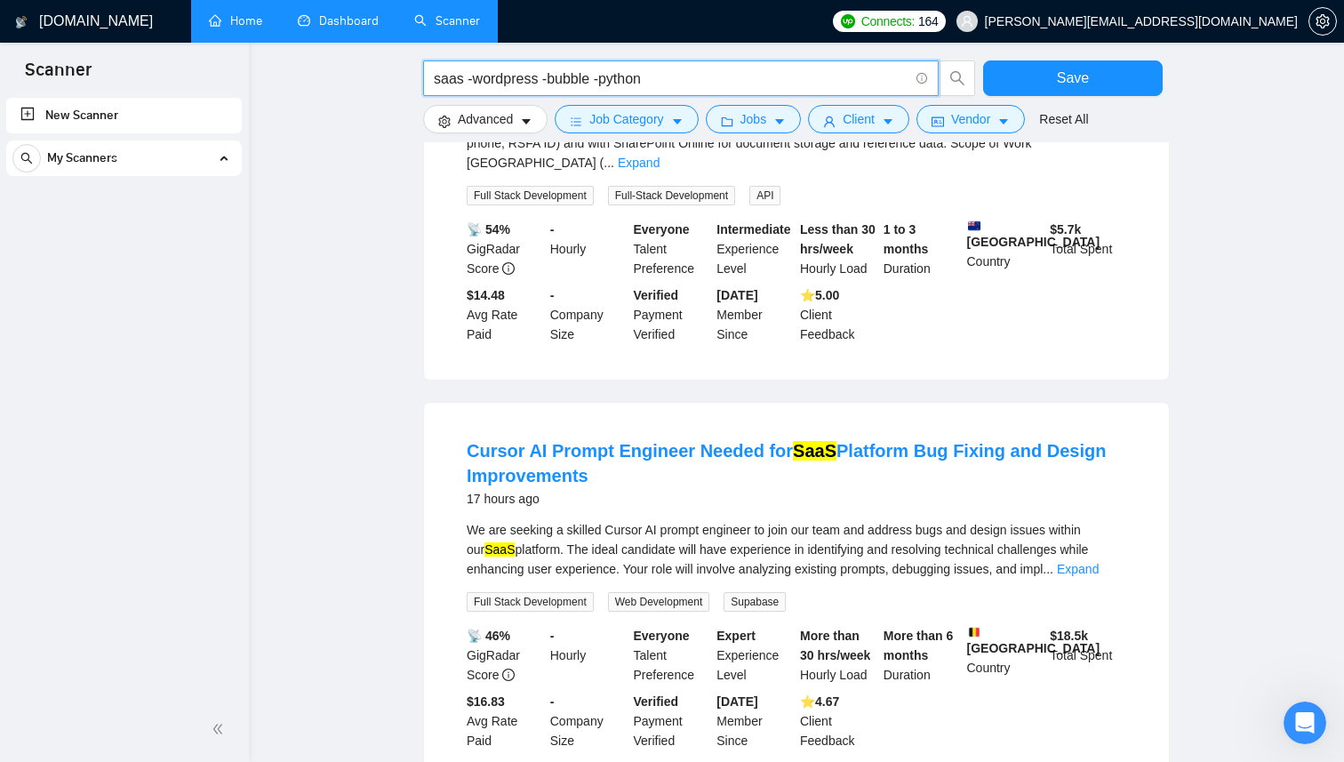
scroll to position [1222, 0]
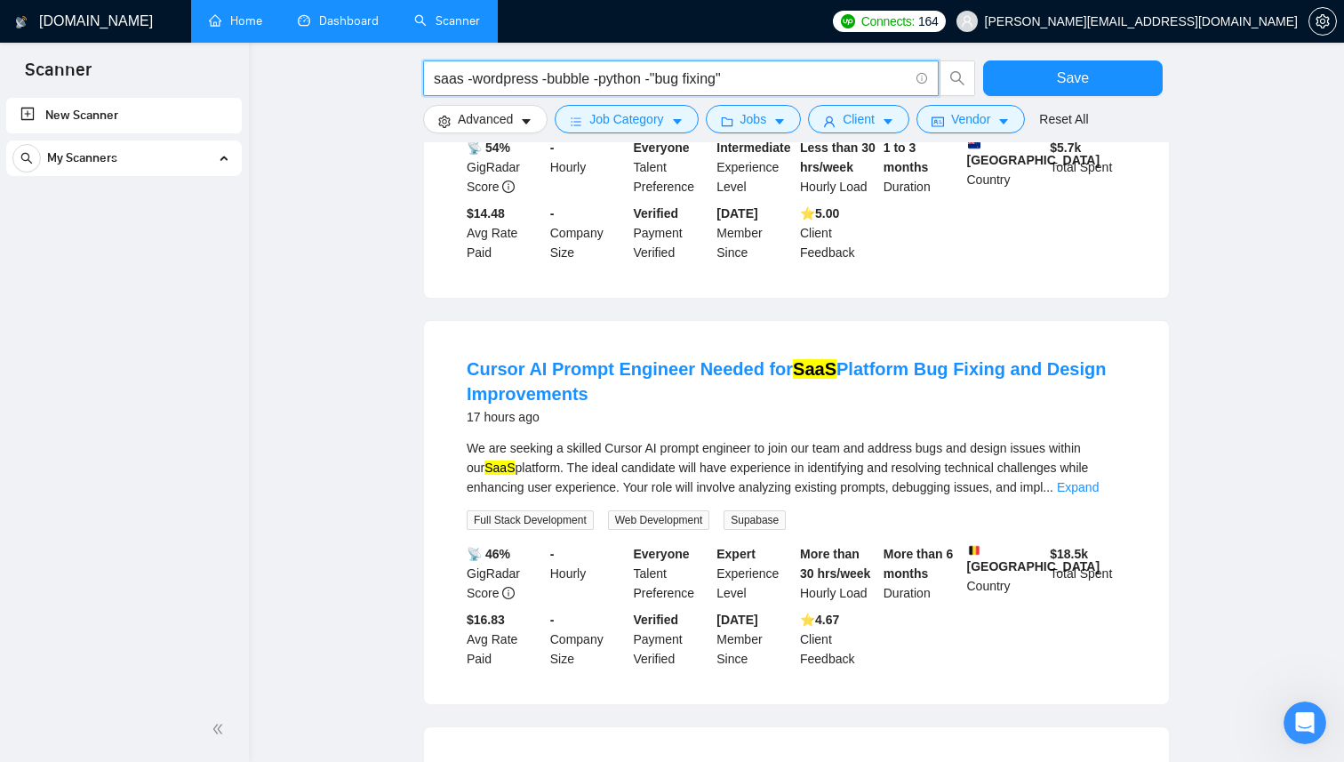
type input "saas -wordpress -bubble -python -"bug fixing""
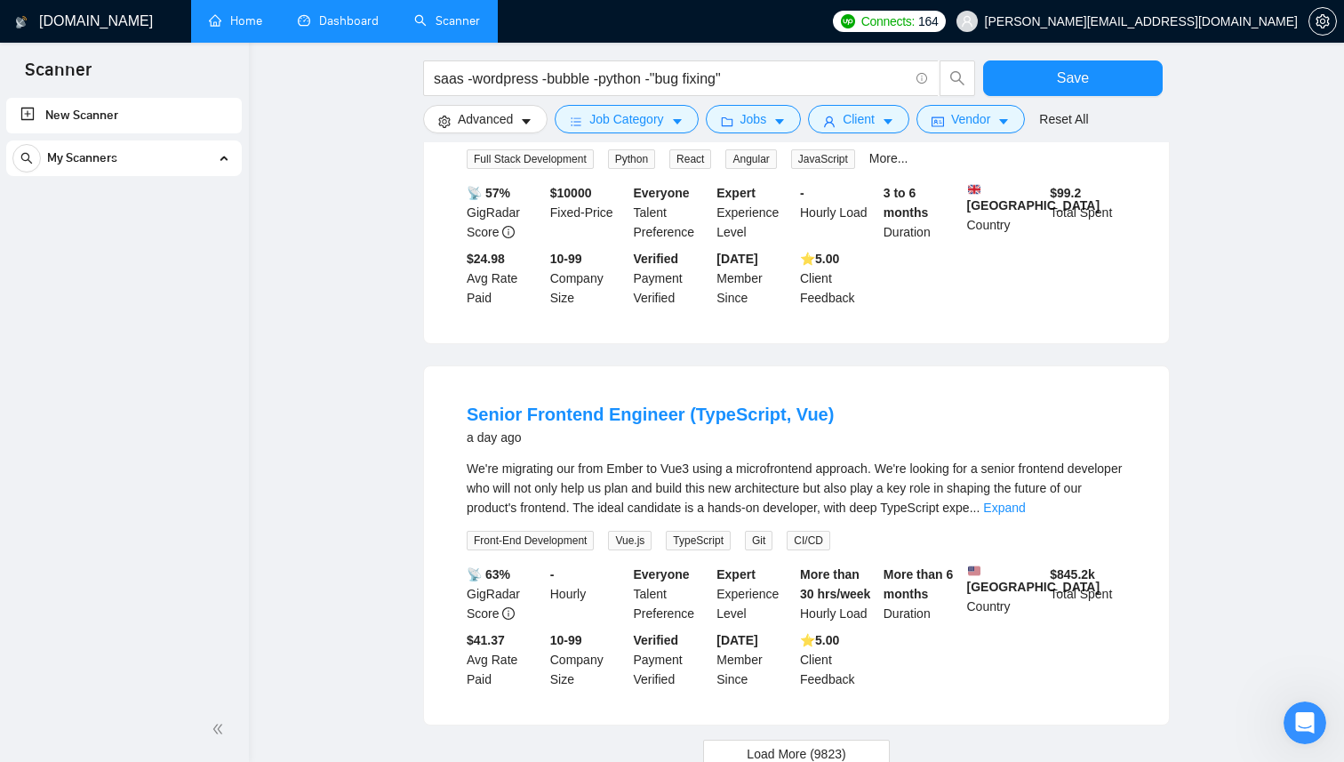
scroll to position [1704, 0]
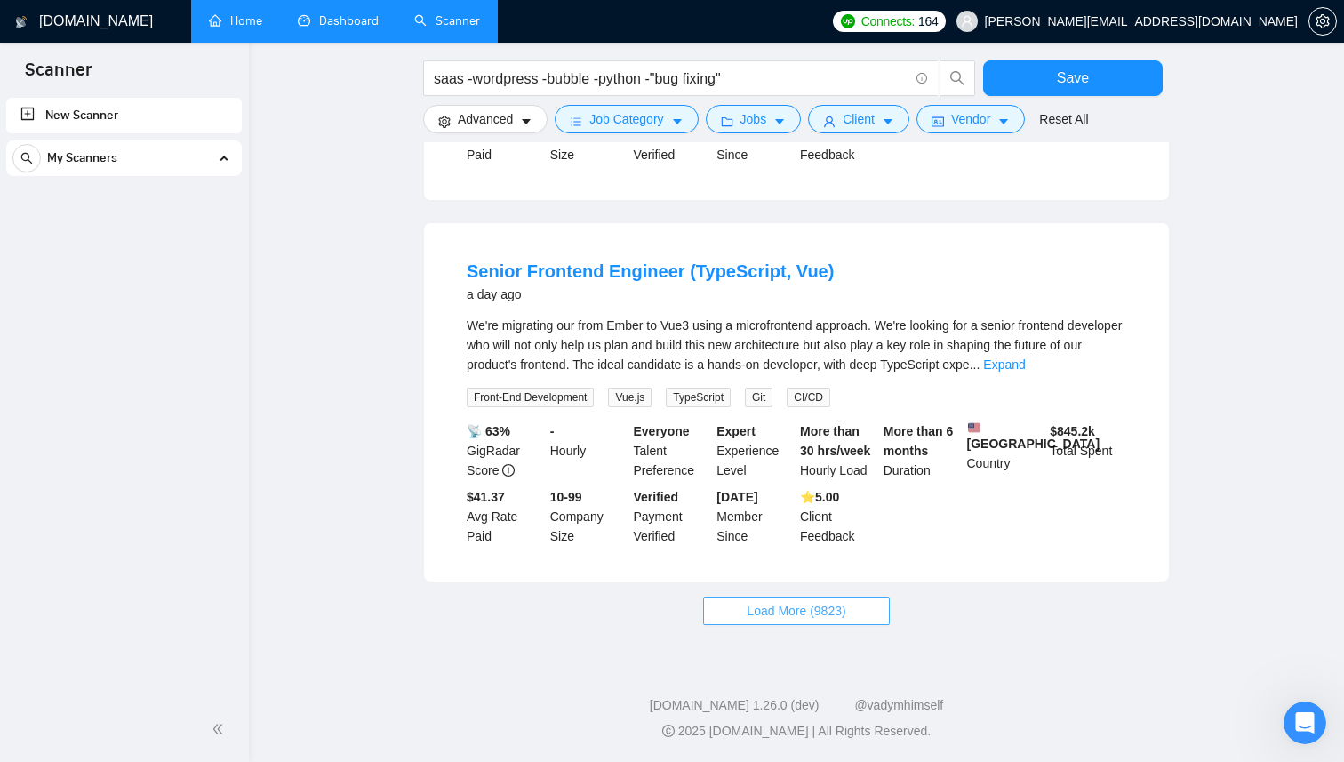
click at [799, 608] on span "Load More (9823)" at bounding box center [795, 611] width 99 height 20
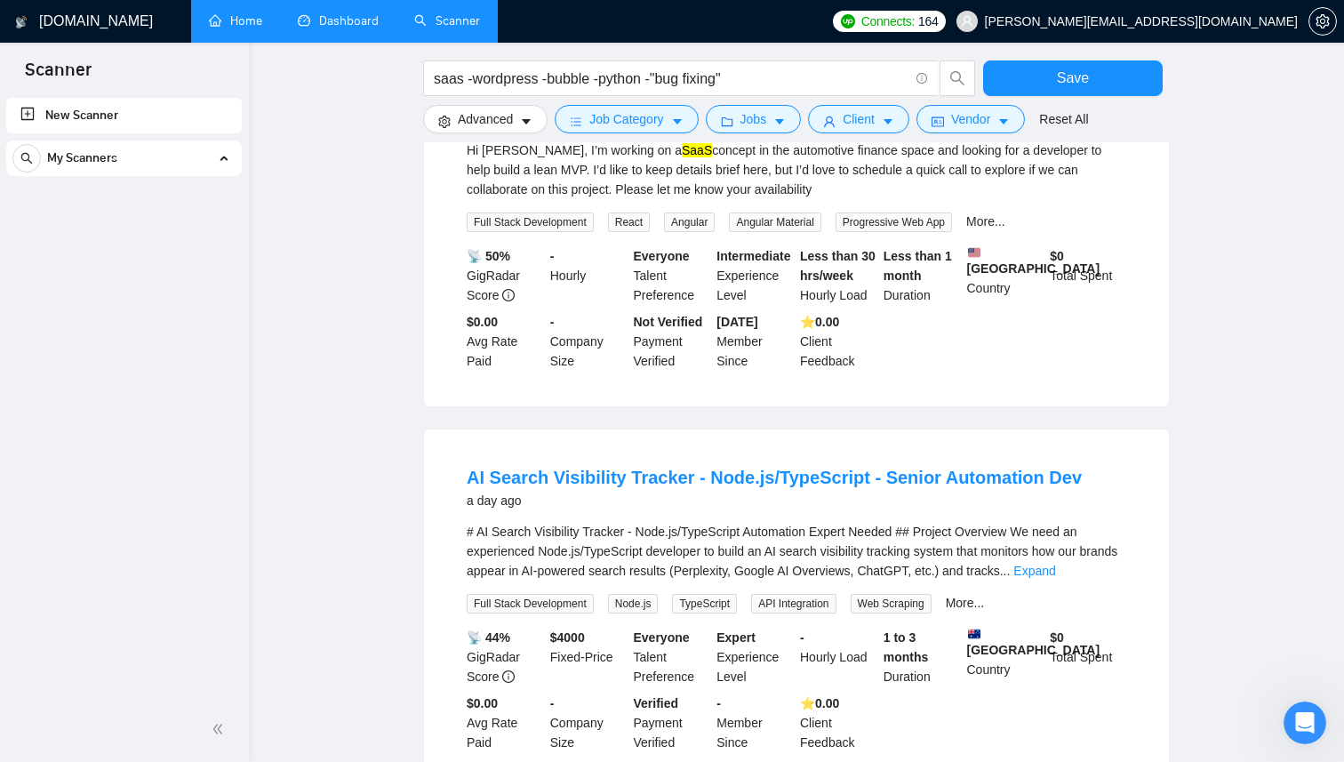
scroll to position [3579, 0]
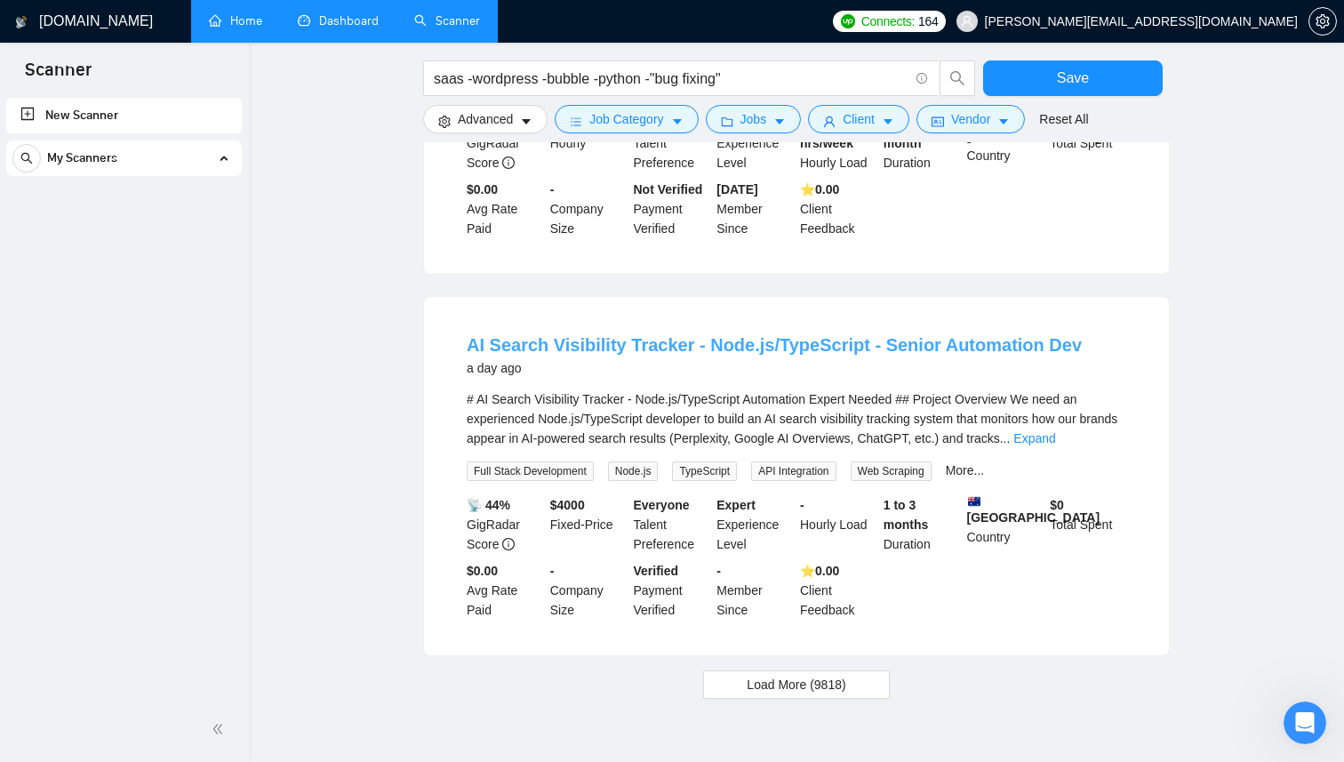
click at [583, 340] on link "AI Search Visibility Tracker - Node.js/TypeScript - Senior Automation Dev" at bounding box center [774, 345] width 615 height 20
click at [762, 677] on span "Load More (9818)" at bounding box center [795, 684] width 99 height 20
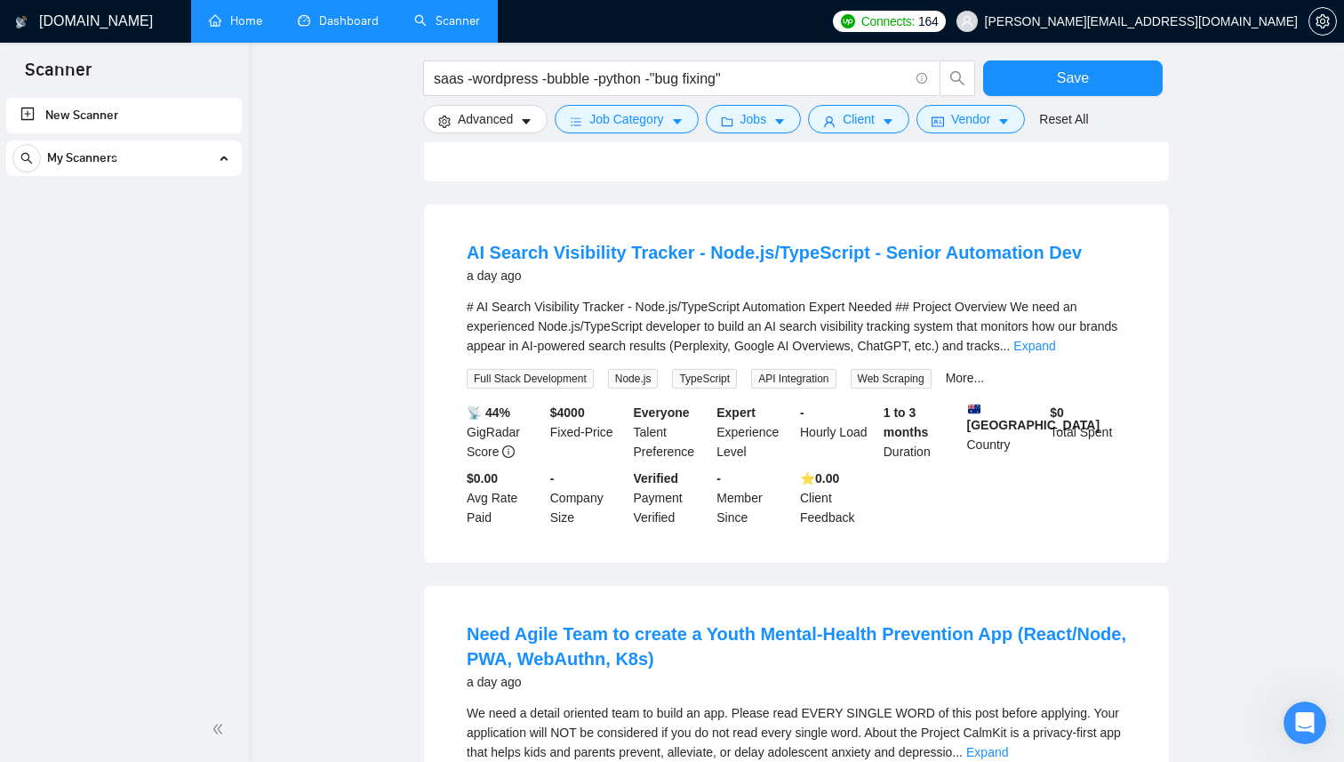
scroll to position [3608, 0]
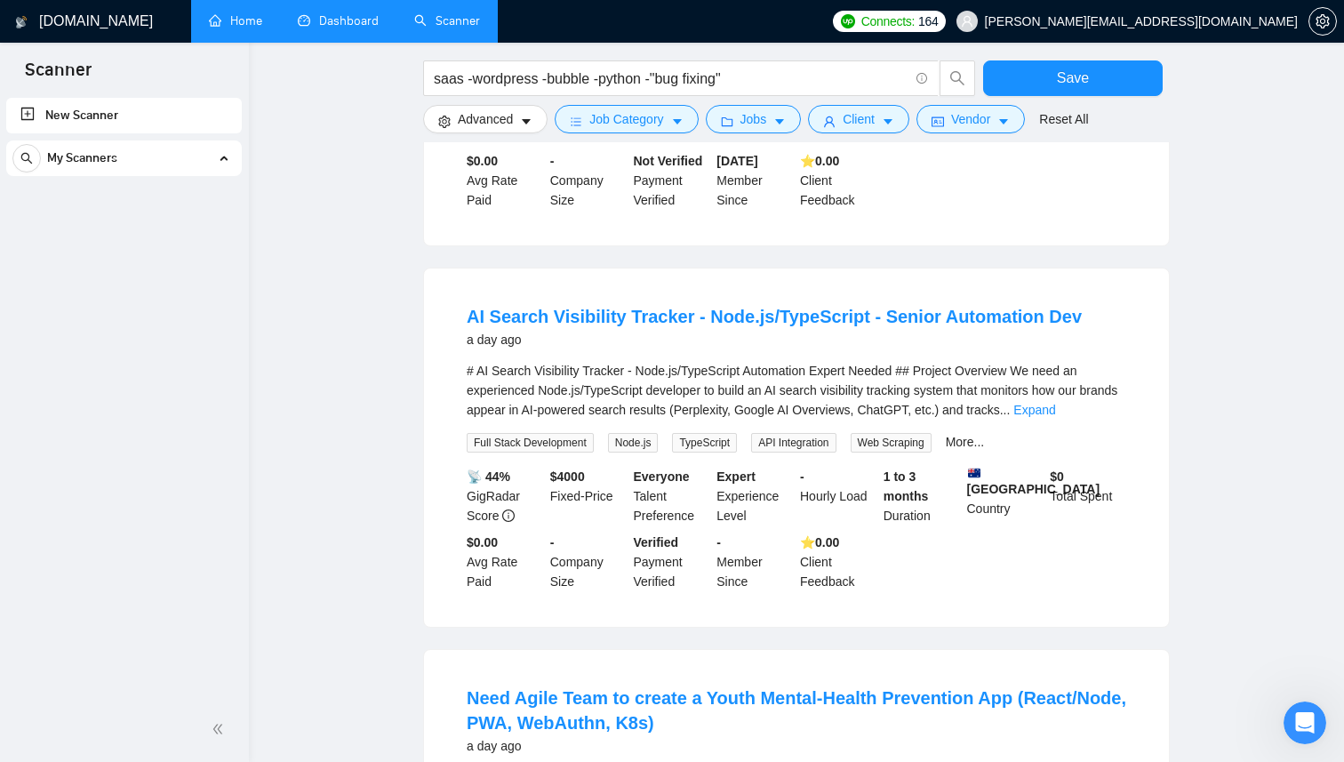
click at [1087, 392] on div "# AI Search Visibility Tracker - Node.js/TypeScript Automation Expert Needed ##…" at bounding box center [796, 390] width 659 height 59
click at [1055, 403] on link "Expand" at bounding box center [1034, 410] width 42 height 14
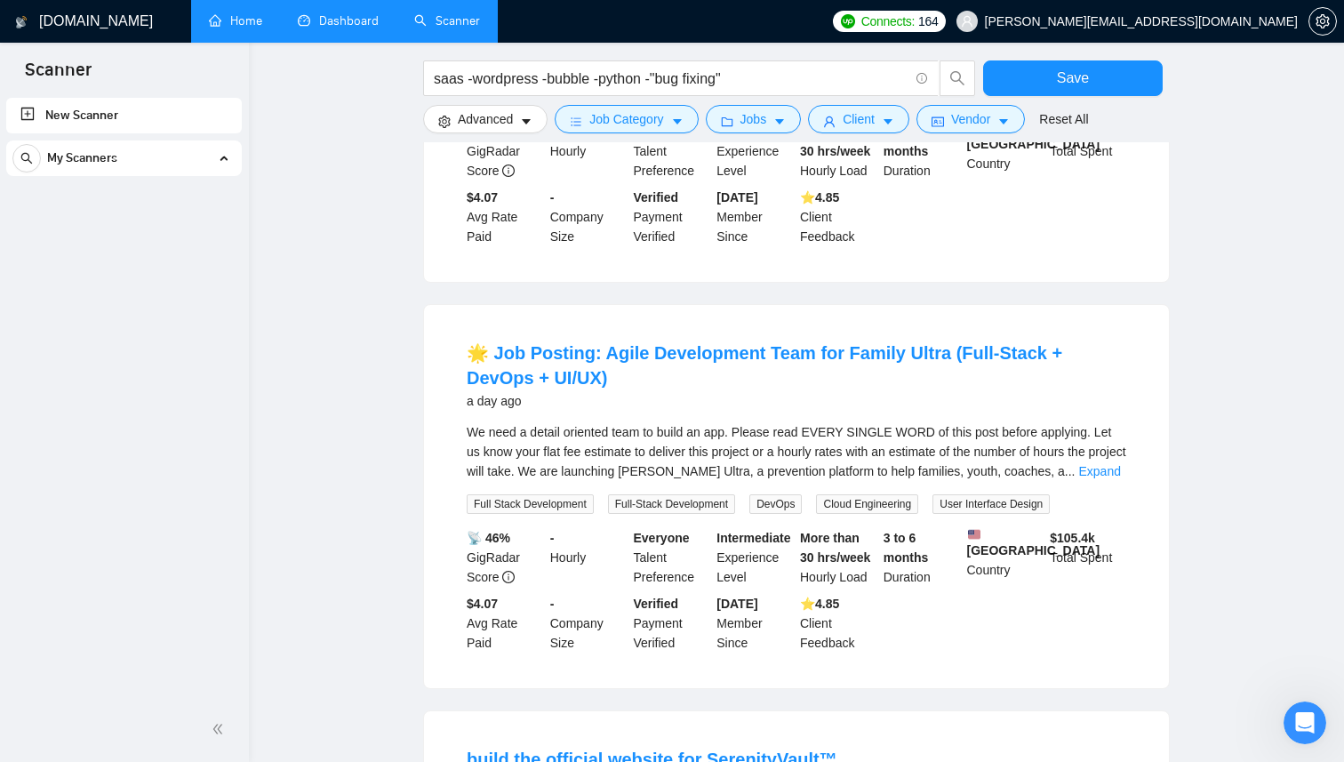
scroll to position [4976, 0]
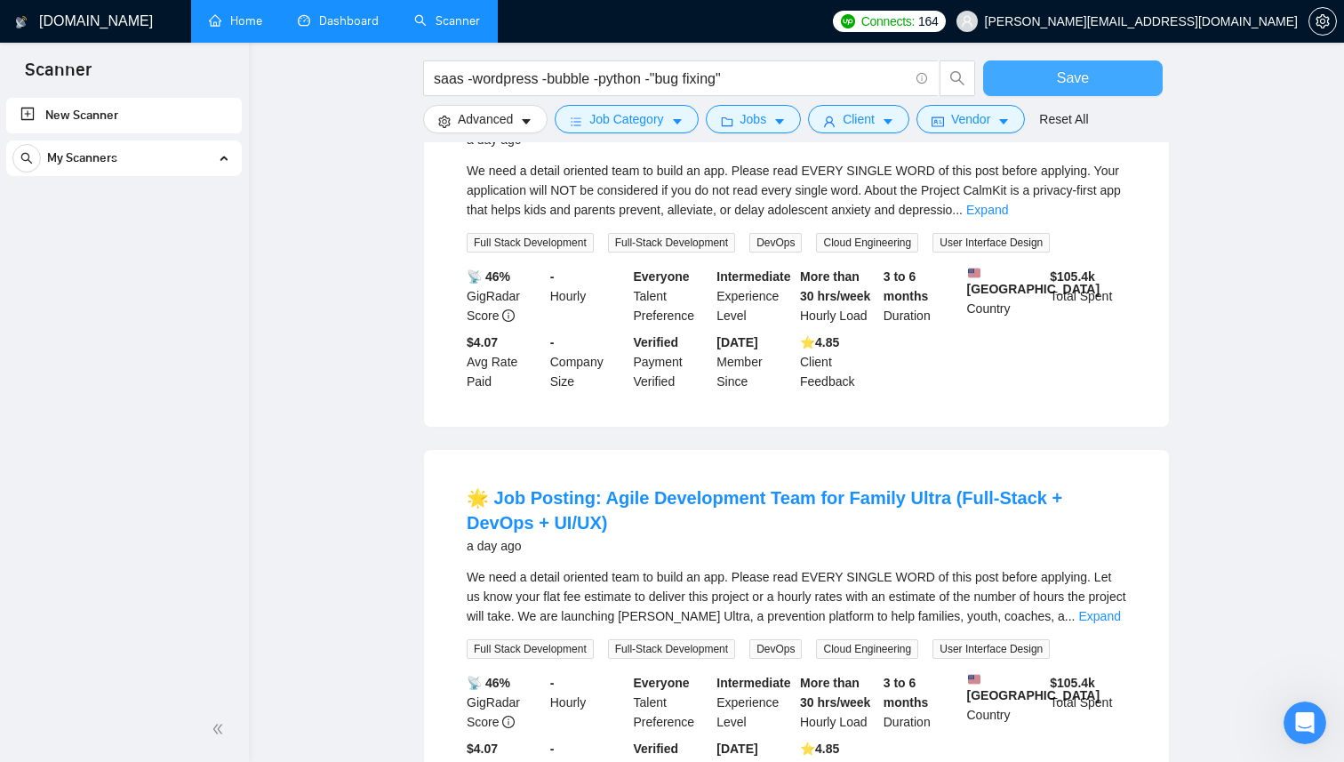
click at [1086, 71] on span "Save" at bounding box center [1073, 78] width 32 height 22
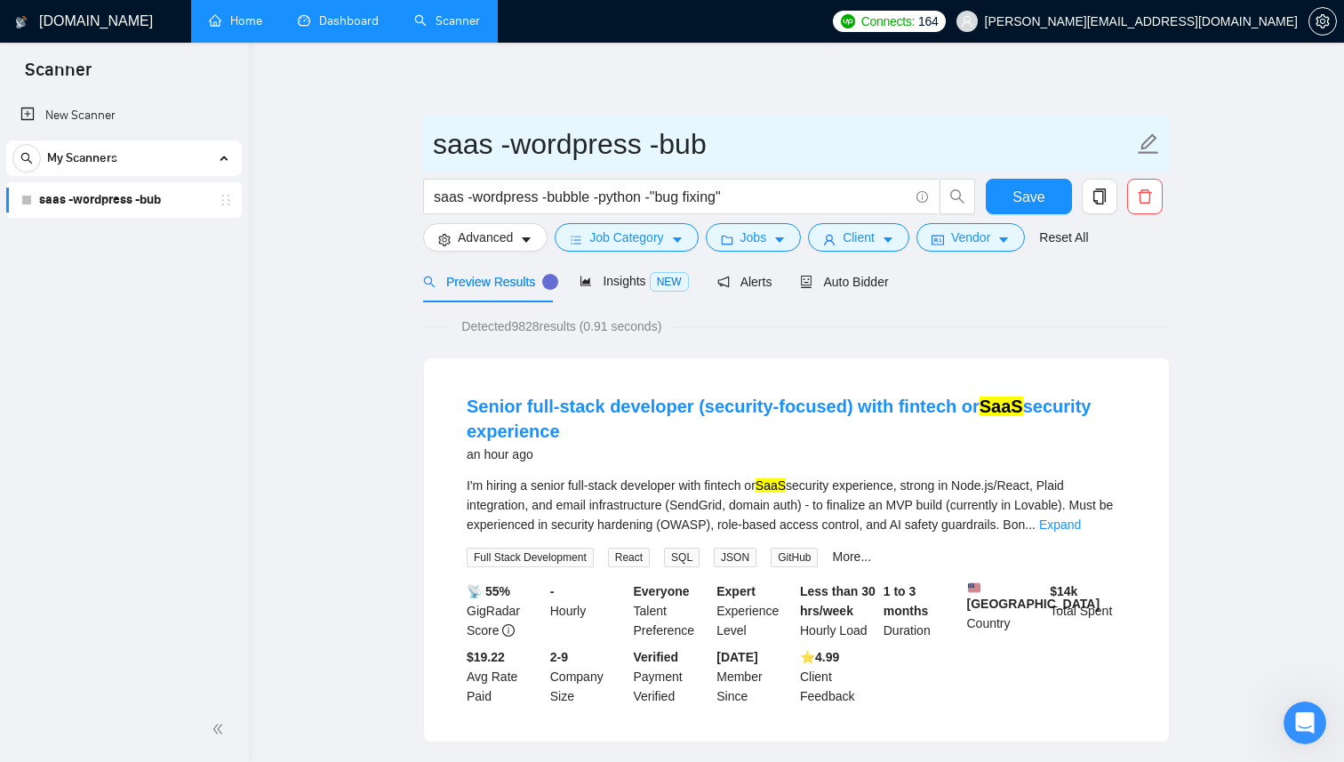
click at [1151, 147] on icon "edit" at bounding box center [1148, 143] width 23 height 23
type input "A"
type input "SaaS"
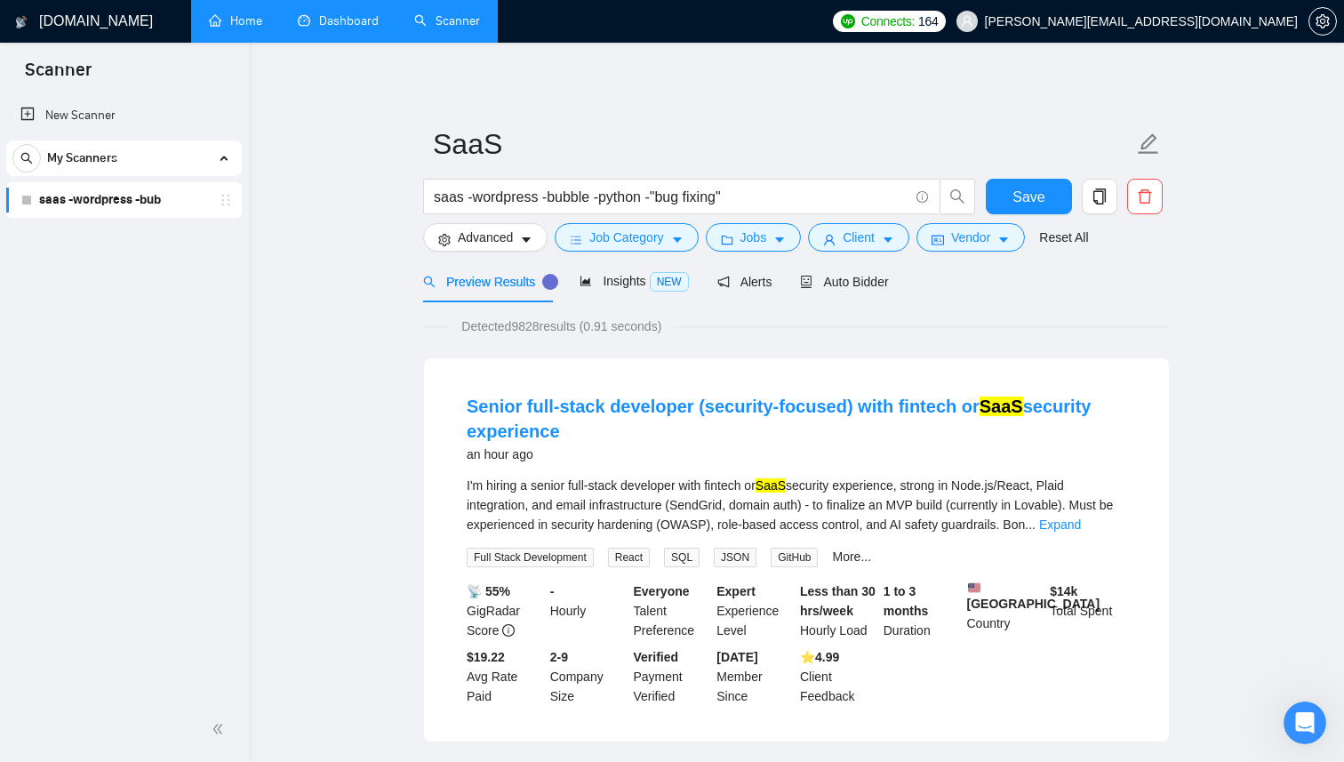
click at [1030, 193] on span "Save" at bounding box center [1028, 197] width 32 height 22
